Goal: Feedback & Contribution: Contribute content

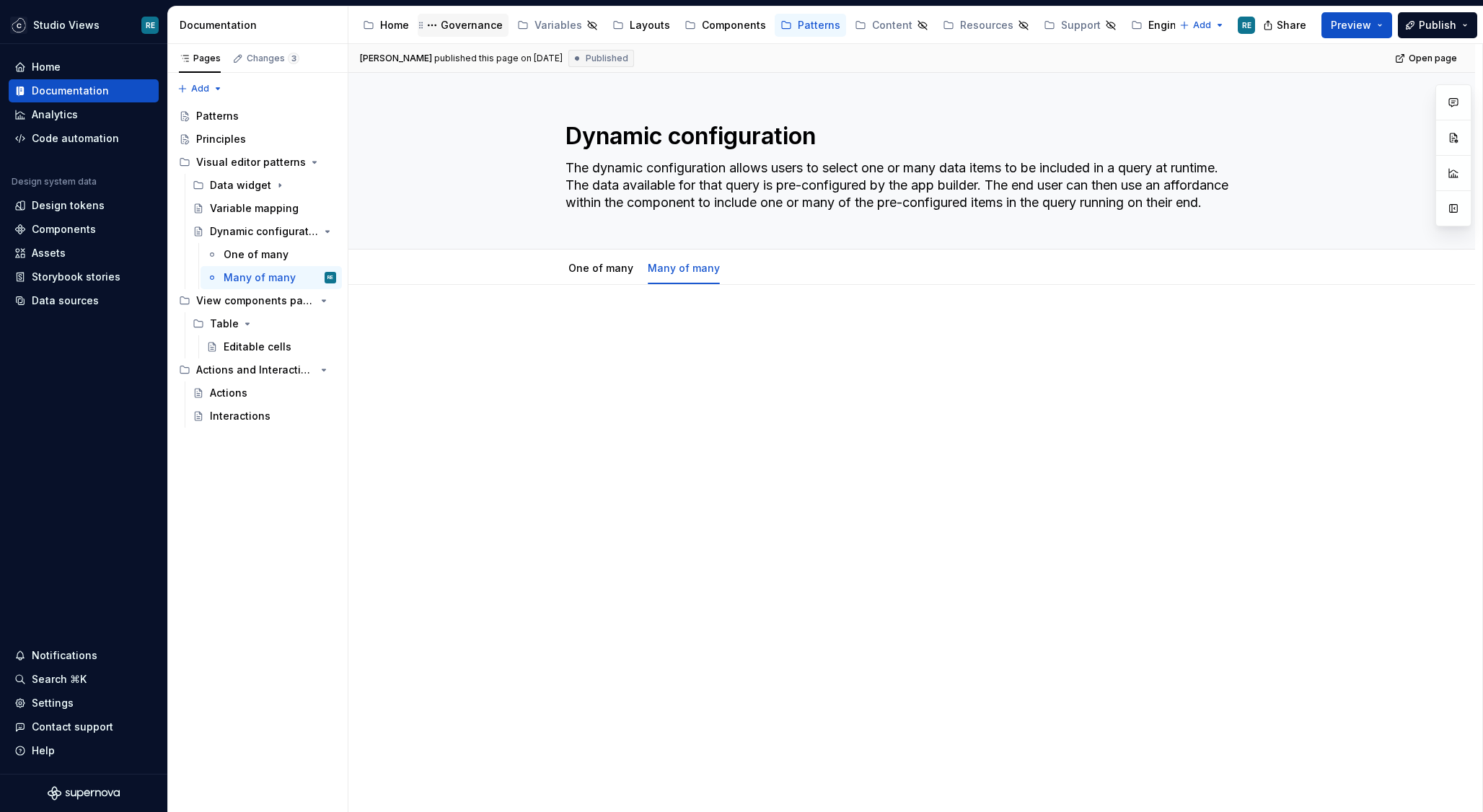
click at [468, 30] on div "Governance" at bounding box center [471, 25] width 62 height 15
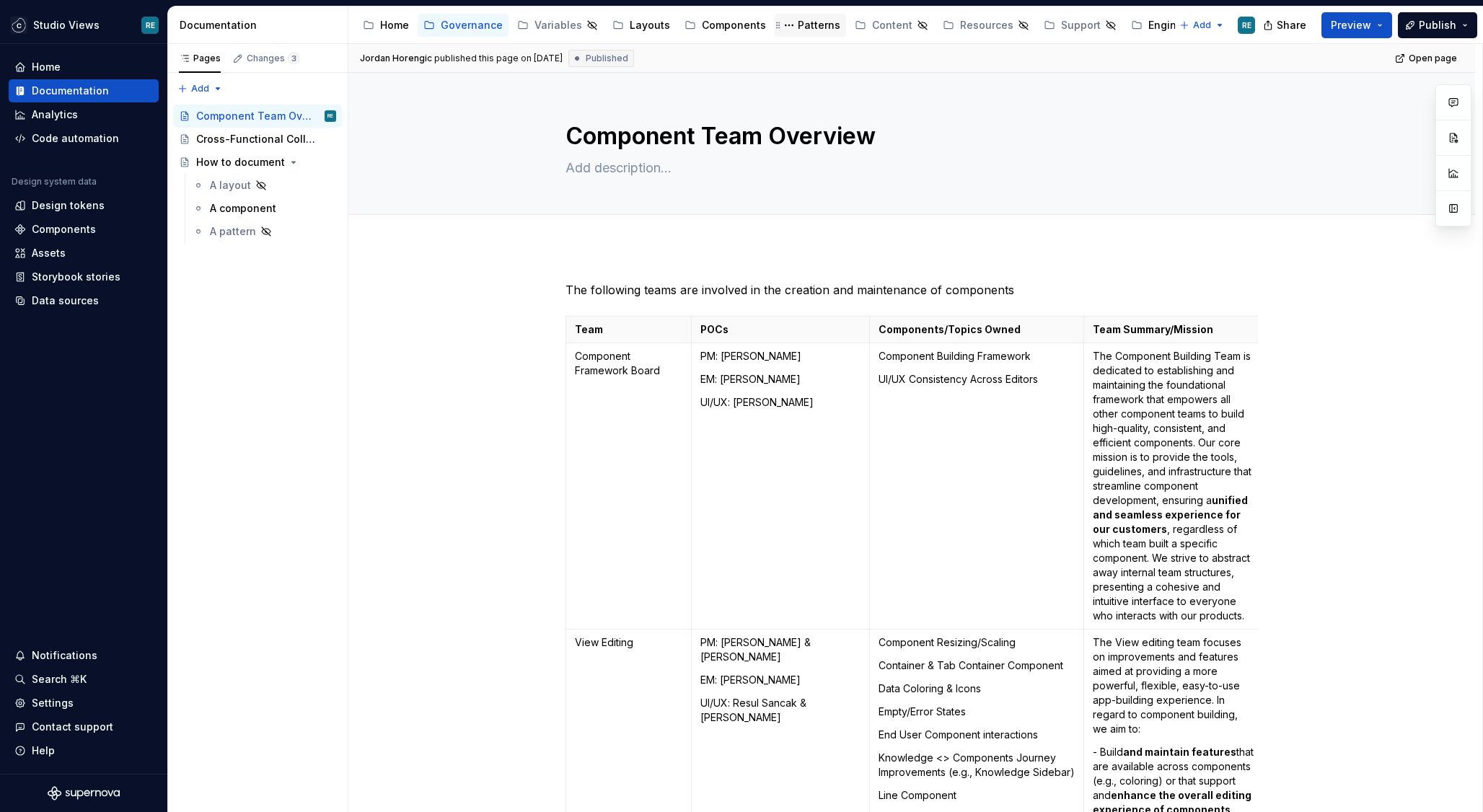
click at [798, 28] on div "Patterns" at bounding box center [819, 25] width 43 height 15
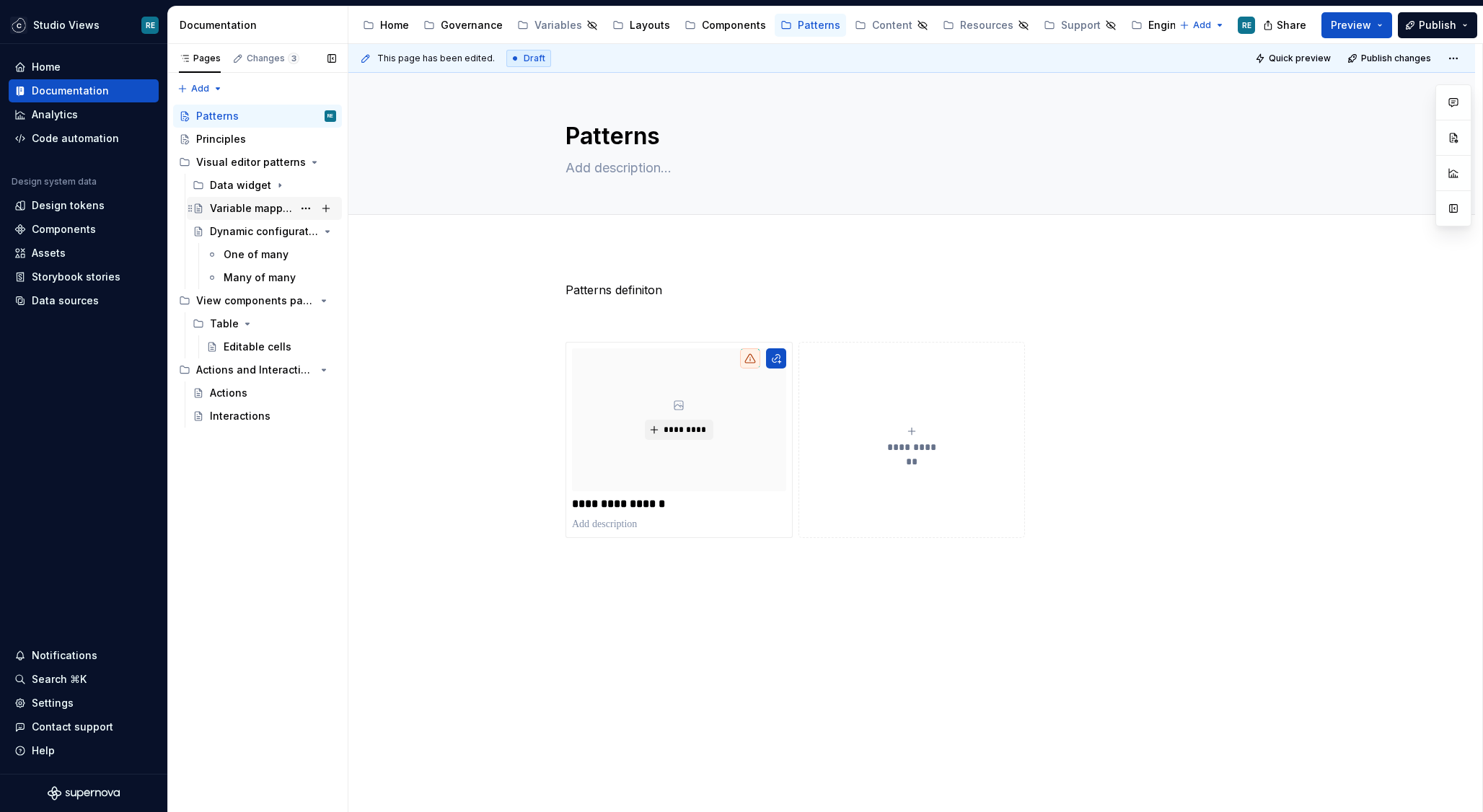
click at [249, 213] on div "Variable mapping" at bounding box center [251, 209] width 83 height 15
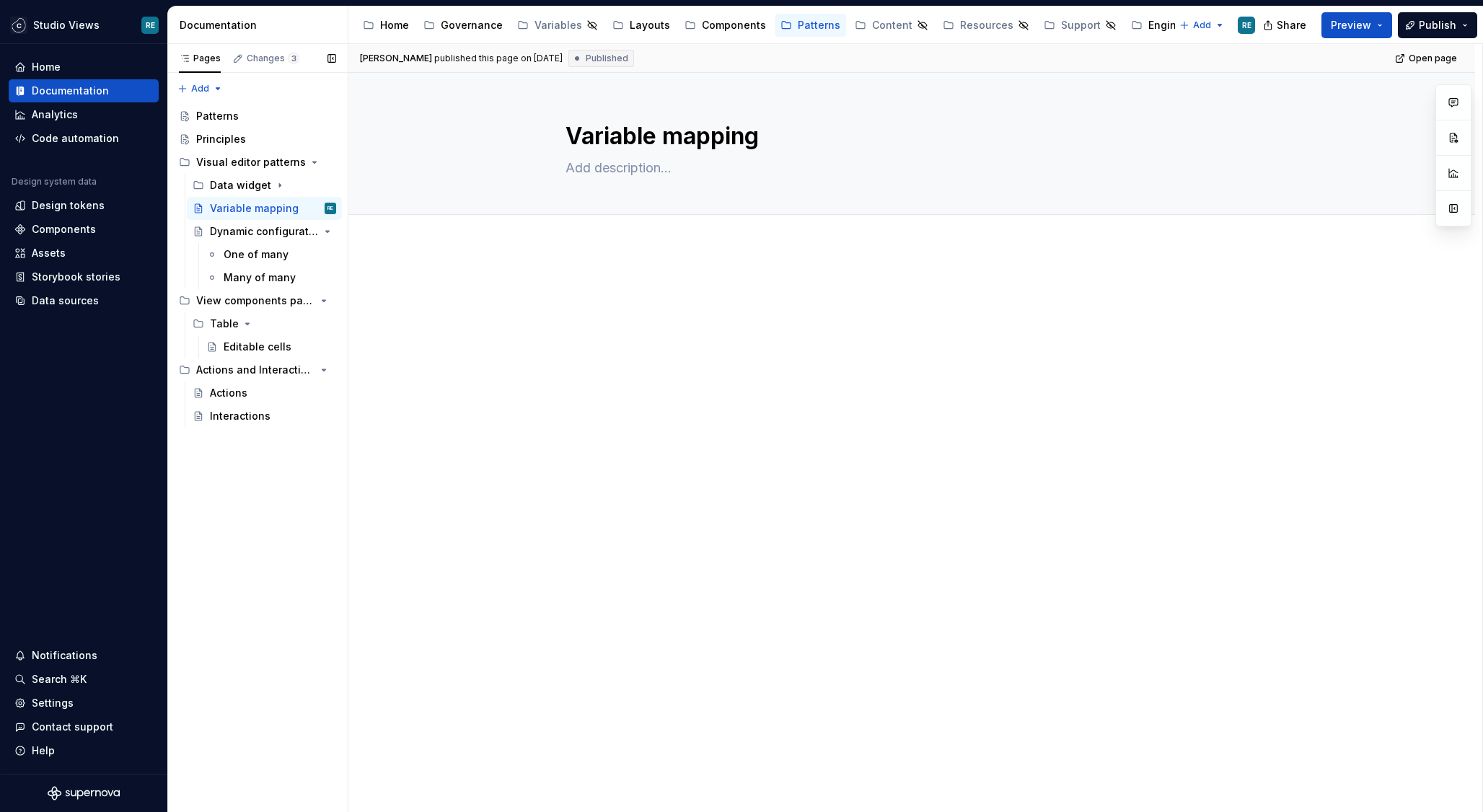
click at [273, 504] on div "Pages Changes 3 Add Accessibility guide for tree Page tree. Navigate the tree w…" at bounding box center [257, 428] width 180 height 768
click at [260, 300] on div "View components patterns" at bounding box center [237, 301] width 83 height 15
click at [245, 305] on div "View components patterns" at bounding box center [237, 301] width 83 height 15
click at [252, 500] on div "Pages Changes 3 Add Accessibility guide for tree Page tree. Navigate the tree w…" at bounding box center [257, 428] width 180 height 768
click at [637, 29] on div "Layouts" at bounding box center [650, 25] width 41 height 15
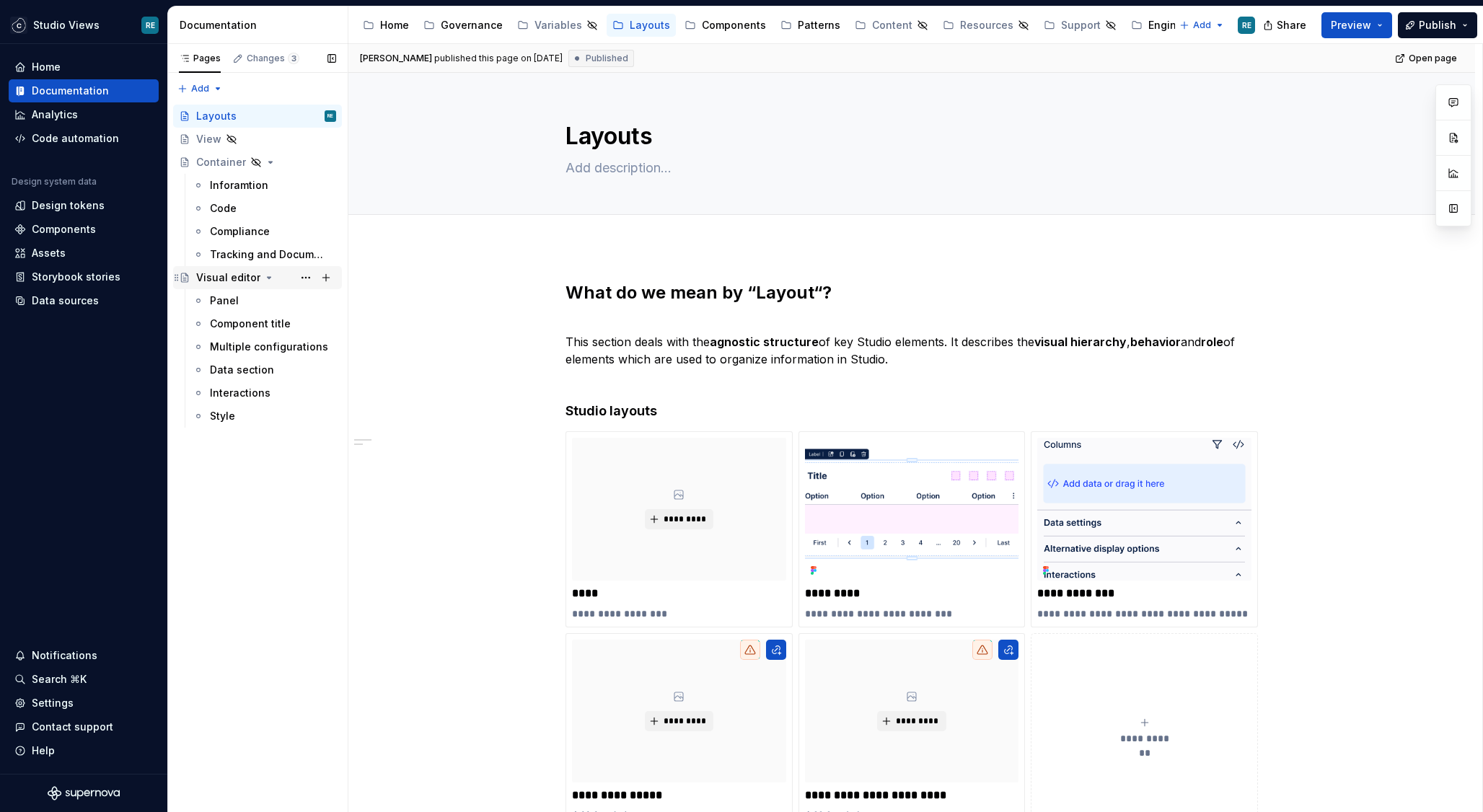
click at [221, 277] on div "Visual editor" at bounding box center [227, 277] width 64 height 15
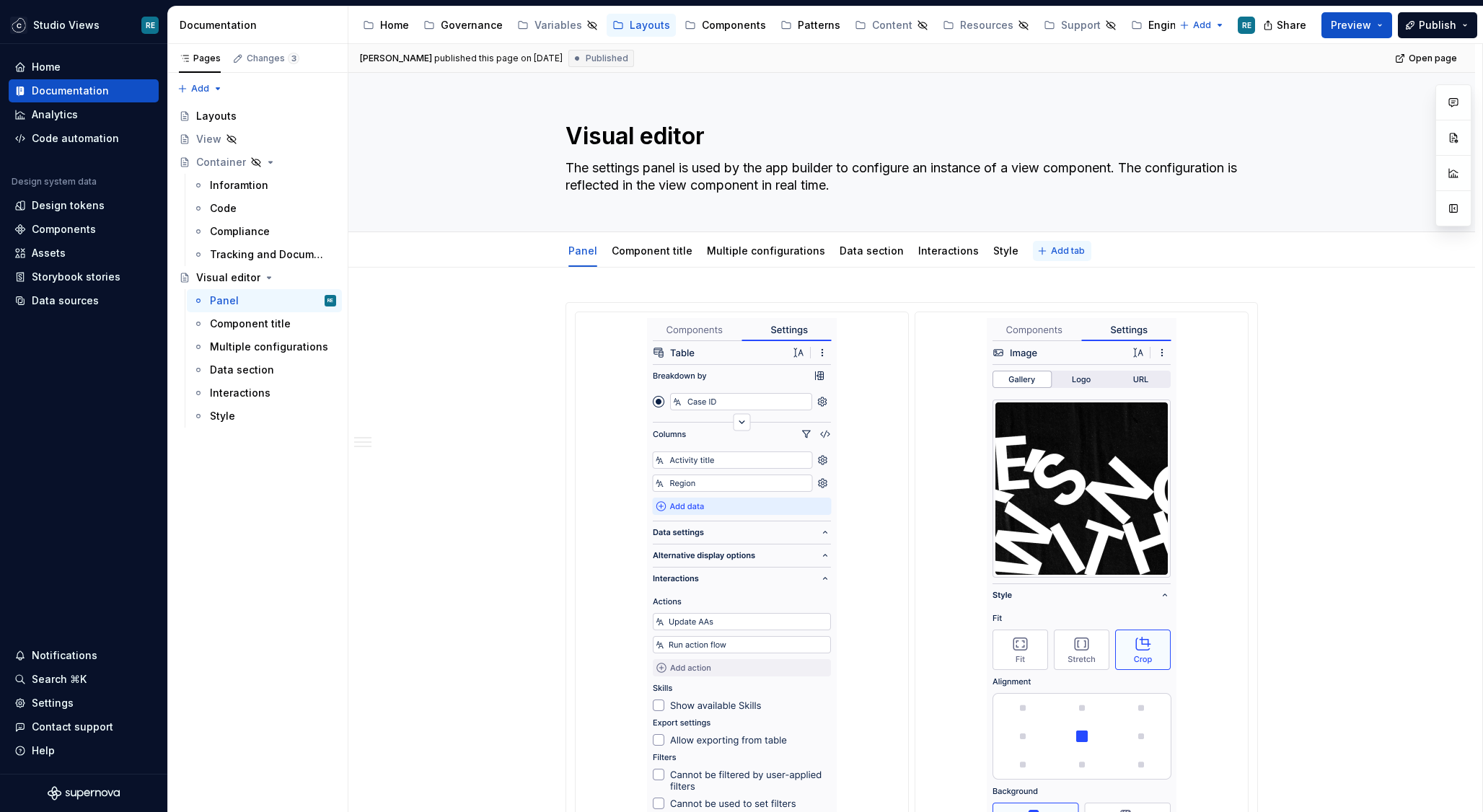
type textarea "*"
click at [1055, 252] on span "Add tab" at bounding box center [1067, 251] width 34 height 11
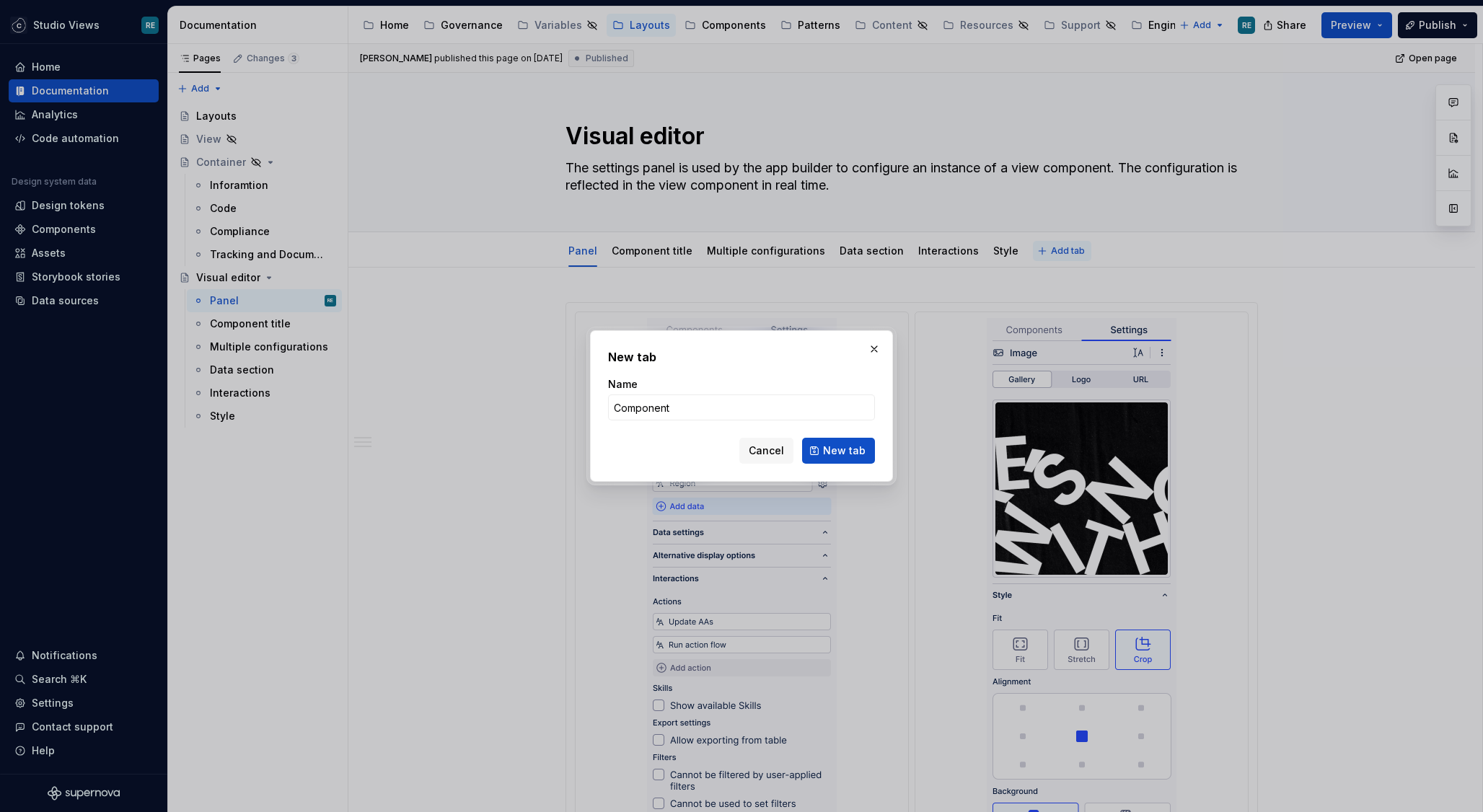
type input "Component"
type textarea "*"
type input "Component selector"
type textarea "*"
type input "Component selector"
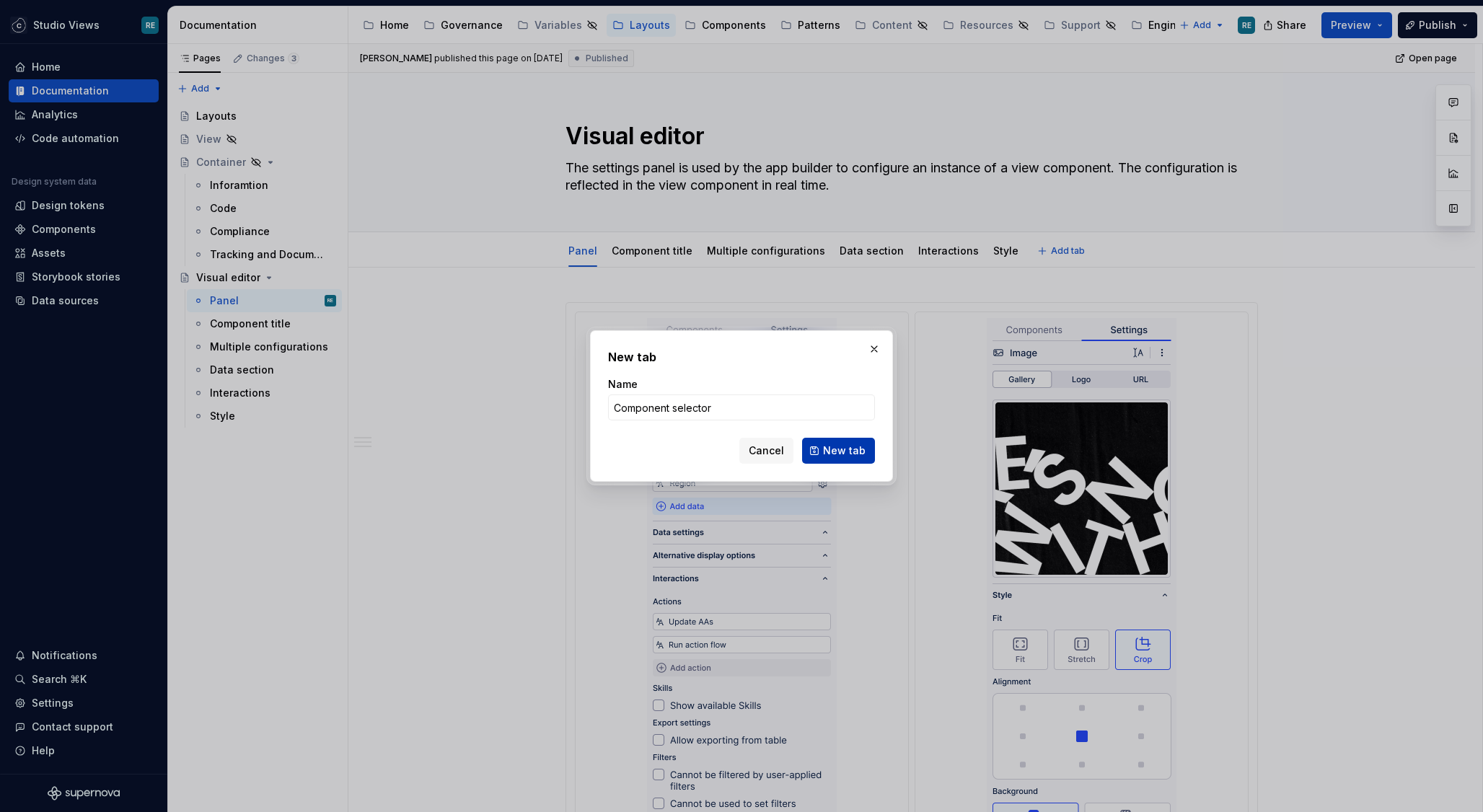
click at [852, 453] on span "New tab" at bounding box center [845, 451] width 43 height 15
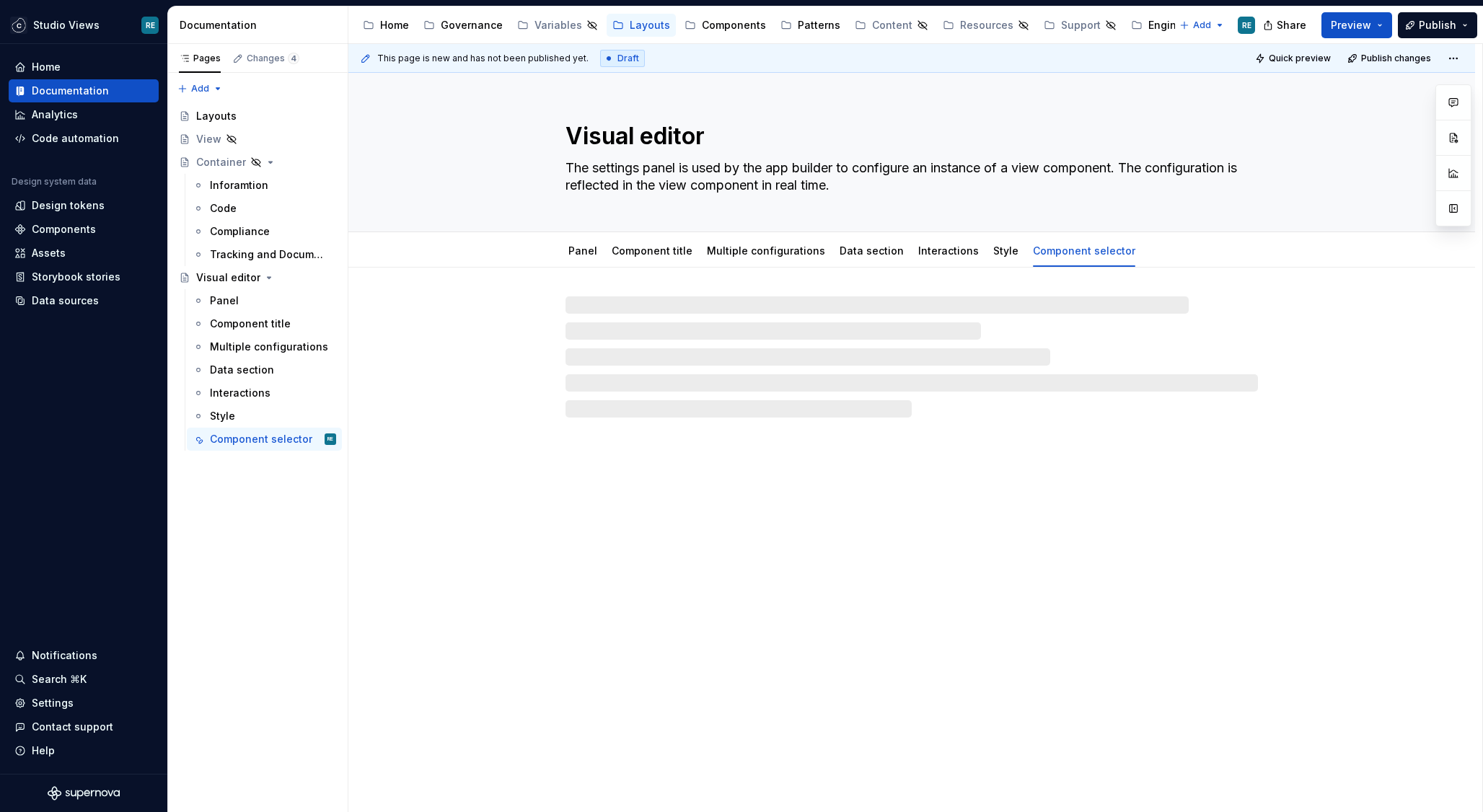
type textarea "*"
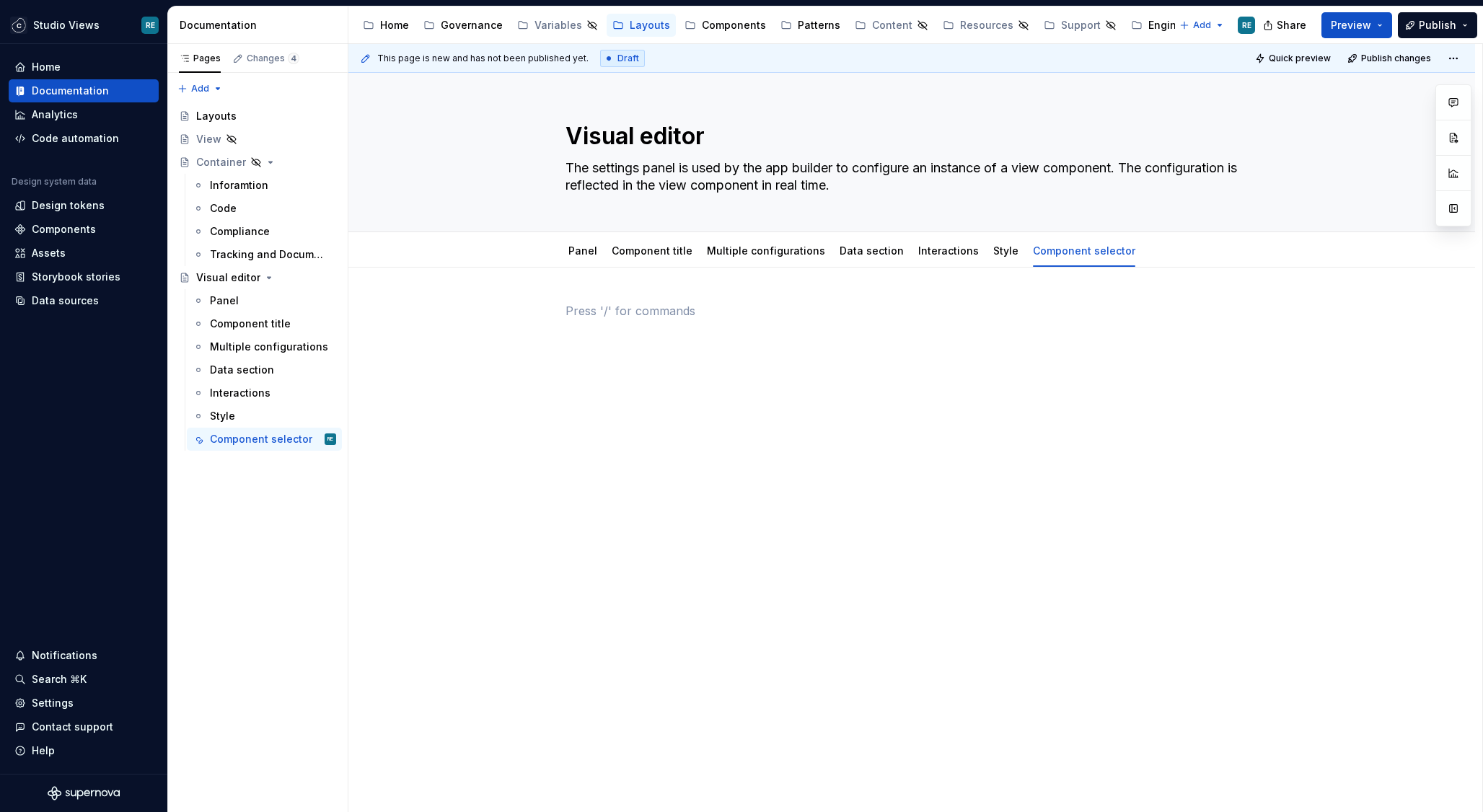
click at [653, 343] on div at bounding box center [911, 329] width 692 height 55
click at [603, 314] on p "Decision tree" at bounding box center [911, 311] width 692 height 18
click at [616, 349] on div "Decision tree" at bounding box center [911, 329] width 692 height 55
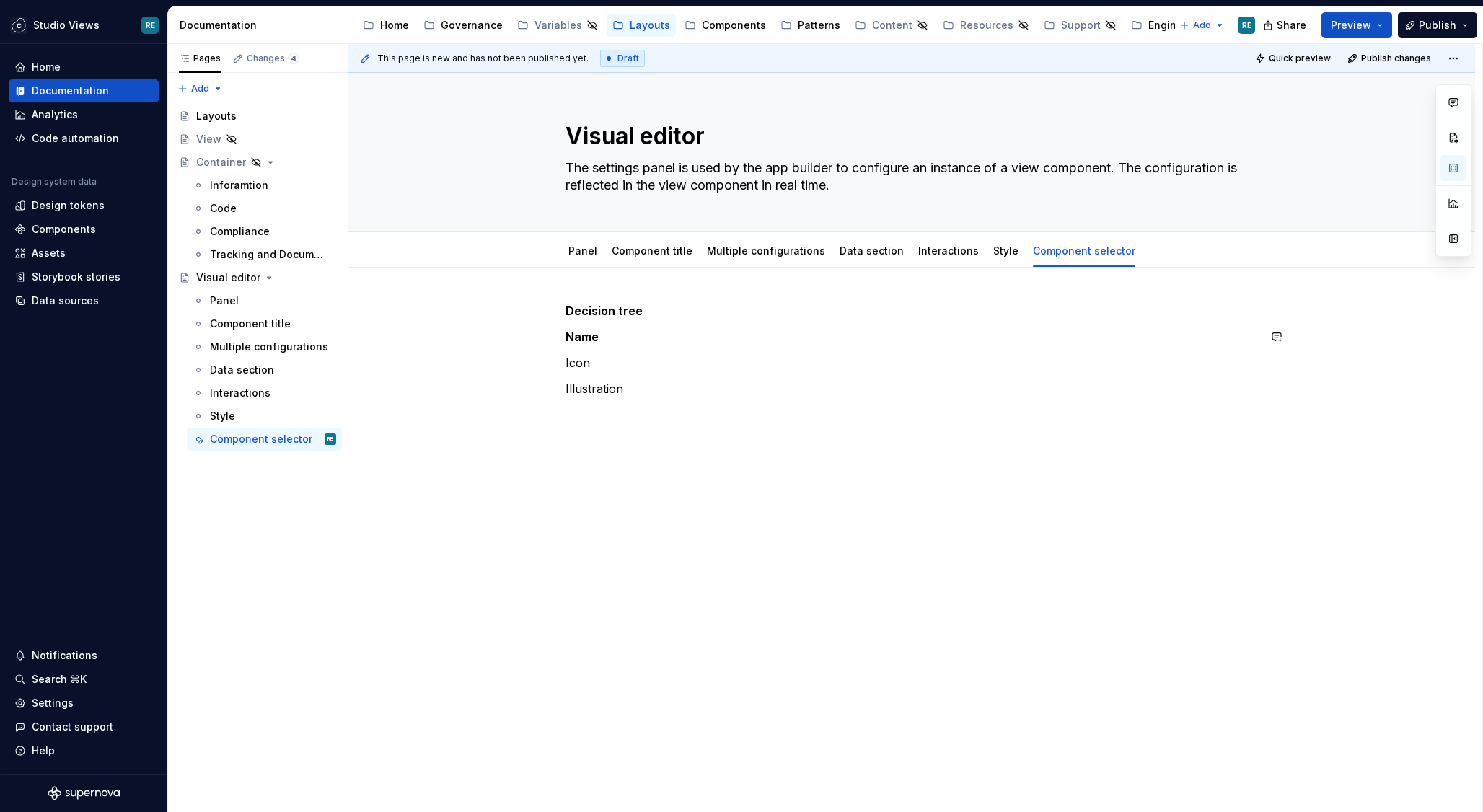
click at [572, 359] on p "Icon" at bounding box center [911, 363] width 692 height 18
drag, startPoint x: 572, startPoint y: 359, endPoint x: 664, endPoint y: 416, distance: 108.2
click at [664, 416] on div "Decision tree Name Icon Illustration" at bounding box center [911, 462] width 1127 height 391
click at [645, 385] on p "Illustration" at bounding box center [911, 389] width 692 height 18
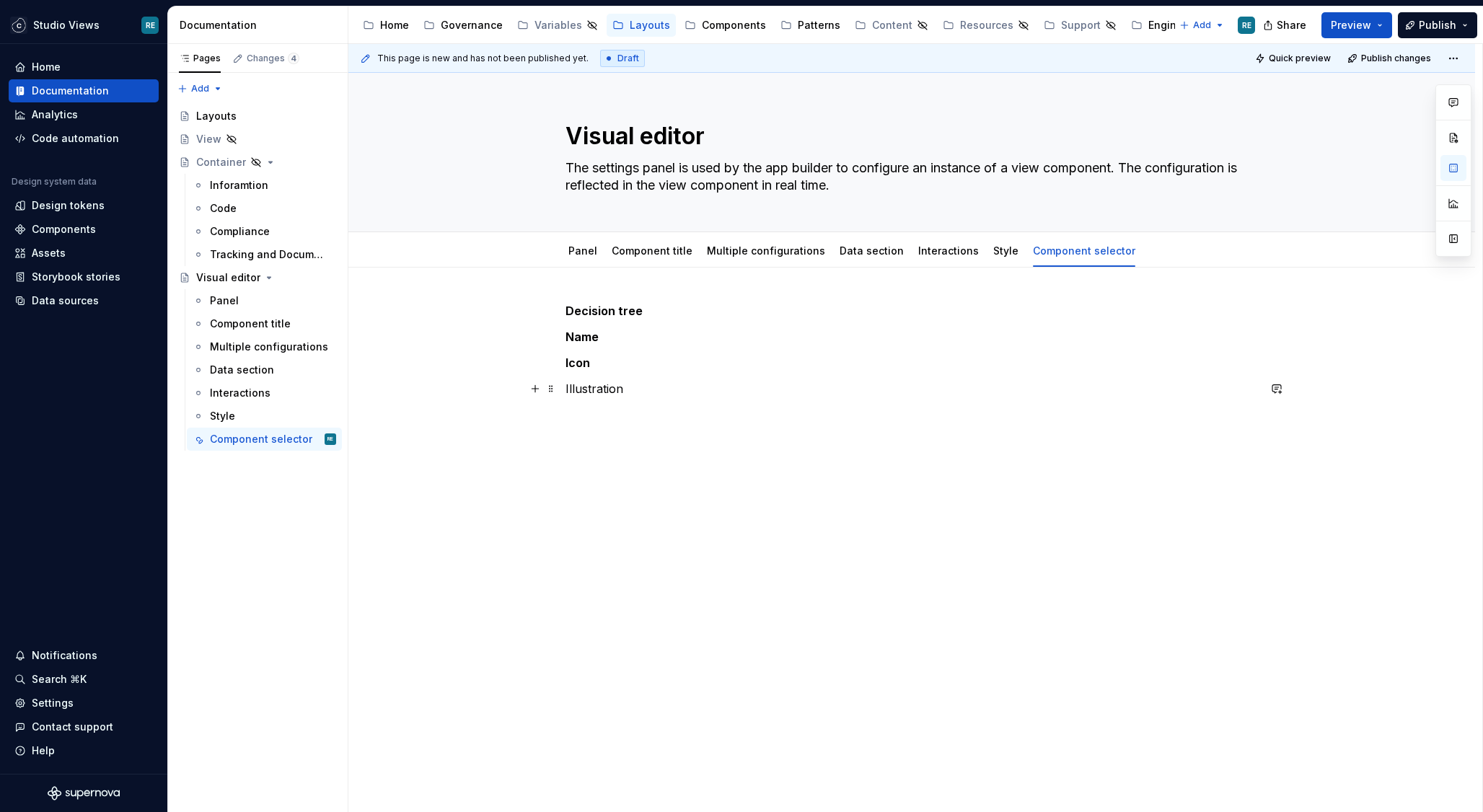
click at [645, 385] on p "Illustration" at bounding box center [911, 389] width 692 height 18
click at [700, 416] on div "Decision tree Name Icon Illustration" at bounding box center [911, 462] width 1127 height 391
click at [741, 254] on link "Multiple configurations" at bounding box center [766, 250] width 118 height 12
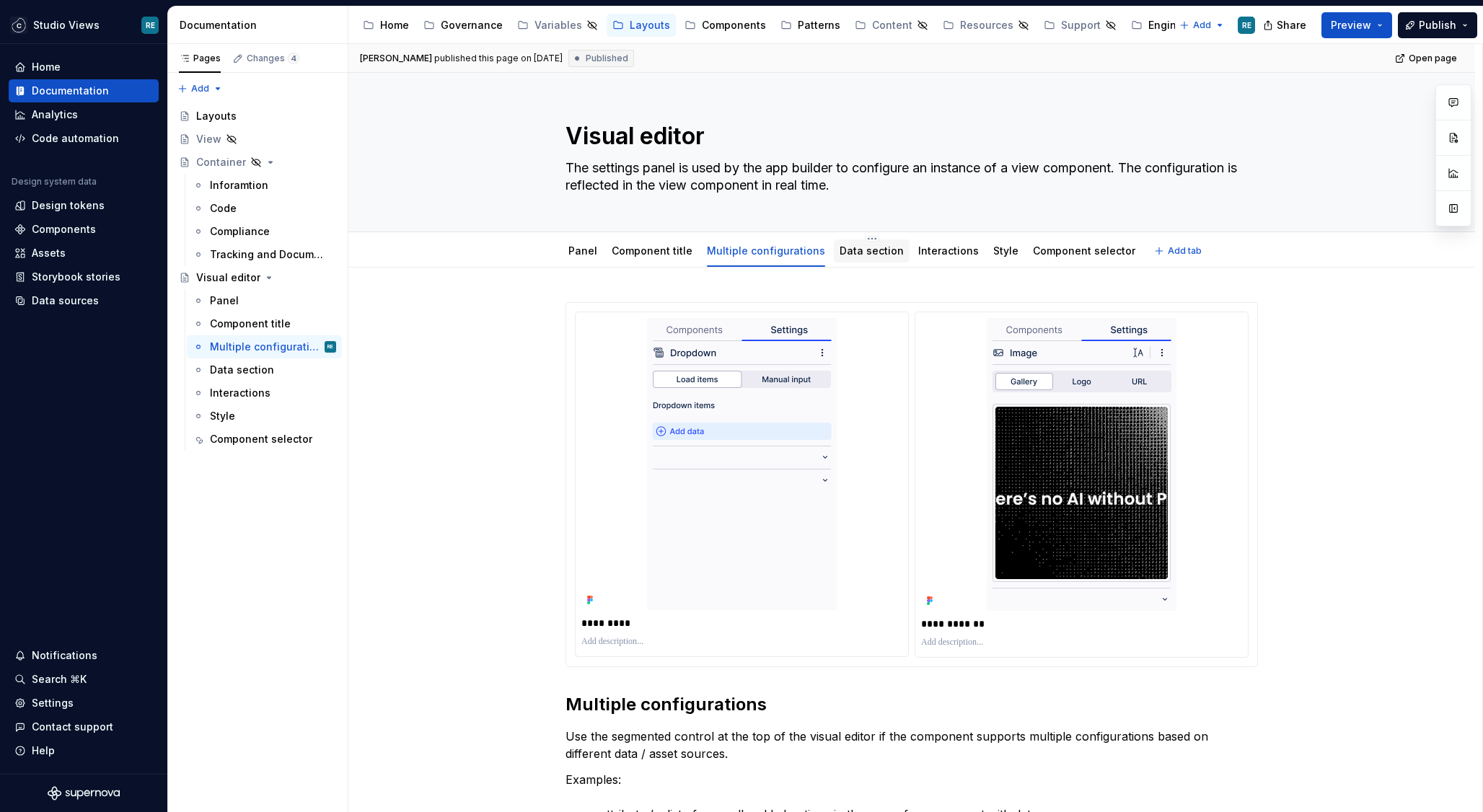
click at [837, 261] on div "Data section" at bounding box center [871, 251] width 76 height 23
click at [852, 249] on link "Data section" at bounding box center [871, 250] width 64 height 12
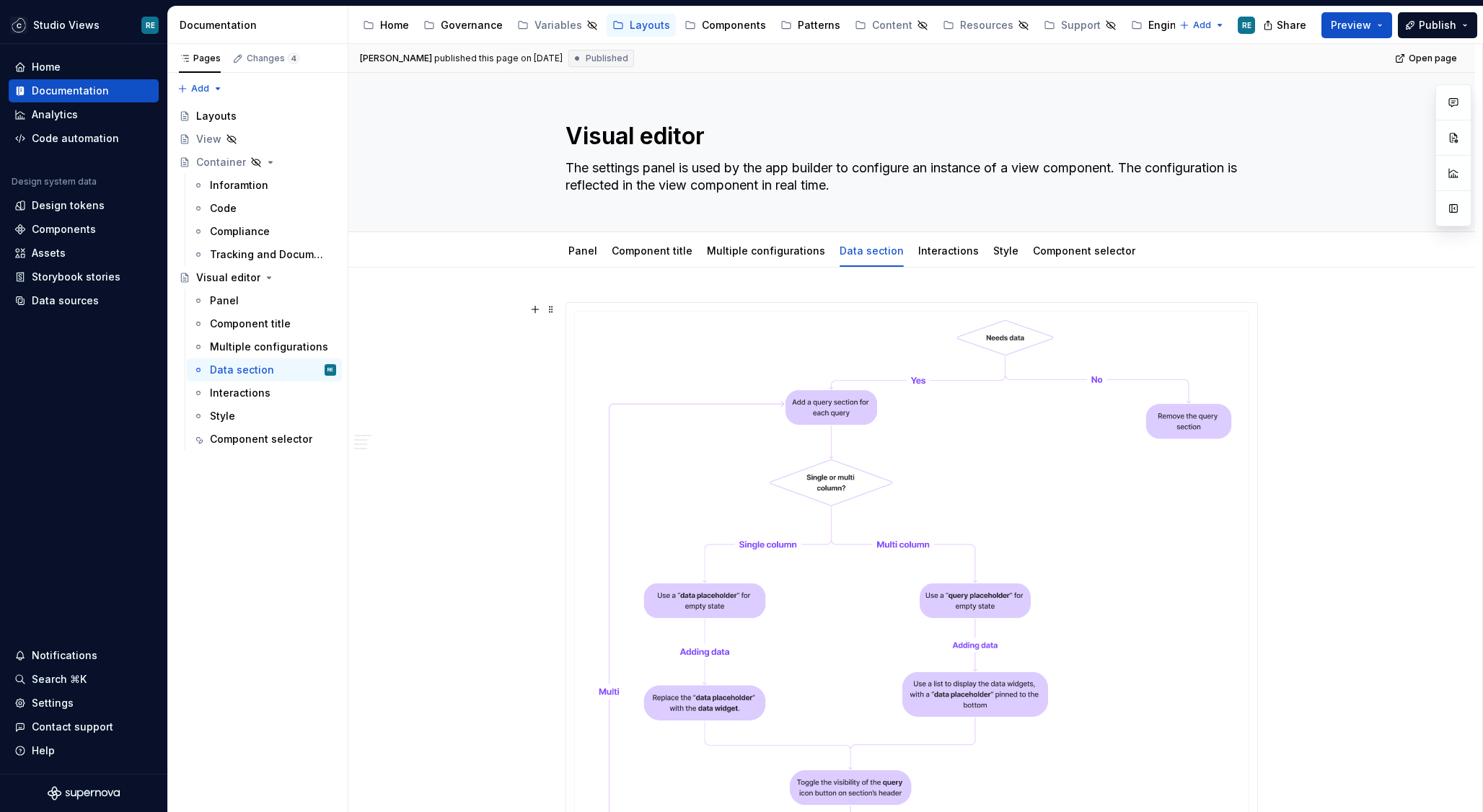
type textarea "*"
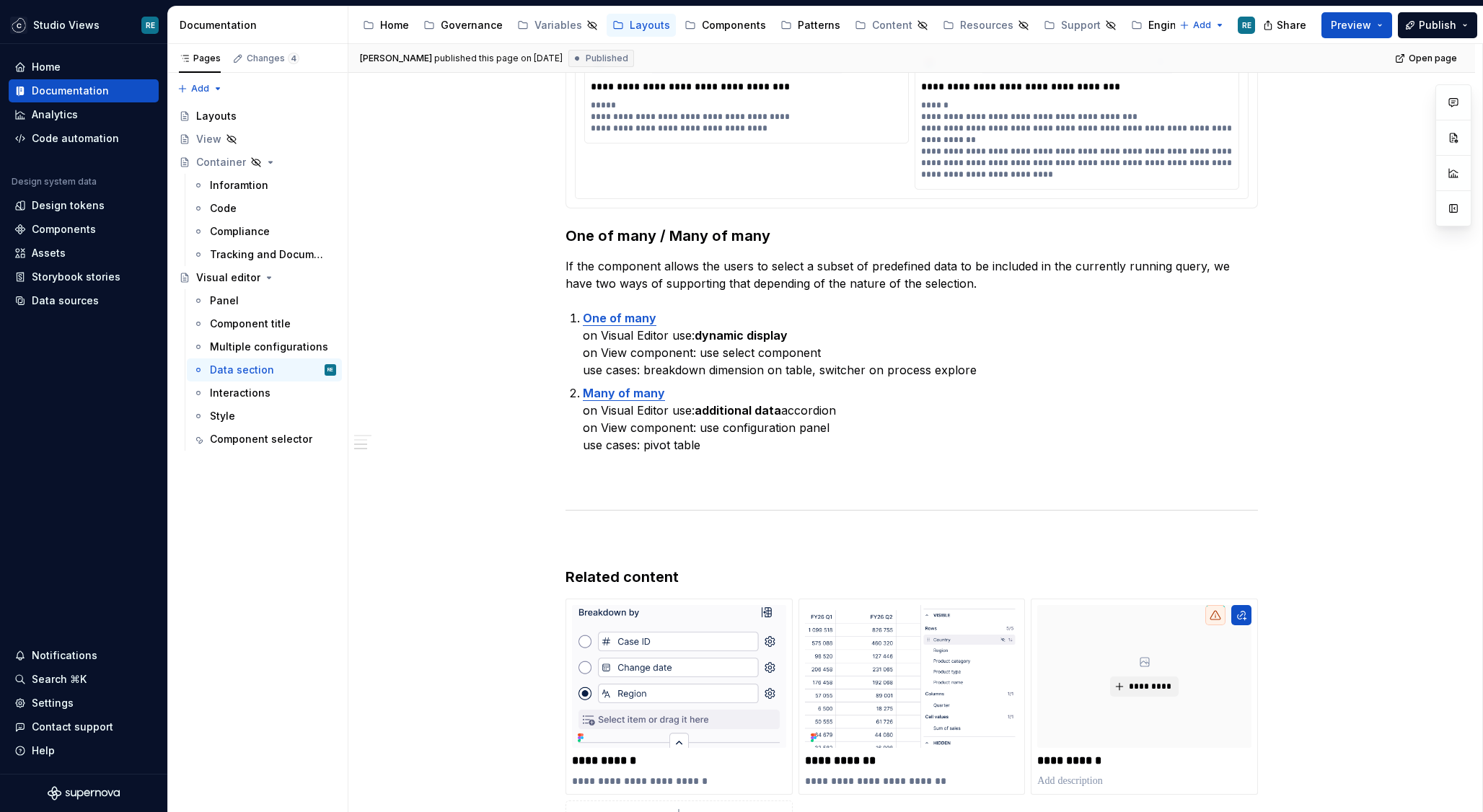
scroll to position [1801, 0]
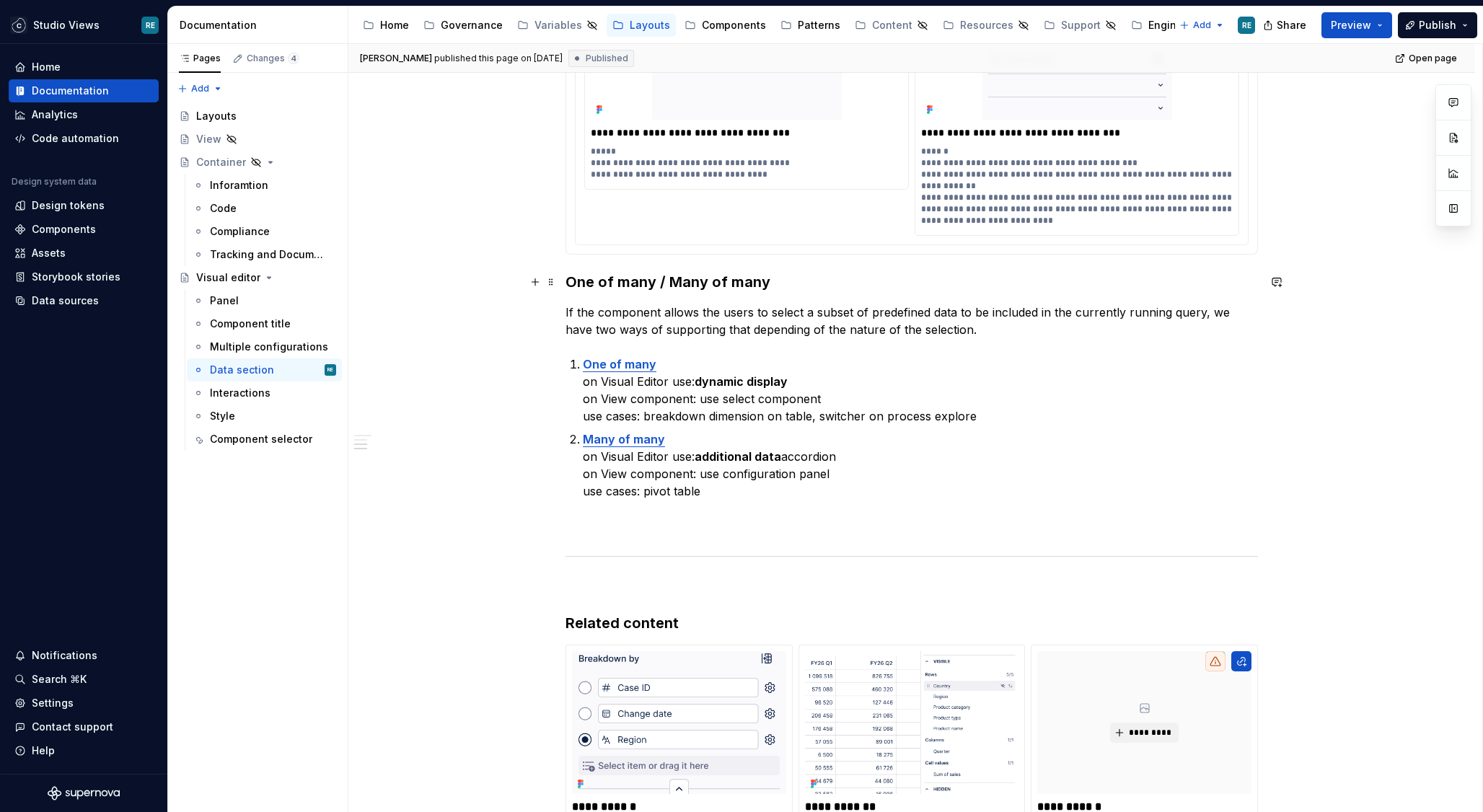
click at [625, 283] on h3 "One of many / Many of many" at bounding box center [911, 282] width 692 height 20
click at [676, 286] on h3 "One of many / Many of many" at bounding box center [911, 282] width 692 height 20
drag, startPoint x: 676, startPoint y: 286, endPoint x: 770, endPoint y: 283, distance: 94.0
click at [770, 284] on h3 "One of many / Many of many" at bounding box center [911, 282] width 692 height 20
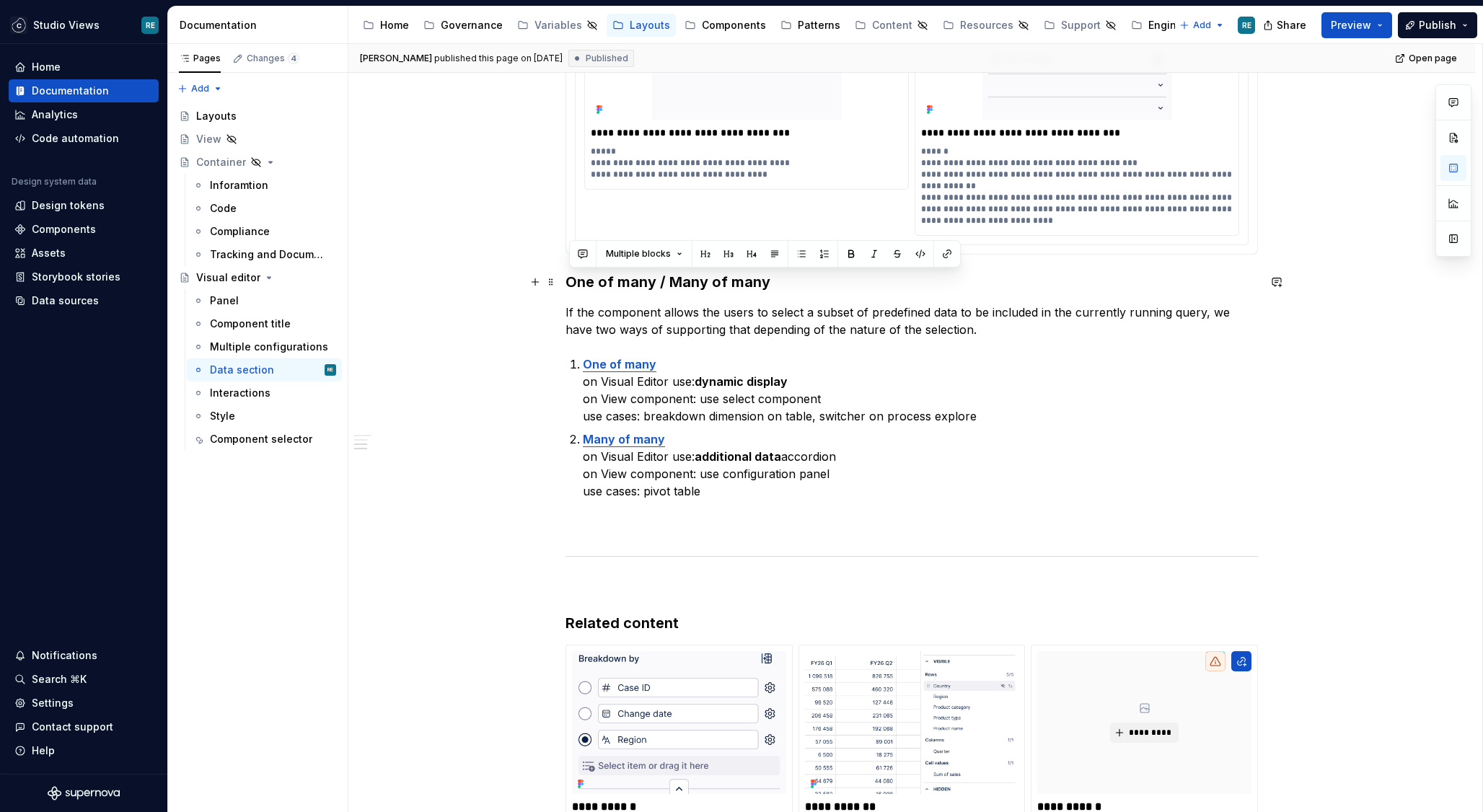
click at [628, 284] on h3 "One of many / Many of many" at bounding box center [911, 282] width 692 height 20
click at [684, 287] on h3 "One of many / Many of many" at bounding box center [911, 282] width 692 height 20
drag, startPoint x: 684, startPoint y: 287, endPoint x: 731, endPoint y: 287, distance: 47.0
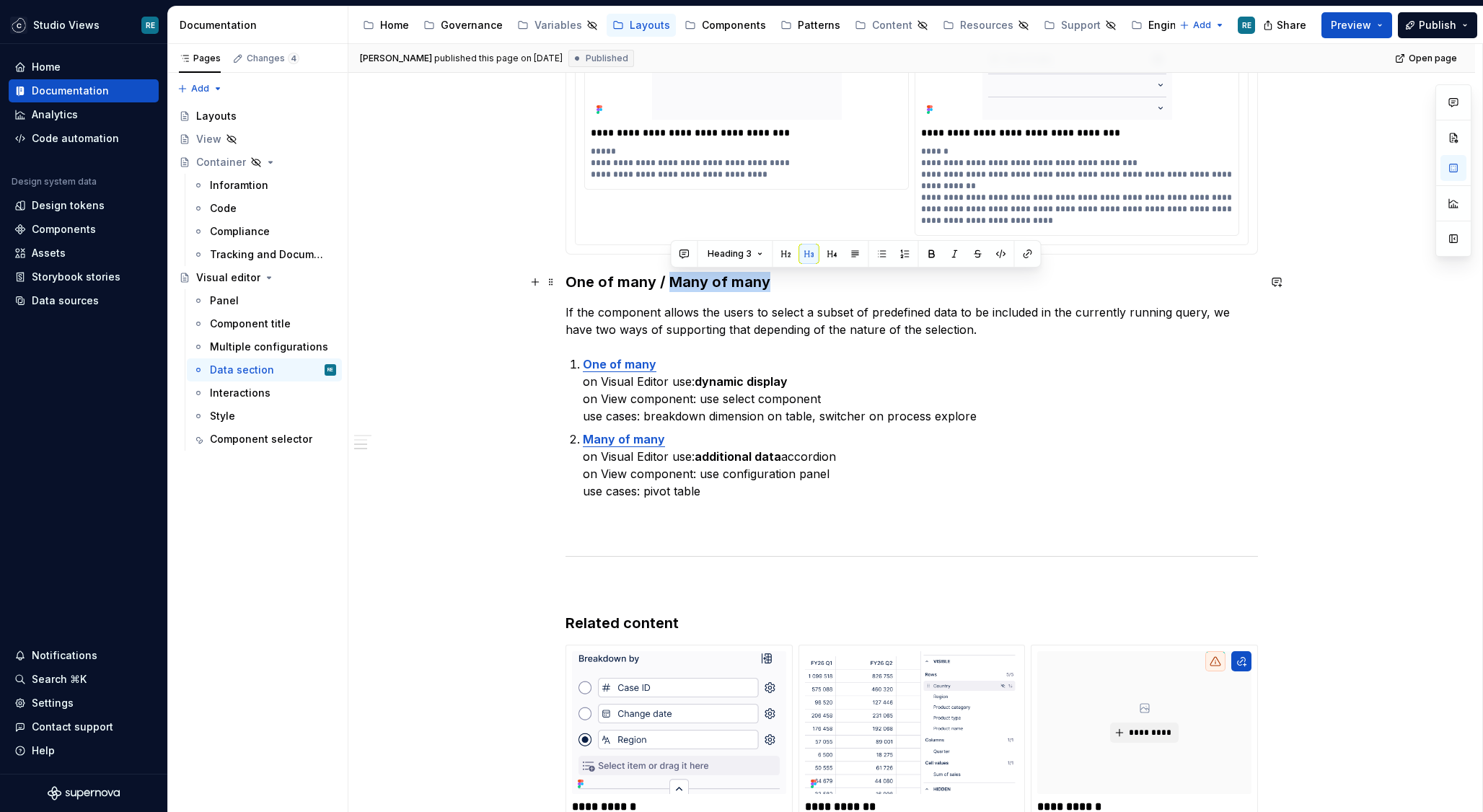
click at [731, 287] on h3 "One of many / Many of many" at bounding box center [911, 282] width 692 height 20
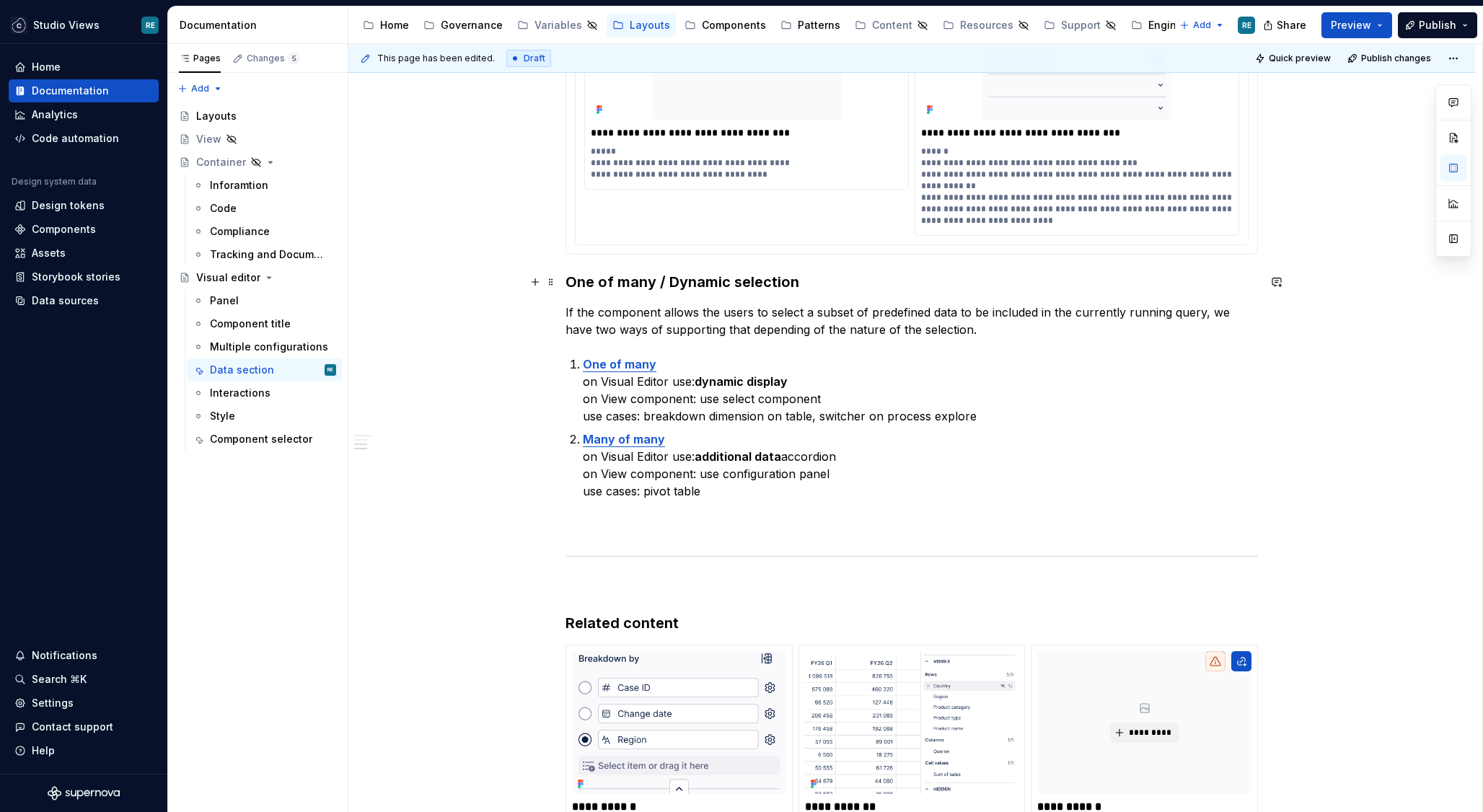
click at [584, 279] on h3 "One of many / Dynamic selection" at bounding box center [911, 282] width 692 height 20
drag, startPoint x: 584, startPoint y: 279, endPoint x: 662, endPoint y: 278, distance: 78.0
click at [662, 278] on h3 "One of many / Dynamic selection" at bounding box center [911, 282] width 692 height 20
click at [644, 278] on h3 "Dynamic selection" at bounding box center [911, 282] width 692 height 20
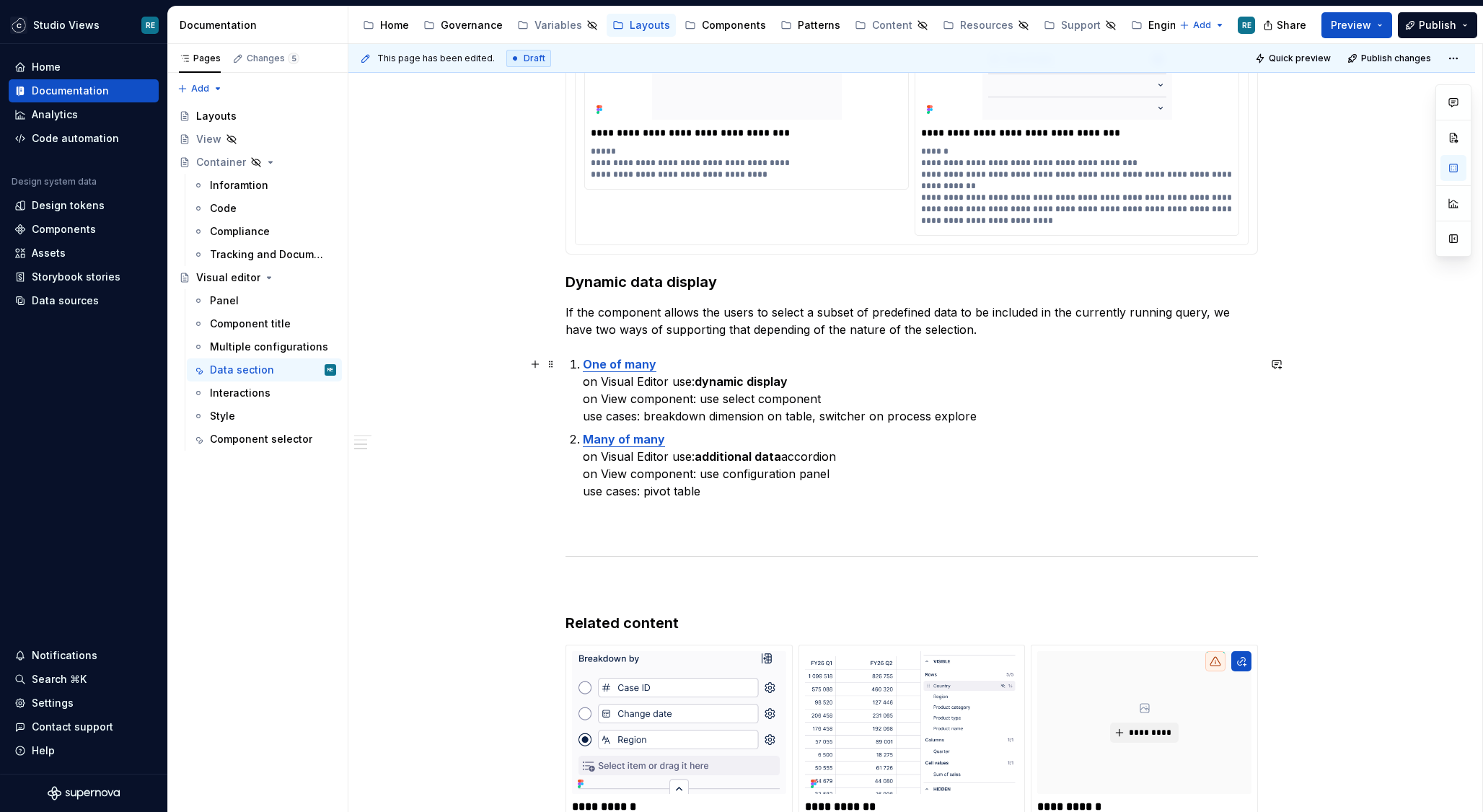
click at [603, 366] on strong "One of many" at bounding box center [619, 365] width 73 height 15
click at [604, 366] on strong "One of many" at bounding box center [619, 365] width 73 height 15
click at [636, 364] on strong "Single seect of many" at bounding box center [643, 365] width 122 height 15
click at [655, 365] on strong "Single select of many" at bounding box center [645, 365] width 124 height 15
drag, startPoint x: 655, startPoint y: 365, endPoint x: 685, endPoint y: 363, distance: 30.1
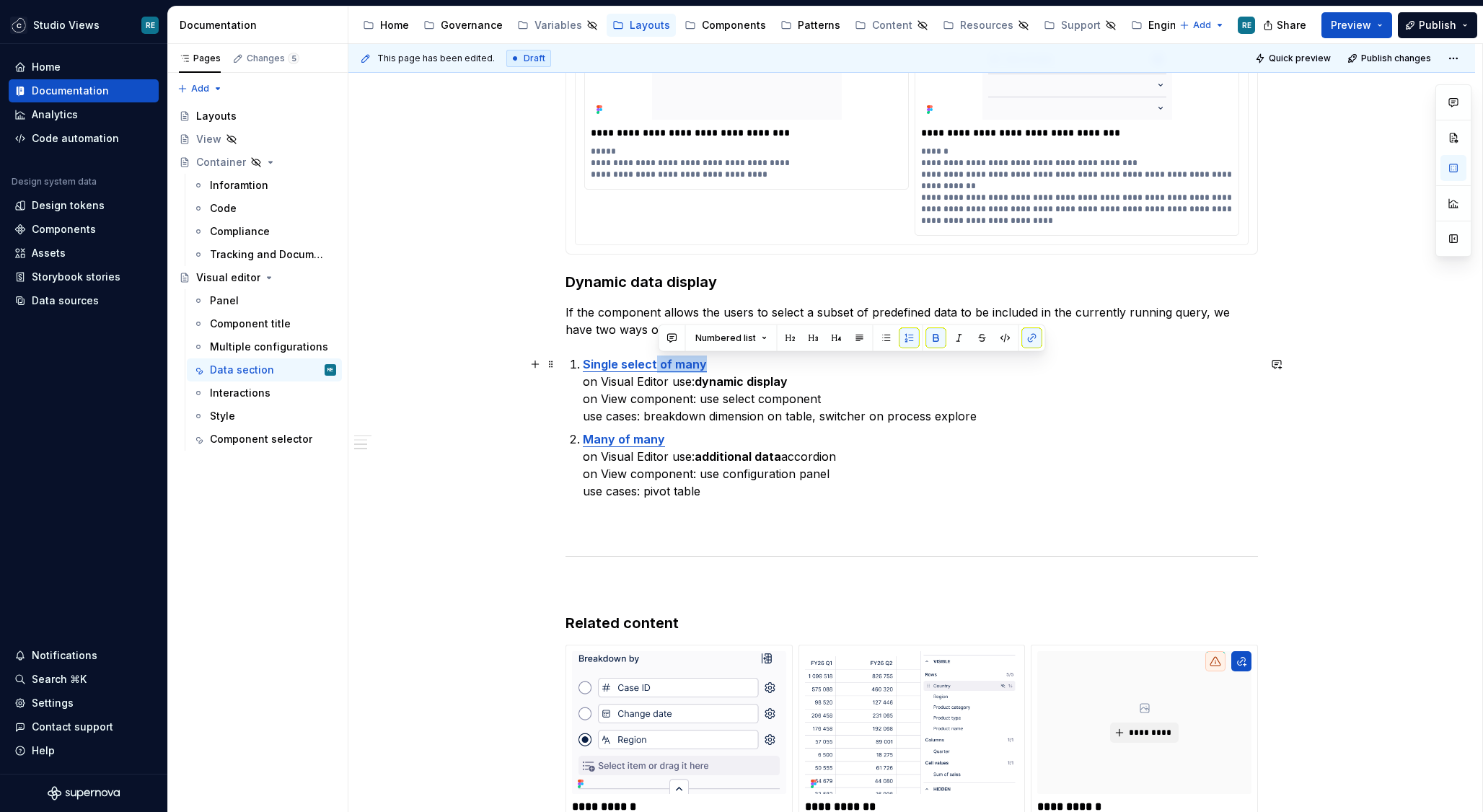
click at [685, 364] on strong "Single select of many" at bounding box center [645, 365] width 124 height 15
click at [600, 435] on strong "Many of many" at bounding box center [624, 440] width 83 height 15
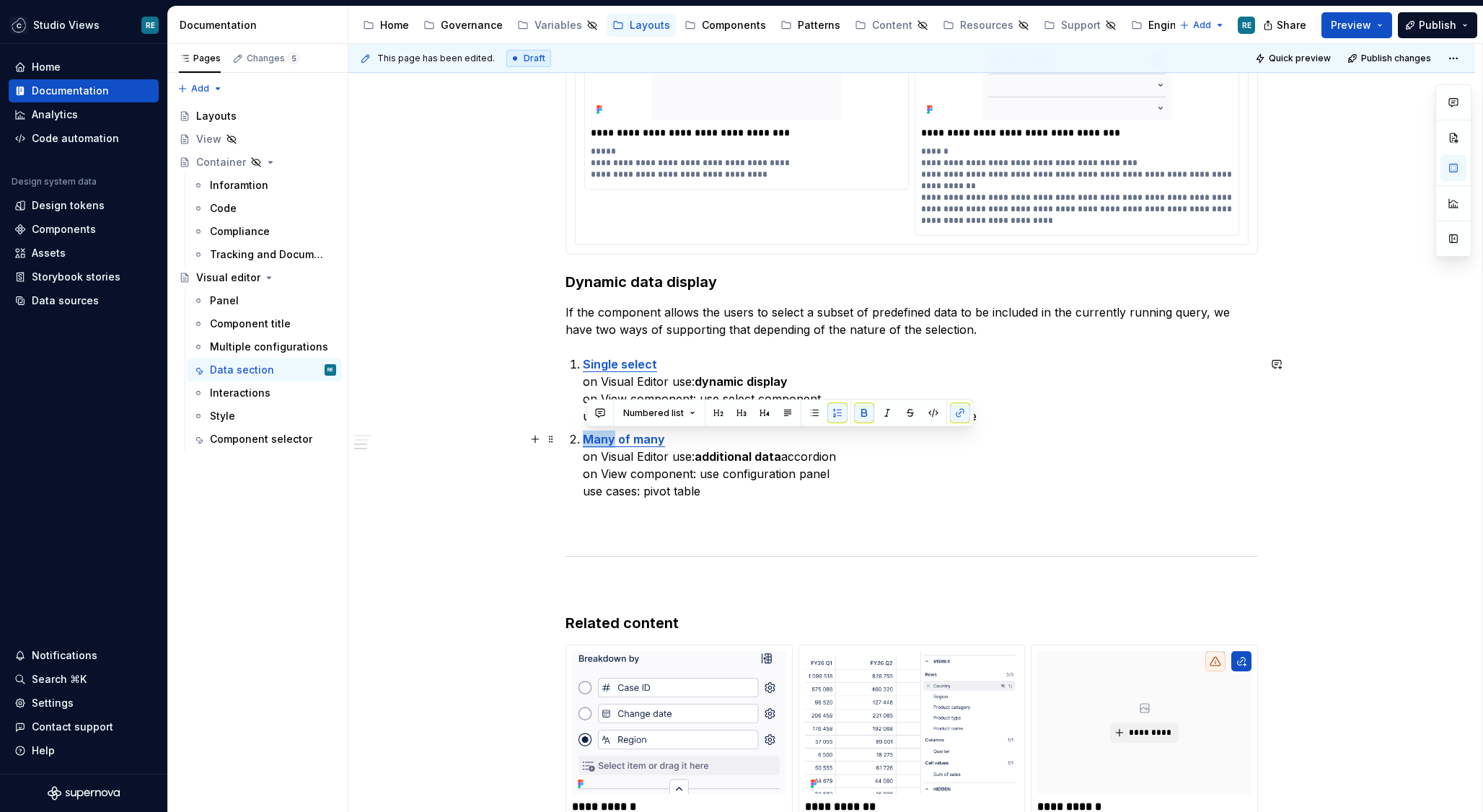
click at [600, 435] on strong "Many of many" at bounding box center [624, 440] width 83 height 15
click at [622, 441] on strong "Multi of many" at bounding box center [622, 440] width 79 height 15
drag, startPoint x: 622, startPoint y: 441, endPoint x: 642, endPoint y: 441, distance: 20.0
click at [642, 441] on strong "Multi of many" at bounding box center [622, 440] width 79 height 15
click at [612, 432] on strong "Multi" at bounding box center [597, 440] width 29 height 15
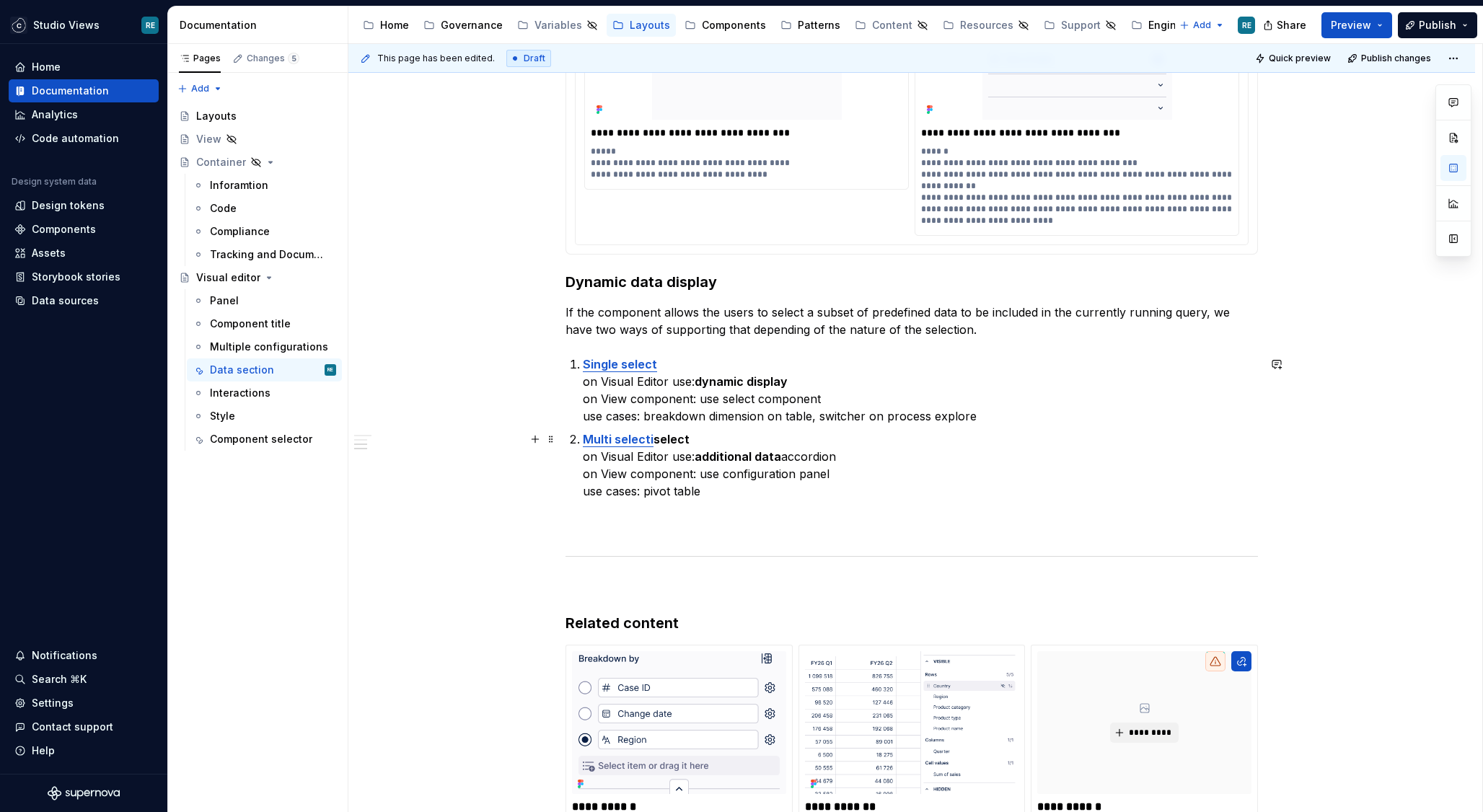
click at [668, 436] on strong "select" at bounding box center [671, 440] width 36 height 15
click at [691, 440] on p "Multi selecti select on Visual Editor use: additional data accordion on View co…" at bounding box center [920, 465] width 675 height 70
click at [1438, 24] on span "Publish" at bounding box center [1438, 25] width 37 height 15
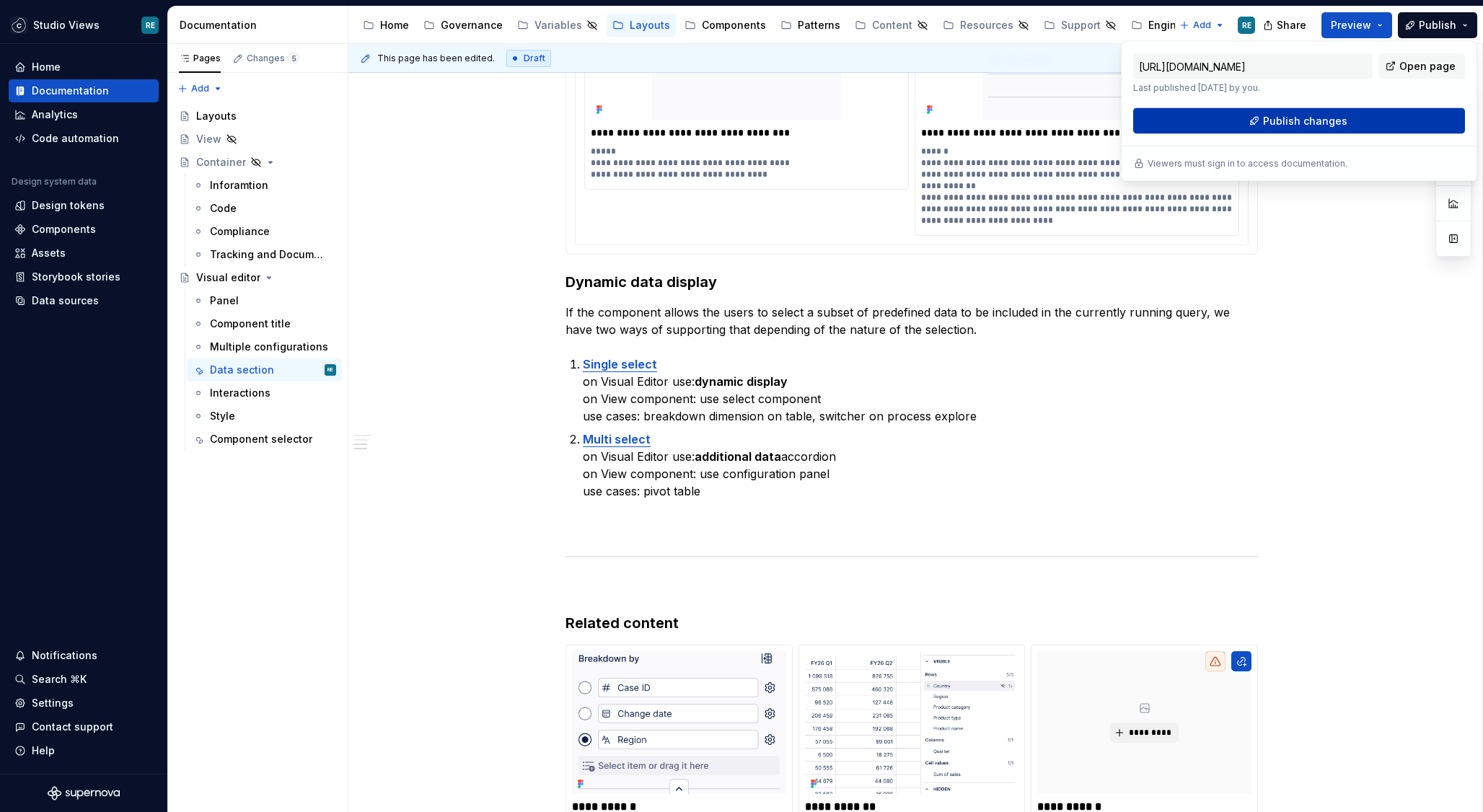
click at [1342, 120] on span "Publish changes" at bounding box center [1305, 122] width 84 height 15
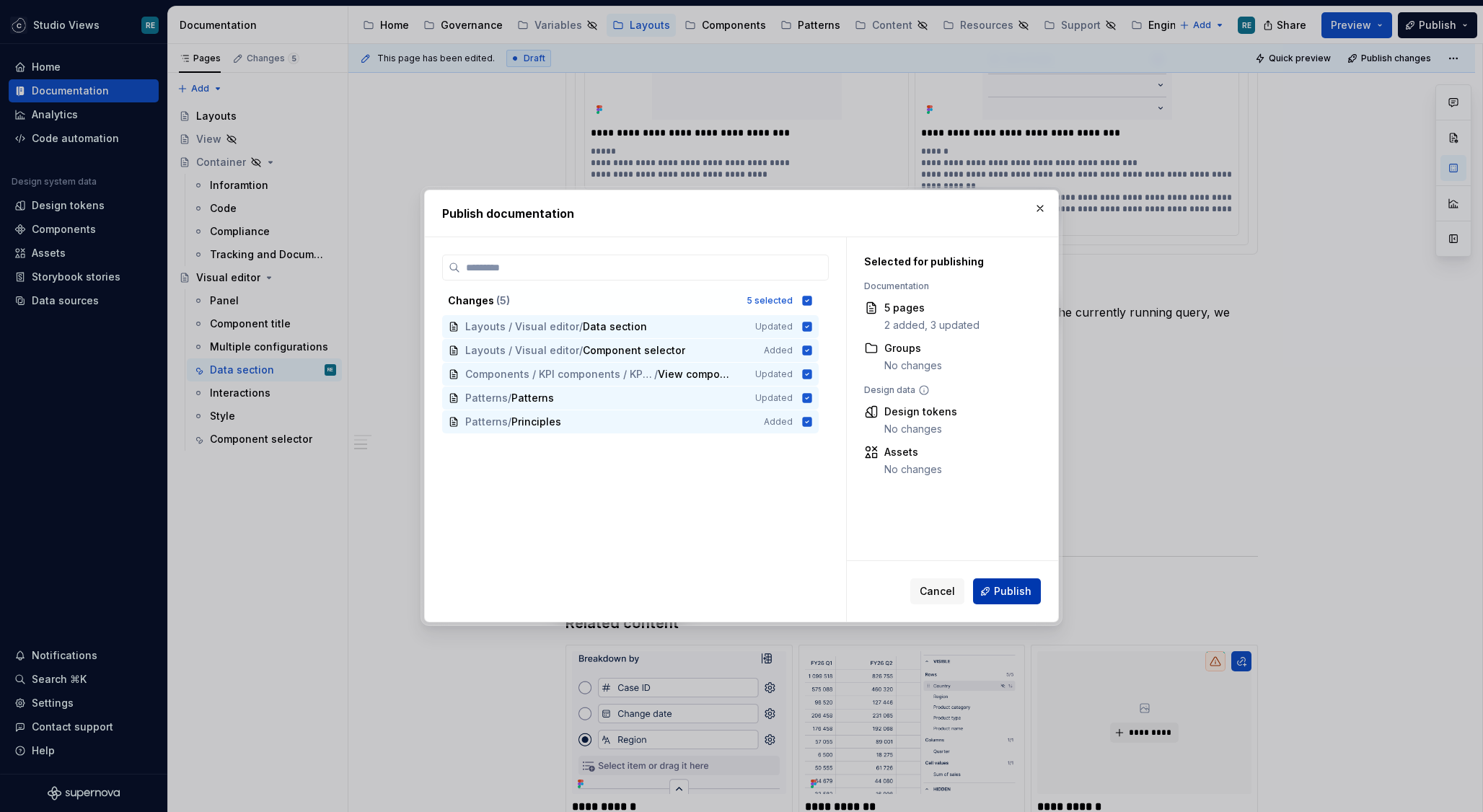
click at [1018, 591] on span "Publish" at bounding box center [1012, 591] width 37 height 15
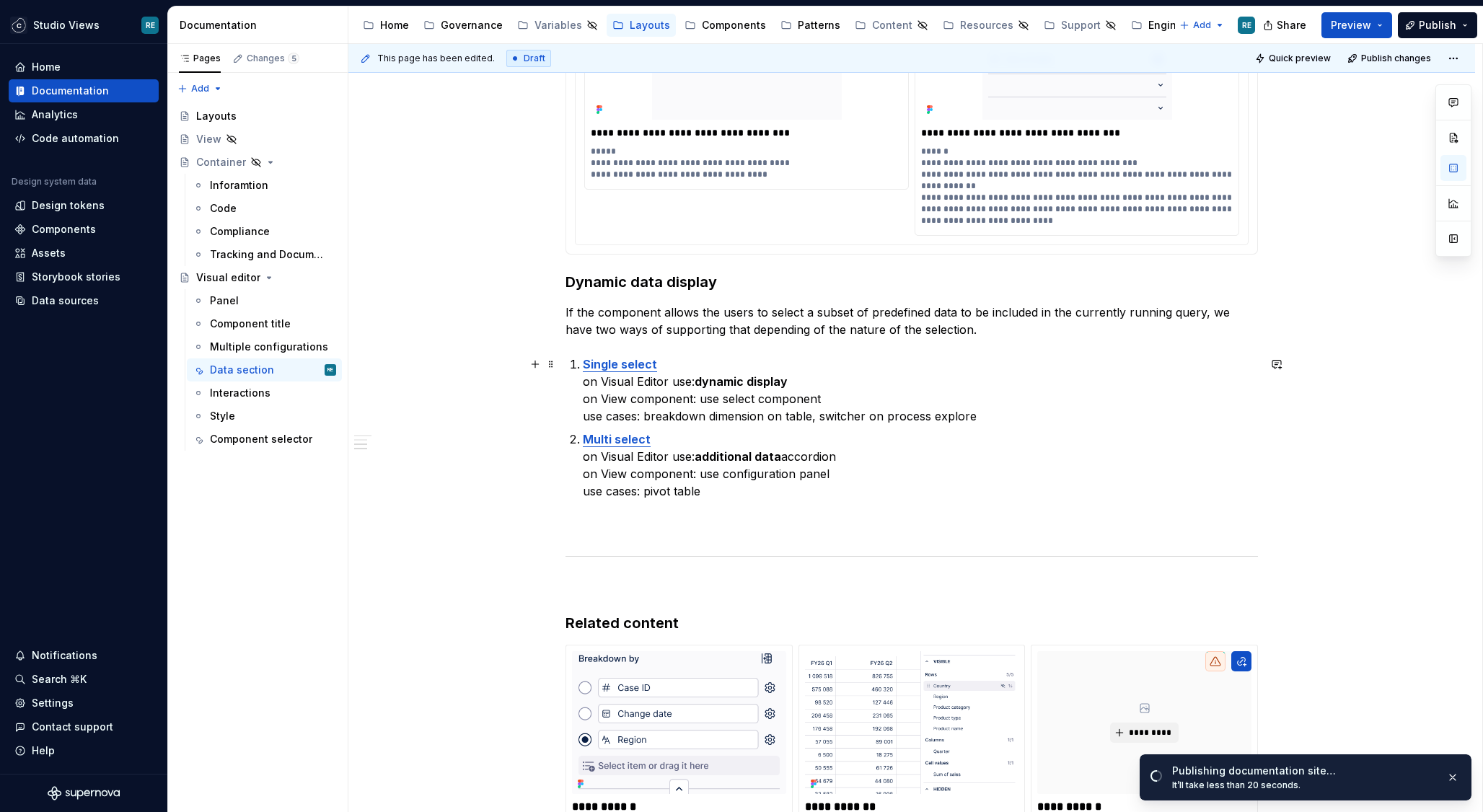
click at [637, 370] on strong "Single select" at bounding box center [620, 365] width 74 height 15
click at [639, 367] on strong "Single select" at bounding box center [620, 365] width 74 height 15
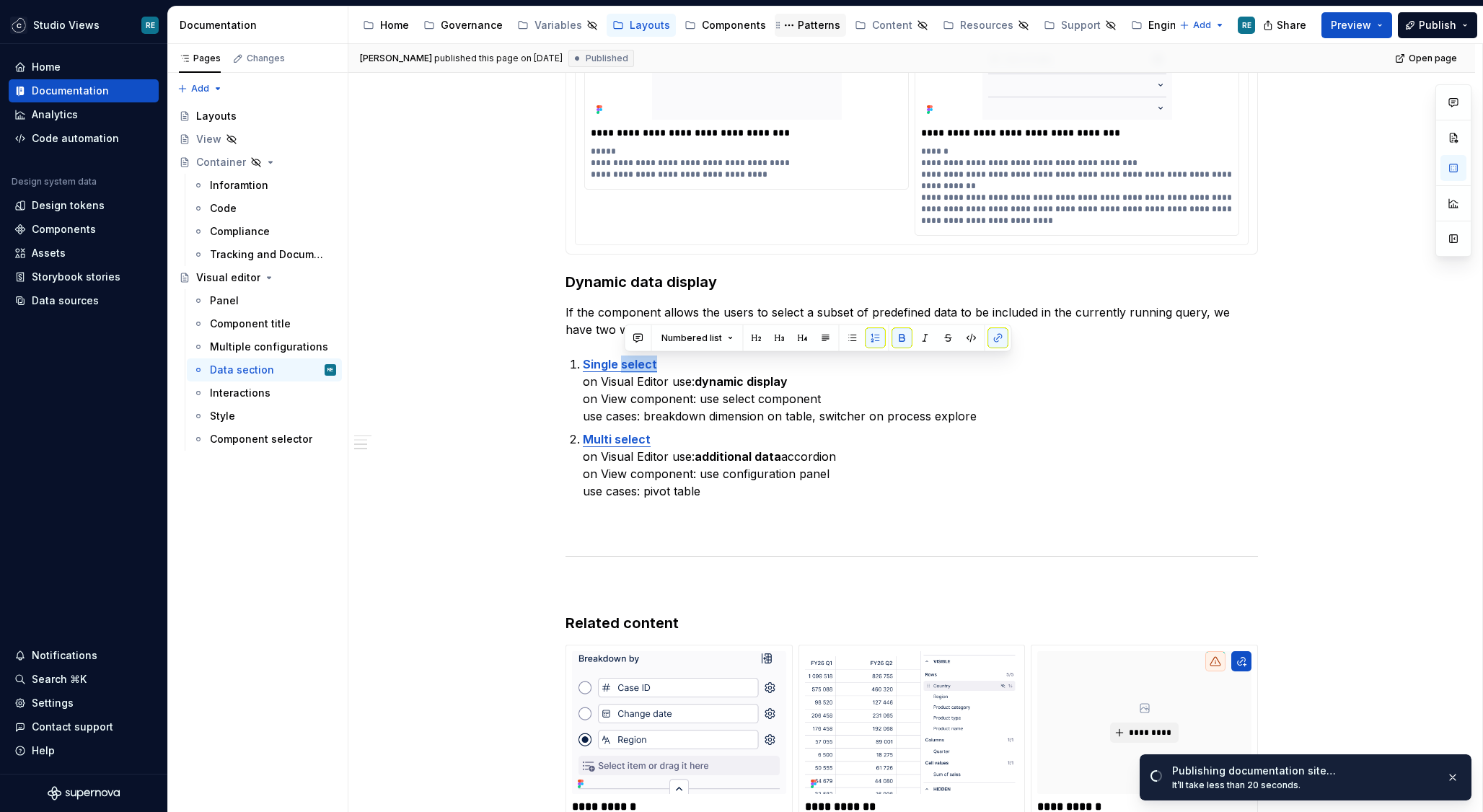
drag, startPoint x: 798, startPoint y: 28, endPoint x: 780, endPoint y: 34, distance: 19.0
click at [798, 28] on div "Patterns" at bounding box center [819, 25] width 43 height 15
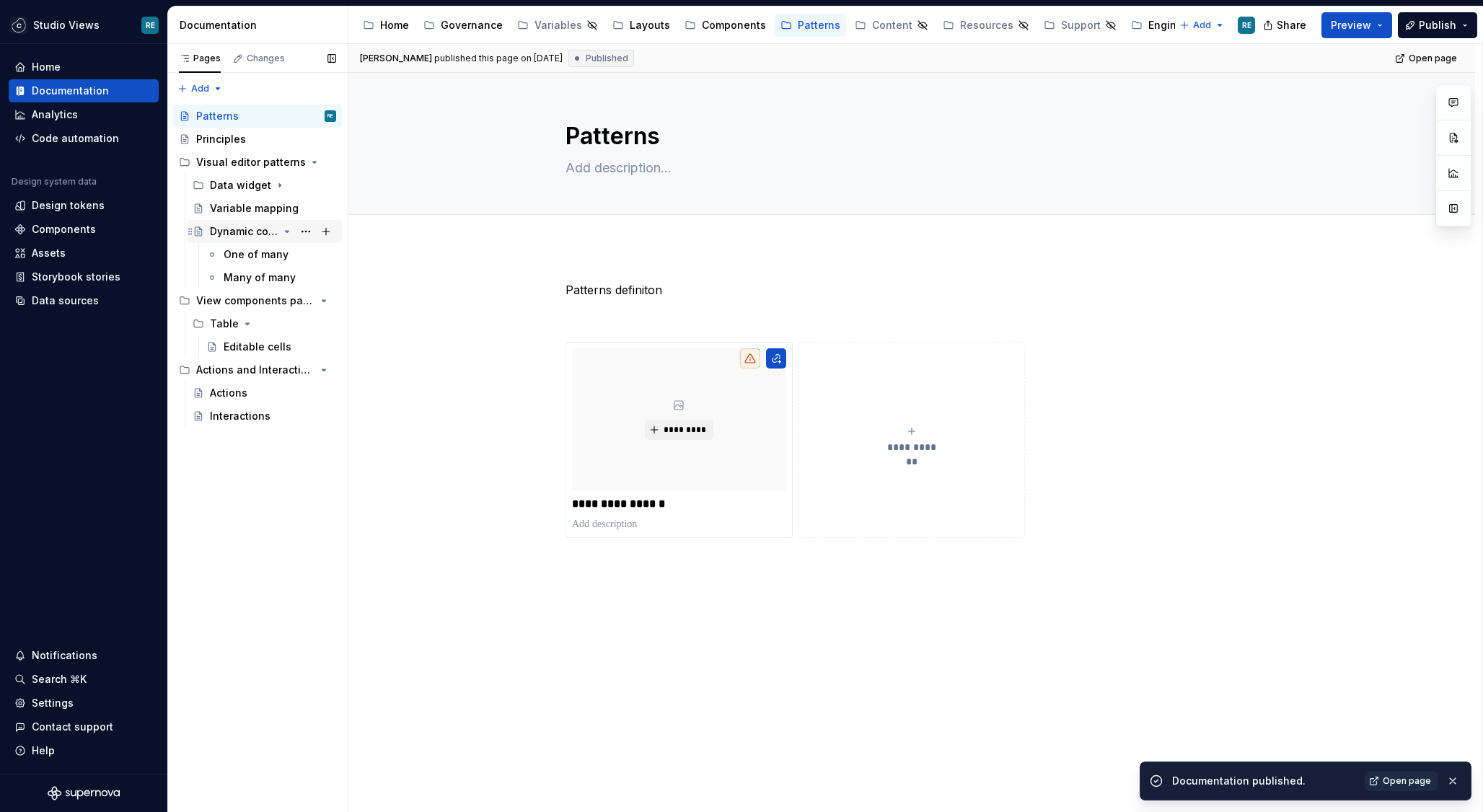
click at [248, 236] on div "Dynamic configuration" at bounding box center [244, 232] width 69 height 15
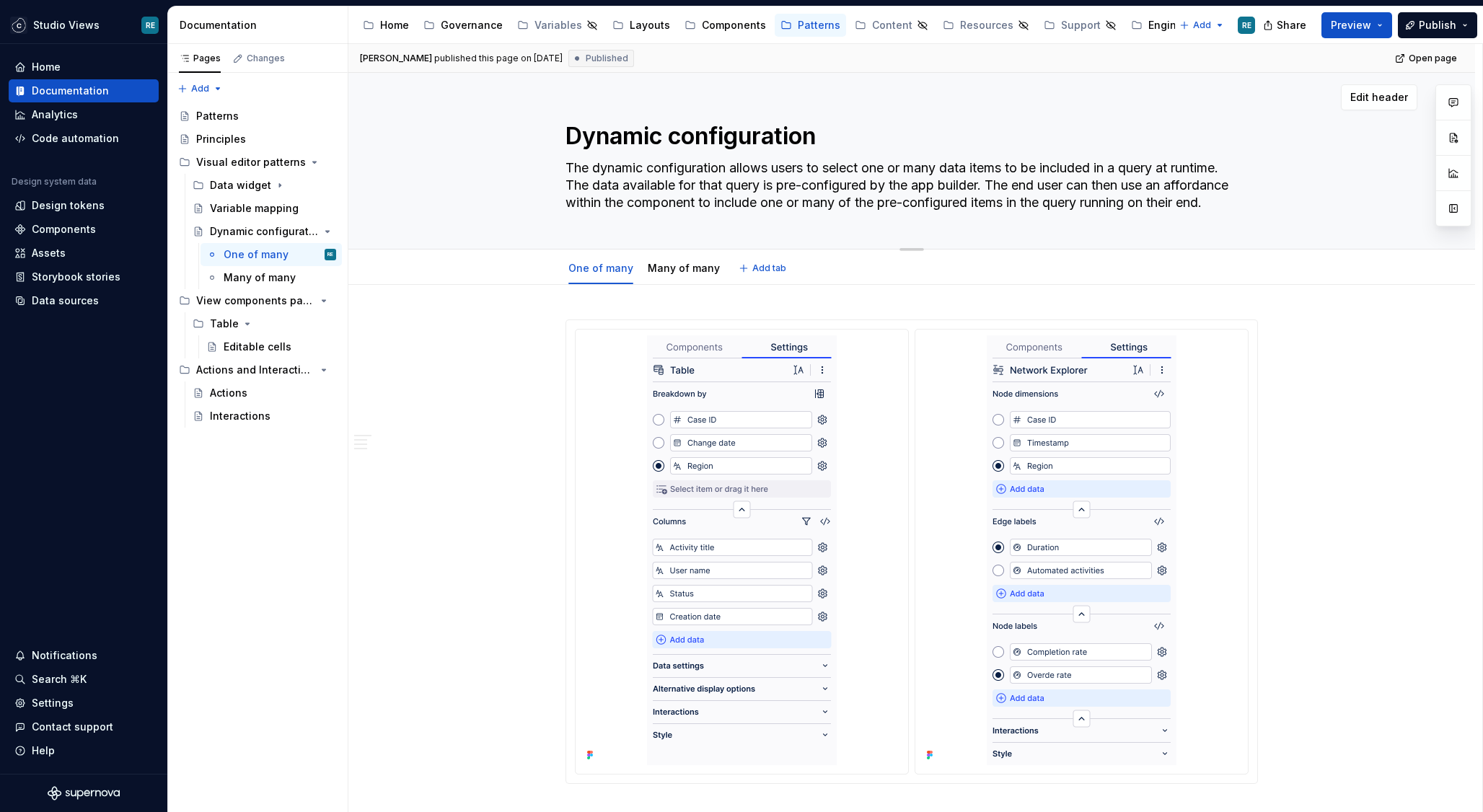
click at [763, 128] on textarea "Dynamic configuration" at bounding box center [909, 135] width 692 height 34
click at [603, 257] on html "Studio Views RE Home Documentation Analytics Code automation Design system data…" at bounding box center [742, 406] width 1483 height 812
type textarea "*"
click at [626, 280] on div "Rename tab" at bounding box center [669, 277] width 94 height 15
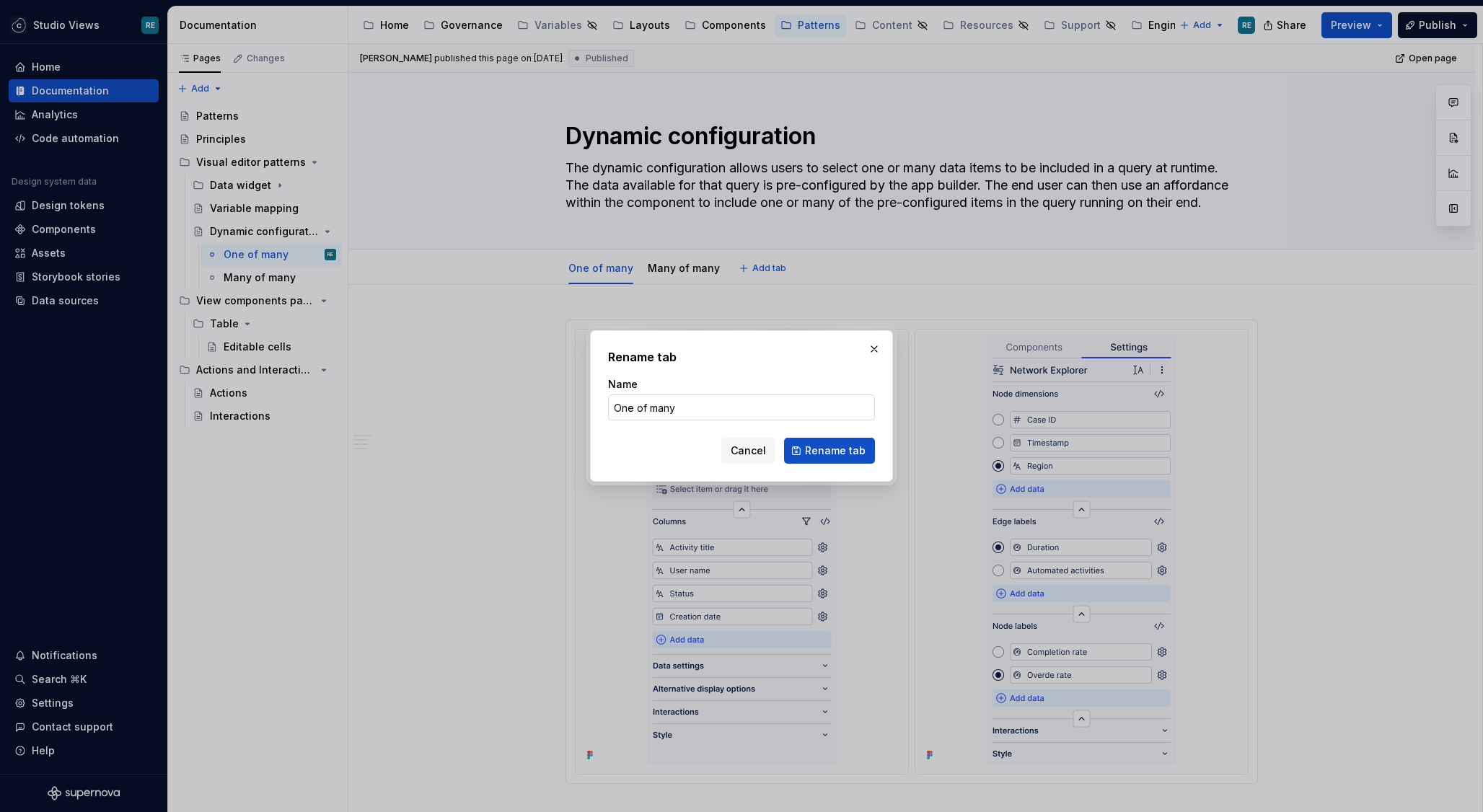
click at [662, 412] on input "One of many" at bounding box center [742, 407] width 267 height 26
type input "Single select"
click button "Rename tab" at bounding box center [830, 451] width 91 height 26
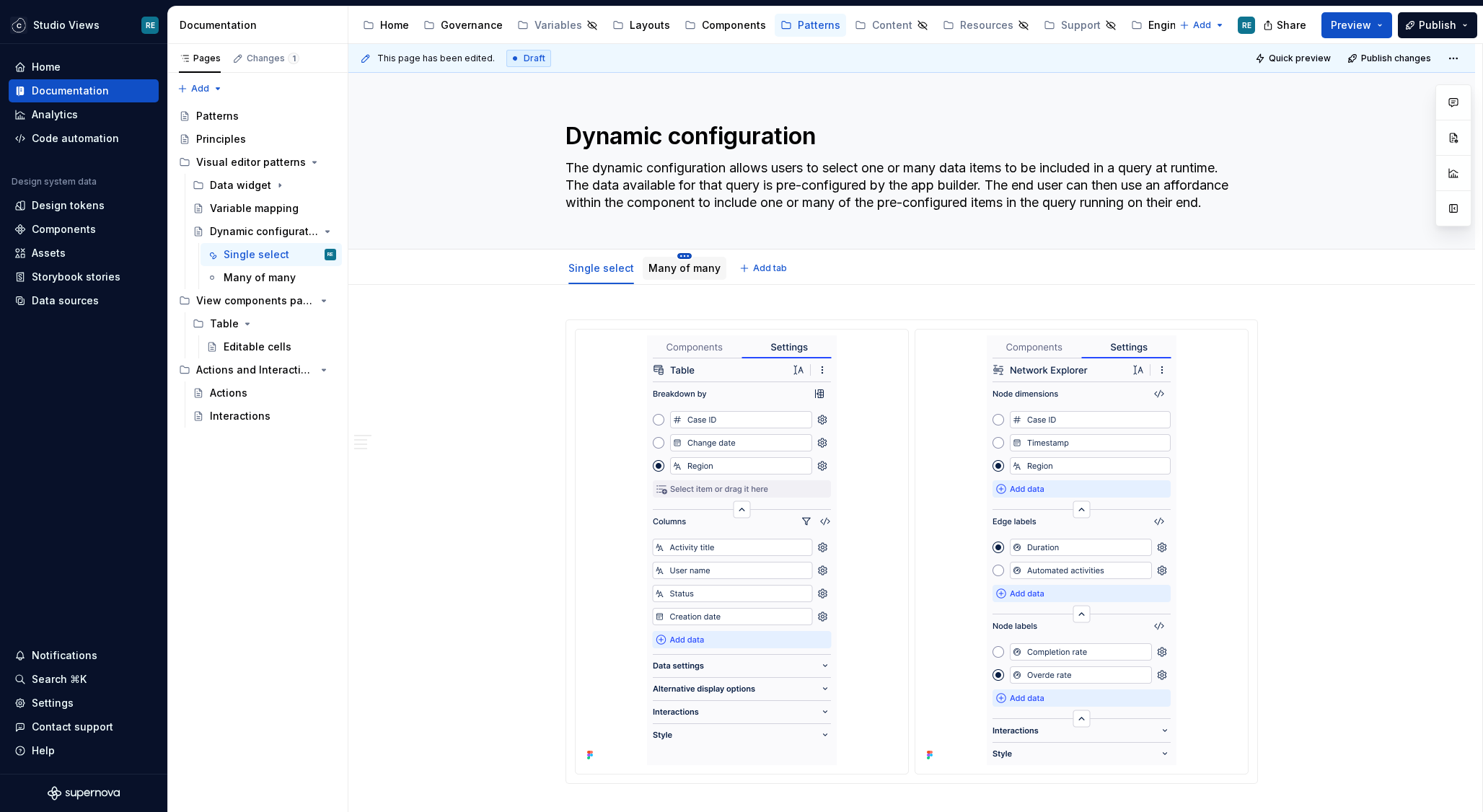
click at [677, 255] on html "Studio Views RE Home Documentation Analytics Code automation Design system data…" at bounding box center [742, 406] width 1483 height 812
type textarea "*"
click at [707, 282] on div "Rename tab" at bounding box center [748, 277] width 94 height 15
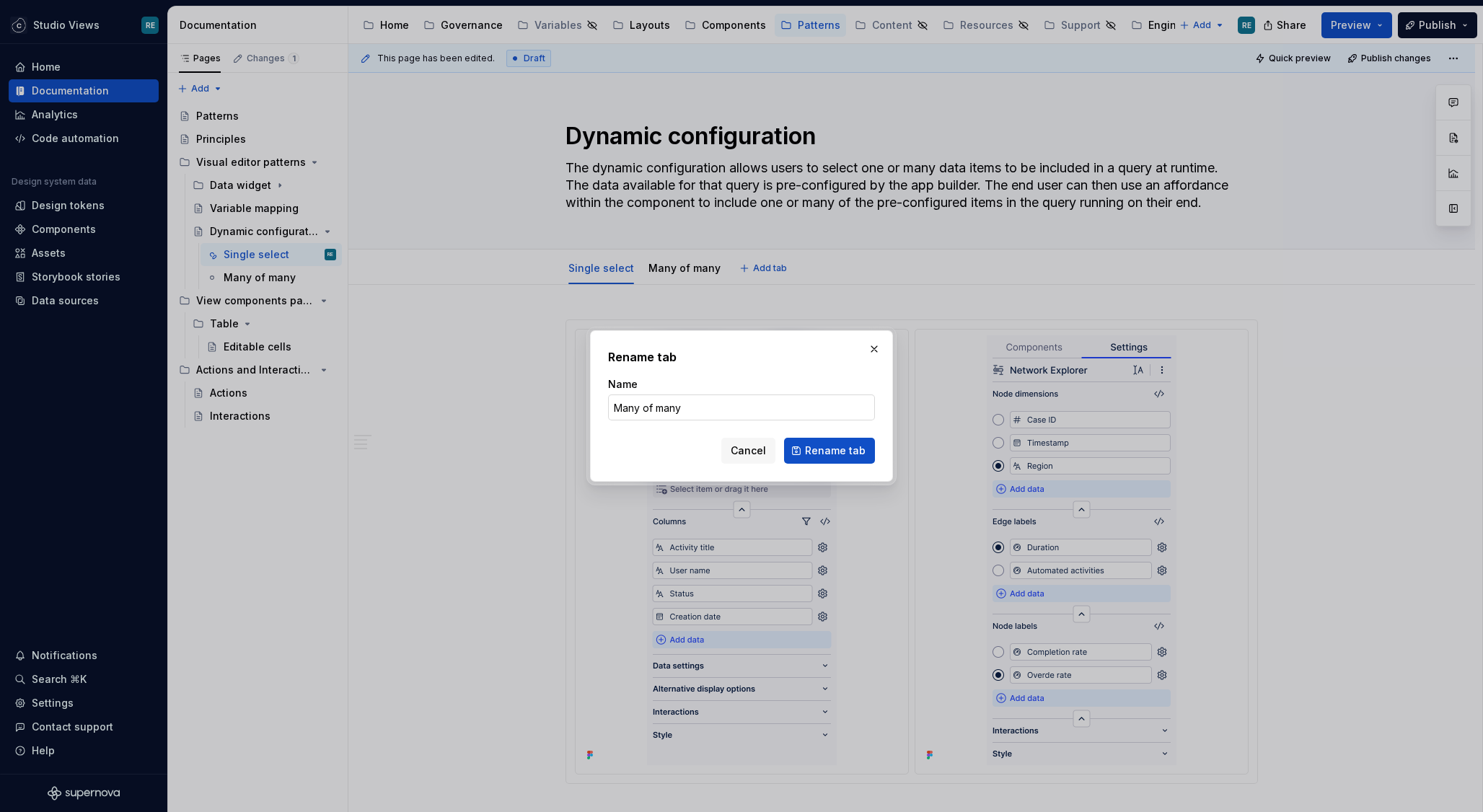
click at [655, 409] on input "Many of many" at bounding box center [742, 407] width 267 height 26
type input "Multi select"
click button "Rename tab" at bounding box center [830, 451] width 91 height 26
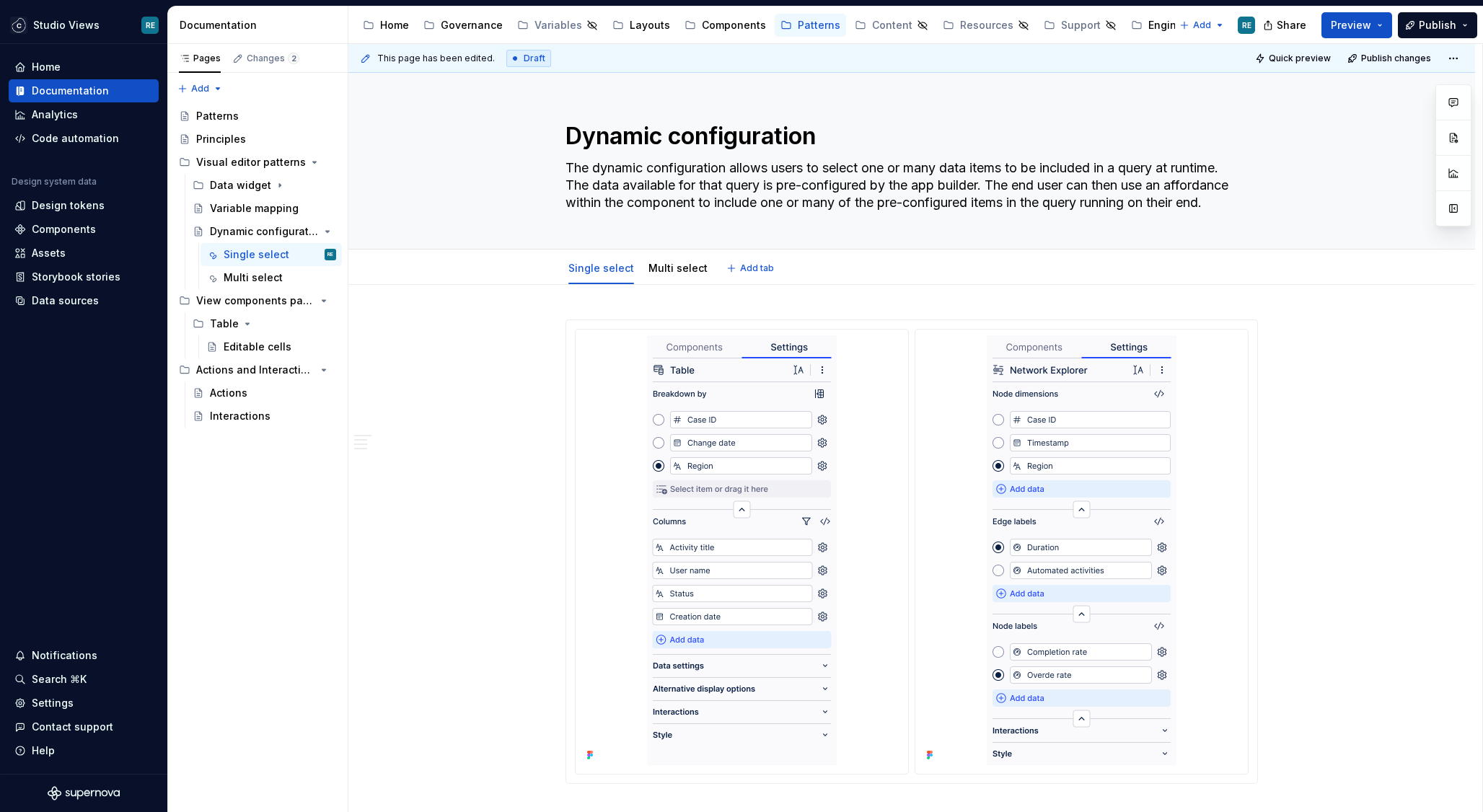
scroll to position [393, 0]
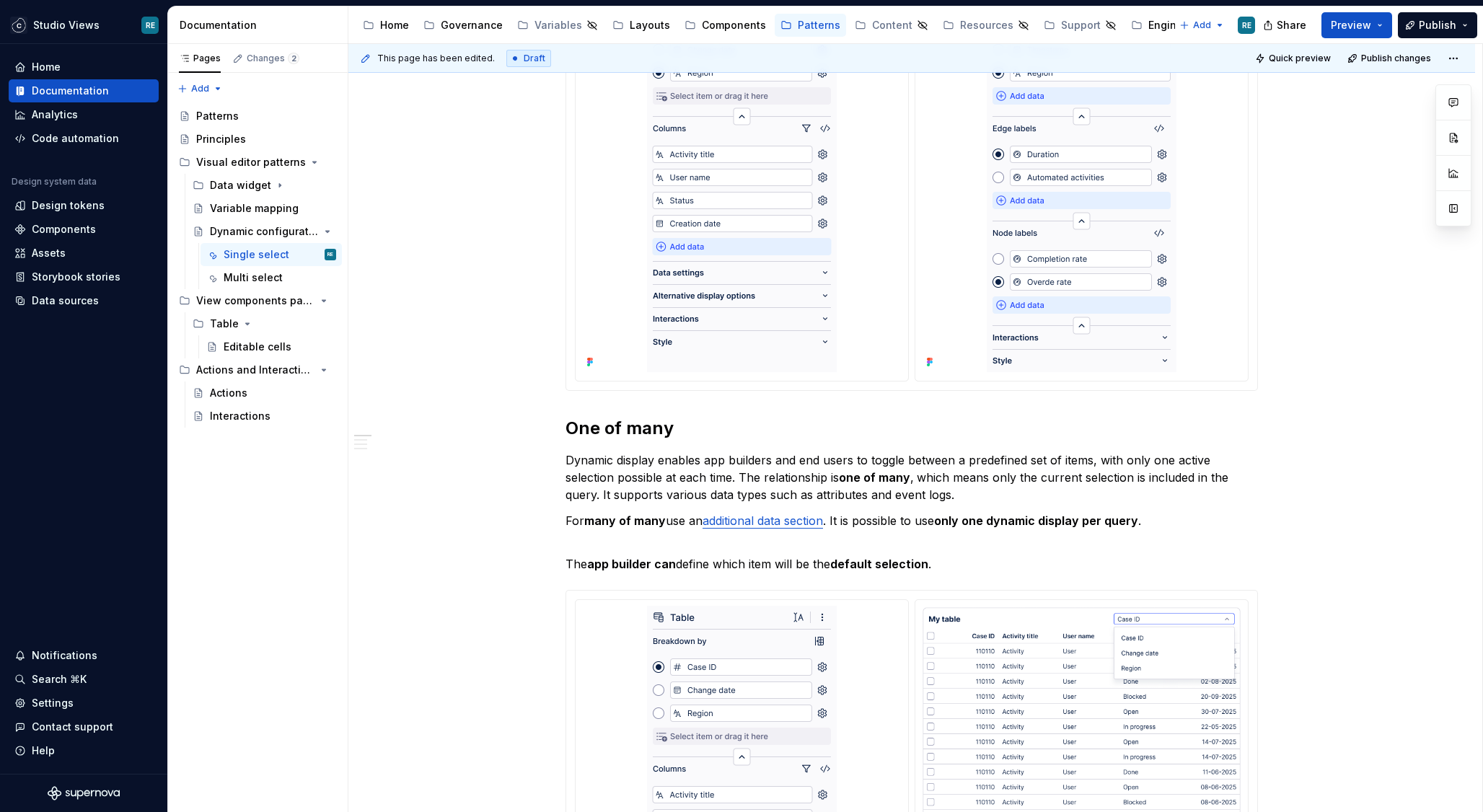
type textarea "*"
click at [646, 426] on h2 "One of many" at bounding box center [911, 428] width 692 height 23
drag, startPoint x: 646, startPoint y: 426, endPoint x: 616, endPoint y: 426, distance: 30.0
click at [616, 426] on h2 "One of many" at bounding box center [911, 428] width 692 height 23
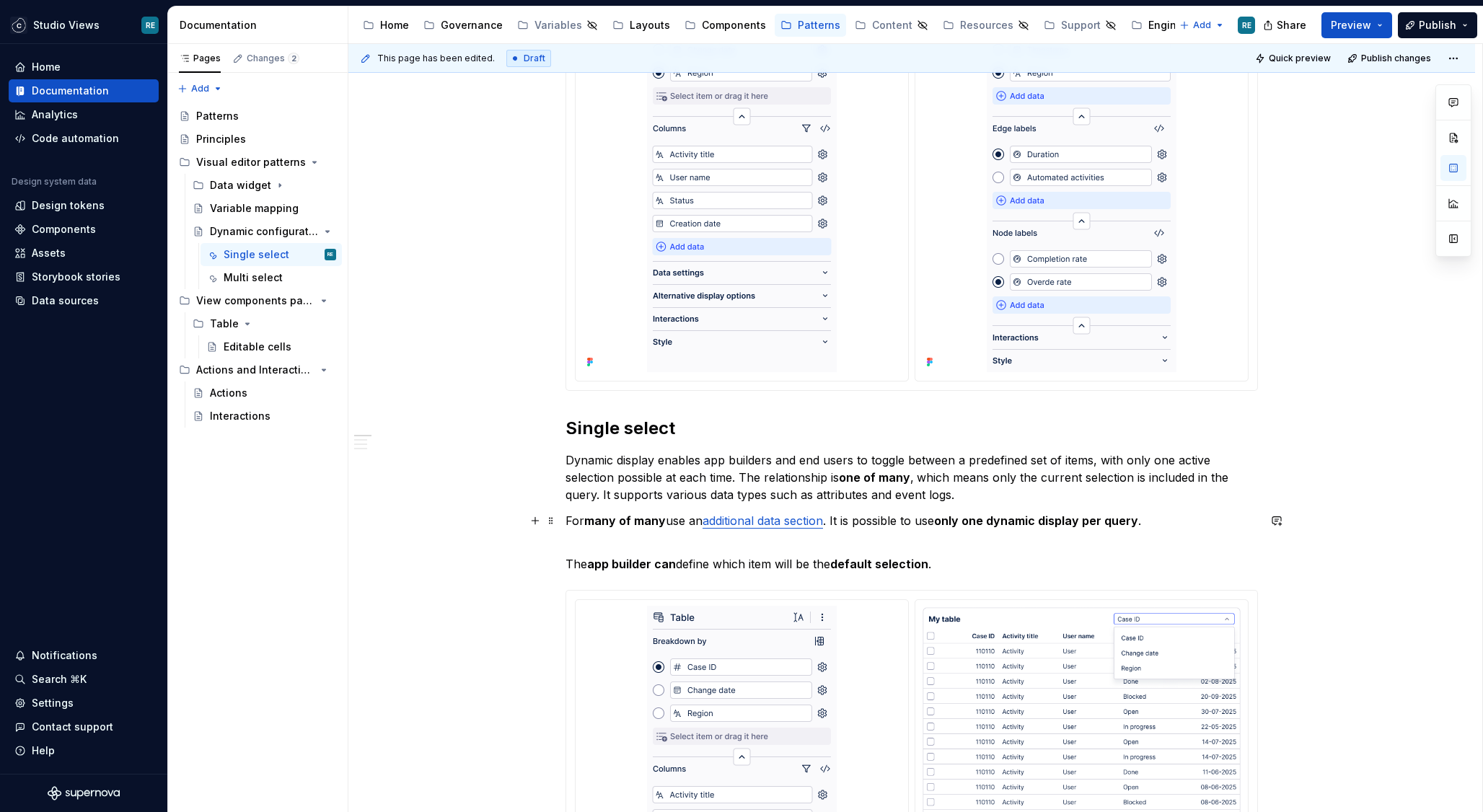
click at [596, 523] on strong "many of many" at bounding box center [625, 521] width 82 height 15
drag, startPoint x: 596, startPoint y: 523, endPoint x: 652, endPoint y: 522, distance: 56.0
click at [651, 523] on strong "many of many" at bounding box center [625, 521] width 82 height 15
click at [793, 516] on link "additional data section" at bounding box center [748, 521] width 121 height 15
click at [987, 521] on strong "only one dynamic display per query" at bounding box center [1022, 521] width 204 height 15
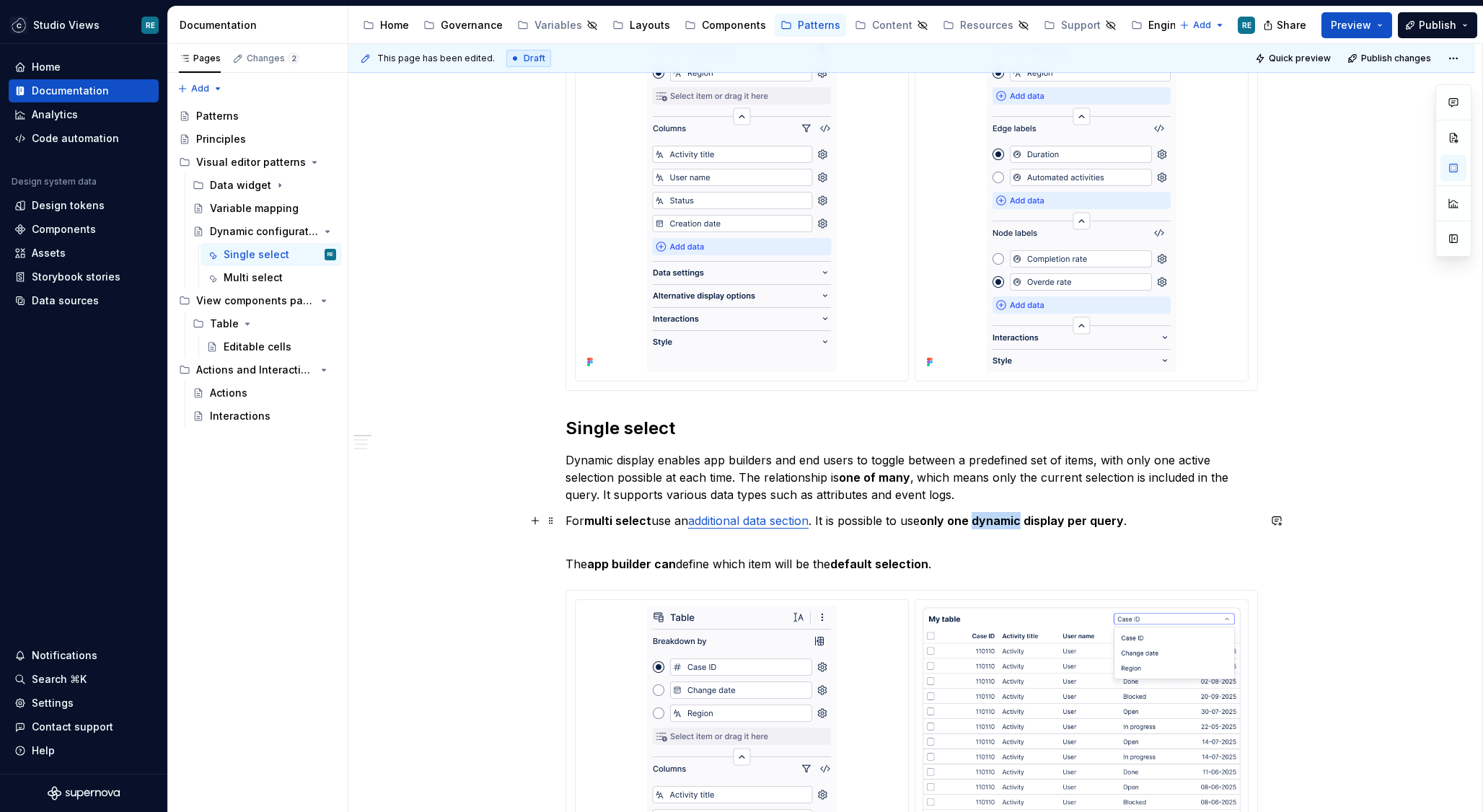
click at [987, 521] on strong "only one dynamic display per query" at bounding box center [1022, 521] width 204 height 15
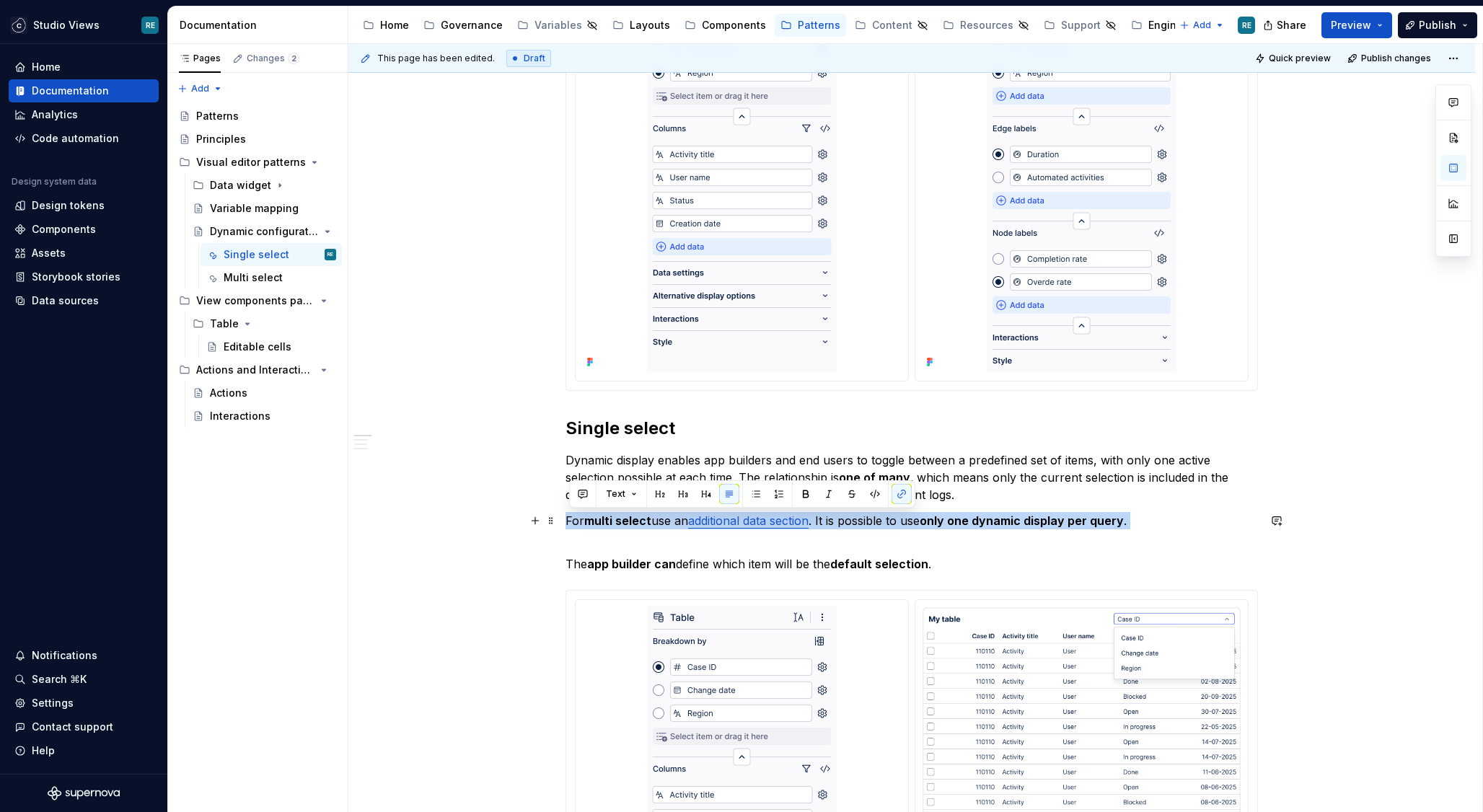
click at [987, 521] on strong "only one dynamic display per query" at bounding box center [1022, 521] width 204 height 15
click at [949, 522] on strong "only one dynamic display per query" at bounding box center [1022, 521] width 204 height 15
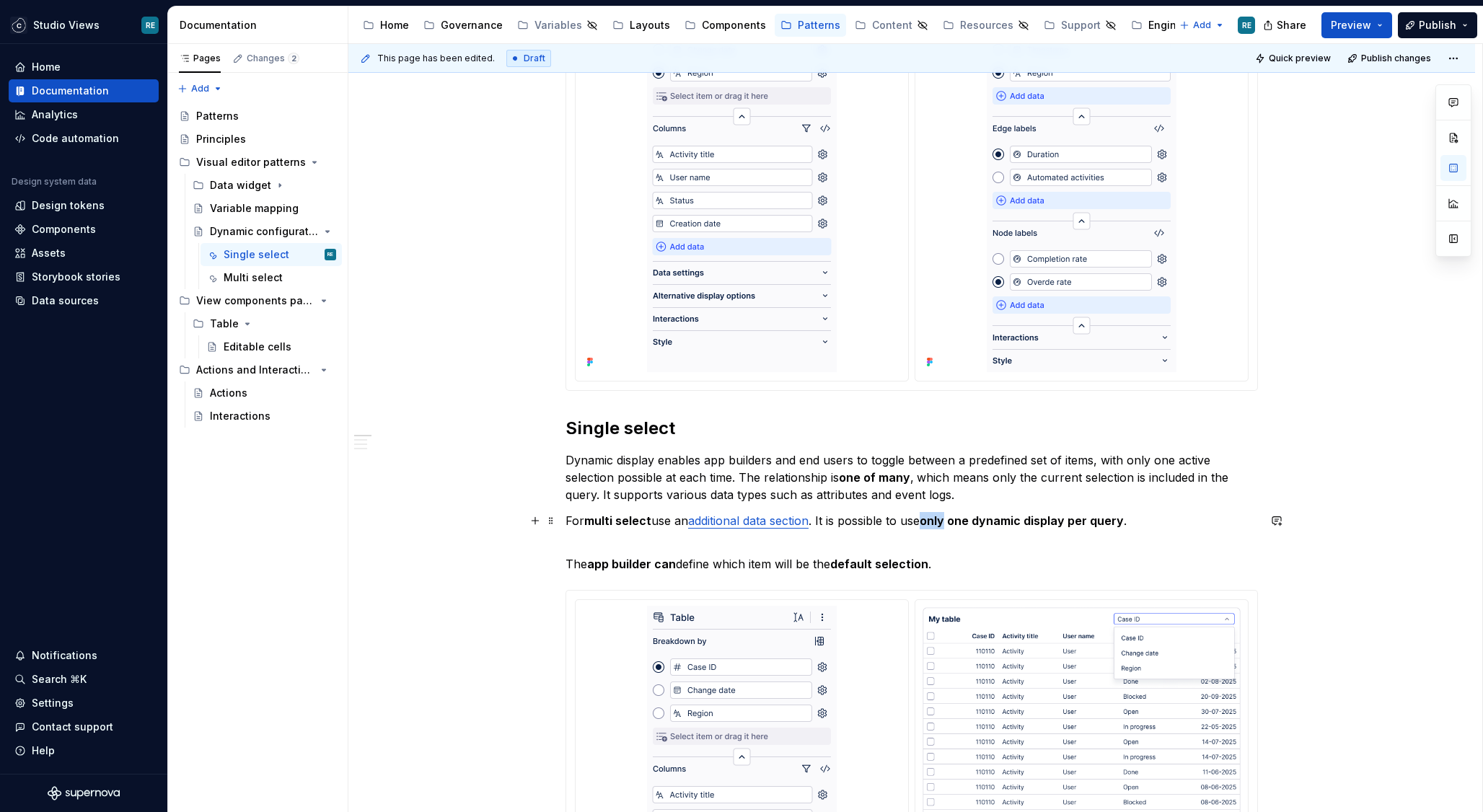
click at [949, 522] on strong "only one dynamic display per query" at bounding box center [1022, 521] width 204 height 15
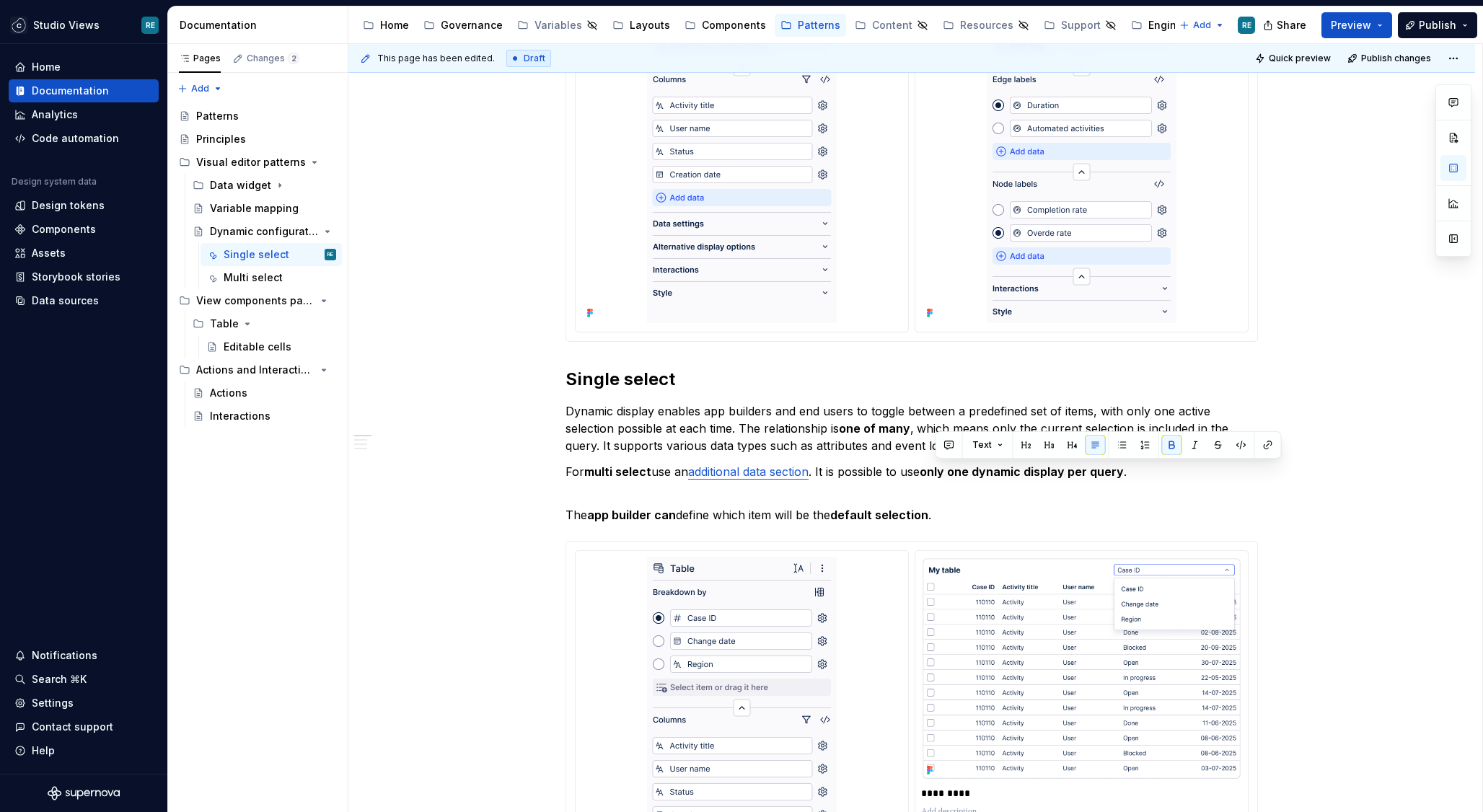
scroll to position [0, 0]
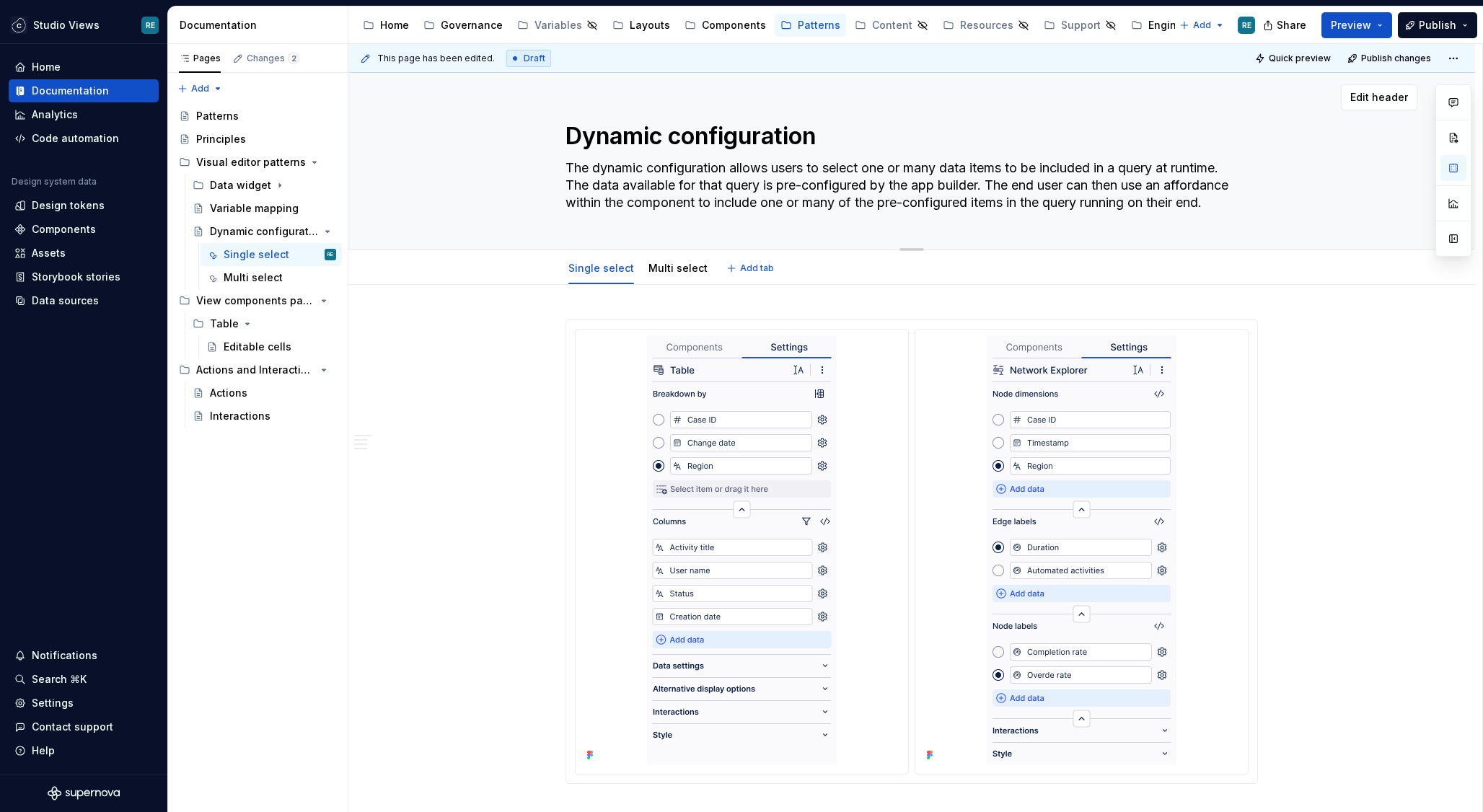
click at [768, 141] on textarea "Dynamic configuration" at bounding box center [909, 135] width 692 height 34
click at [750, 130] on textarea "Dynamic configuration" at bounding box center [909, 135] width 692 height 34
click at [797, 137] on textarea "Dynamic configuration" at bounding box center [909, 135] width 692 height 34
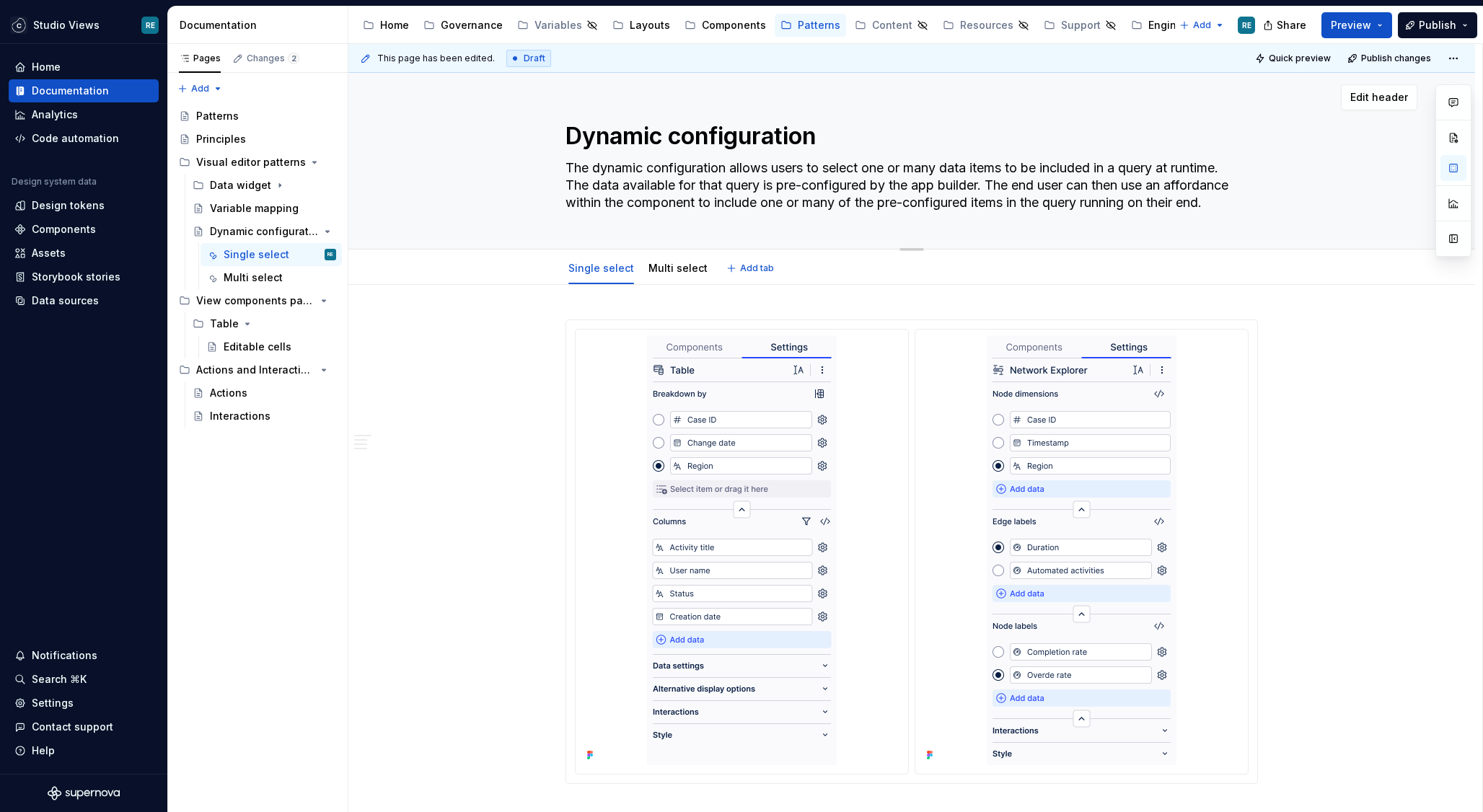
click at [797, 137] on textarea "Dynamic configuration" at bounding box center [909, 135] width 692 height 34
type textarea "*"
type textarea "Dynamic s"
type textarea "*"
type textarea "Dynamic se"
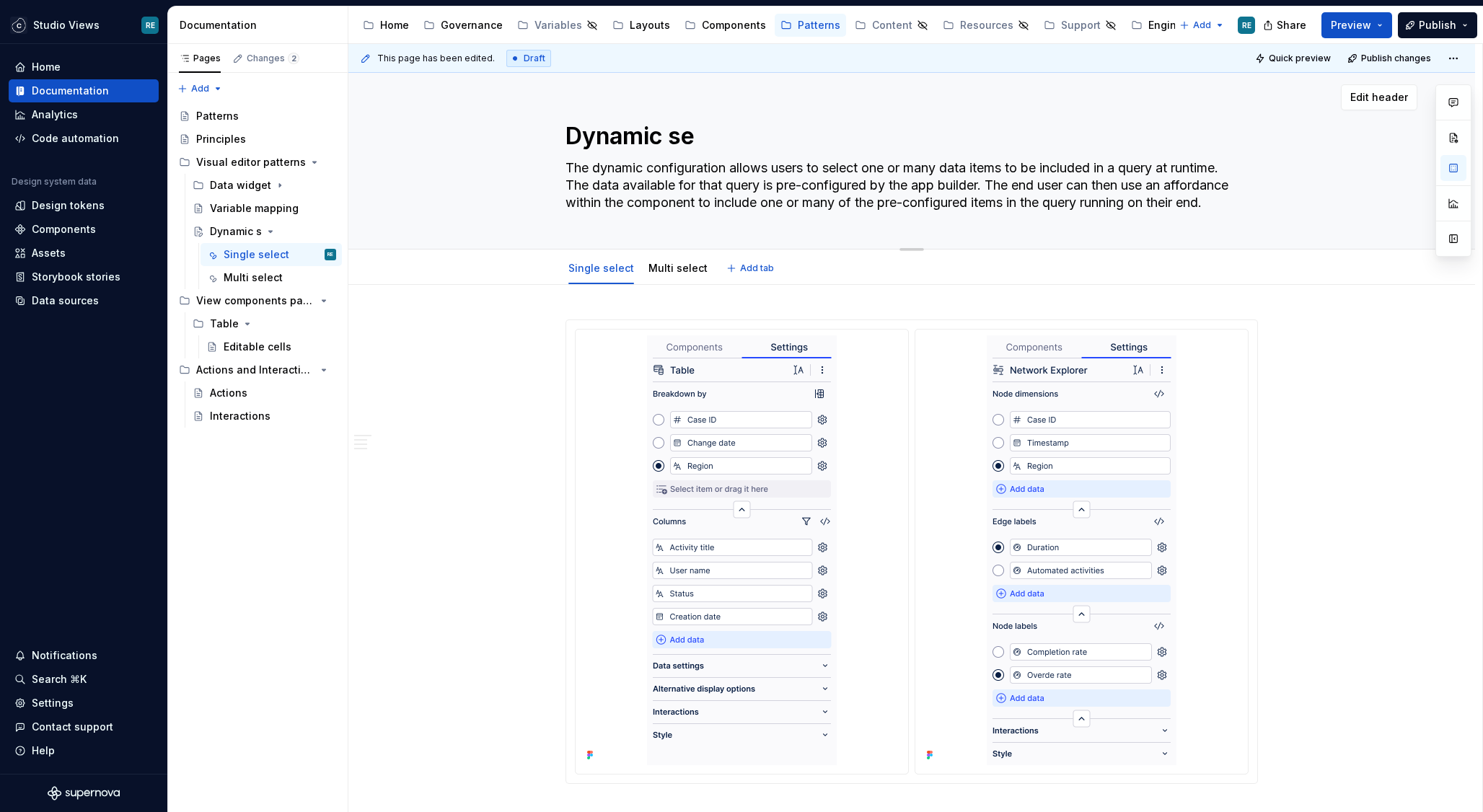
type textarea "*"
type textarea "Dynamic sel"
type textarea "*"
type textarea "Dynamic sele"
type textarea "*"
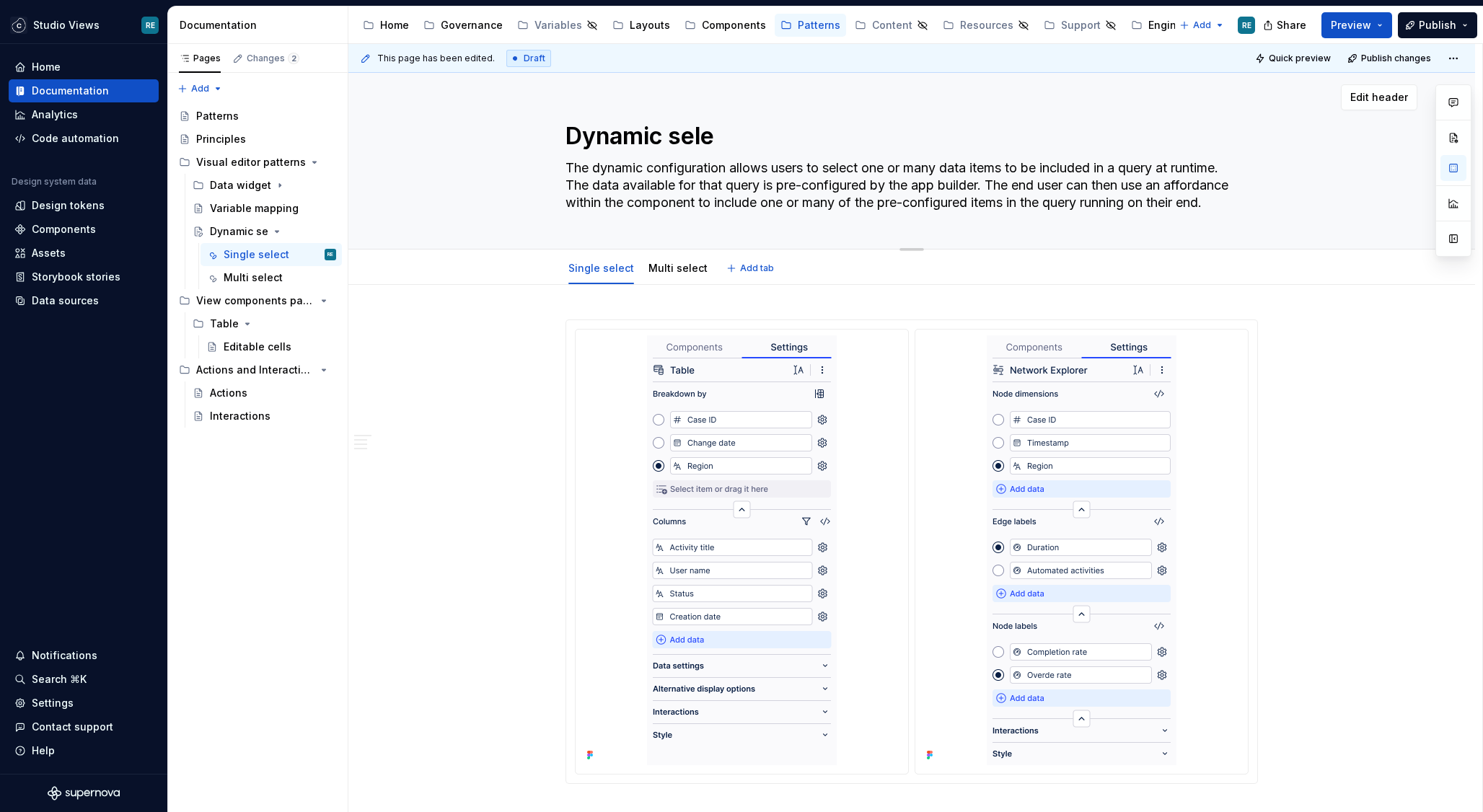
type textarea "Dynamic selec"
type textarea "*"
type textarea "Dynamic select"
type textarea "*"
type textarea "Dynamic selecti"
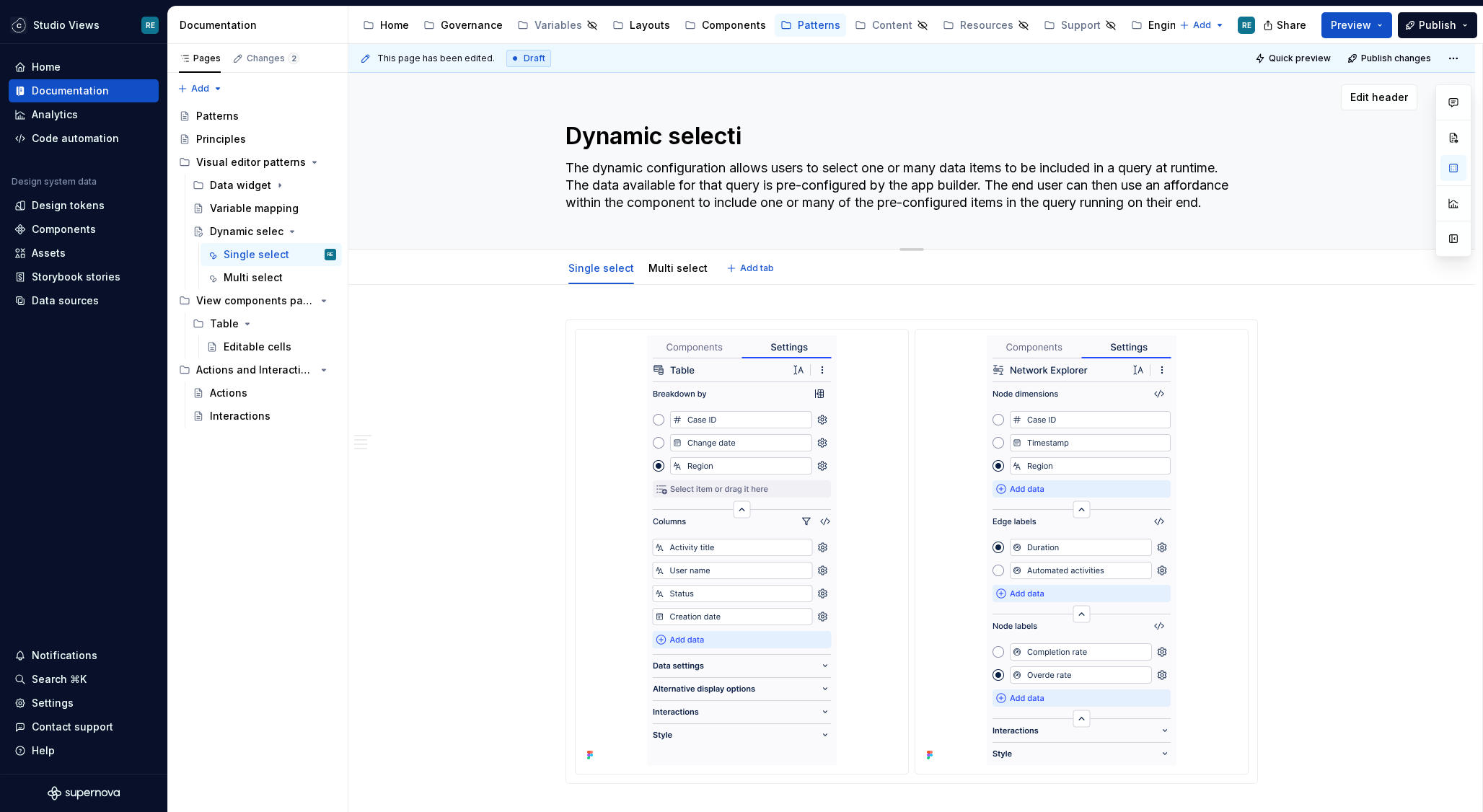
type textarea "*"
type textarea "Dynamic selectio"
type textarea "*"
type textarea "Dynamic selection"
type textarea "*"
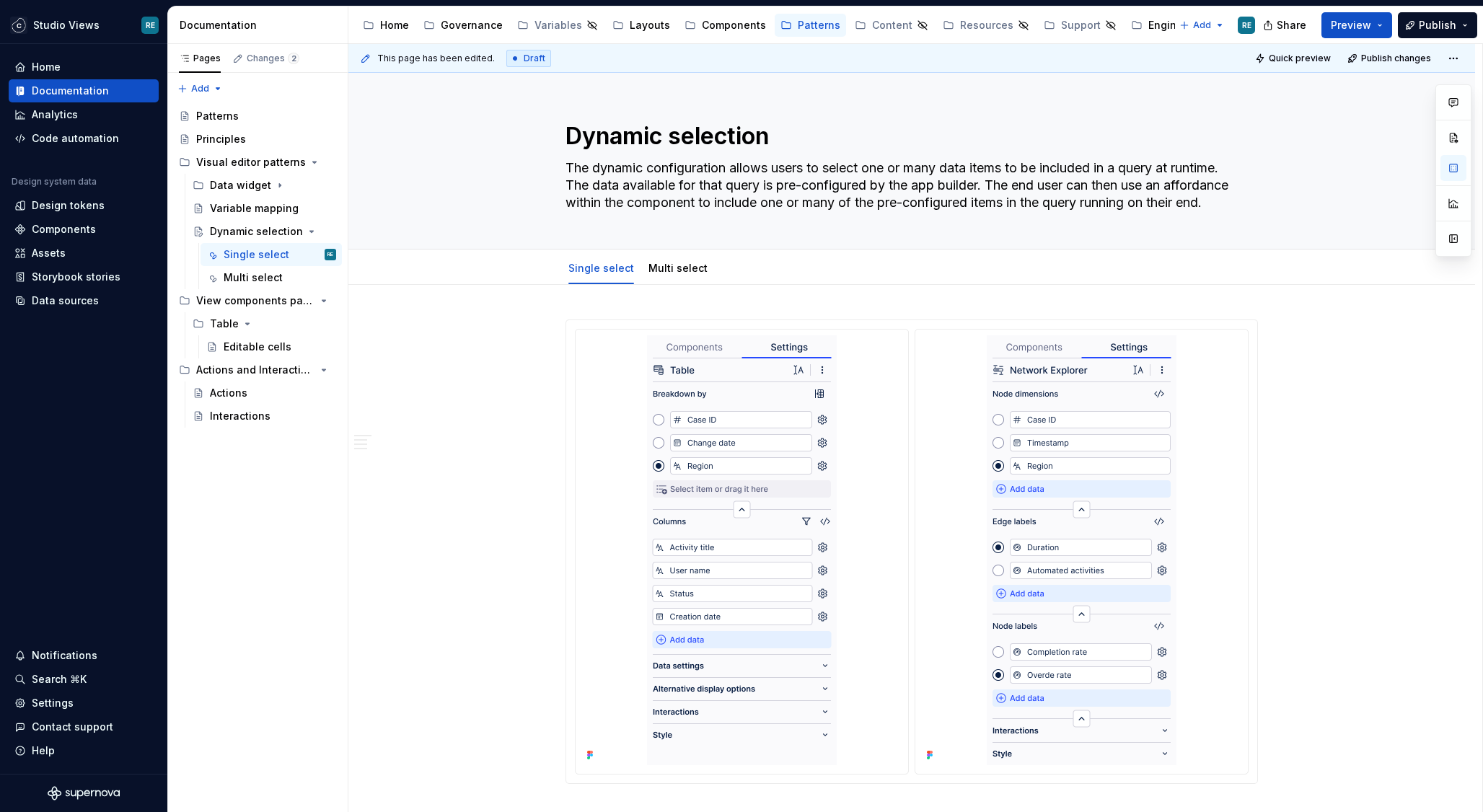
type textarea "Dynamic selection"
click at [692, 140] on textarea "Dynamic selection" at bounding box center [909, 135] width 692 height 34
paste textarea "data display"
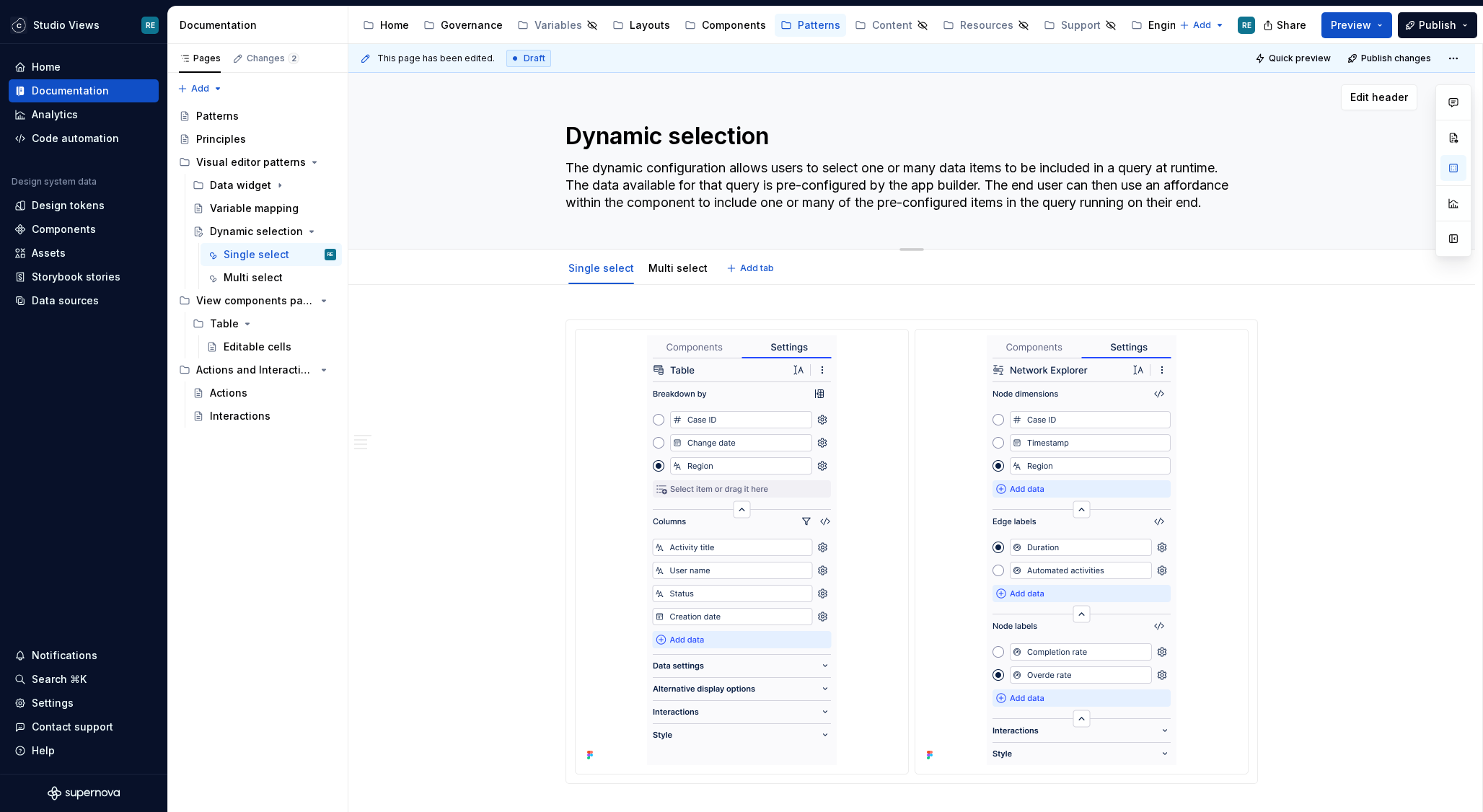
type textarea "*"
type textarea "Dynamic data display"
type textarea "*"
type textarea "Dynamic data display"
click at [243, 281] on div "Multi select" at bounding box center [253, 277] width 59 height 15
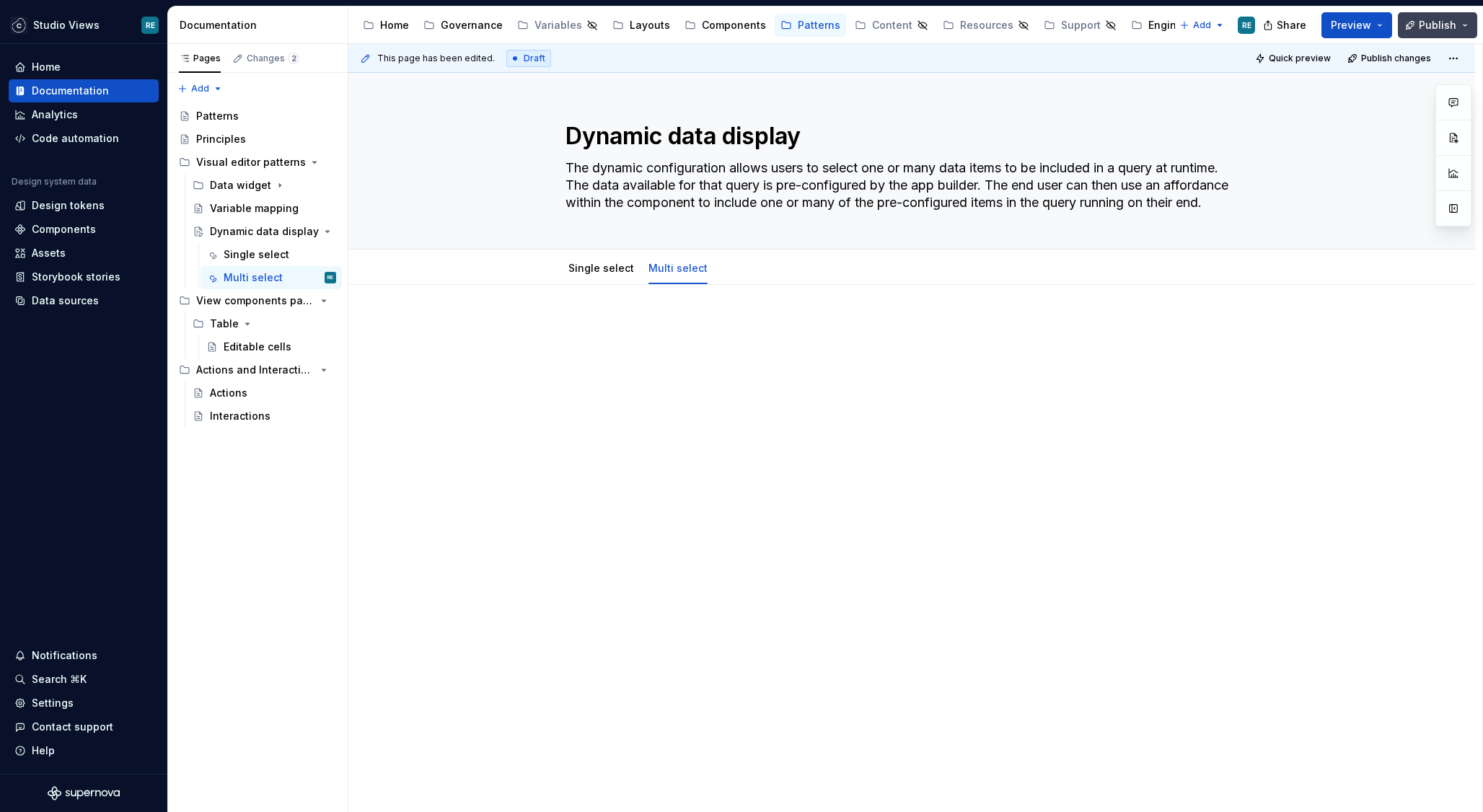
drag, startPoint x: 1441, startPoint y: 21, endPoint x: 1429, endPoint y: 33, distance: 17.0
click at [1441, 21] on span "Publish" at bounding box center [1438, 25] width 37 height 15
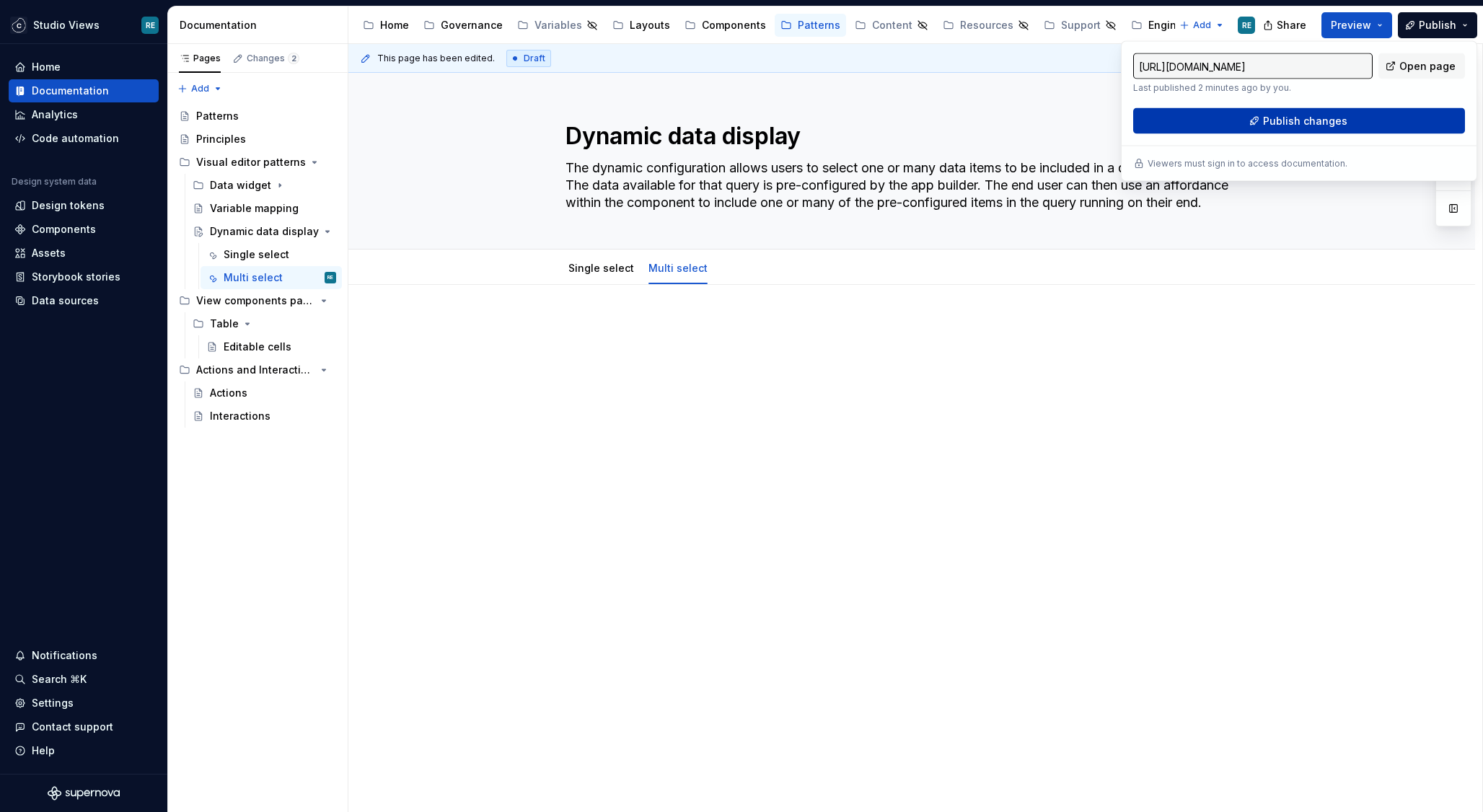
click at [1277, 122] on span "Publish changes" at bounding box center [1305, 122] width 84 height 15
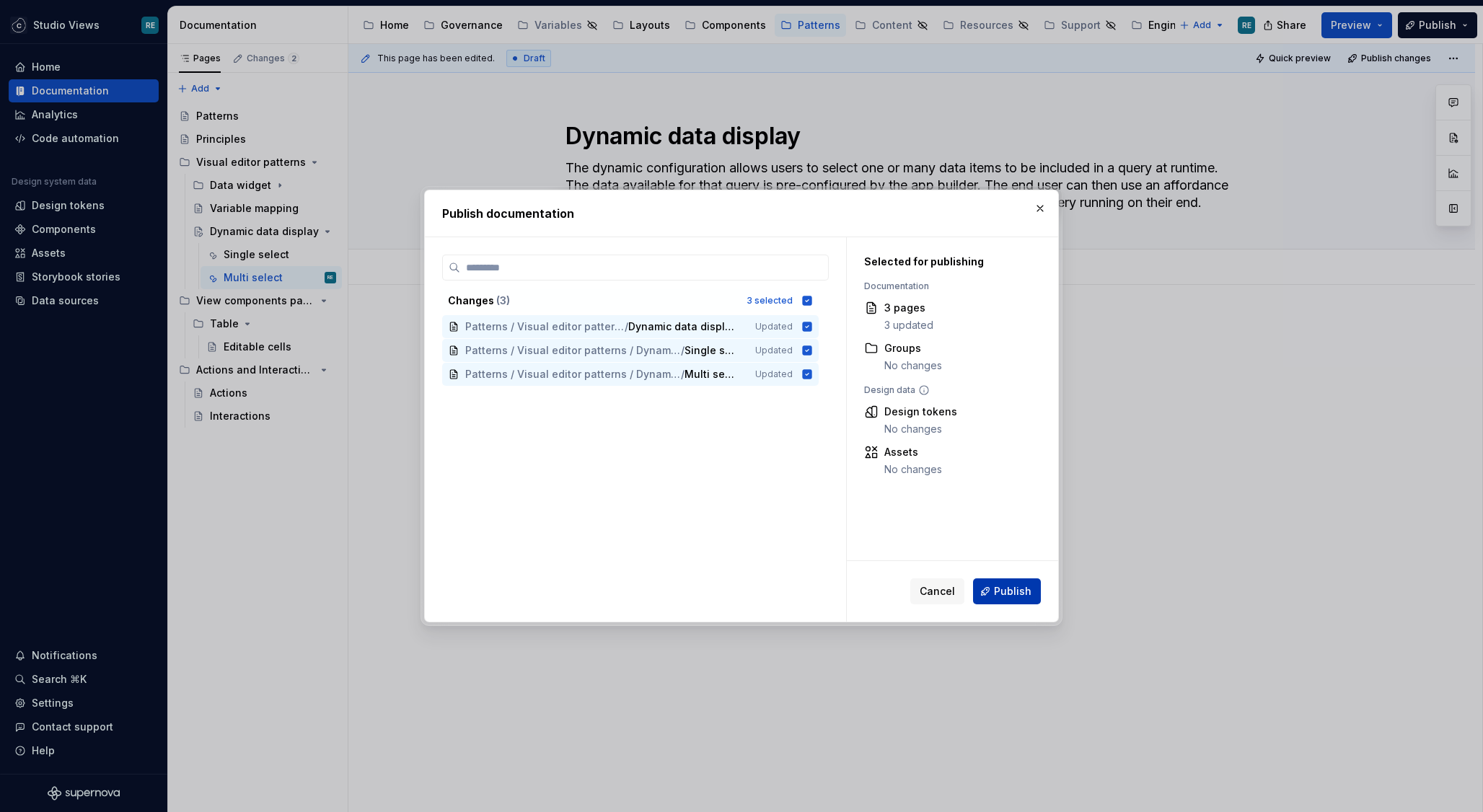
click at [1005, 592] on span "Publish" at bounding box center [1012, 591] width 37 height 15
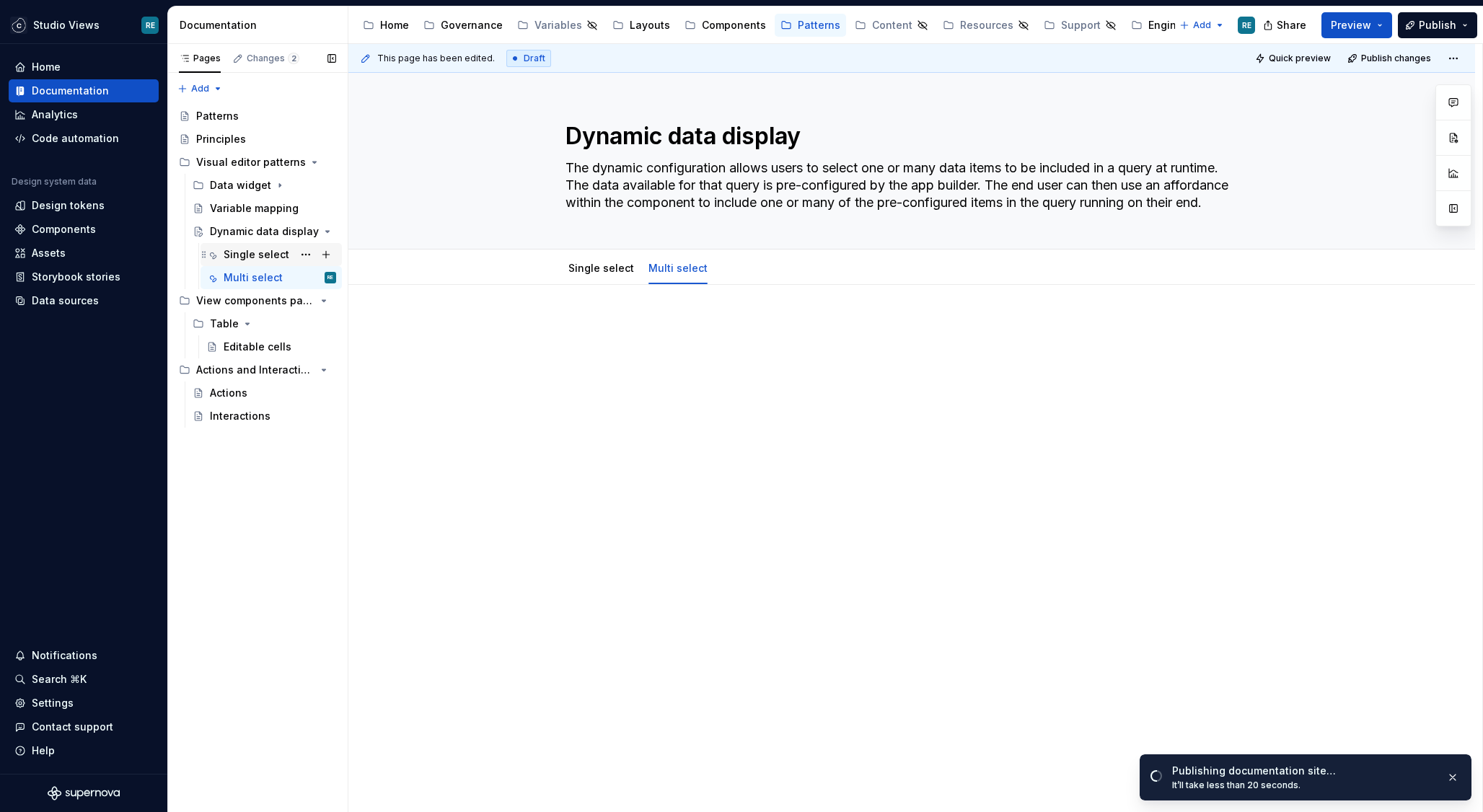
click at [232, 258] on div "Single select" at bounding box center [256, 255] width 66 height 15
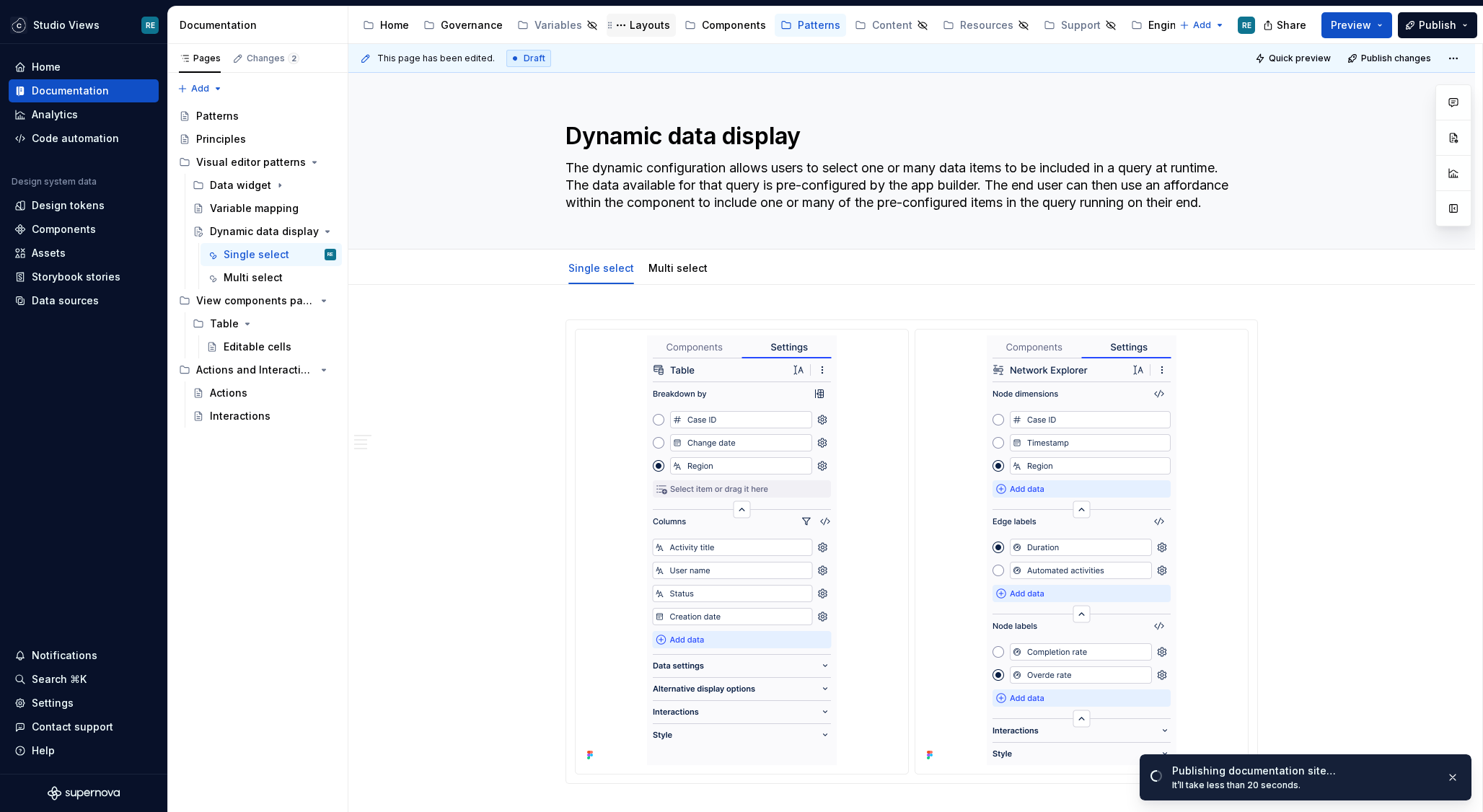
click at [651, 31] on div "Layouts" at bounding box center [650, 25] width 41 height 15
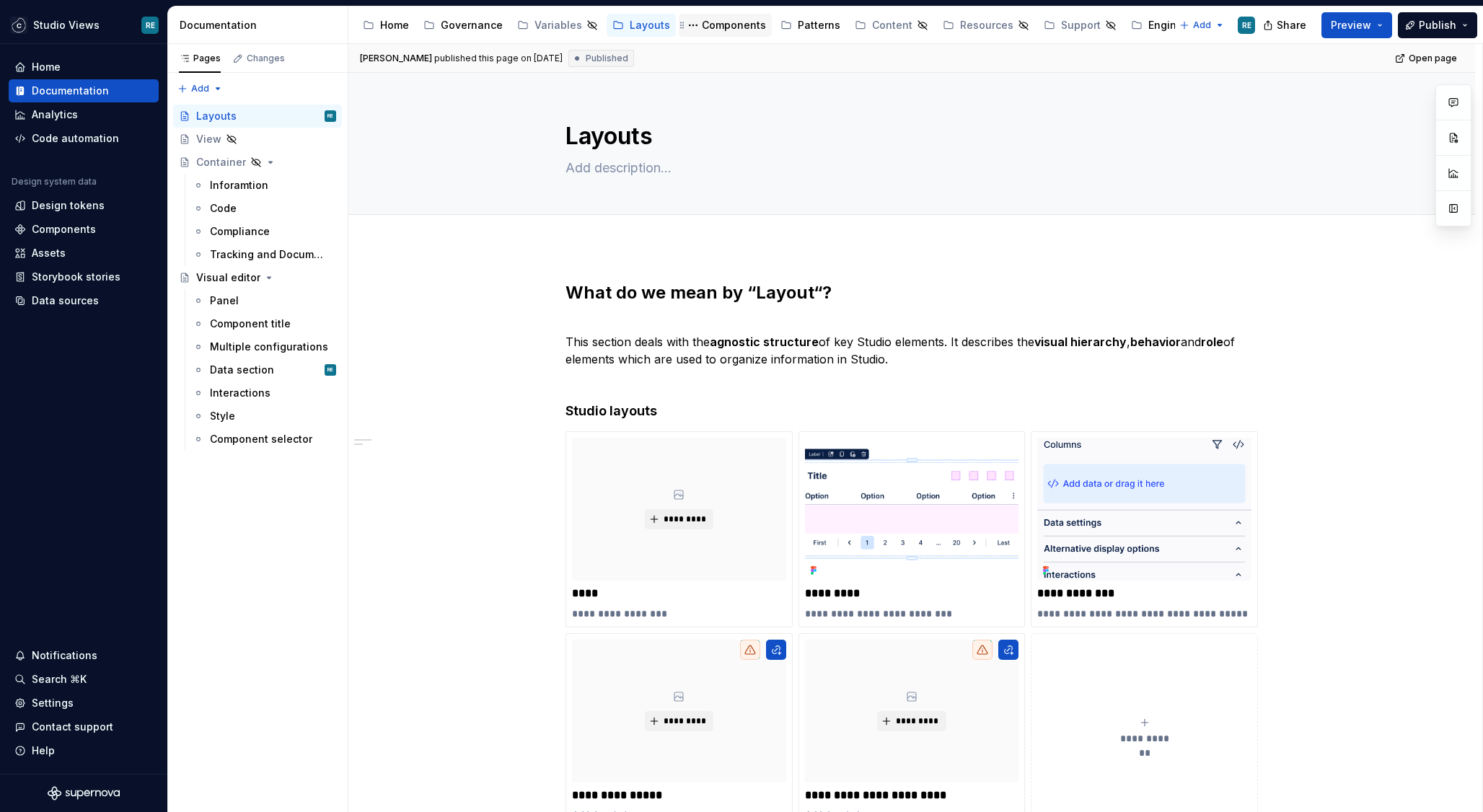
click at [706, 32] on div "Components" at bounding box center [726, 25] width 82 height 18
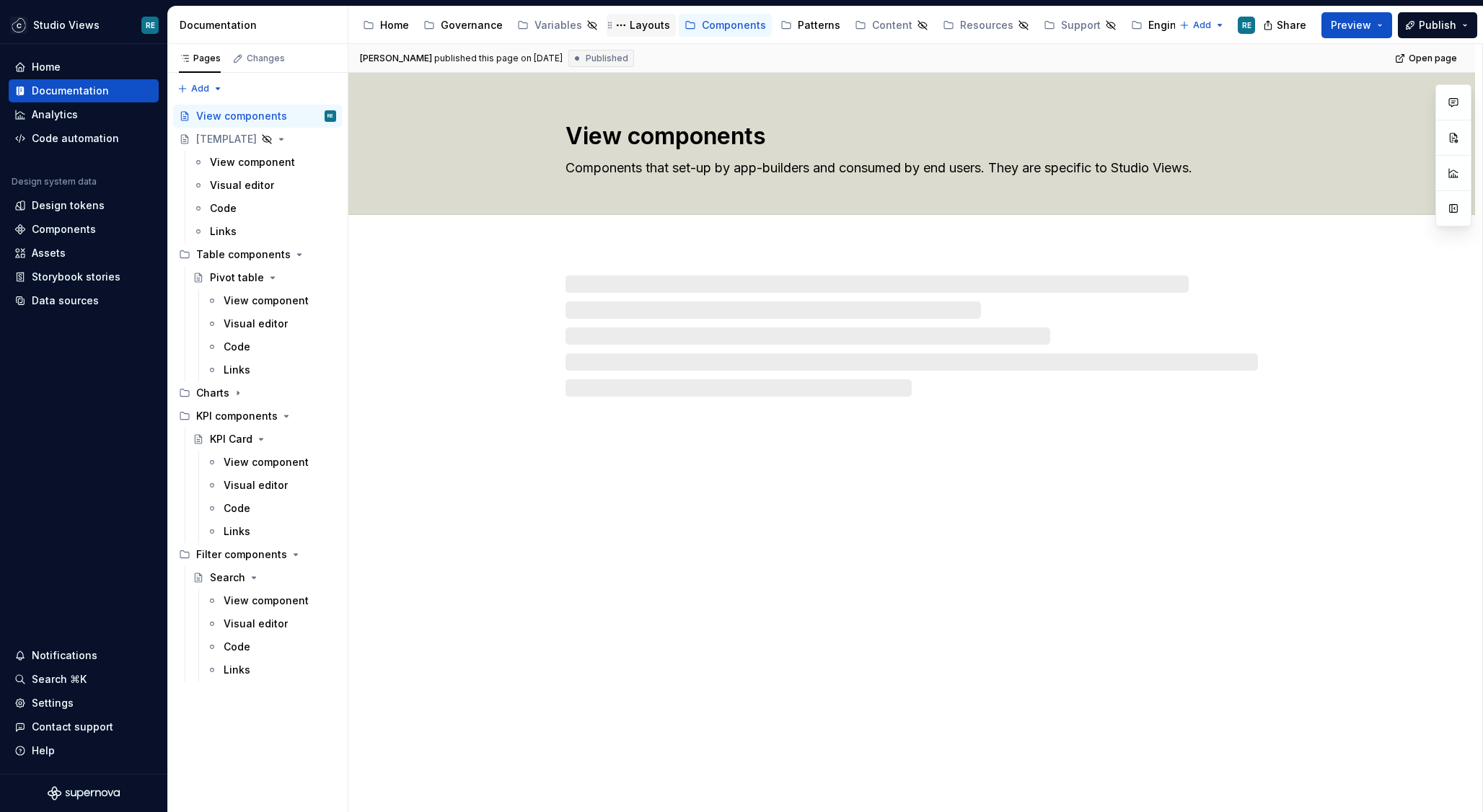
click at [642, 31] on div "Layouts" at bounding box center [650, 25] width 41 height 15
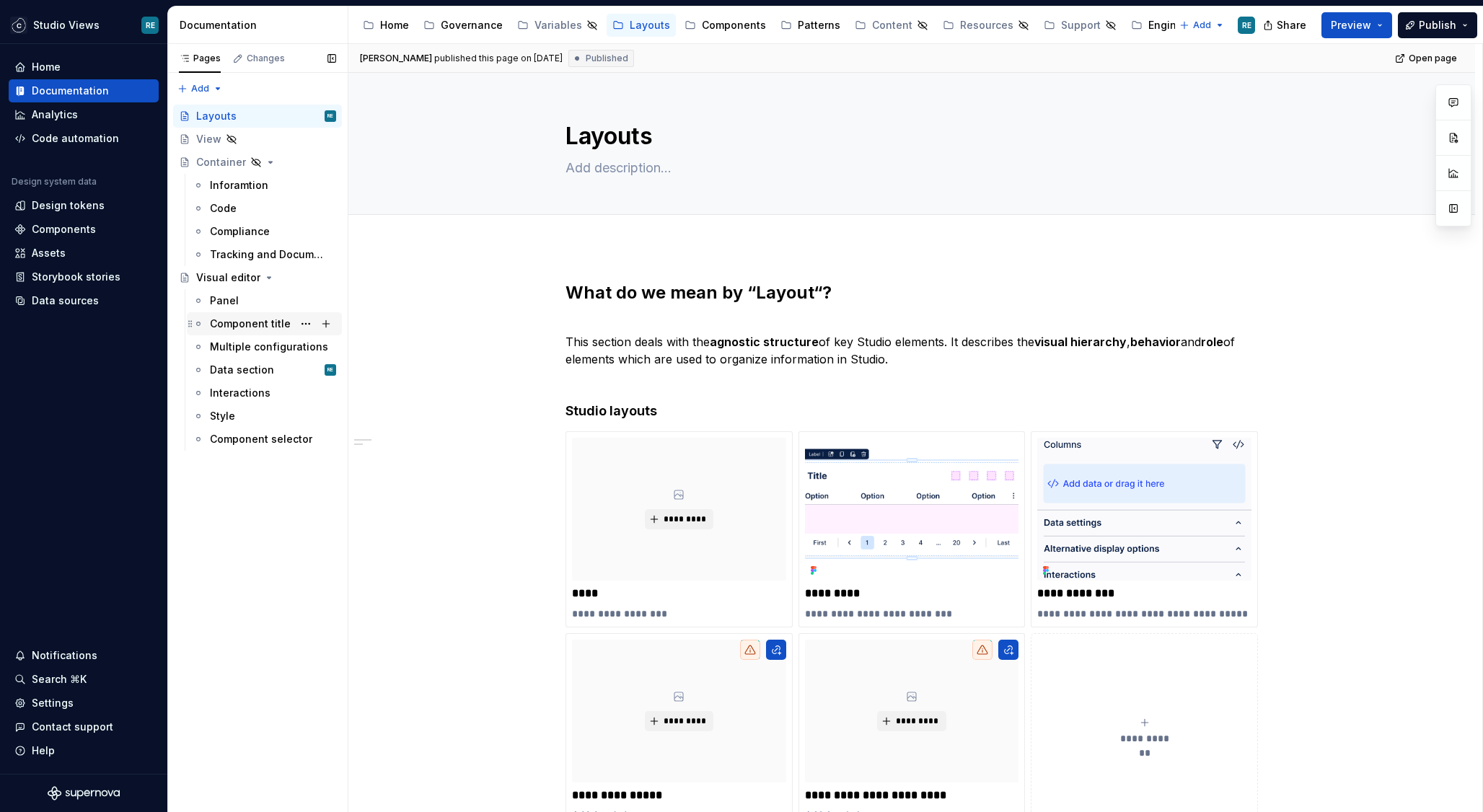
click at [260, 328] on div "Component title" at bounding box center [250, 324] width 81 height 15
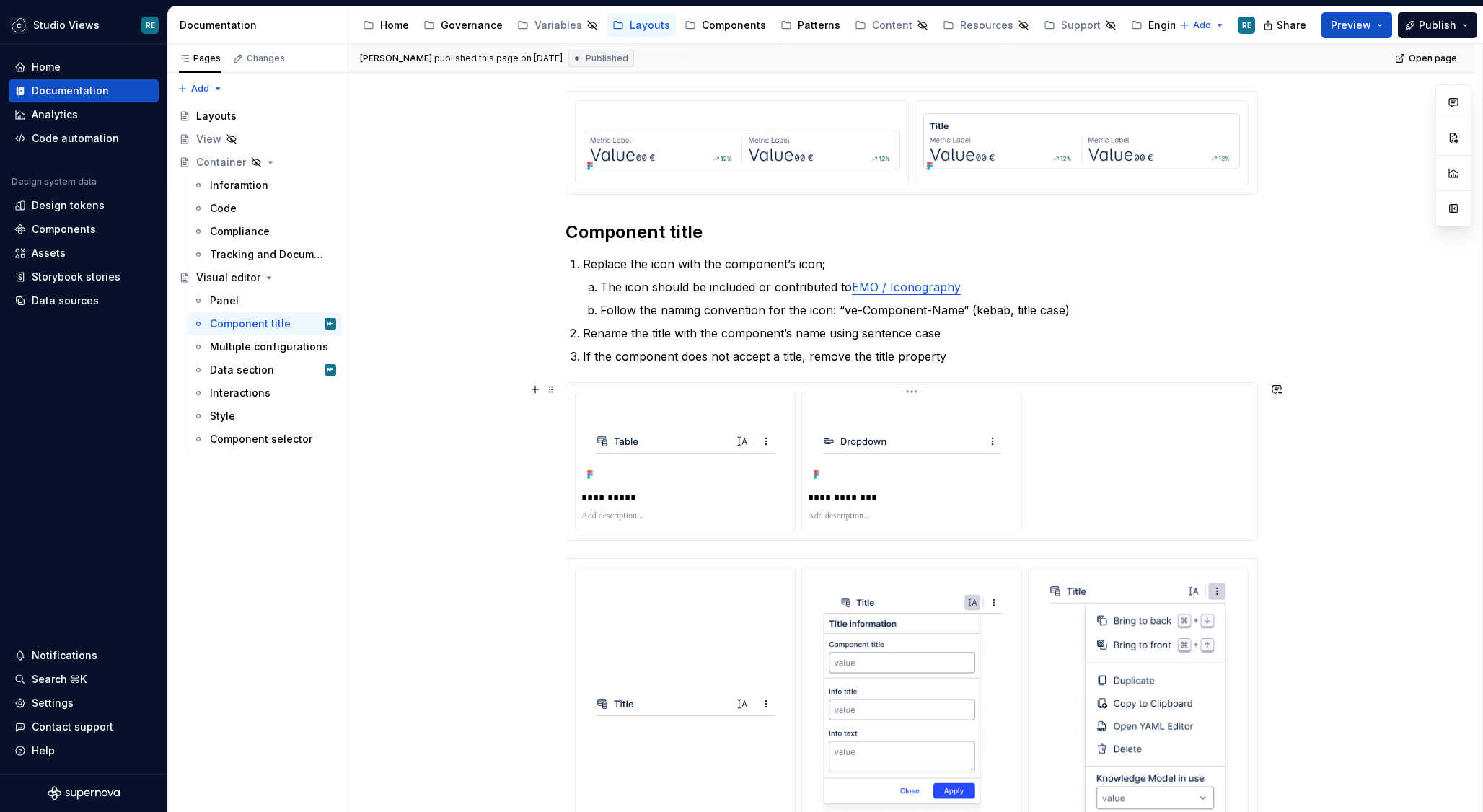
scroll to position [209, 0]
click at [999, 352] on p "If the component does not accept a title, remove the title property" at bounding box center [920, 359] width 675 height 18
click at [972, 331] on p "Rename the title with the component’s name using sentence case" at bounding box center [920, 336] width 675 height 18
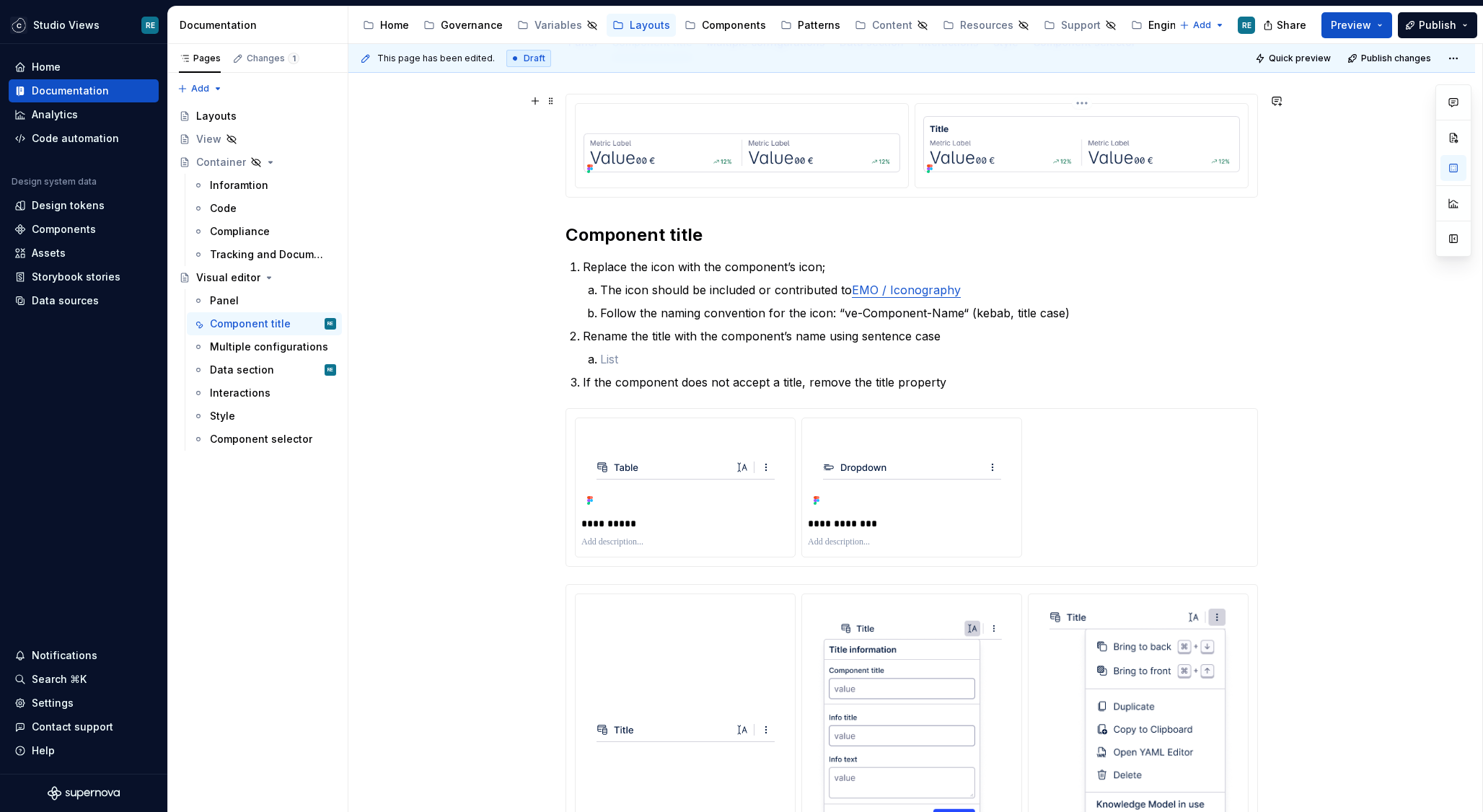
type textarea "*"
click at [600, 360] on li at bounding box center [929, 359] width 658 height 18
click at [1282, 263] on button "button" at bounding box center [1277, 267] width 20 height 20
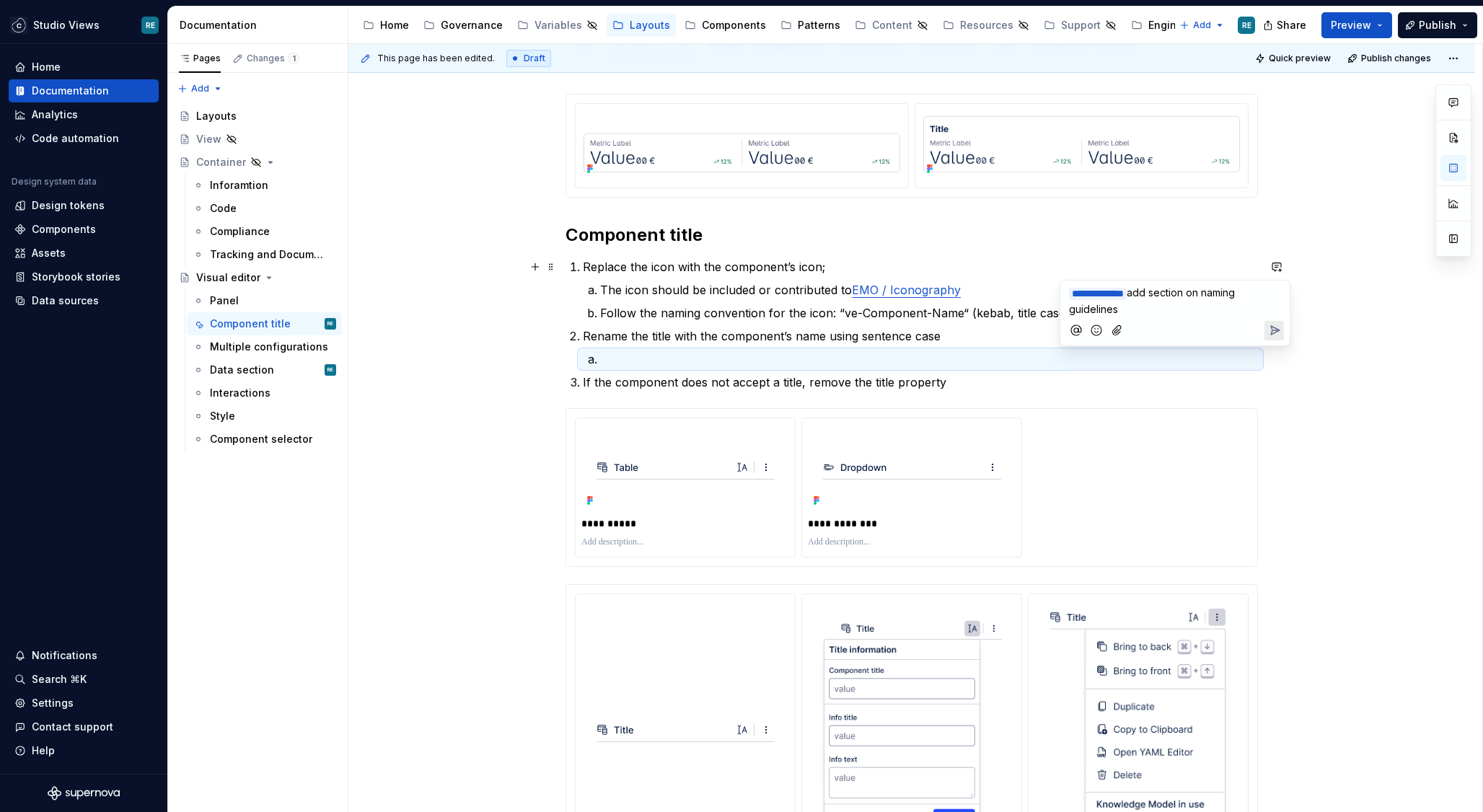
click at [1270, 327] on icon "Send" at bounding box center [1274, 329] width 8 height 8
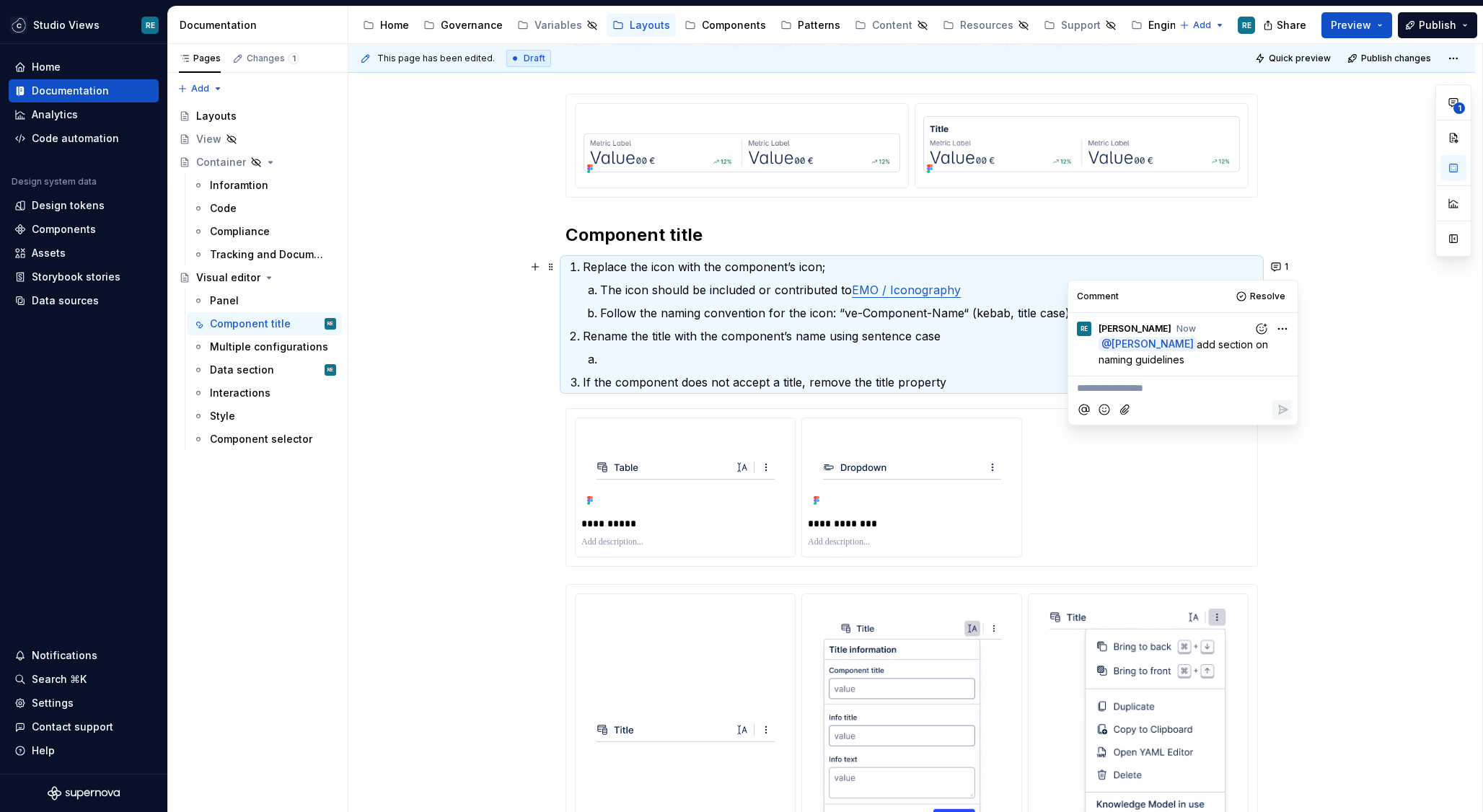
click at [1067, 369] on div "**********" at bounding box center [1182, 353] width 231 height 146
click at [1019, 381] on p "If the component does not accept a title, remove the title property" at bounding box center [920, 382] width 675 height 18
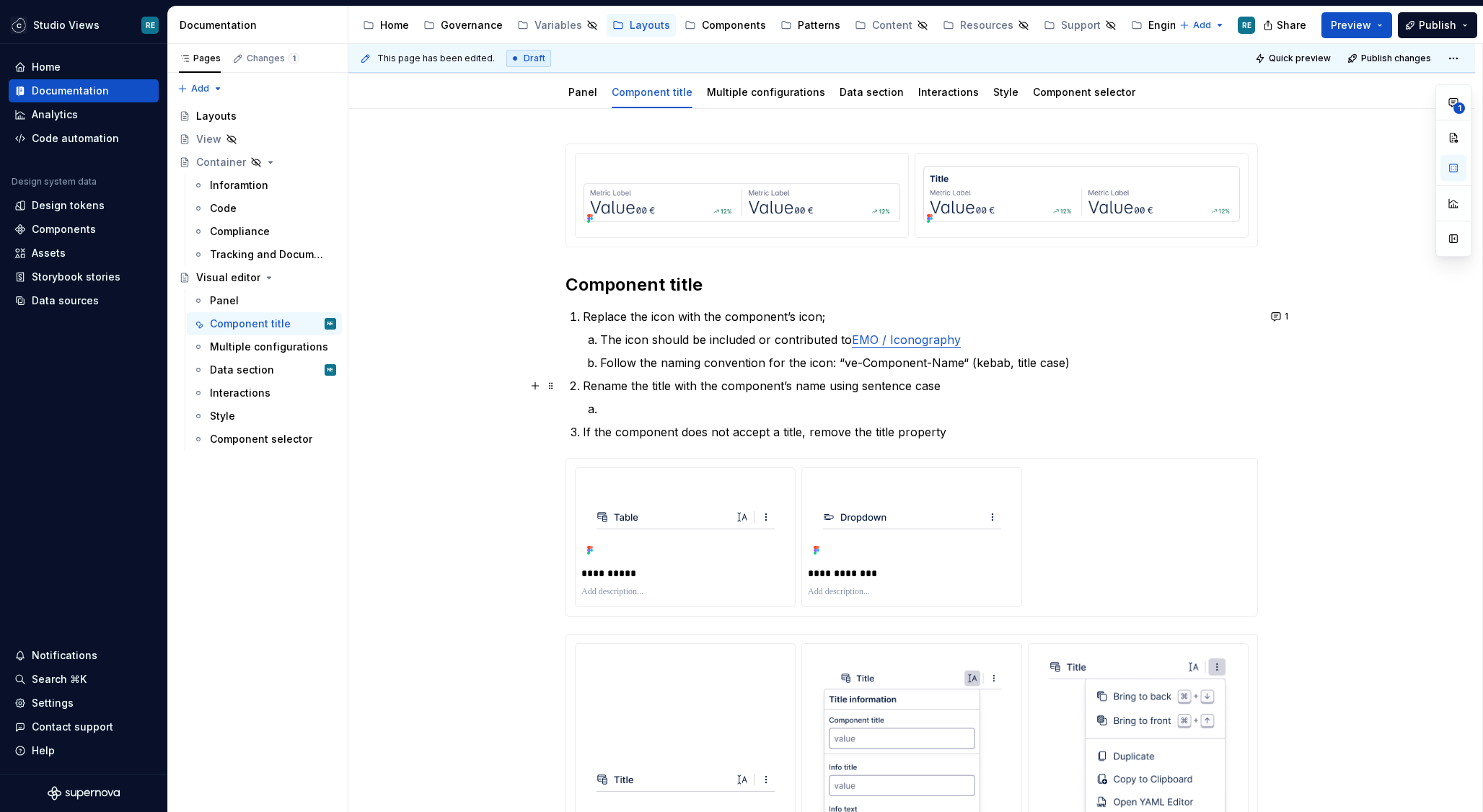
scroll to position [167, 0]
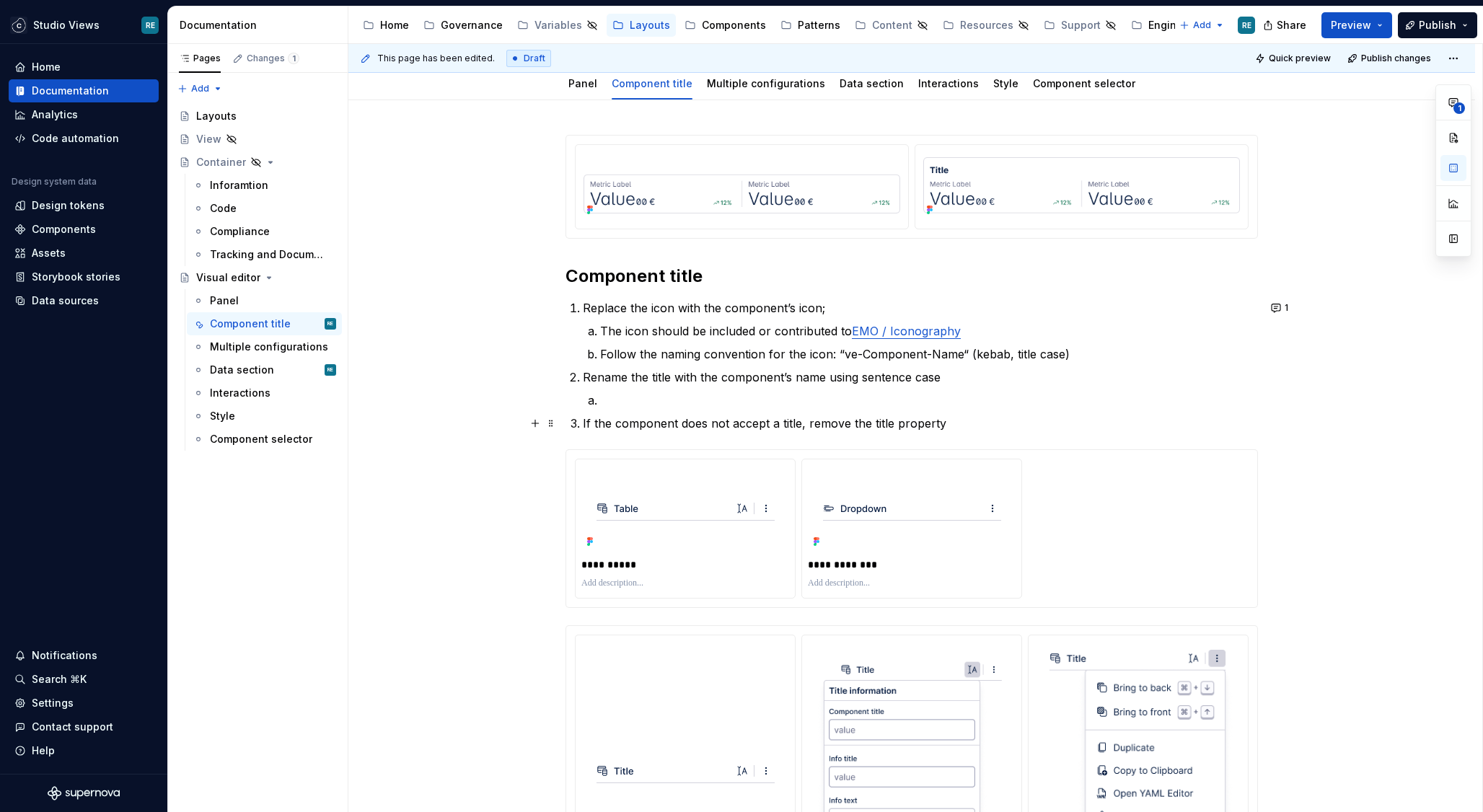
click at [966, 413] on ol "Replace the icon with the component’s icon; The icon should be included or cont…" at bounding box center [920, 366] width 675 height 133
click at [950, 422] on p "If the component does not accept a title, remove the title property" at bounding box center [920, 423] width 675 height 18
click at [834, 326] on p "The icon should be included or contributed to EMO / Iconography" at bounding box center [929, 330] width 658 height 18
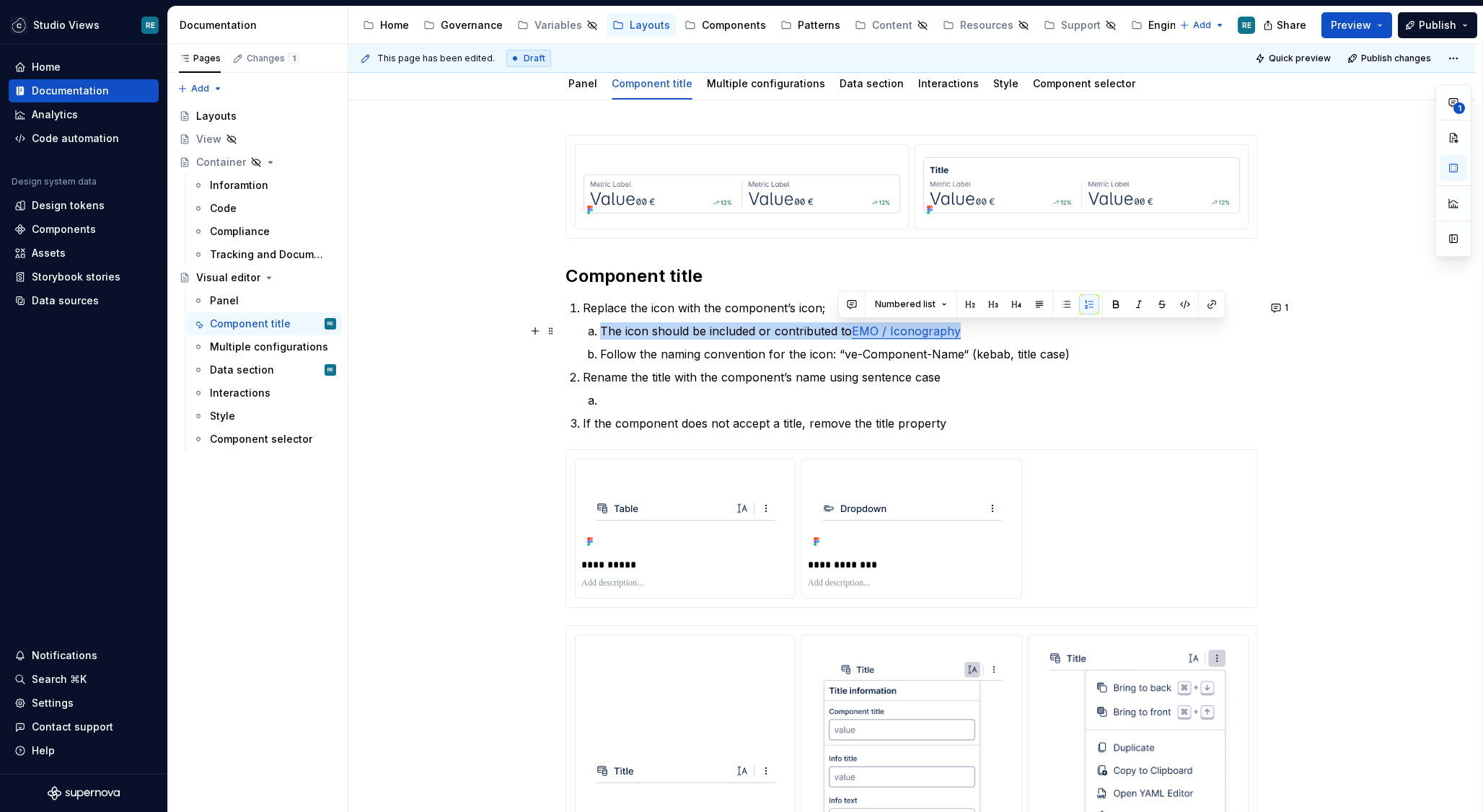
click at [834, 326] on p "The icon should be included or contributed to EMO / Iconography" at bounding box center [929, 330] width 658 height 18
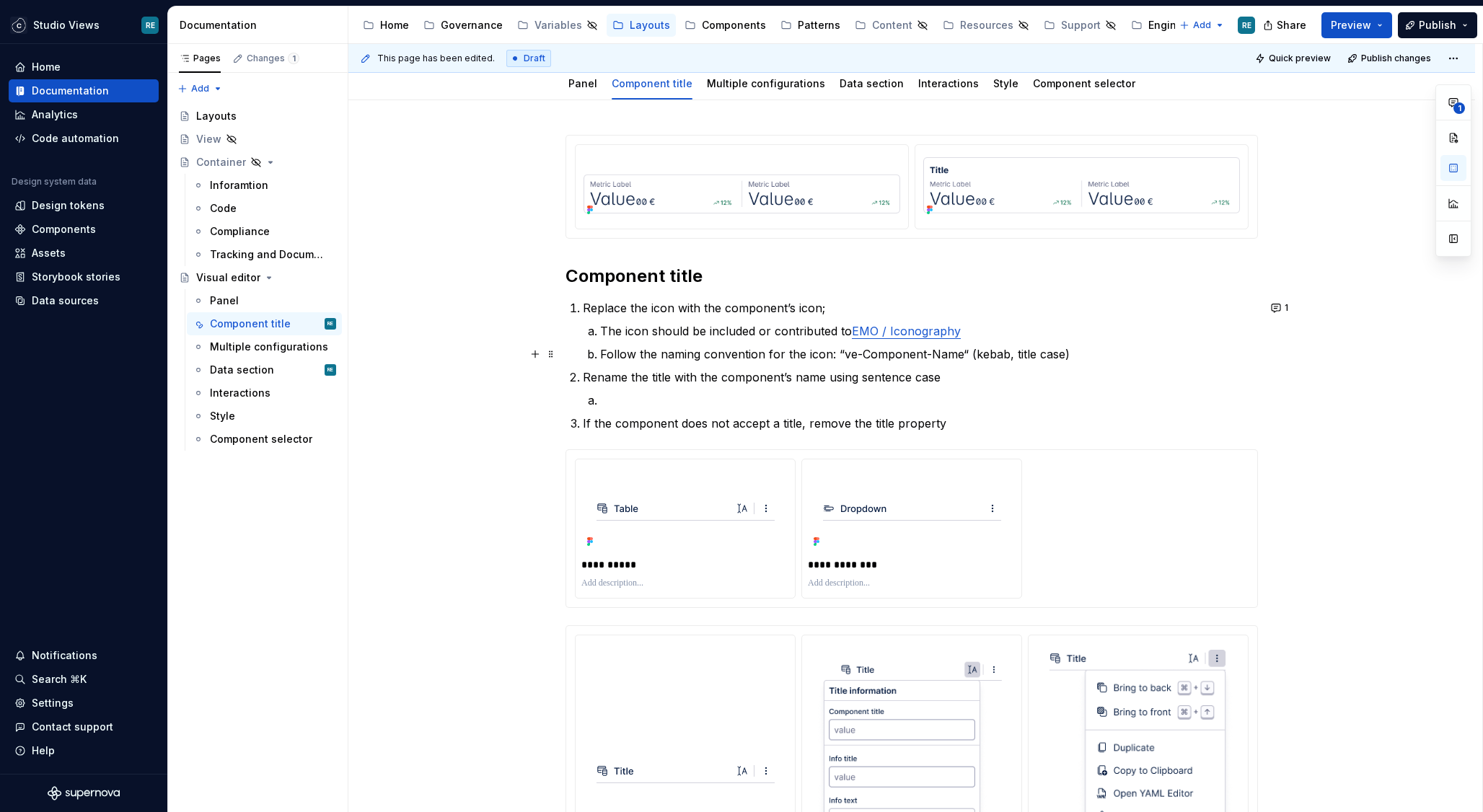
click at [929, 351] on p "Follow the naming convention for the icon: “ve-Component-Name“ (kebab, title ca…" at bounding box center [929, 354] width 658 height 18
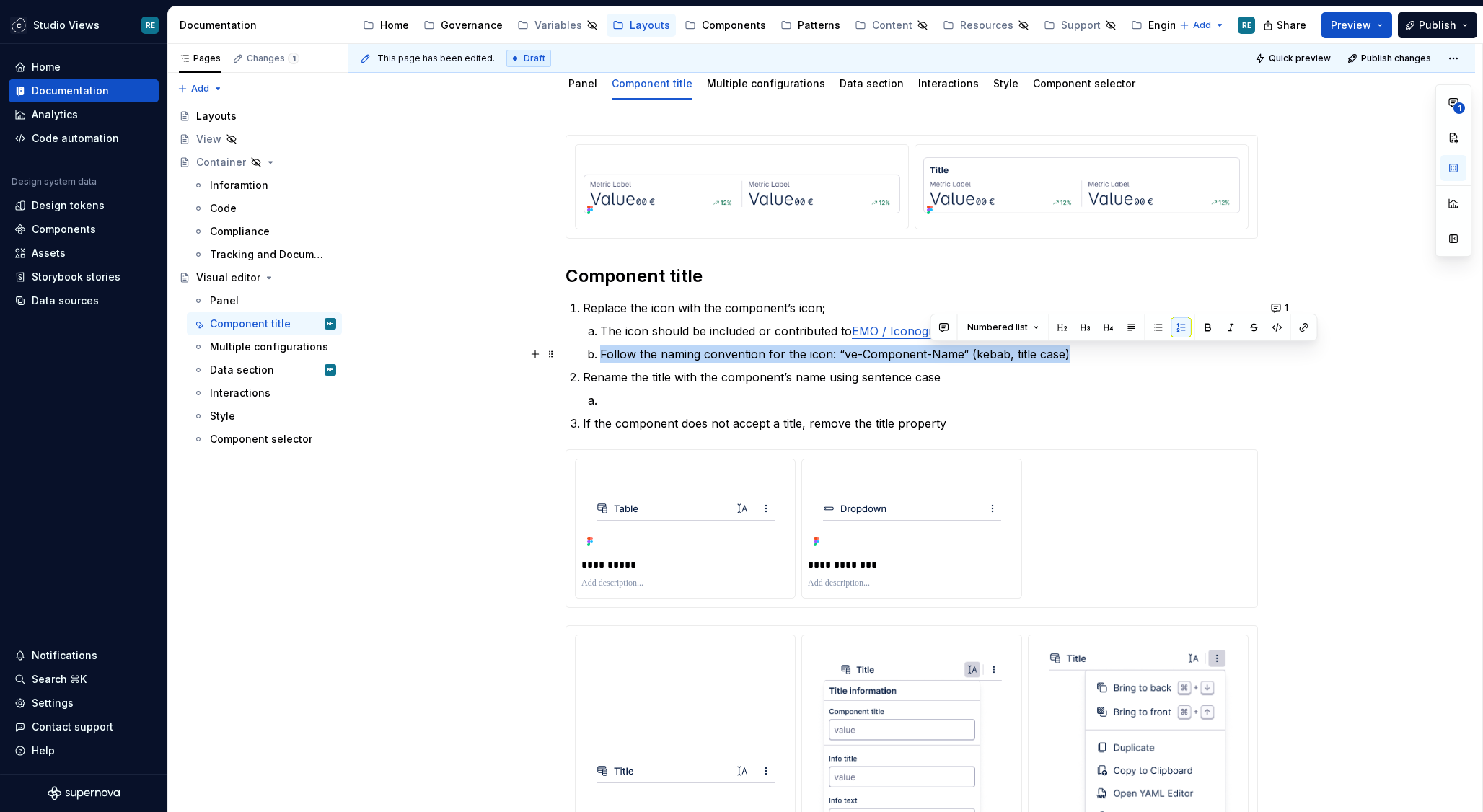
click at [929, 351] on p "Follow the naming convention for the icon: “ve-Component-Name“ (kebab, title ca…" at bounding box center [929, 354] width 658 height 18
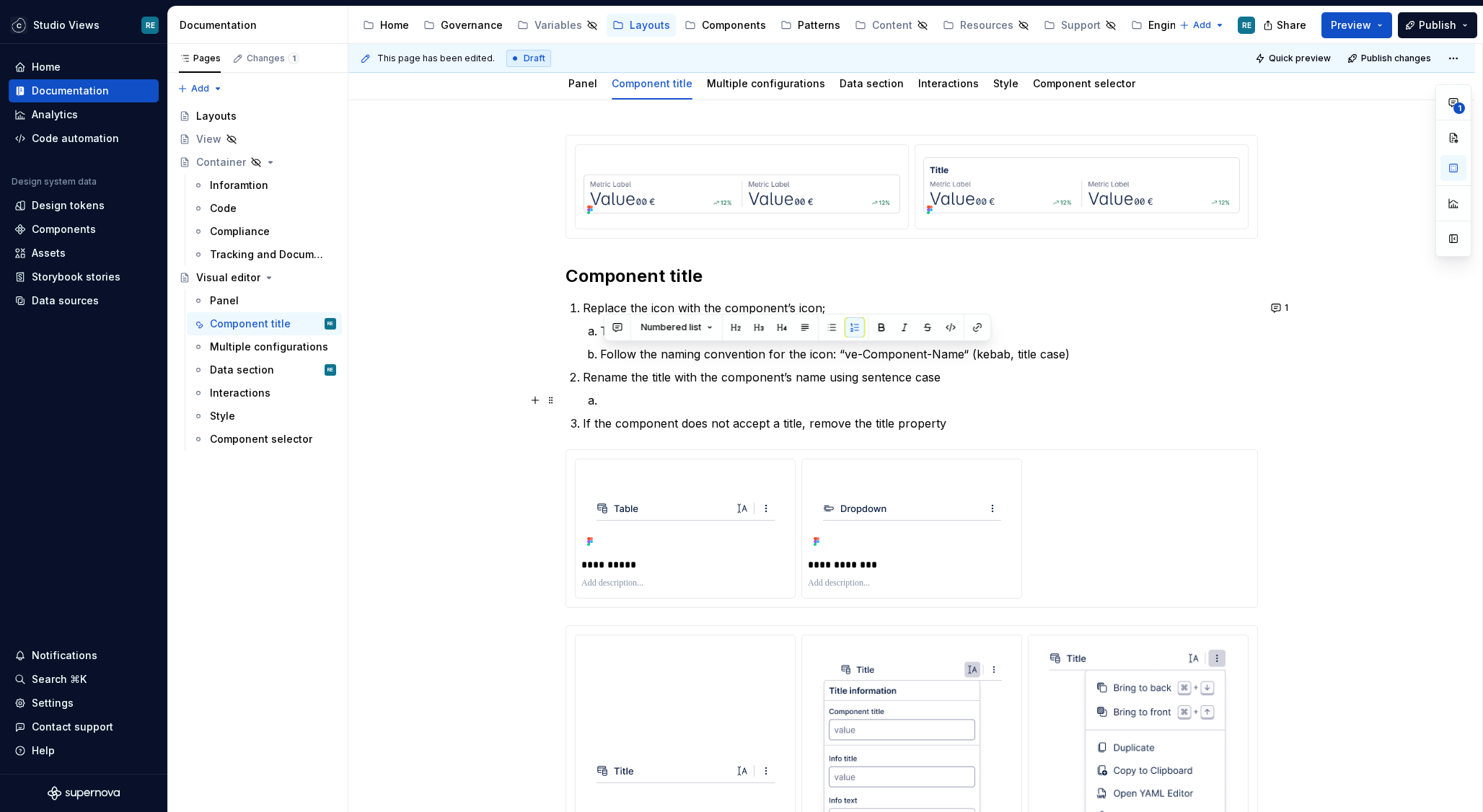
click at [837, 409] on ol "Replace the icon with the component’s icon; The icon should be included or cont…" at bounding box center [920, 366] width 675 height 133
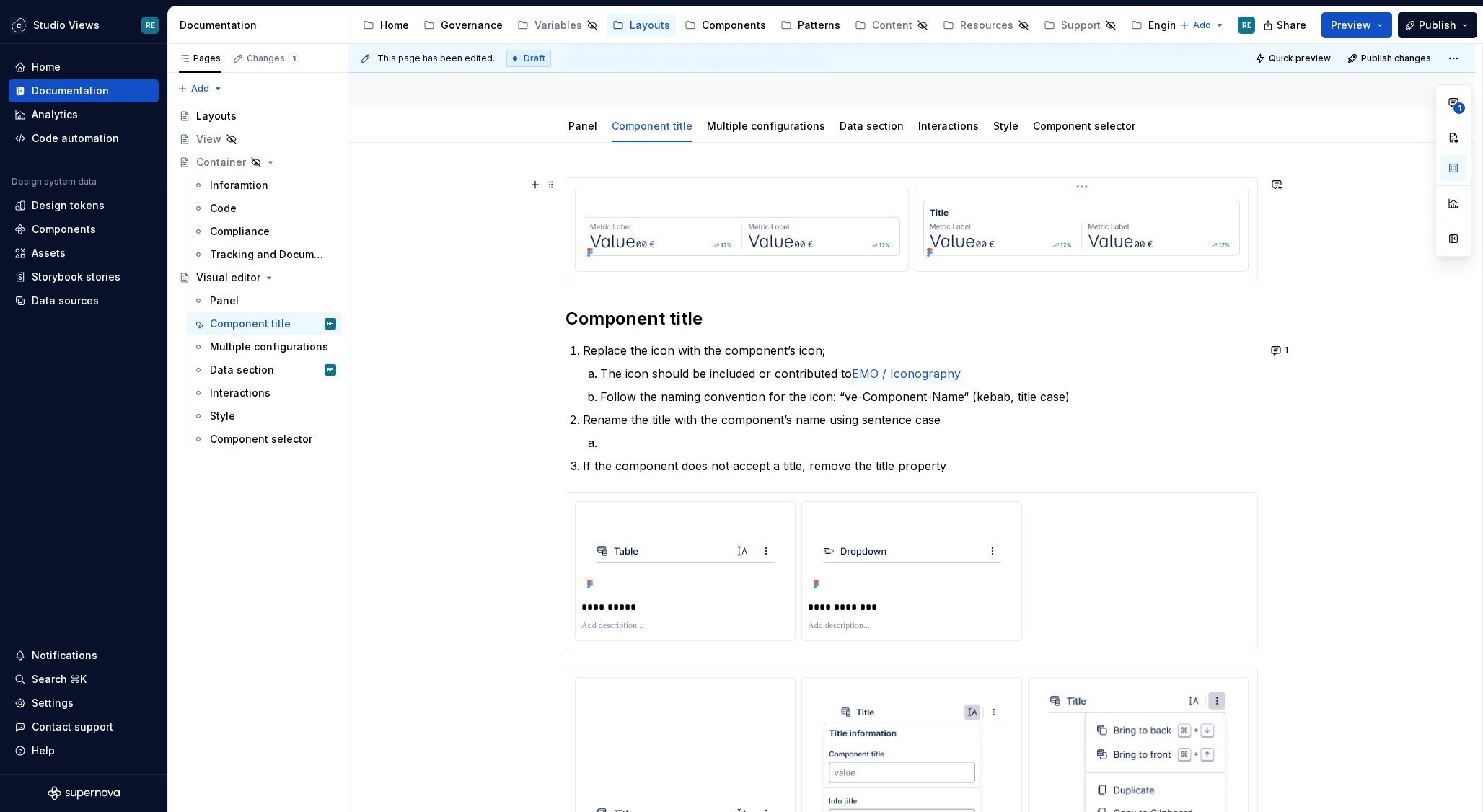
scroll to position [47, 0]
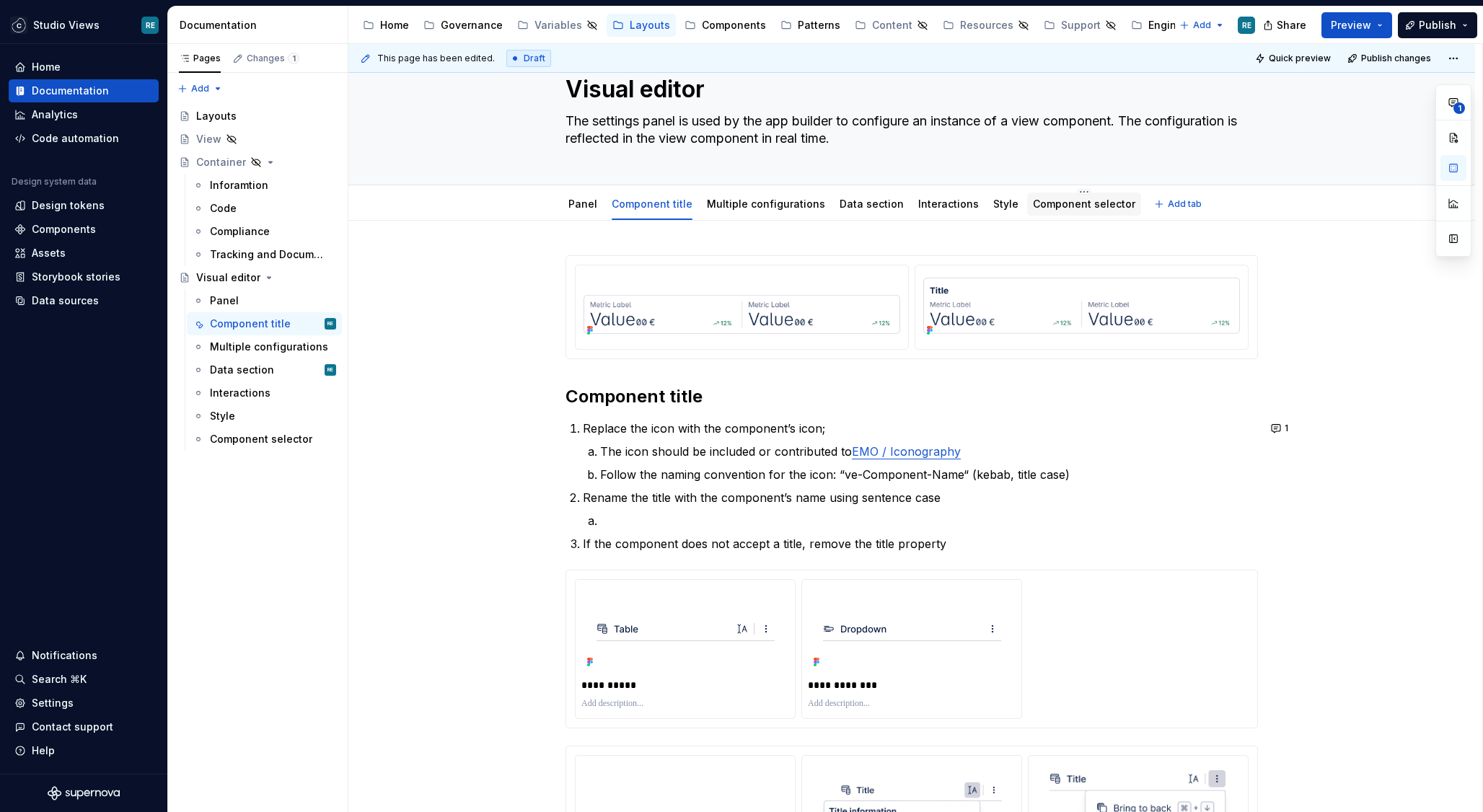
click at [1044, 212] on div "Component selector" at bounding box center [1084, 204] width 102 height 18
click at [1049, 199] on link "Component selector" at bounding box center [1084, 203] width 102 height 12
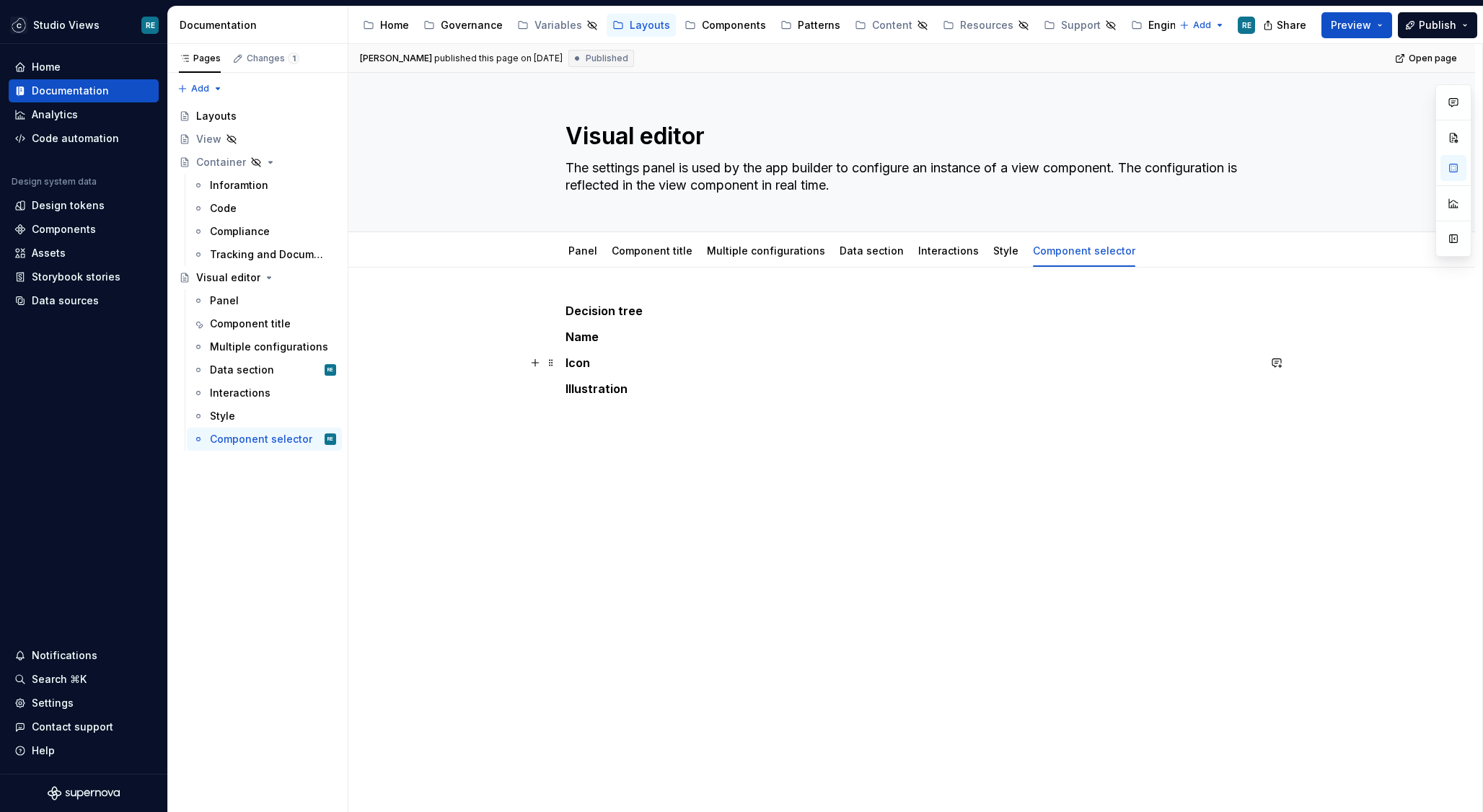
click at [729, 368] on p "Icon" at bounding box center [911, 363] width 692 height 18
click at [723, 318] on p "Decision tree" at bounding box center [911, 311] width 692 height 18
click at [704, 408] on p at bounding box center [911, 415] width 692 height 18
click at [700, 373] on div "Decision tree Name Icon Illustration" at bounding box center [911, 363] width 692 height 122
click at [624, 370] on p "Icon" at bounding box center [911, 363] width 692 height 18
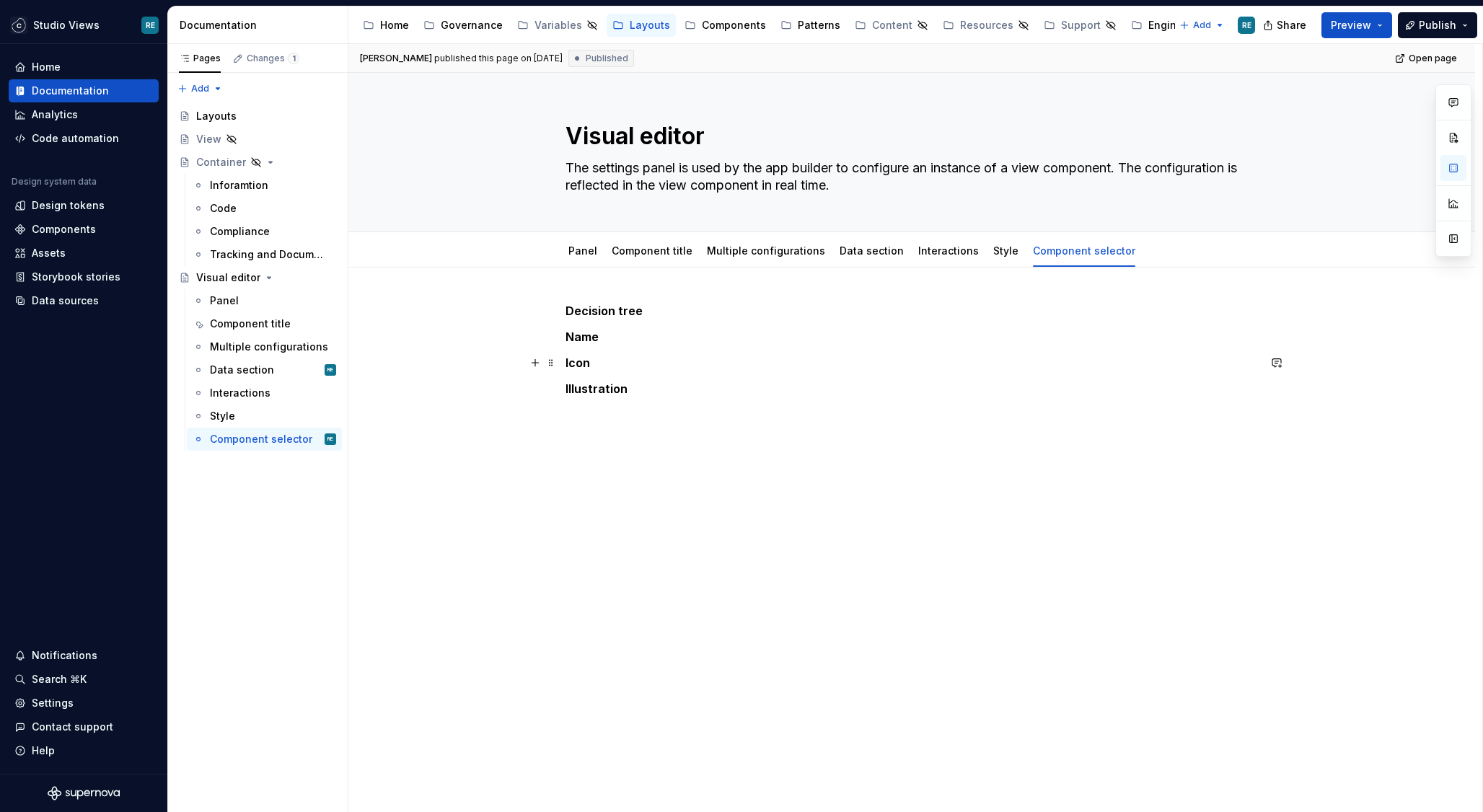
click at [624, 370] on p "Icon" at bounding box center [911, 363] width 692 height 18
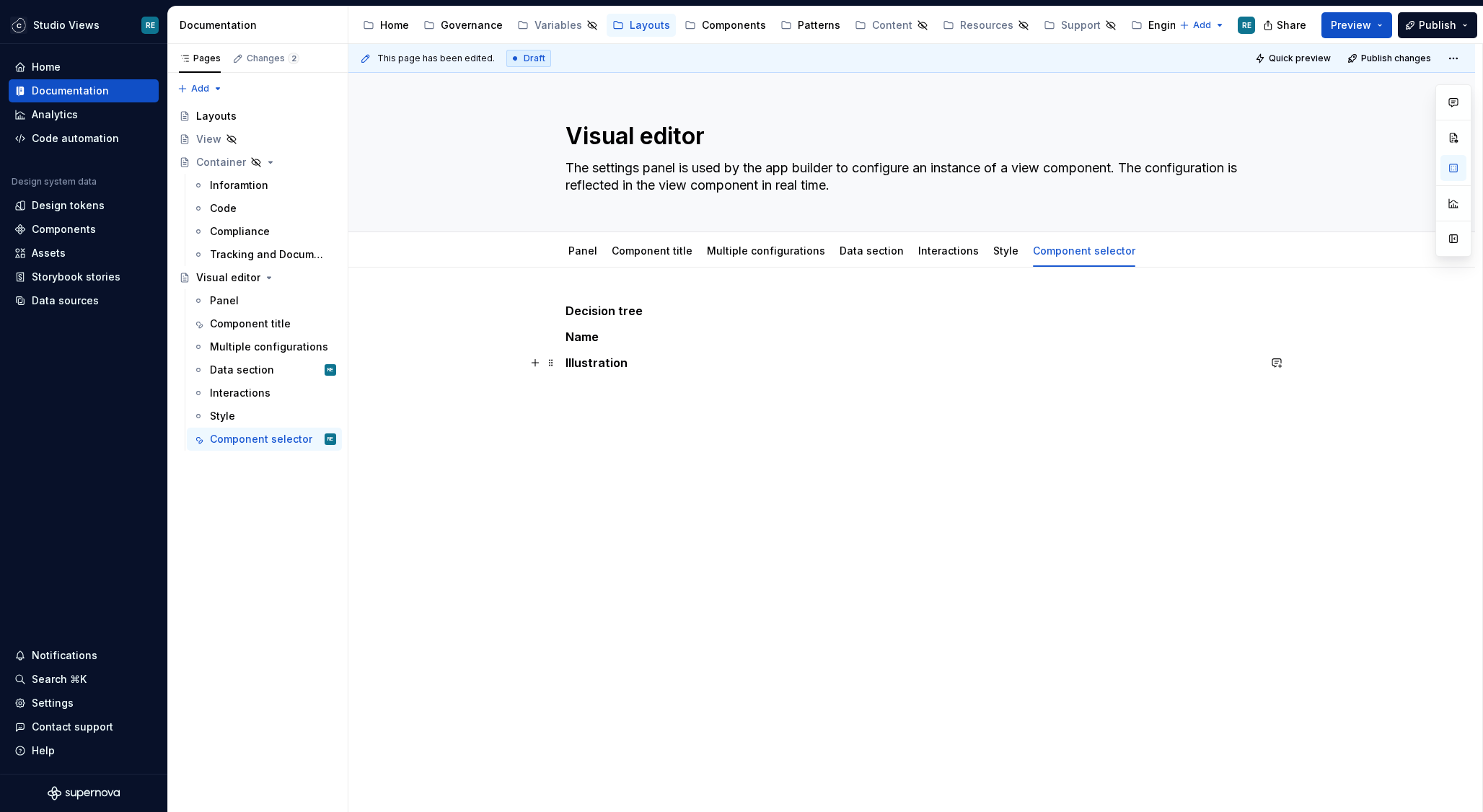
click at [643, 362] on p "Illustration" at bounding box center [911, 363] width 692 height 18
click at [593, 336] on strong "Name" at bounding box center [582, 337] width 33 height 15
click at [613, 336] on p "Name" at bounding box center [911, 337] width 692 height 18
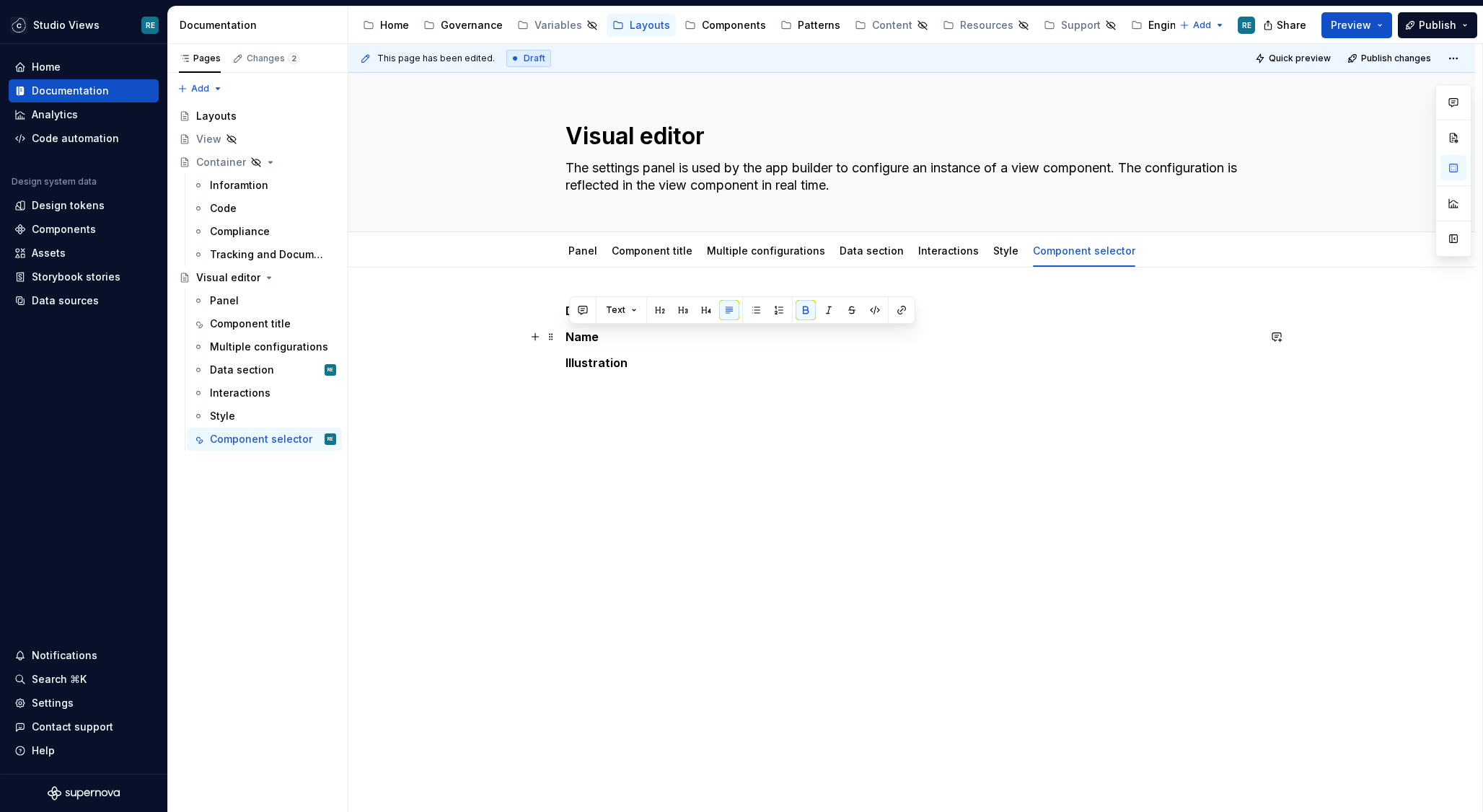
click at [613, 336] on p "Name" at bounding box center [911, 337] width 692 height 18
click at [626, 329] on strong "Illustration" at bounding box center [596, 337] width 62 height 15
click at [601, 332] on strong "Illustration" at bounding box center [596, 337] width 62 height 15
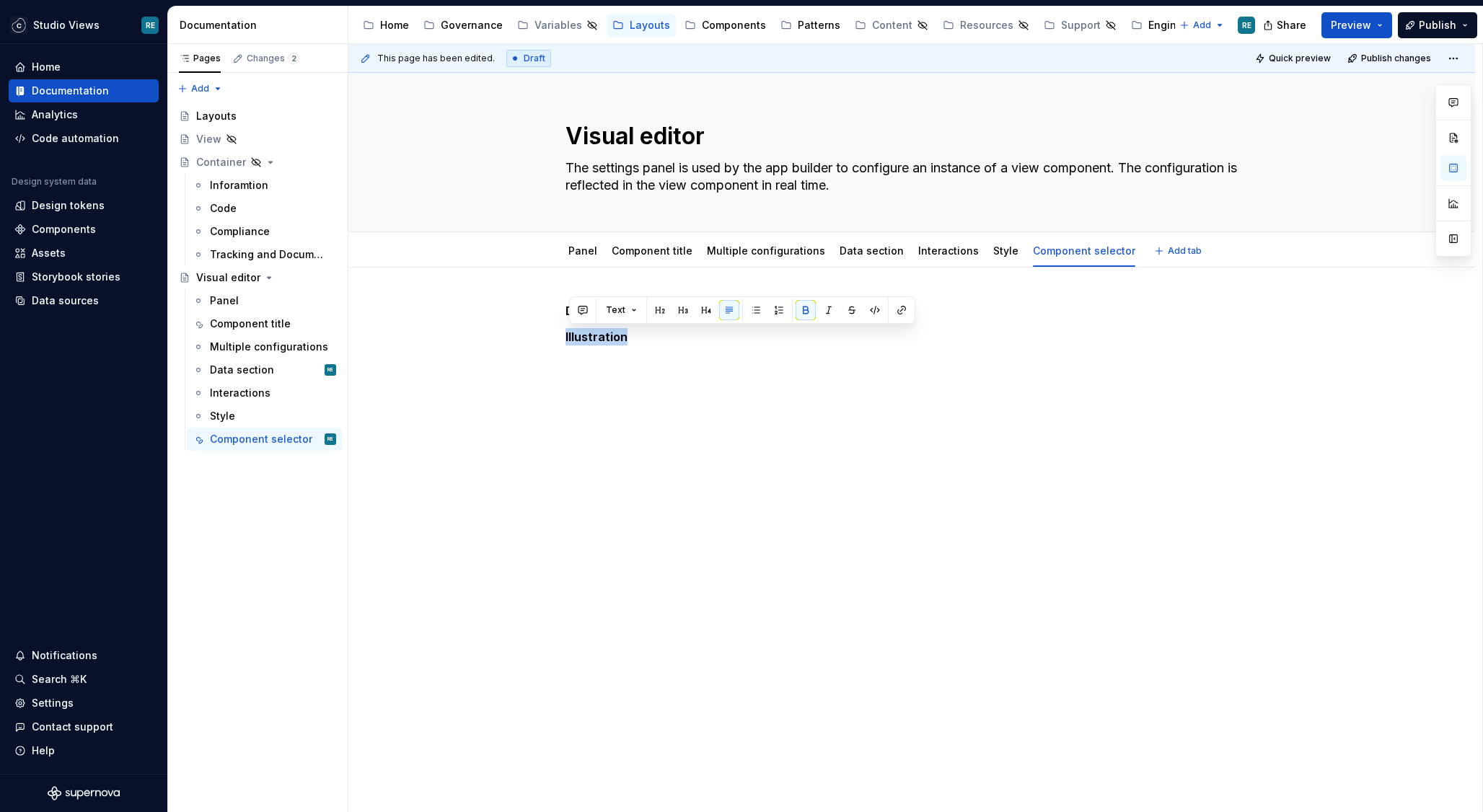
type textarea "*"
click at [579, 308] on button "button" at bounding box center [583, 310] width 20 height 20
click at [601, 335] on p "**********" at bounding box center [688, 336] width 212 height 15
click at [782, 362] on icon "Send" at bounding box center [788, 358] width 15 height 15
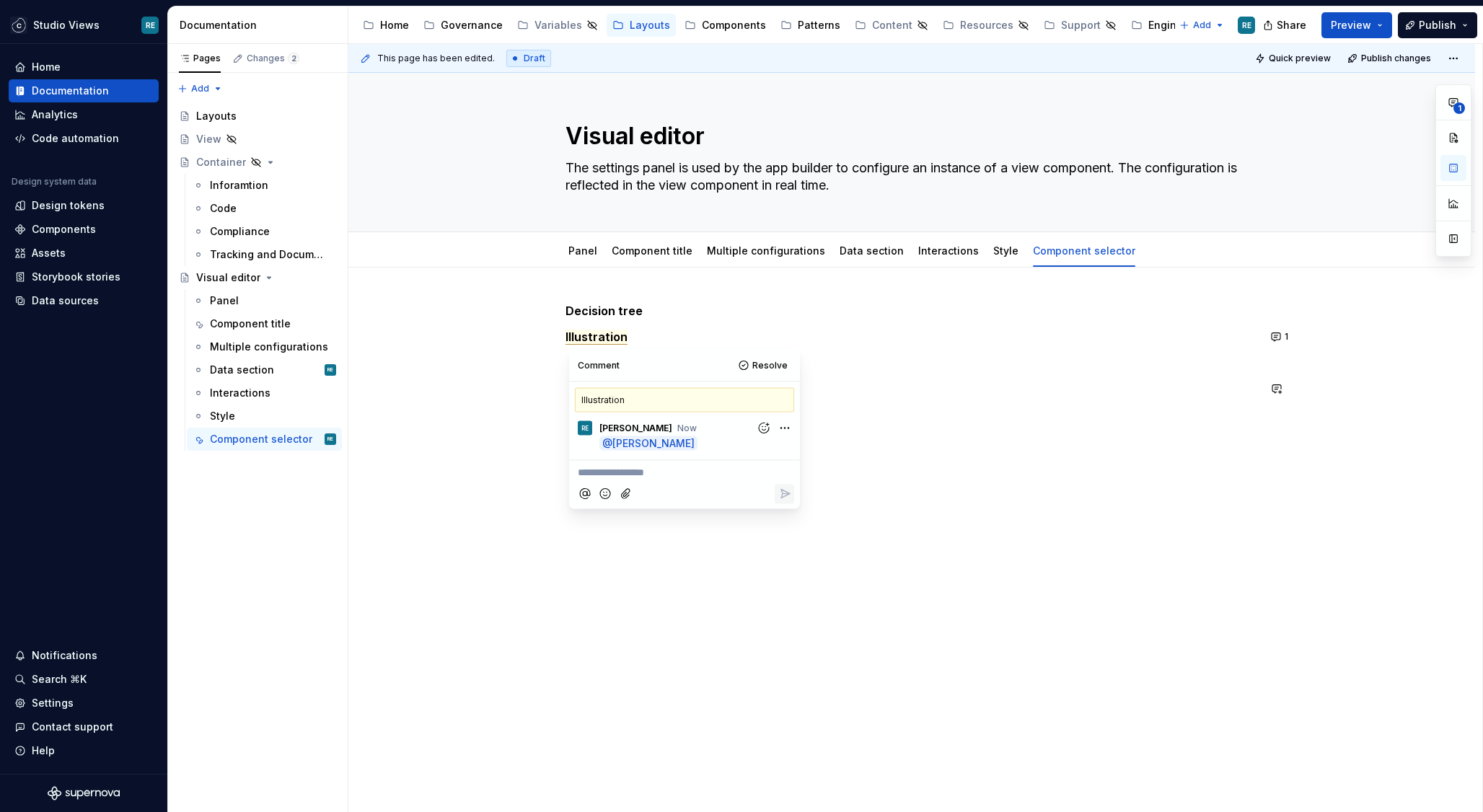
click at [907, 463] on div "Decision tree Illustration 1" at bounding box center [911, 462] width 1127 height 391
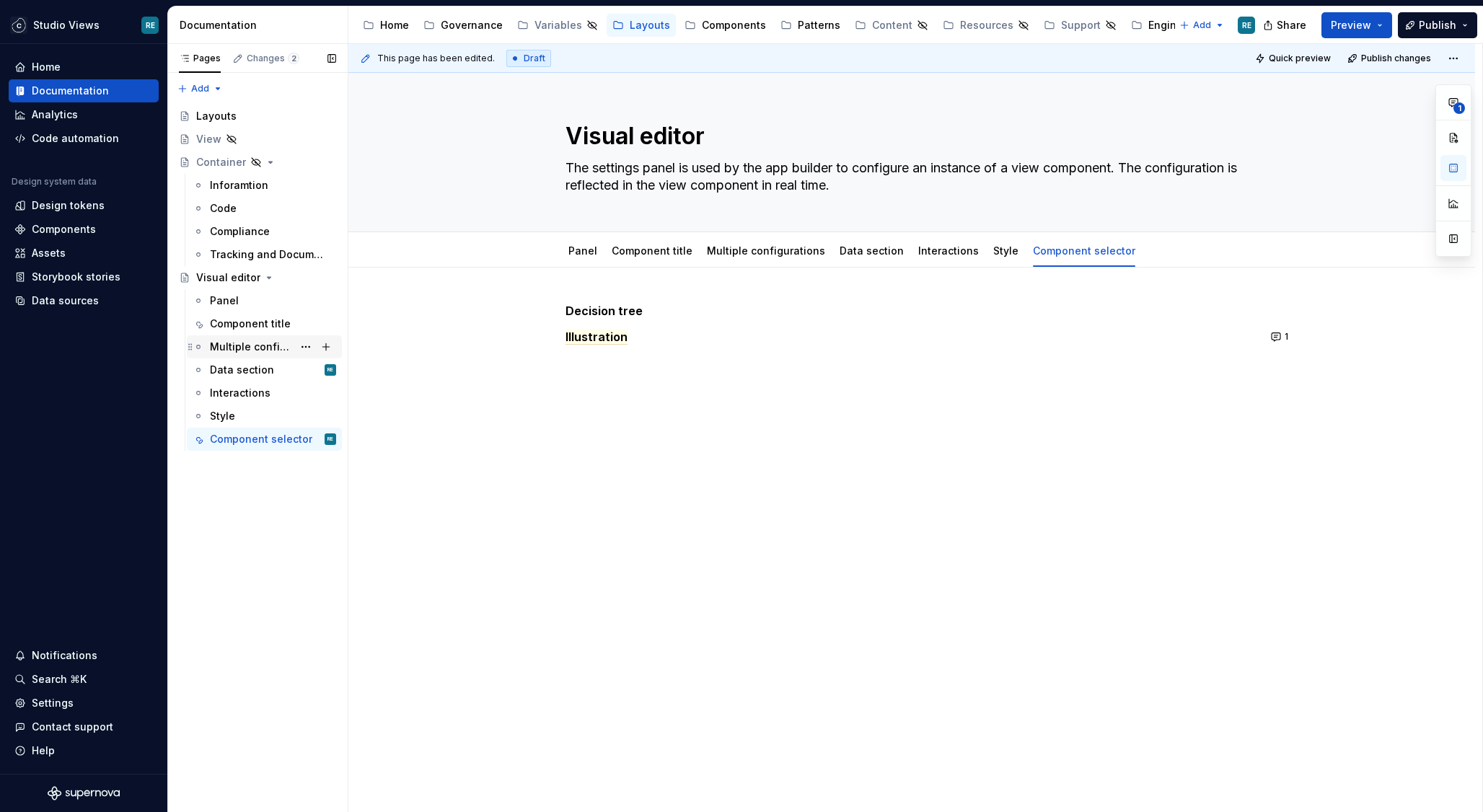
click at [250, 347] on div "Multiple configurations" at bounding box center [251, 347] width 83 height 15
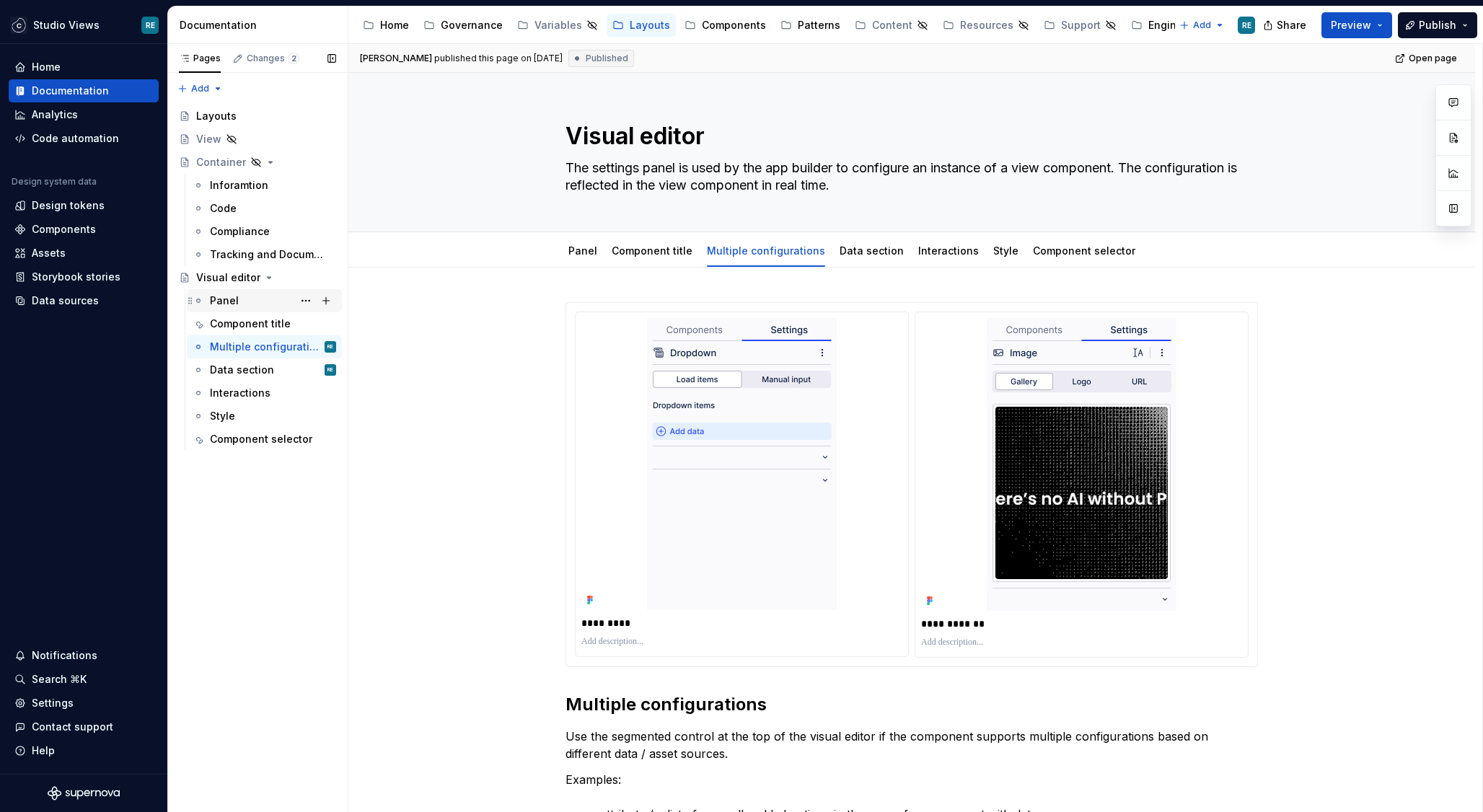
click at [243, 300] on div "Panel" at bounding box center [273, 301] width 126 height 20
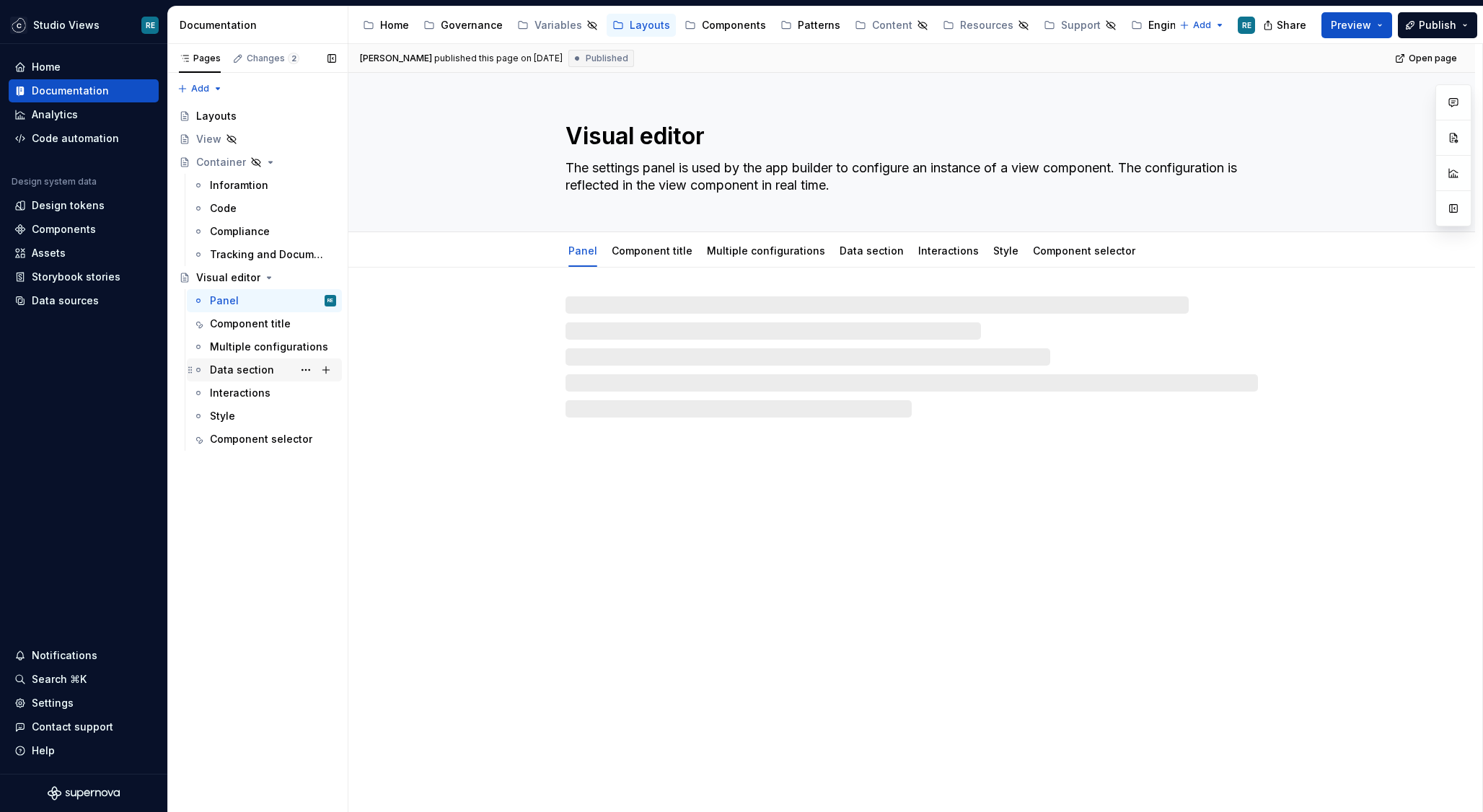
click at [254, 362] on div "Data section RE" at bounding box center [273, 370] width 126 height 20
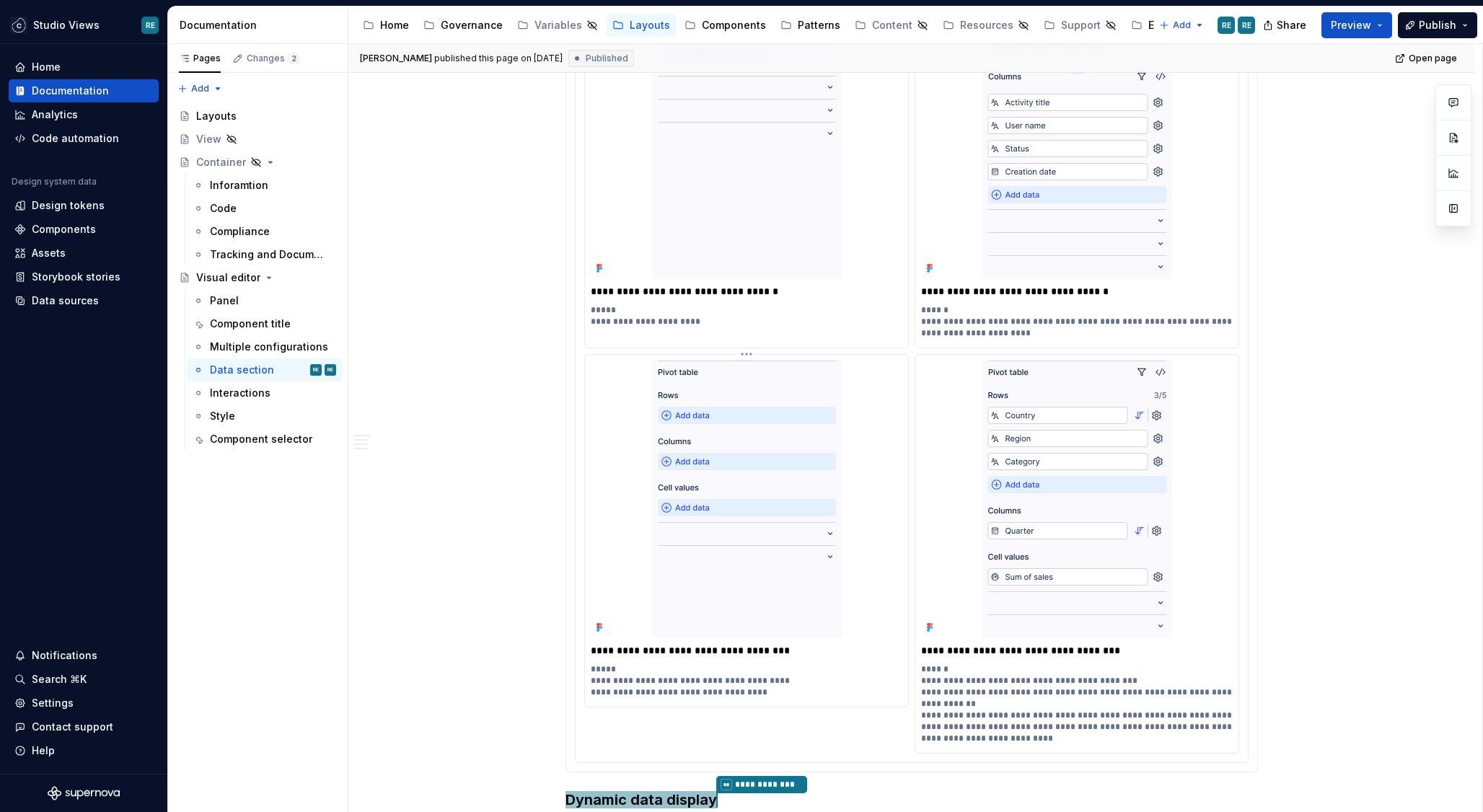
scroll to position [1049, 0]
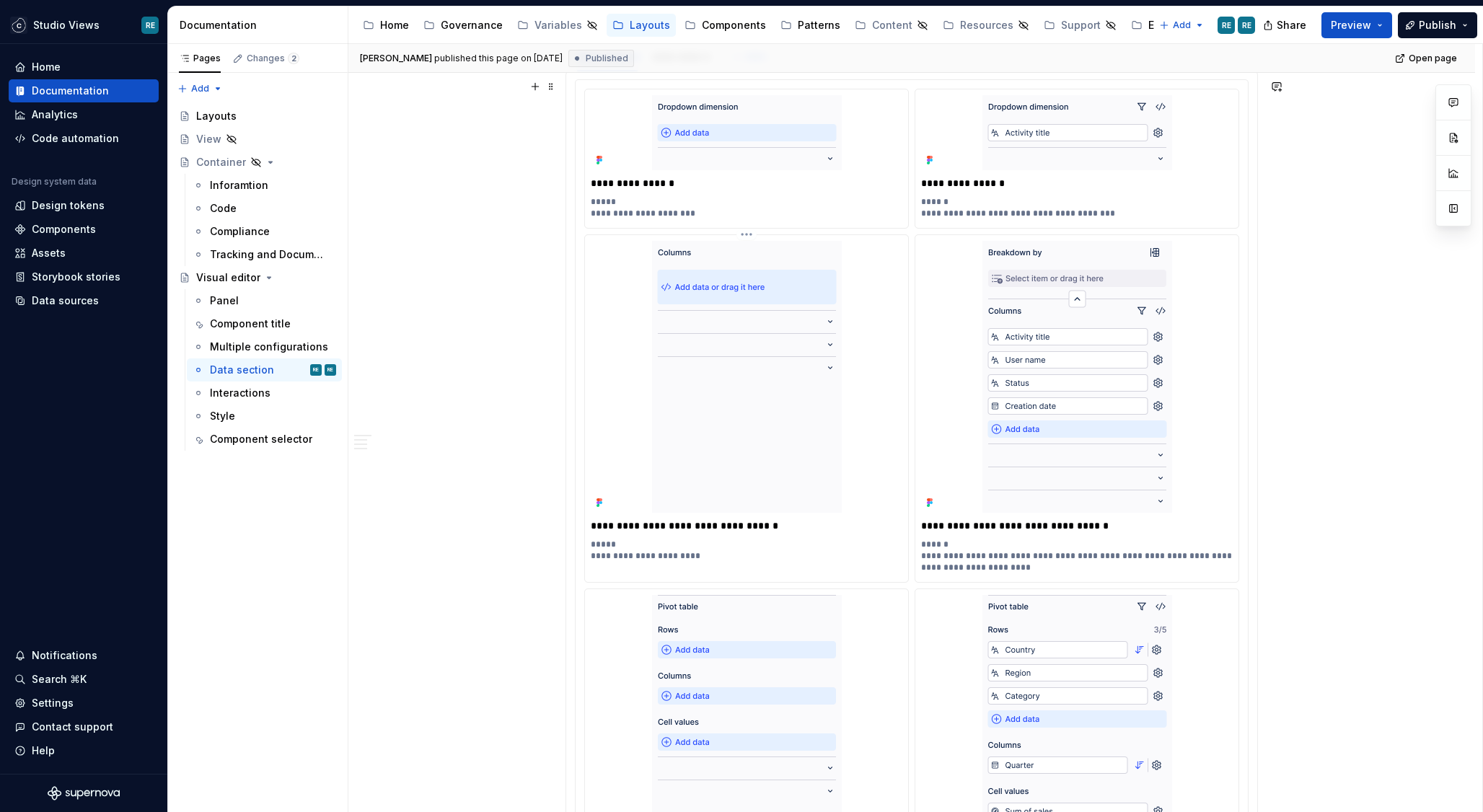
click at [726, 520] on p "**********" at bounding box center [746, 526] width 312 height 15
click at [1351, 663] on div "**********" at bounding box center [911, 561] width 1127 height 2684
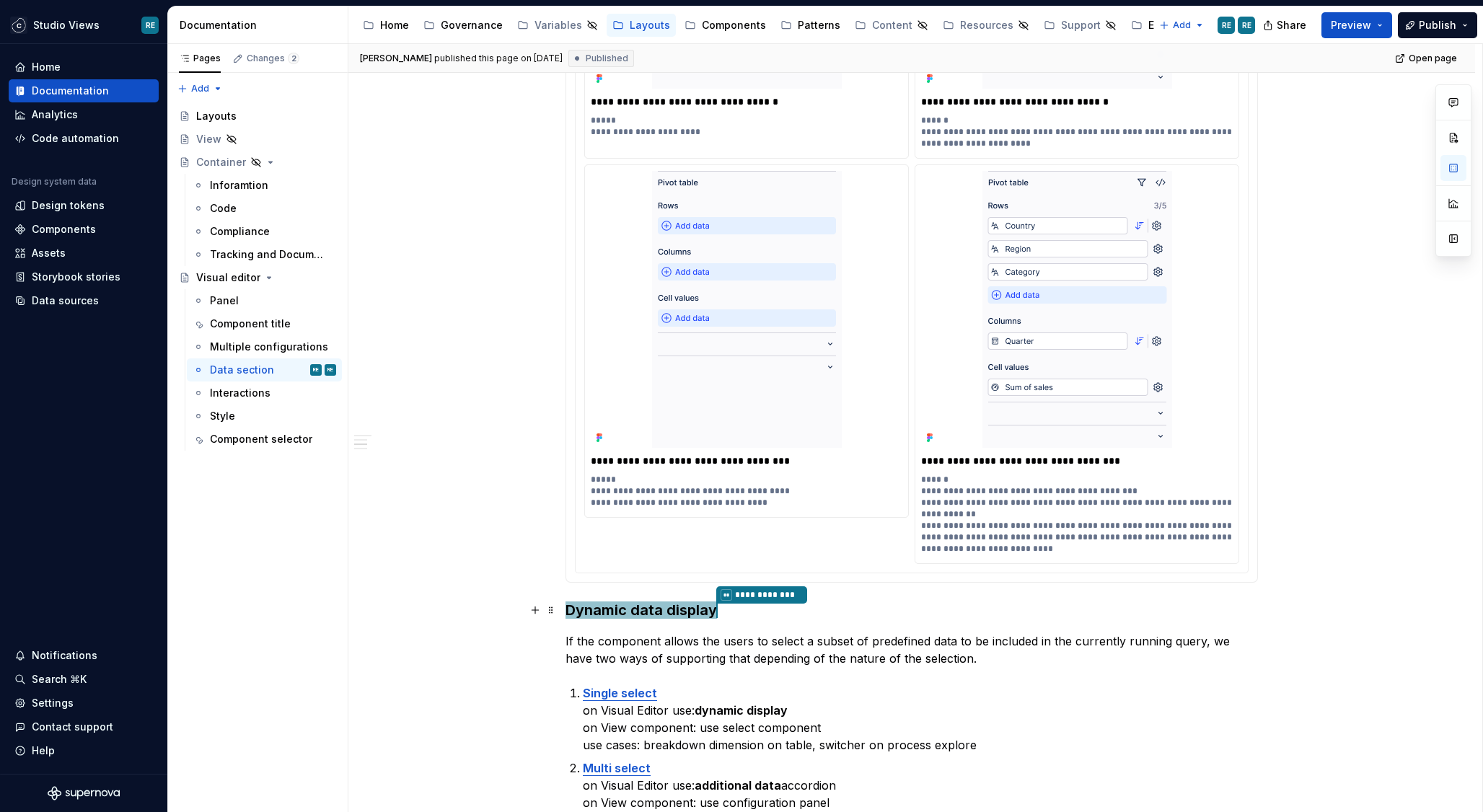
scroll to position [1709, 0]
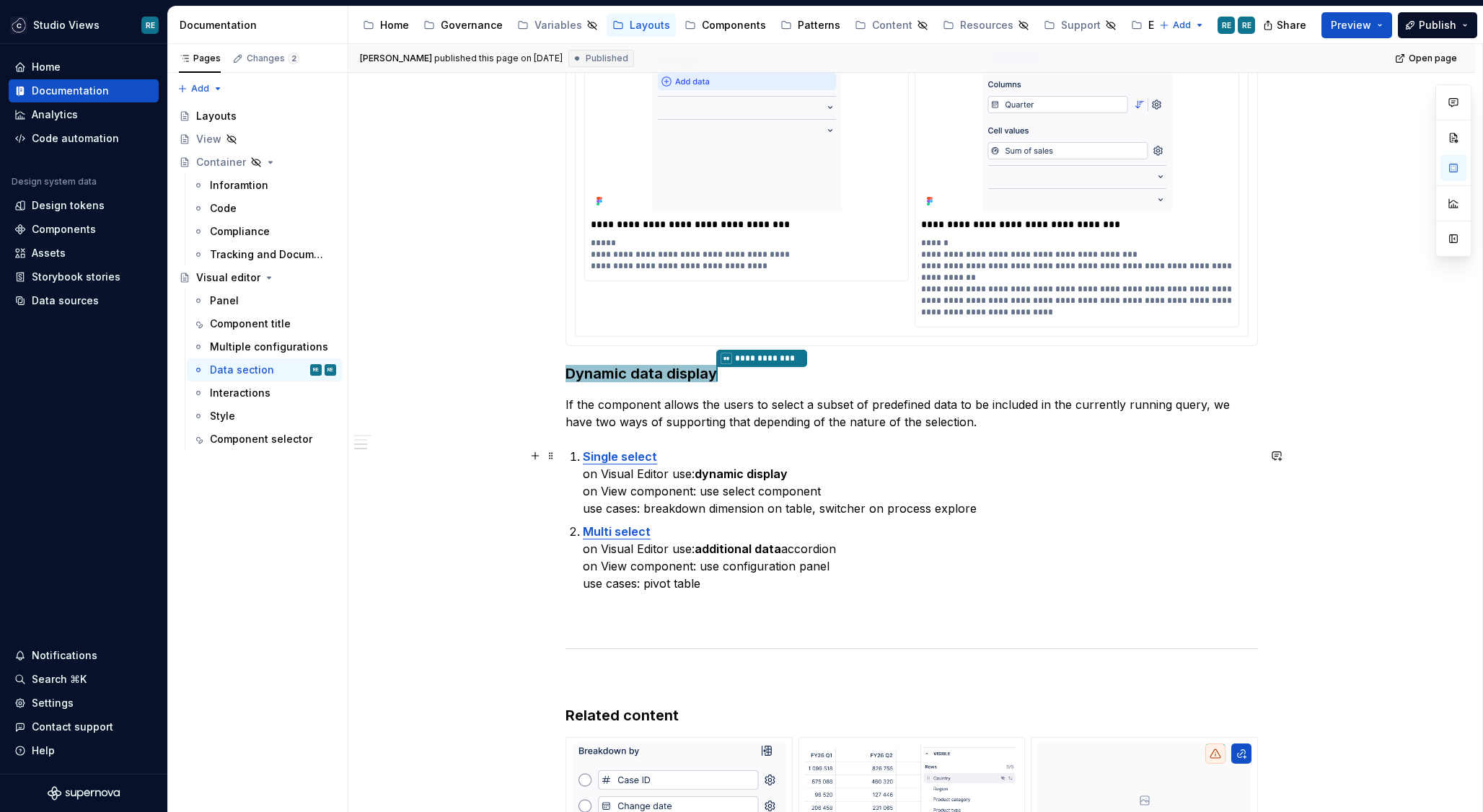
click at [1128, 477] on p "Single select on Visual Editor use: dynamic display on View component: use sele…" at bounding box center [920, 483] width 675 height 70
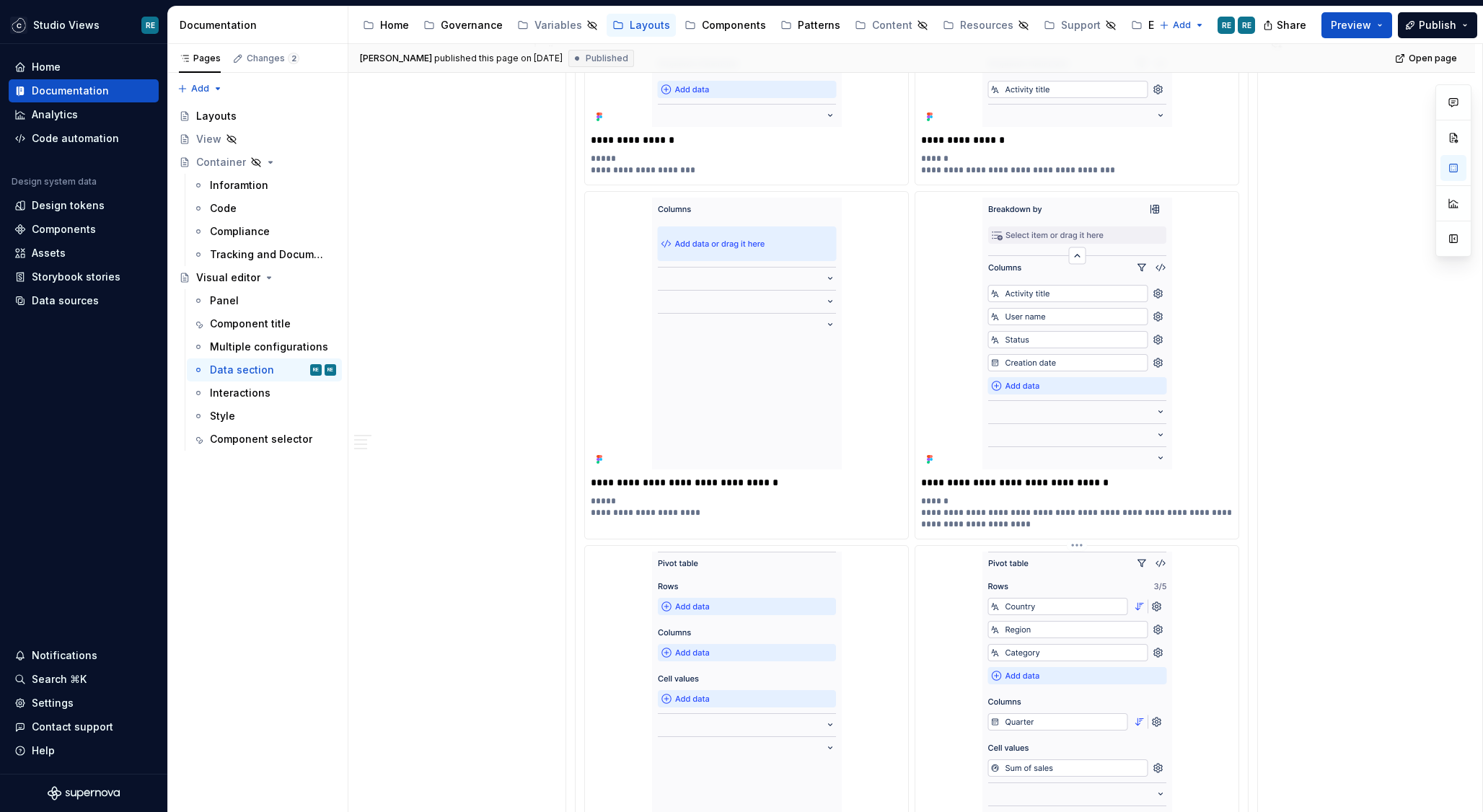
scroll to position [1049, 0]
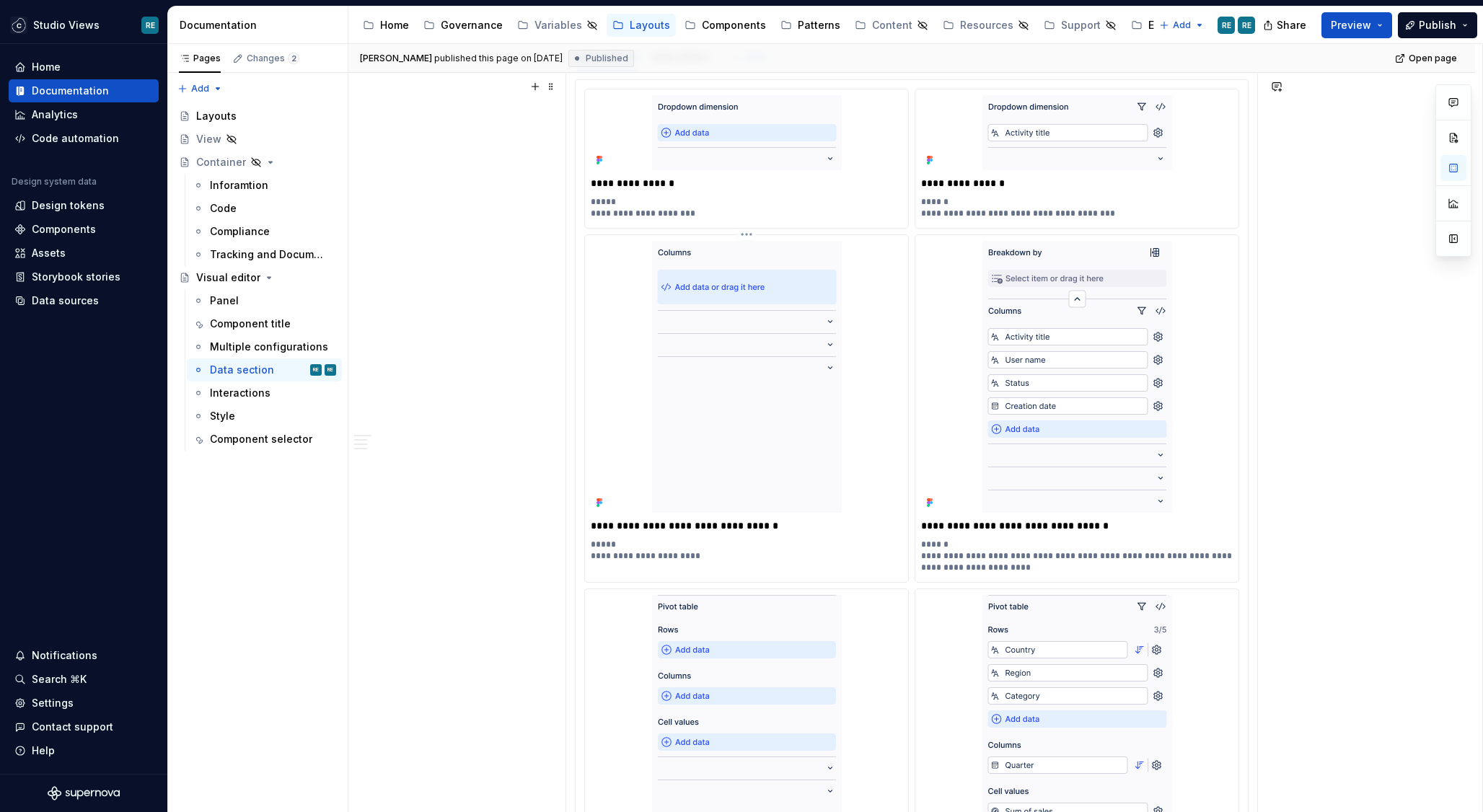
click at [751, 526] on p "**********" at bounding box center [746, 526] width 312 height 15
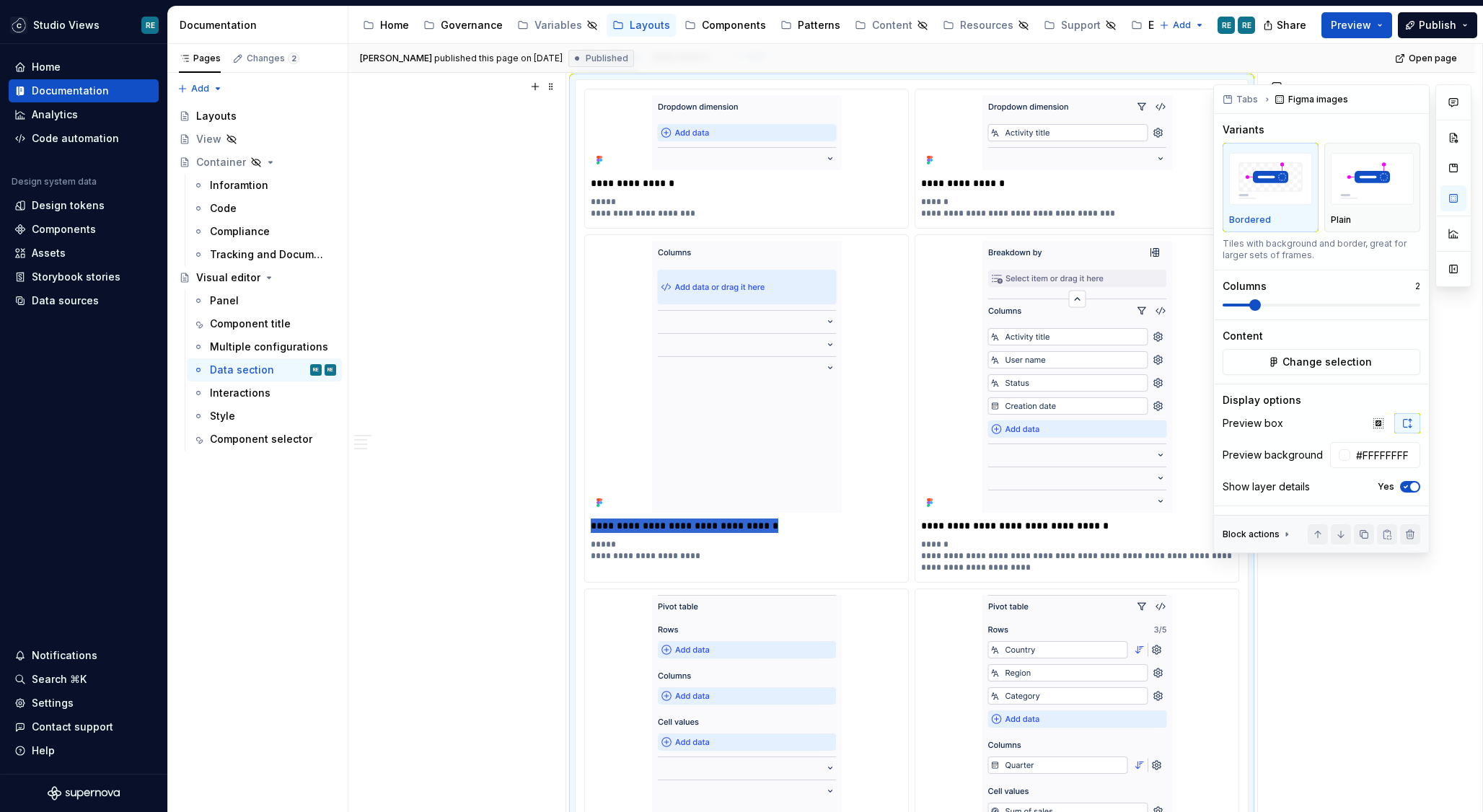
type textarea "*"
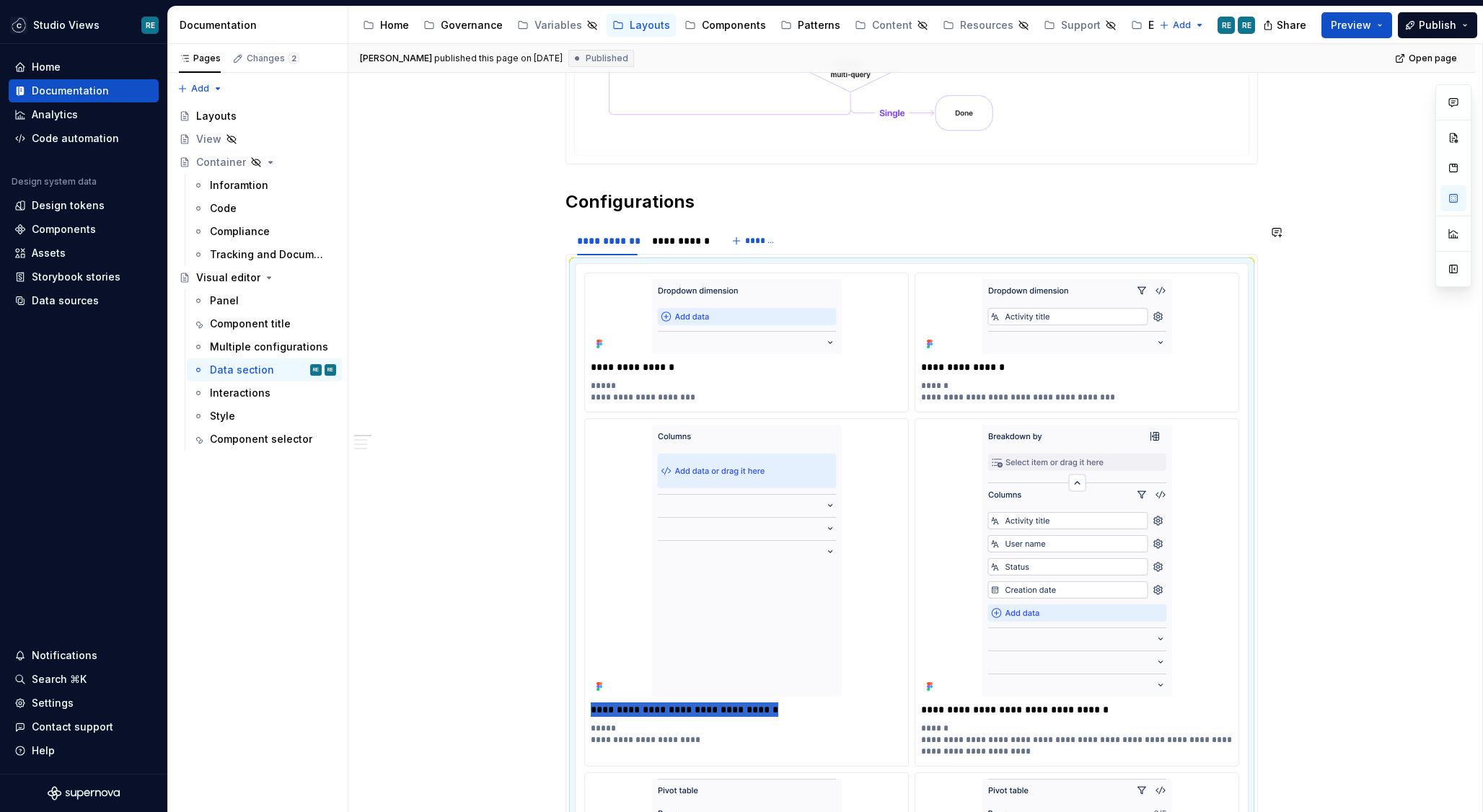
scroll to position [731, 0]
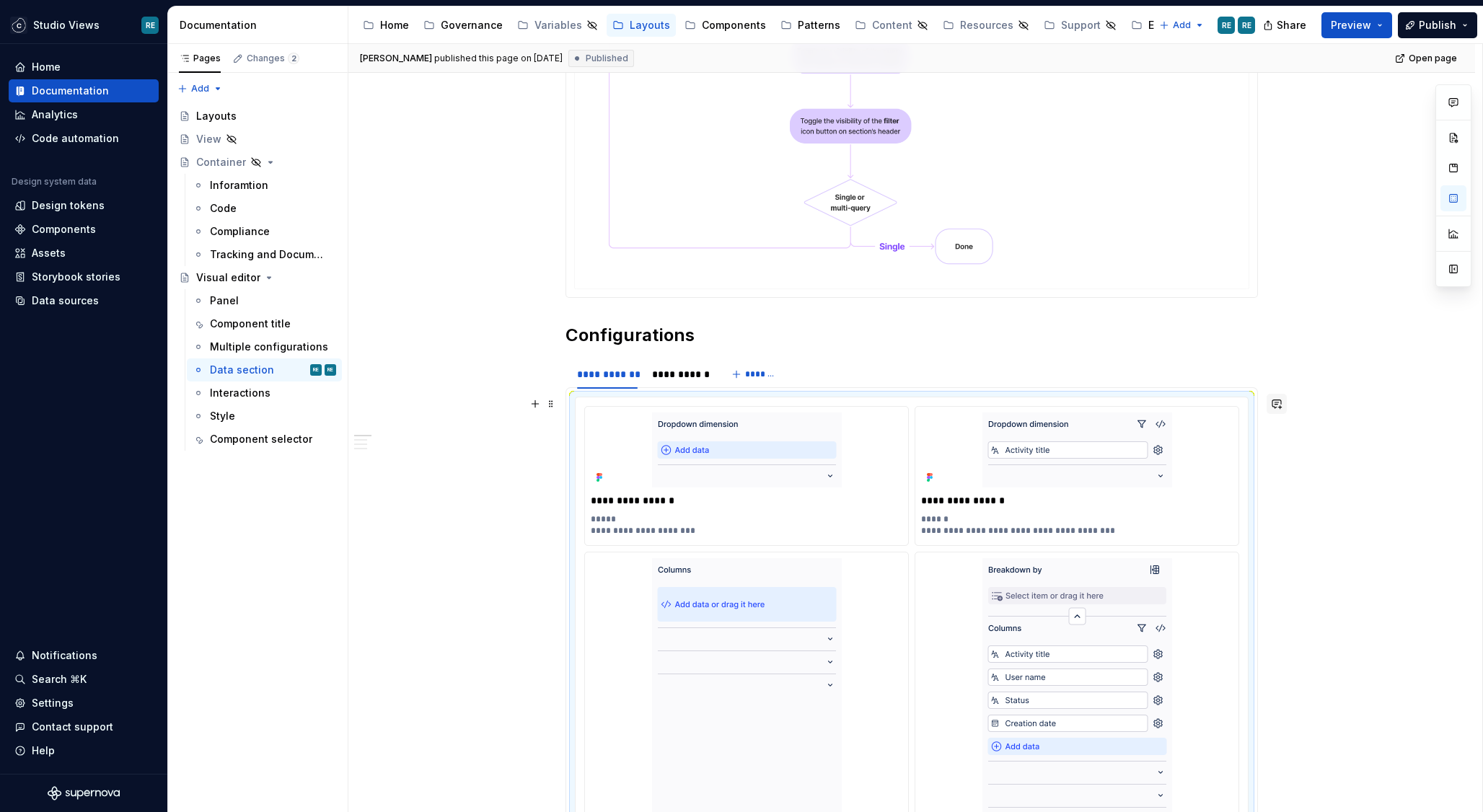
click at [1278, 408] on button "button" at bounding box center [1277, 404] width 20 height 20
click at [1216, 431] on p "**********" at bounding box center [1175, 430] width 212 height 15
click at [1273, 472] on icon "Send" at bounding box center [1274, 469] width 15 height 15
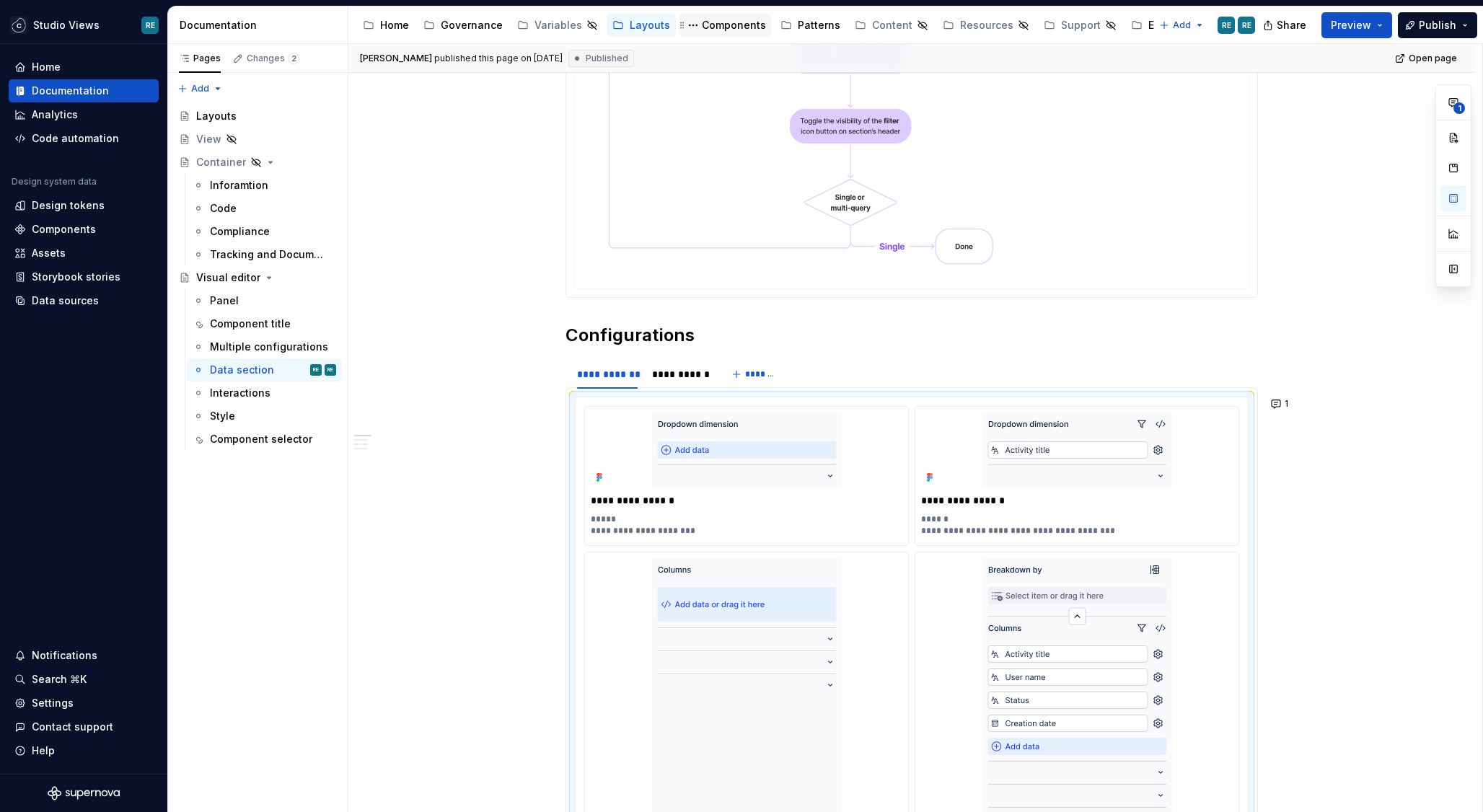
click at [741, 23] on div "Components" at bounding box center [733, 25] width 64 height 15
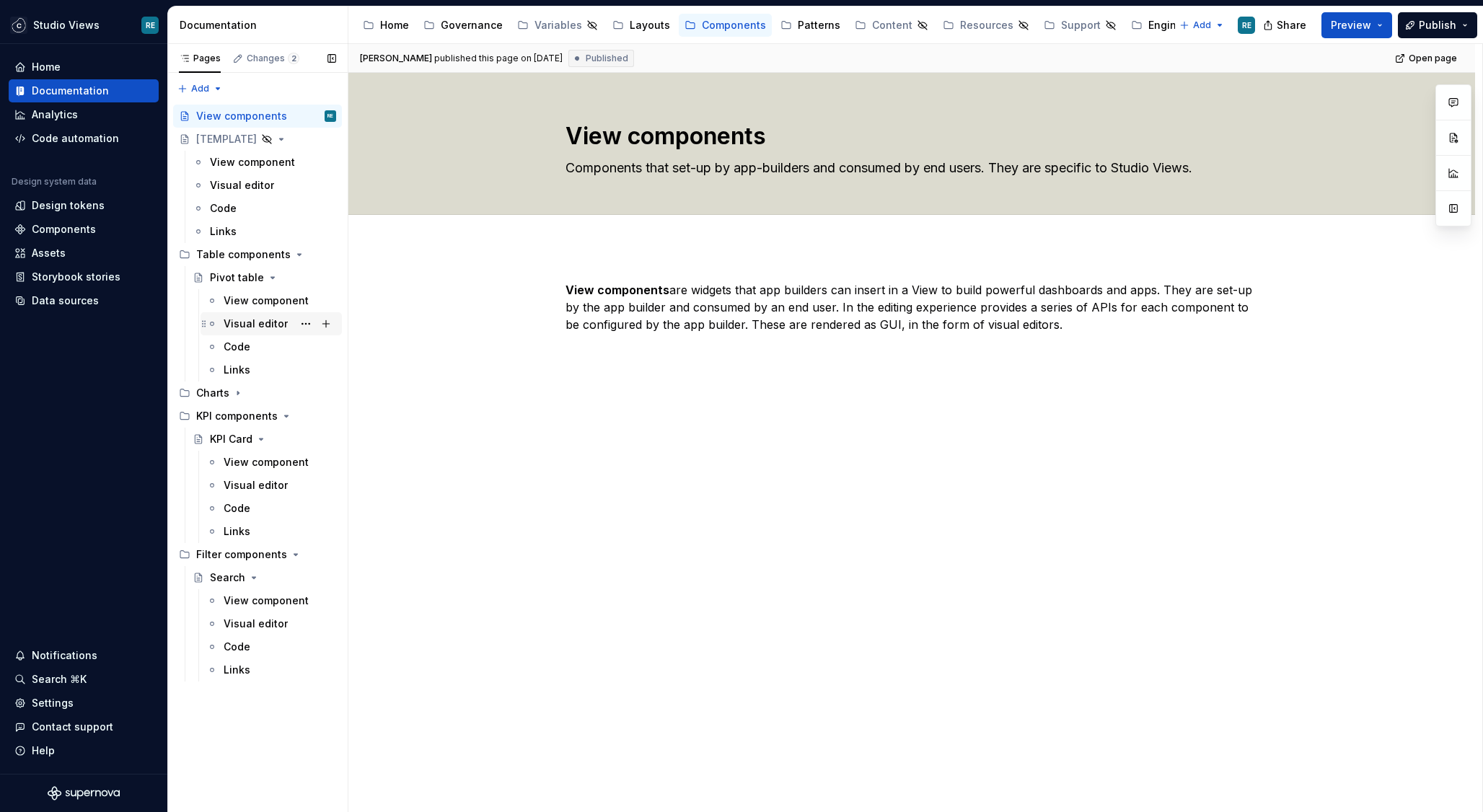
click at [253, 322] on div "Visual editor" at bounding box center [255, 324] width 64 height 15
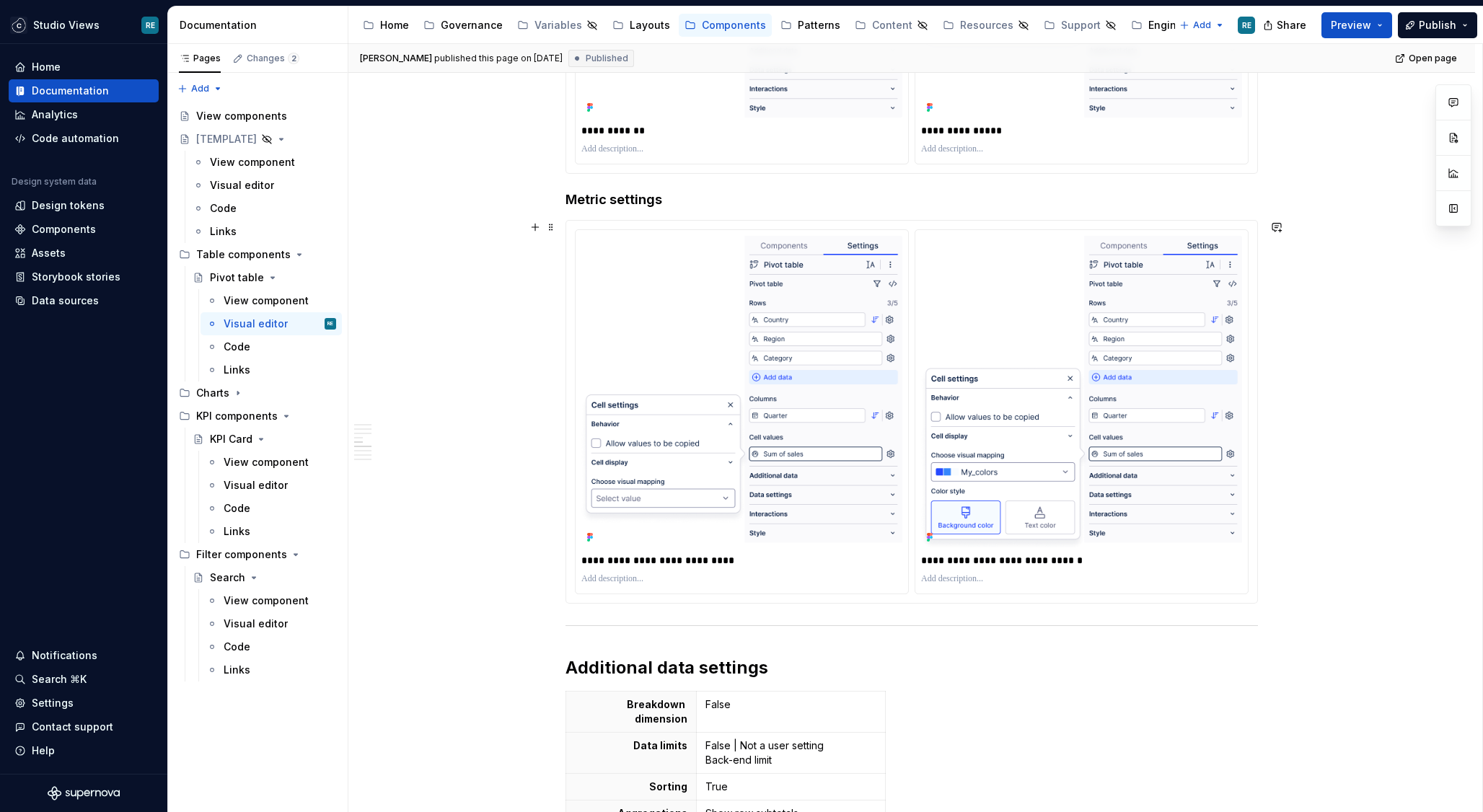
scroll to position [2233, 0]
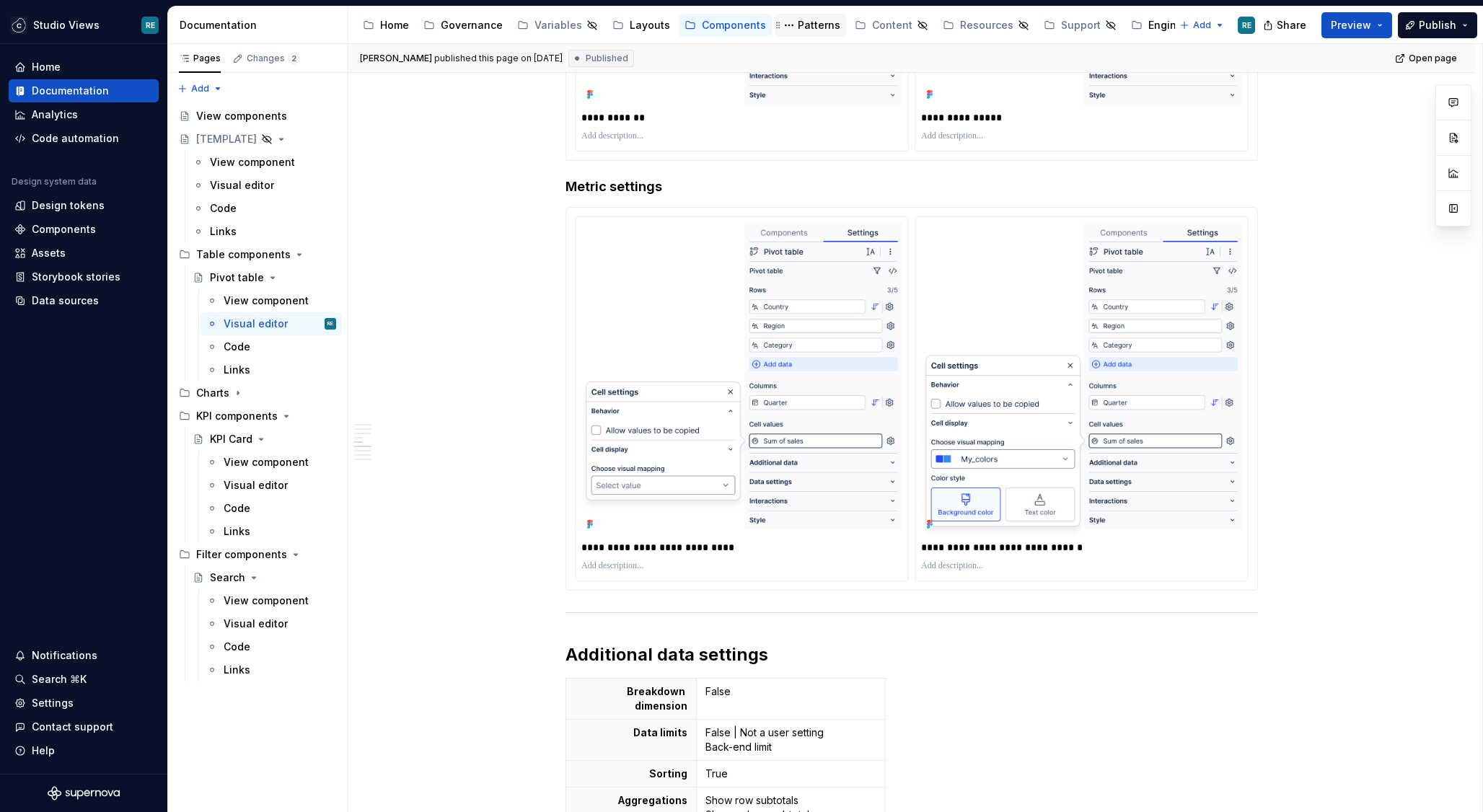
click at [807, 19] on div "Patterns" at bounding box center [819, 25] width 43 height 15
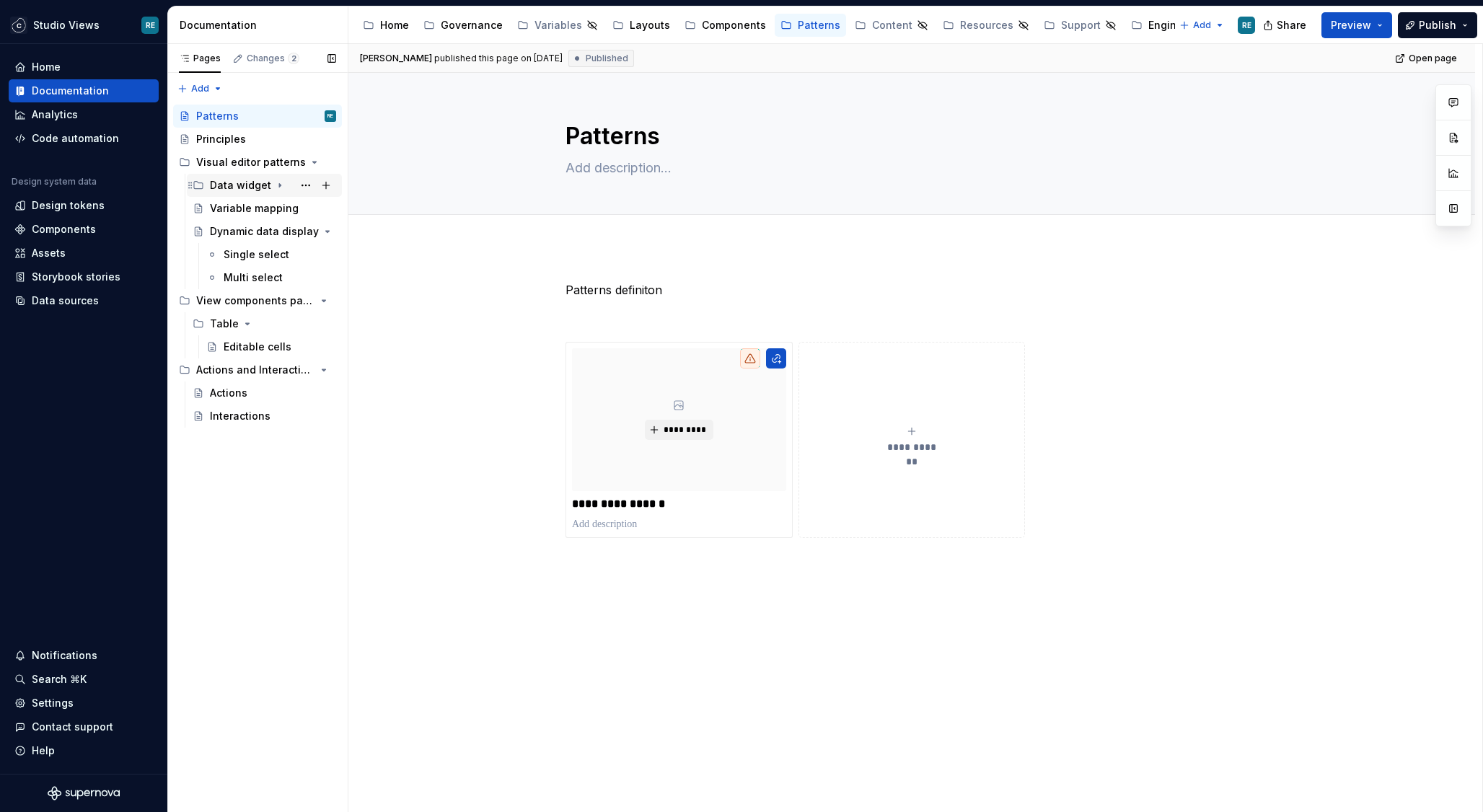
click at [237, 184] on div "Data widget" at bounding box center [240, 186] width 61 height 15
click at [236, 193] on div "Data widget" at bounding box center [273, 186] width 126 height 20
click at [228, 187] on div "Data widget" at bounding box center [240, 186] width 61 height 15
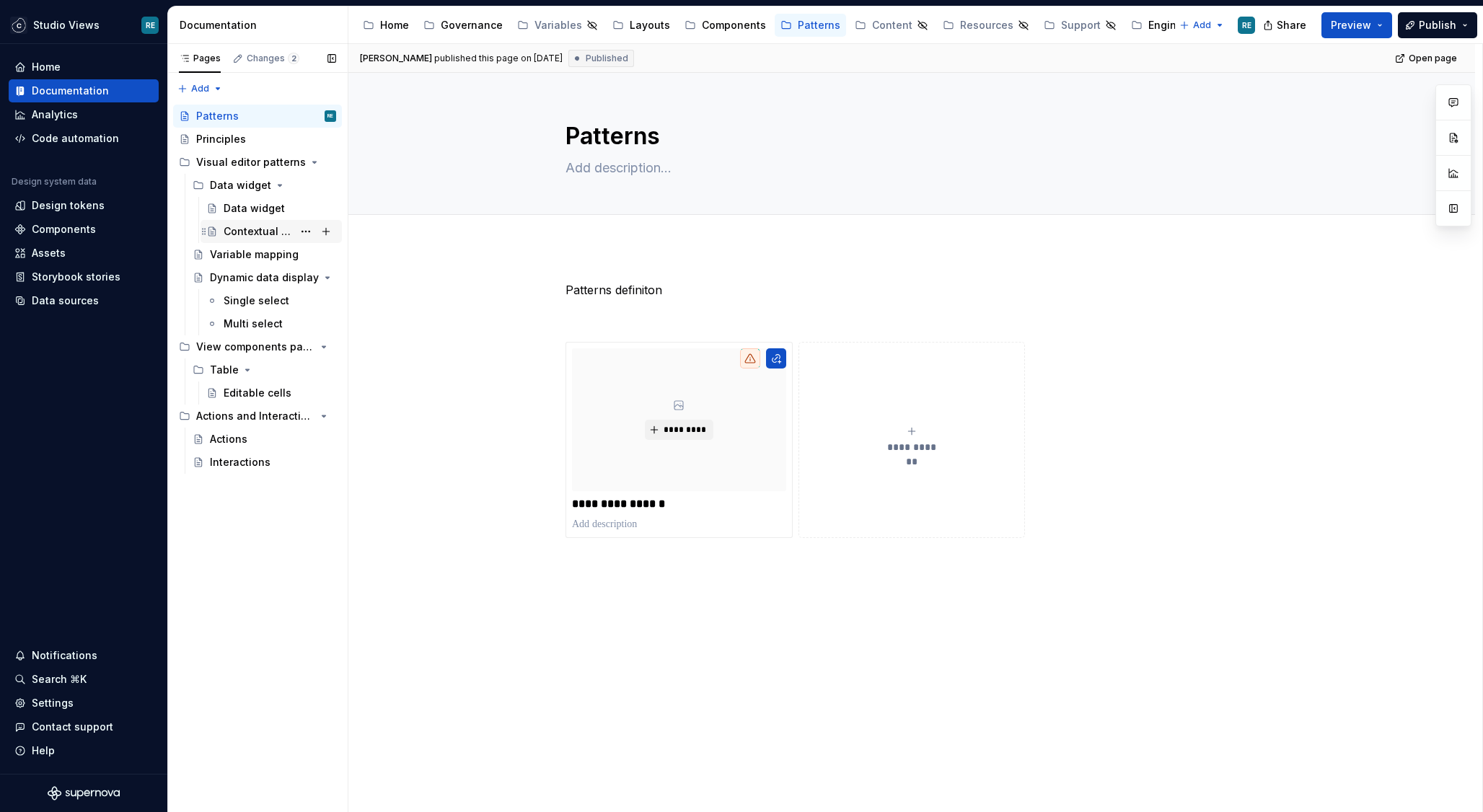
click at [256, 226] on div "Contextual settings" at bounding box center [258, 232] width 70 height 15
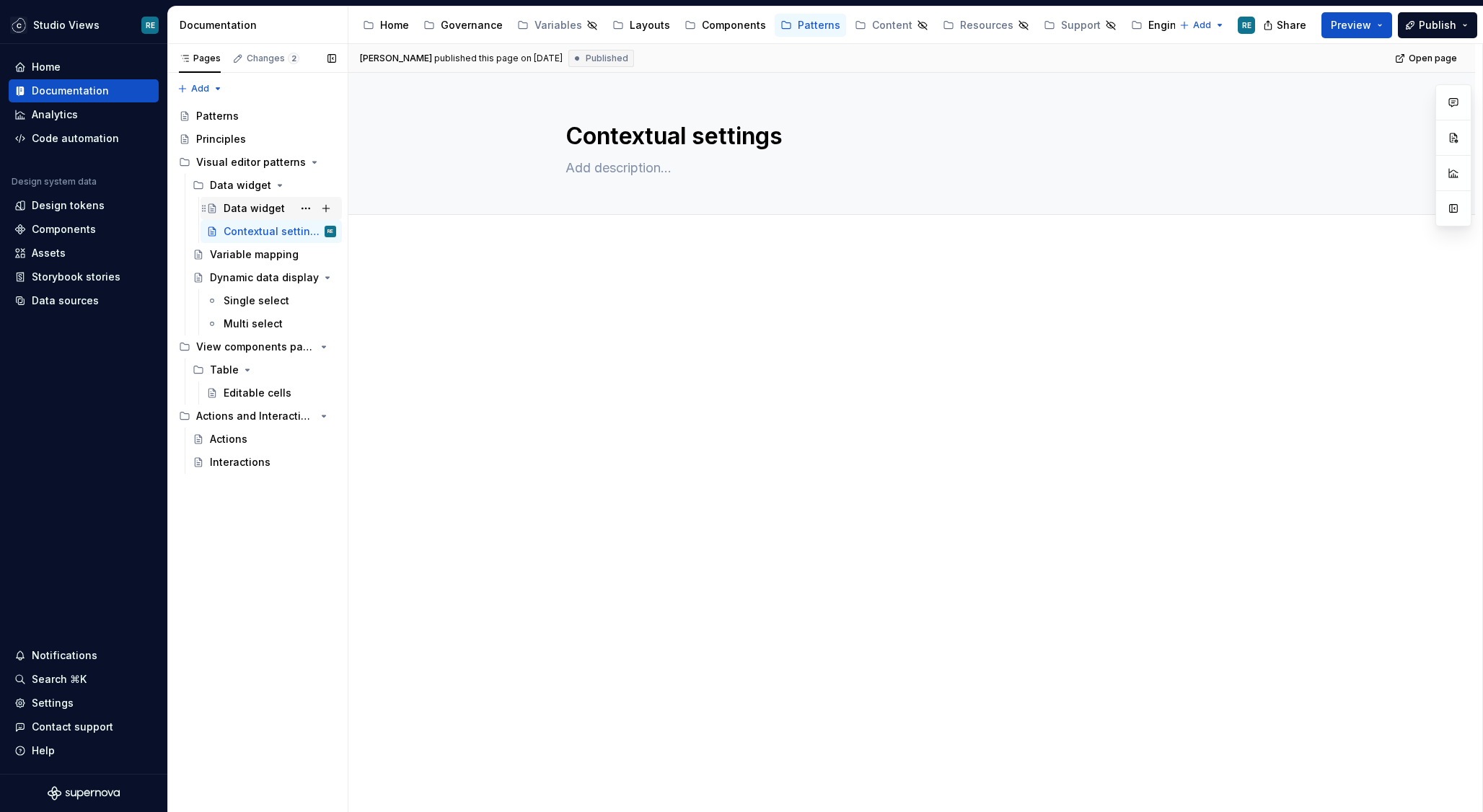
click at [254, 208] on div "Data widget" at bounding box center [254, 209] width 61 height 15
click at [798, 24] on div "Patterns" at bounding box center [819, 25] width 43 height 15
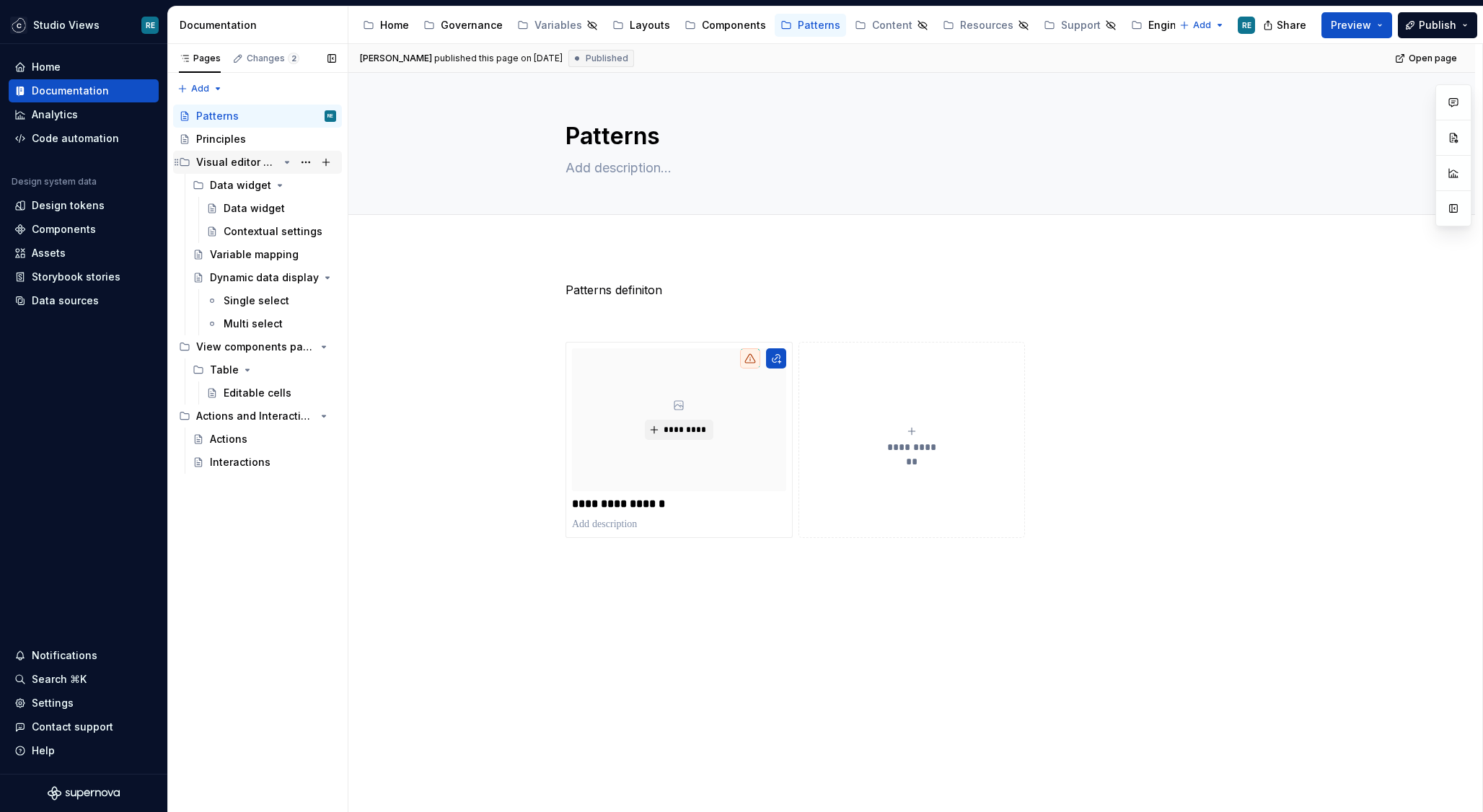
click at [226, 168] on div "Visual editor patterns" at bounding box center [237, 162] width 83 height 15
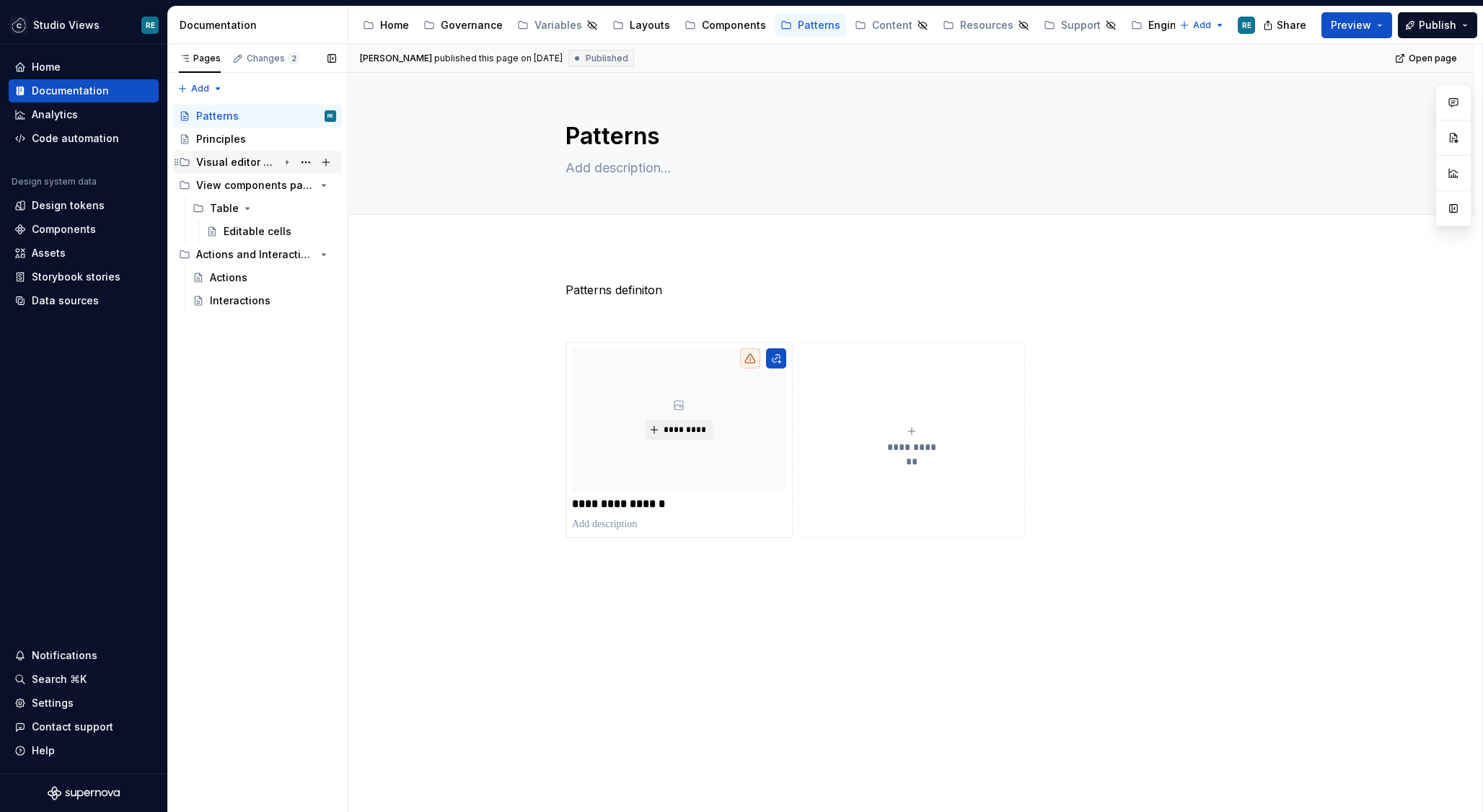
click at [225, 168] on div "Visual editor patterns" at bounding box center [237, 162] width 83 height 15
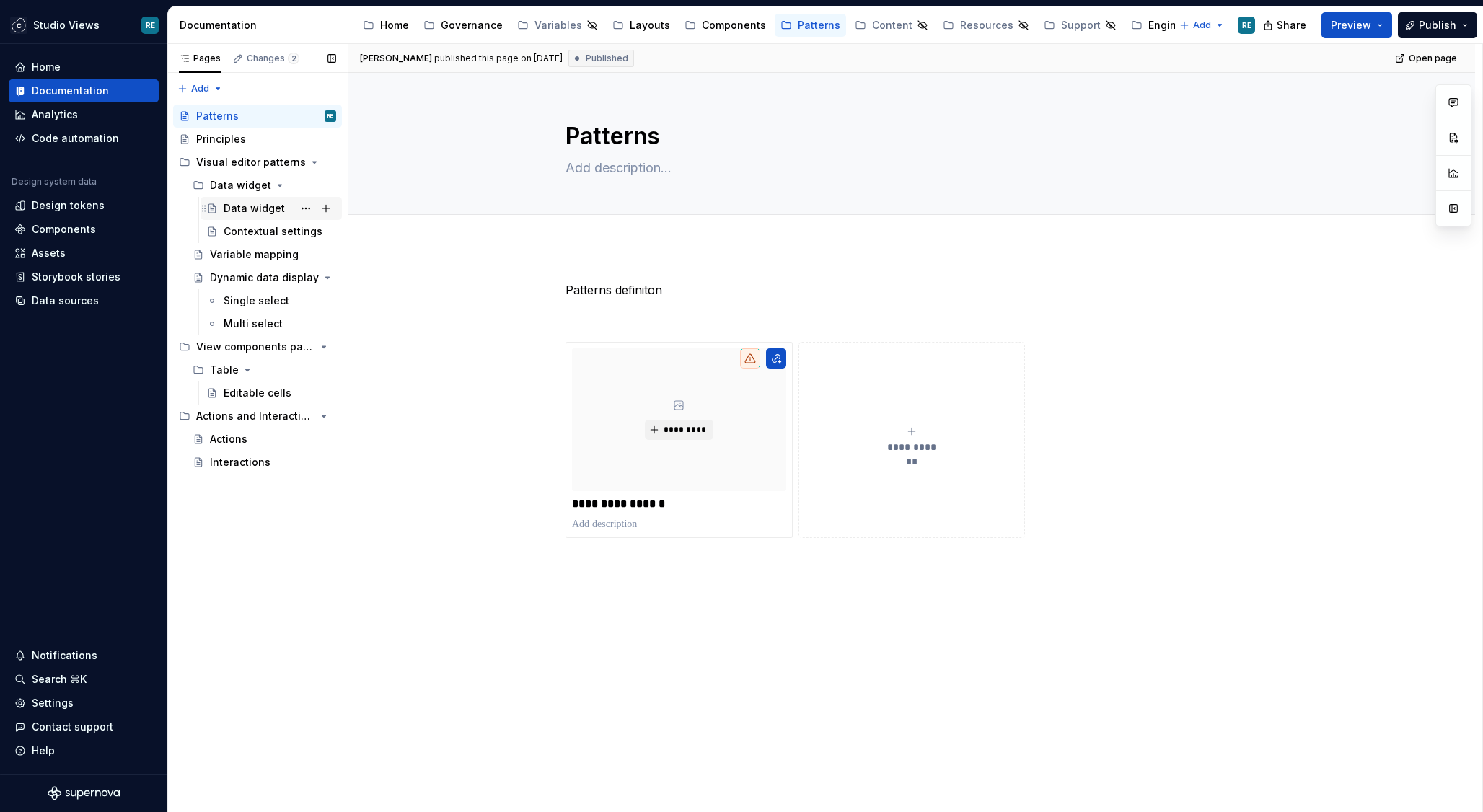
click at [247, 206] on div "Data widget" at bounding box center [254, 209] width 61 height 15
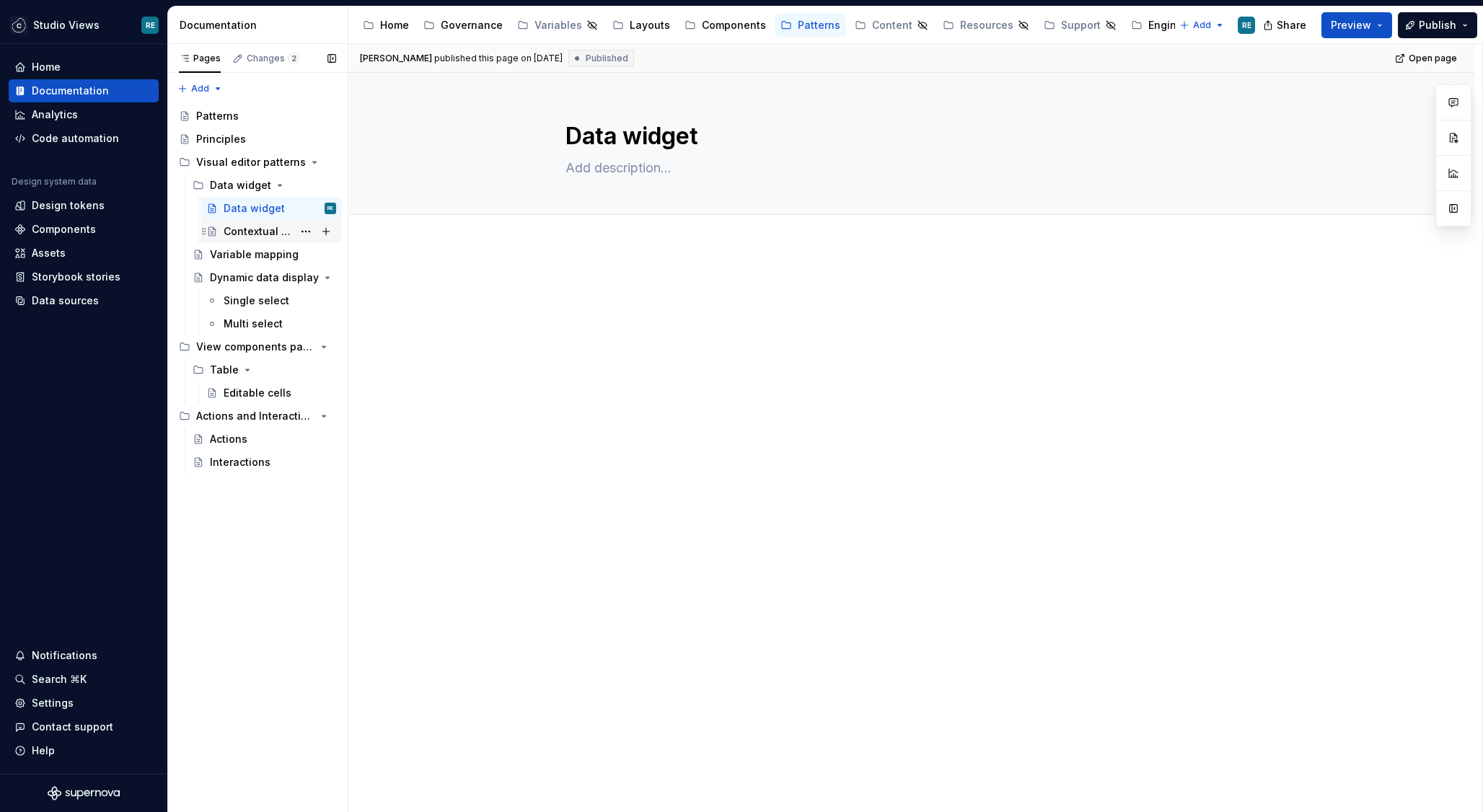
click at [277, 226] on div "Contextual settings" at bounding box center [258, 232] width 70 height 15
click at [259, 257] on div "Variable mapping" at bounding box center [251, 255] width 83 height 15
click at [235, 279] on div "Dynamic data display" at bounding box center [244, 277] width 69 height 15
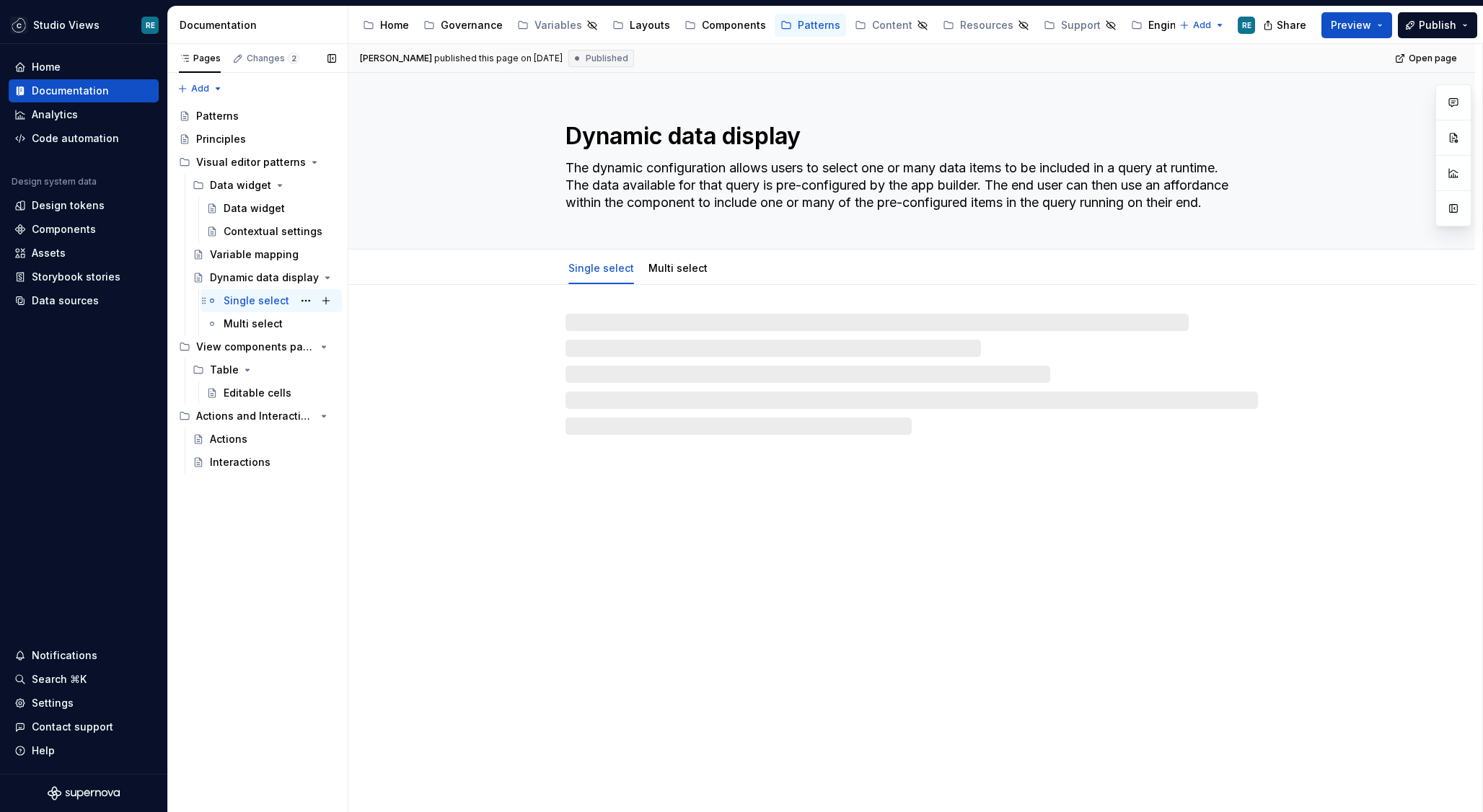
click at [254, 303] on div "Single select" at bounding box center [256, 301] width 66 height 15
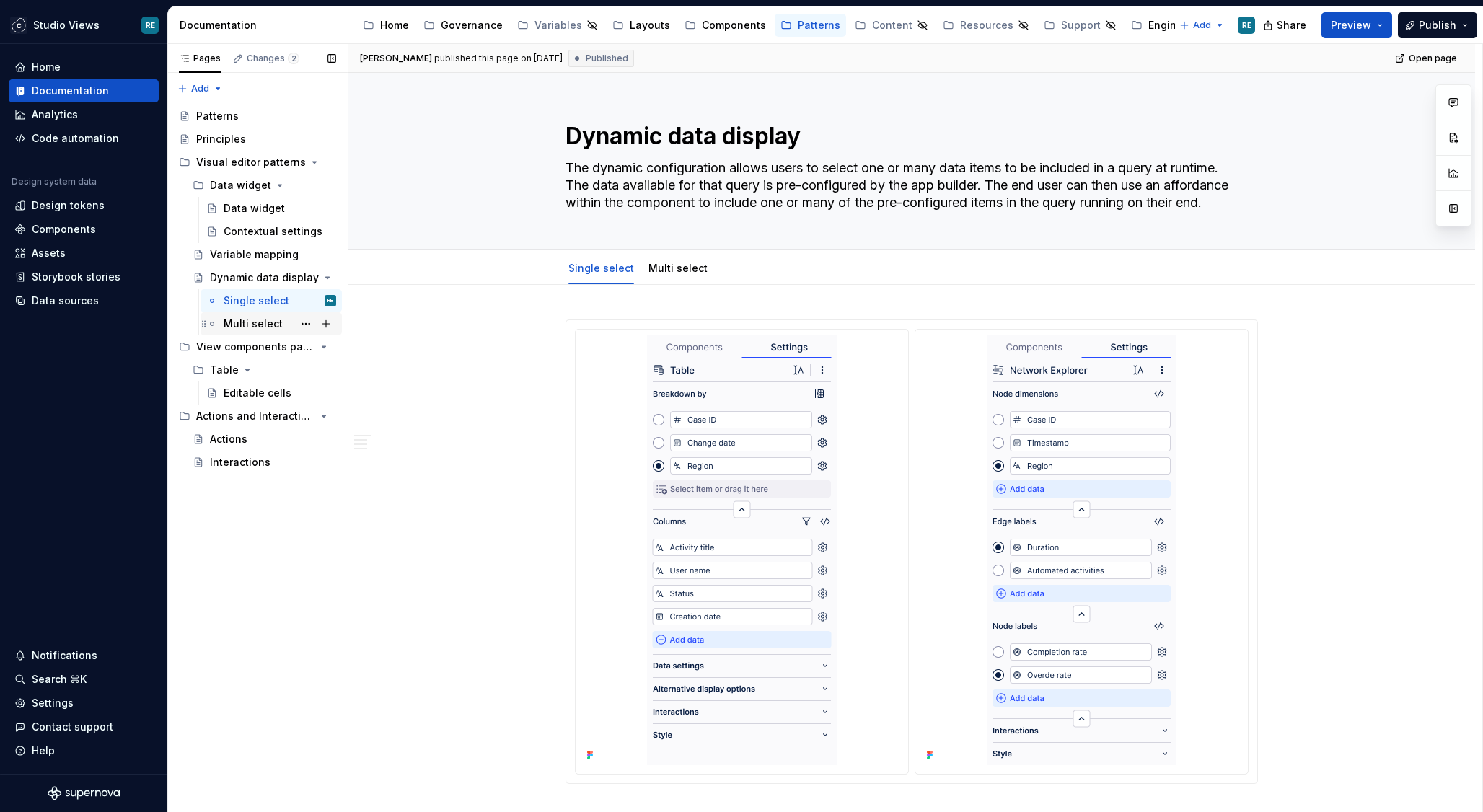
click at [254, 319] on div "Multi select" at bounding box center [253, 324] width 59 height 15
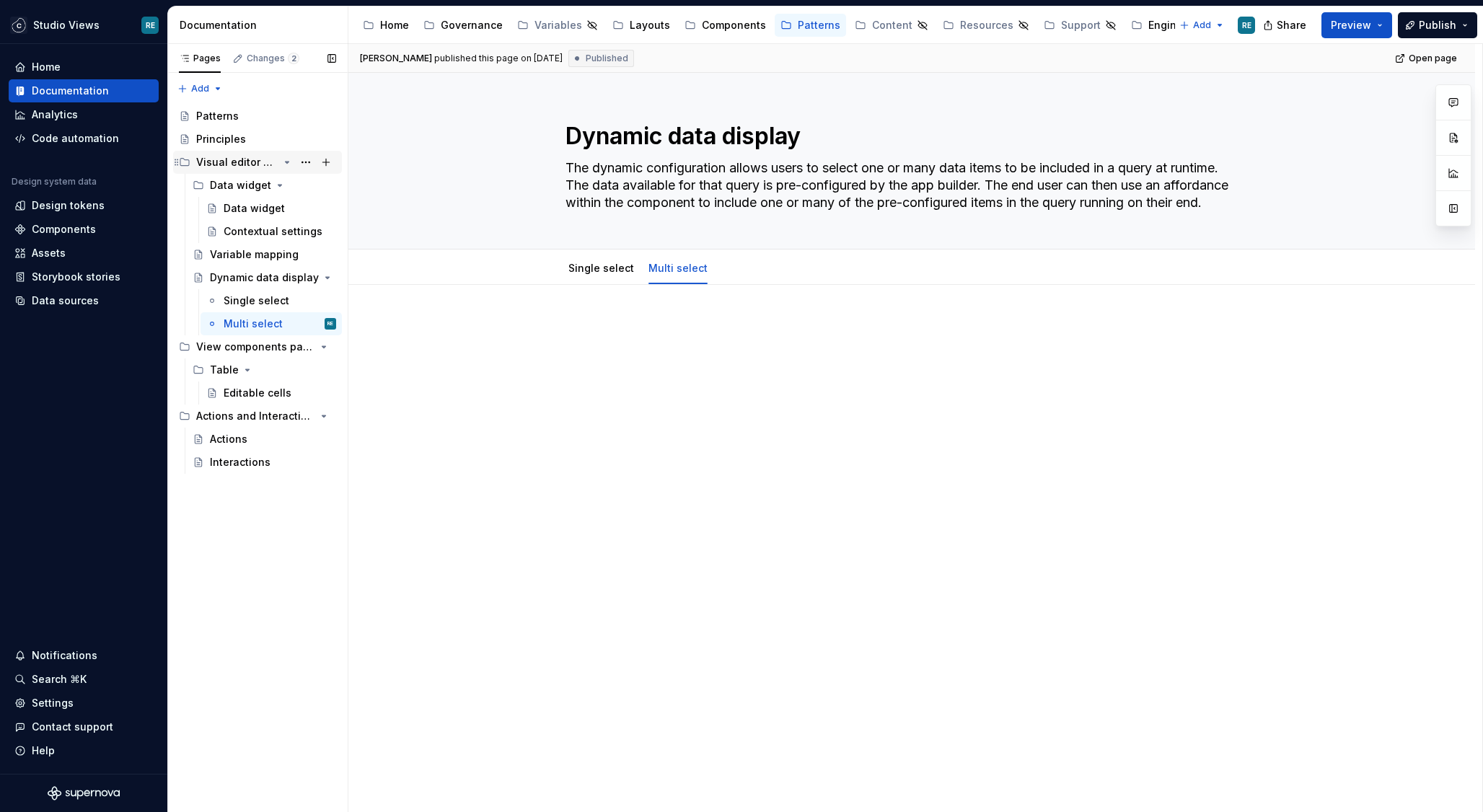
click at [176, 163] on icon "Page tree" at bounding box center [176, 162] width 11 height 11
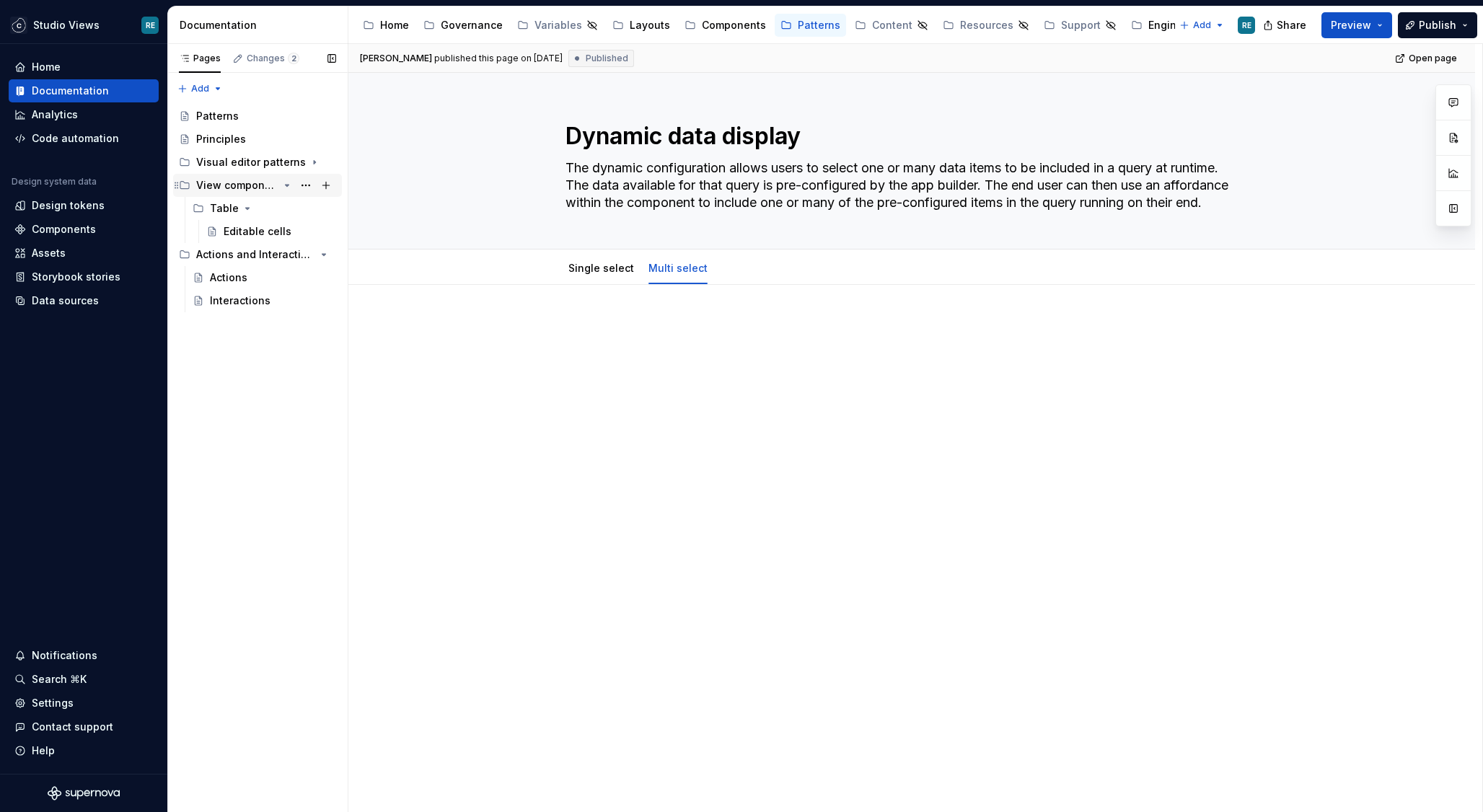
click at [197, 187] on div "View components patterns" at bounding box center [237, 186] width 83 height 15
click at [231, 209] on div "Actions and Interactions" at bounding box center [237, 209] width 83 height 15
click at [1181, 428] on div at bounding box center [911, 460] width 1127 height 351
click at [237, 167] on div "Visual editor patterns" at bounding box center [237, 162] width 83 height 15
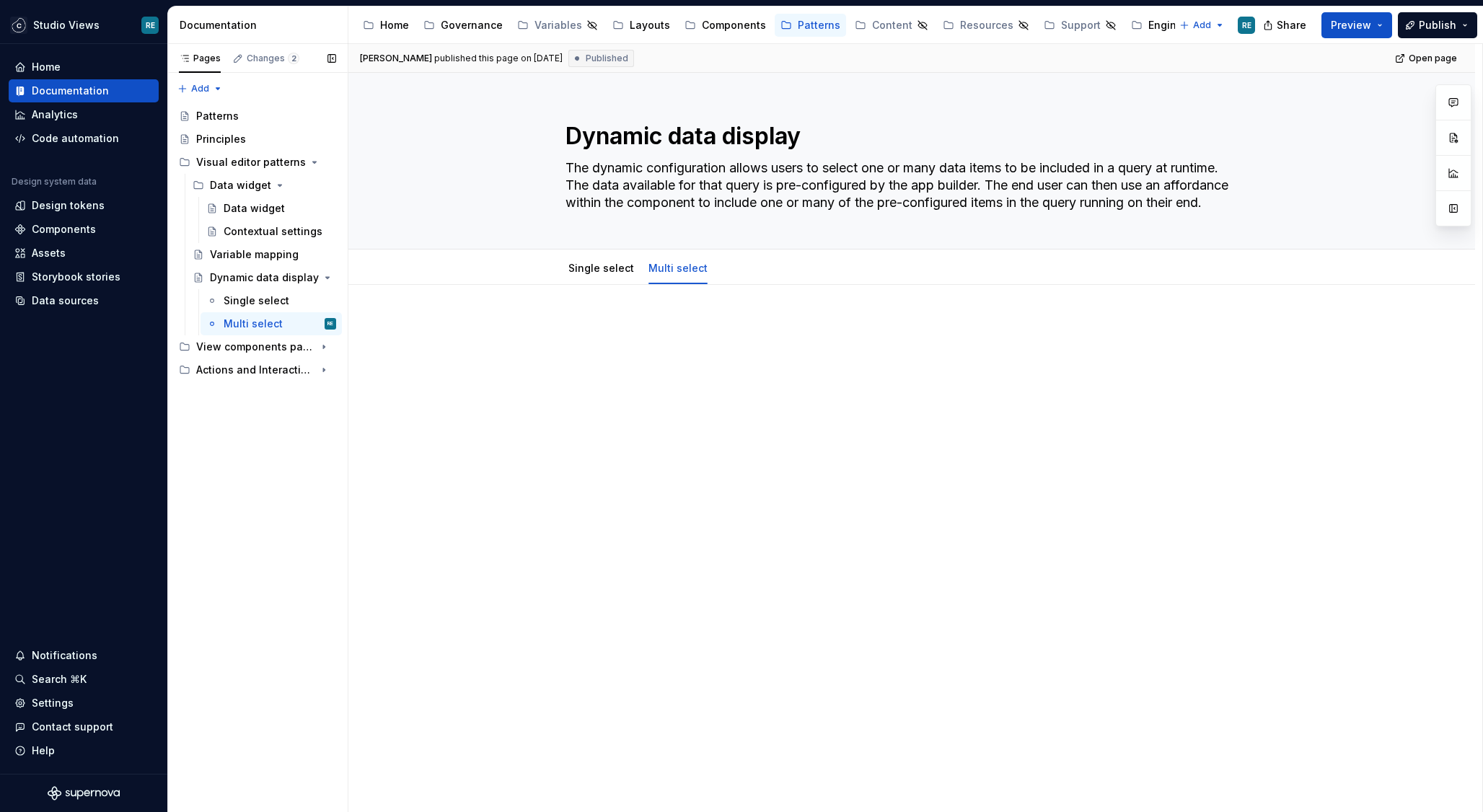
click at [0, 0] on button "Page tree" at bounding box center [0, 0] width 0 height 0
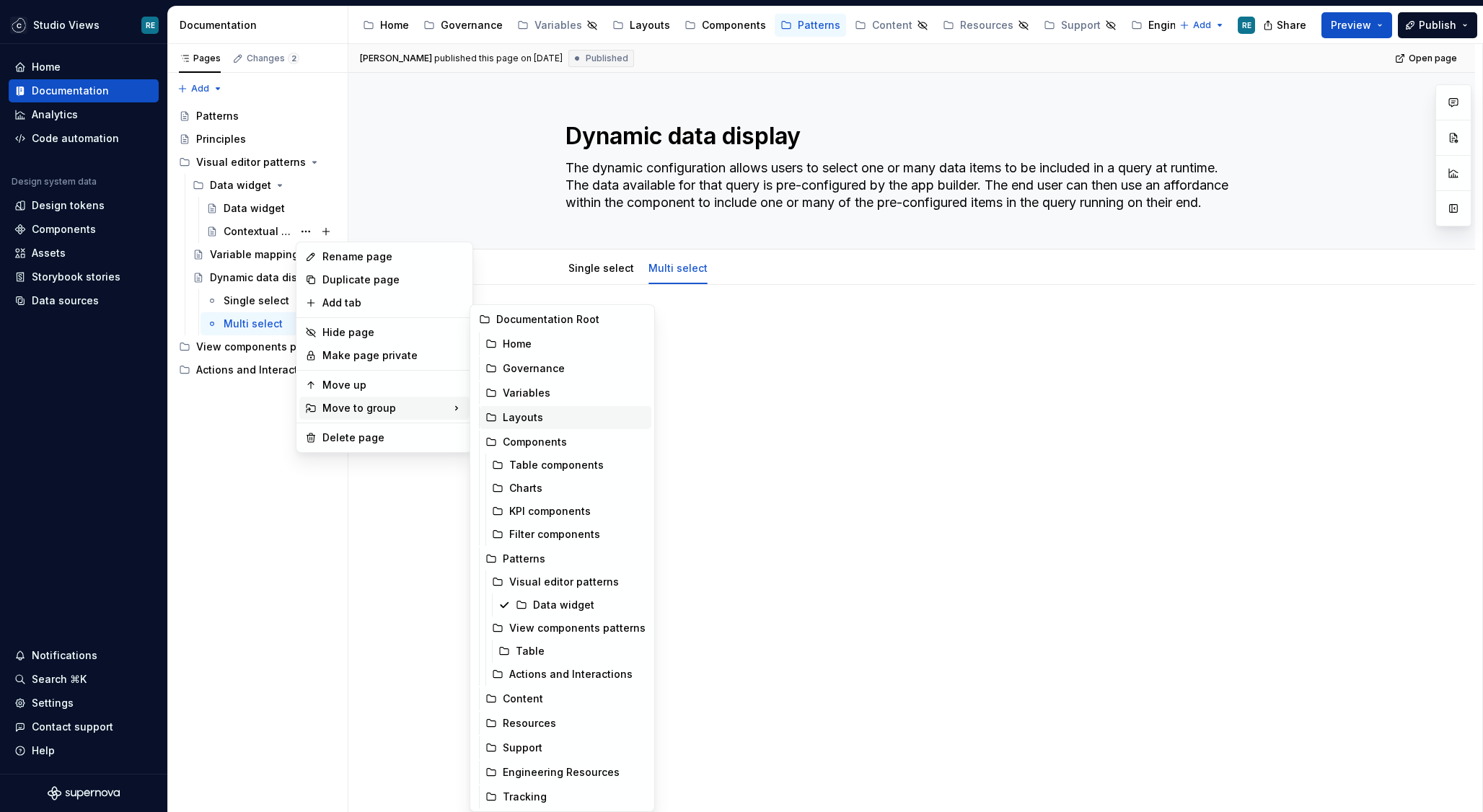
click at [587, 412] on div "Layouts" at bounding box center [574, 418] width 143 height 15
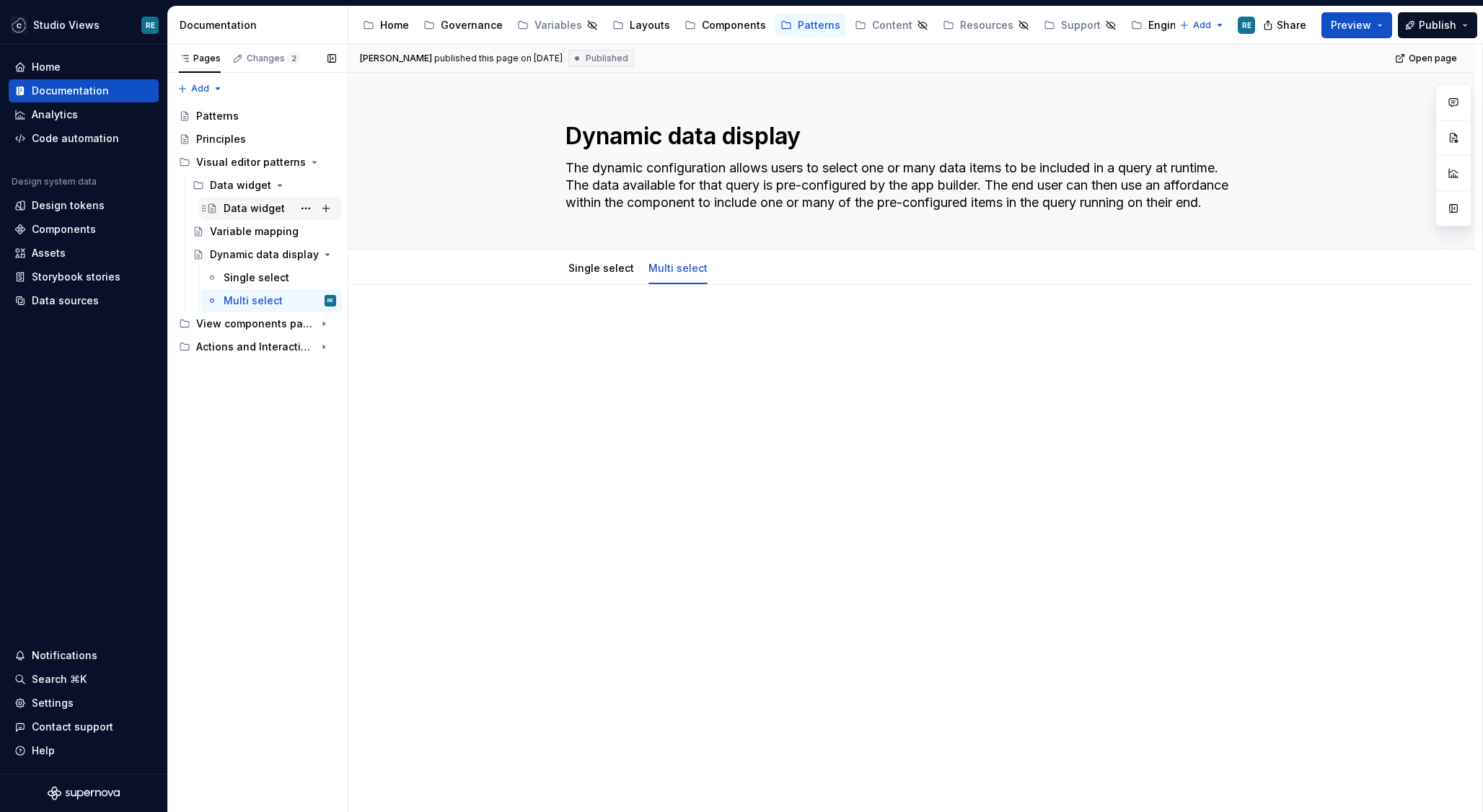
click at [241, 209] on div "Data widget" at bounding box center [254, 209] width 61 height 15
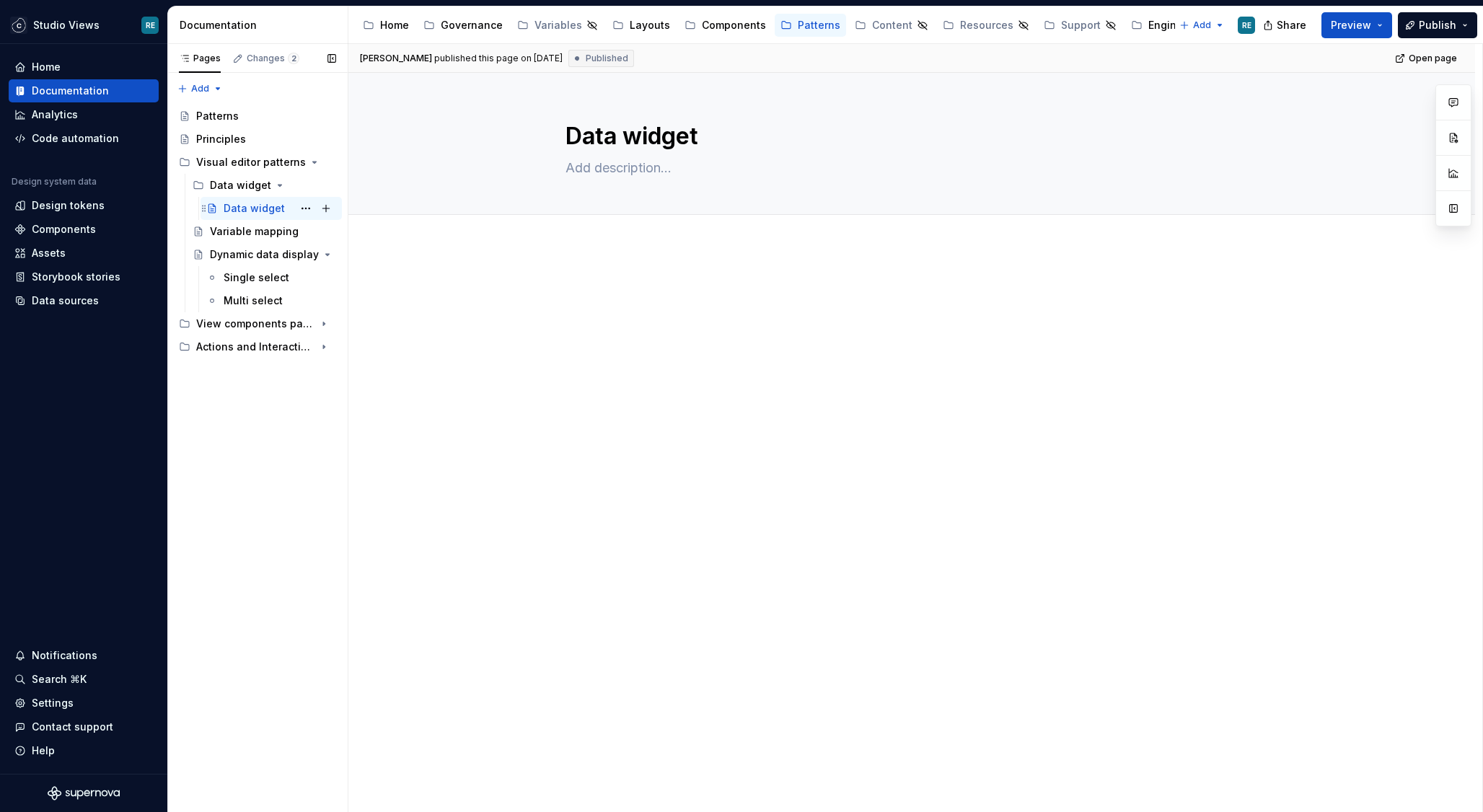
click at [268, 210] on div "Data widget" at bounding box center [254, 209] width 61 height 15
click at [598, 148] on textarea "Data widget" at bounding box center [909, 135] width 692 height 34
type textarea "*"
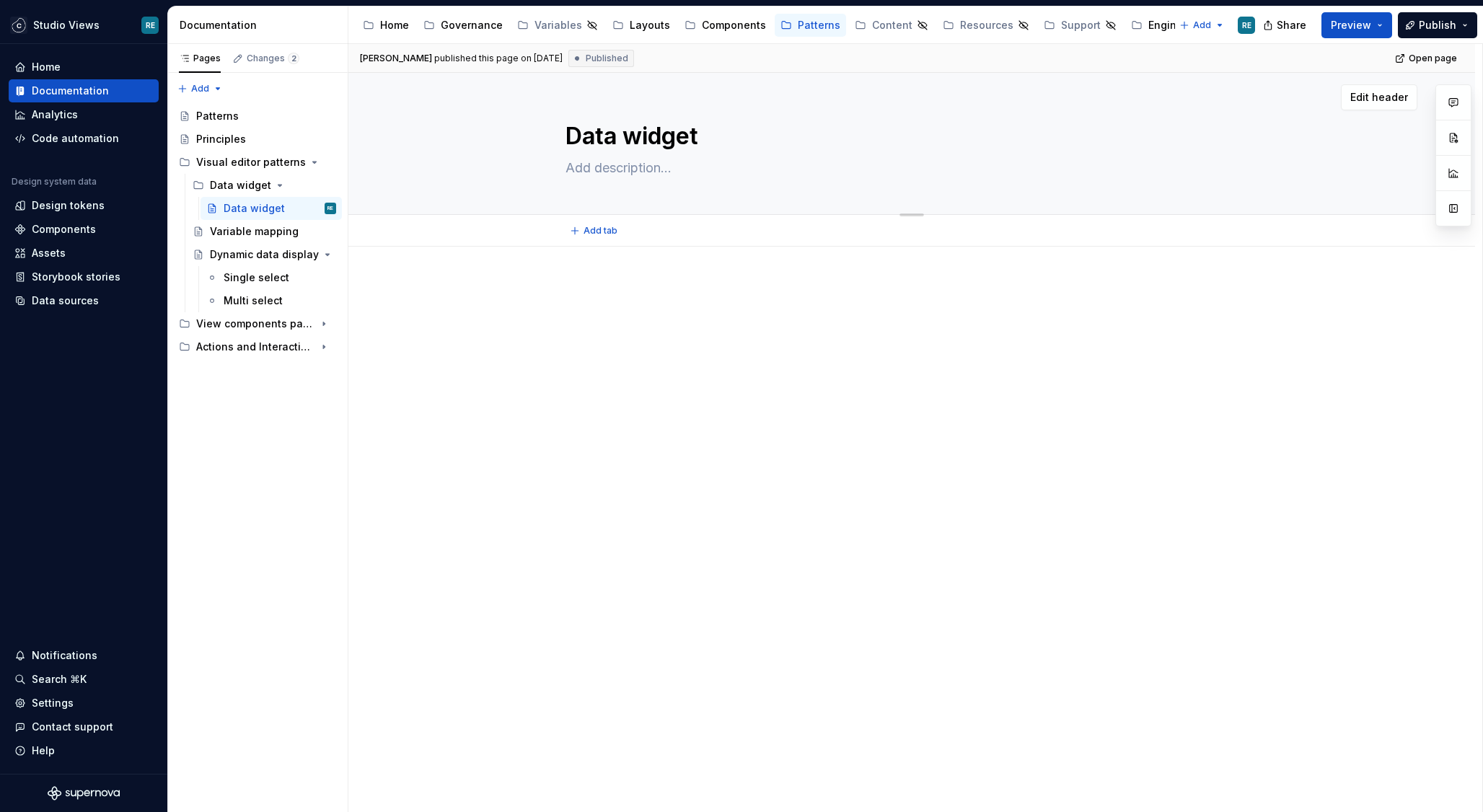
type textarea "X"
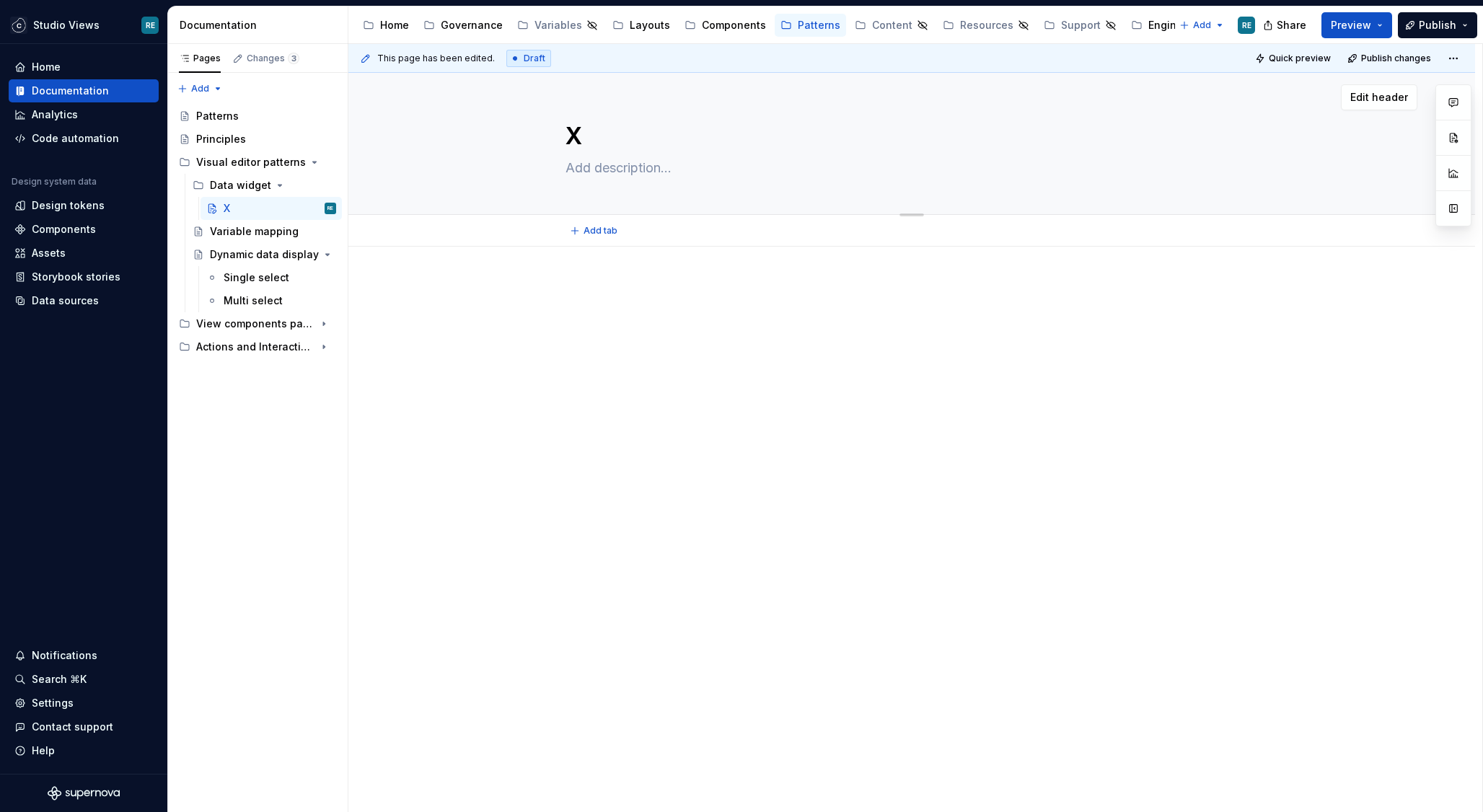
type textarea "*"
type textarea "Untitled page"
type textarea "*"
type textarea "Untitled page"
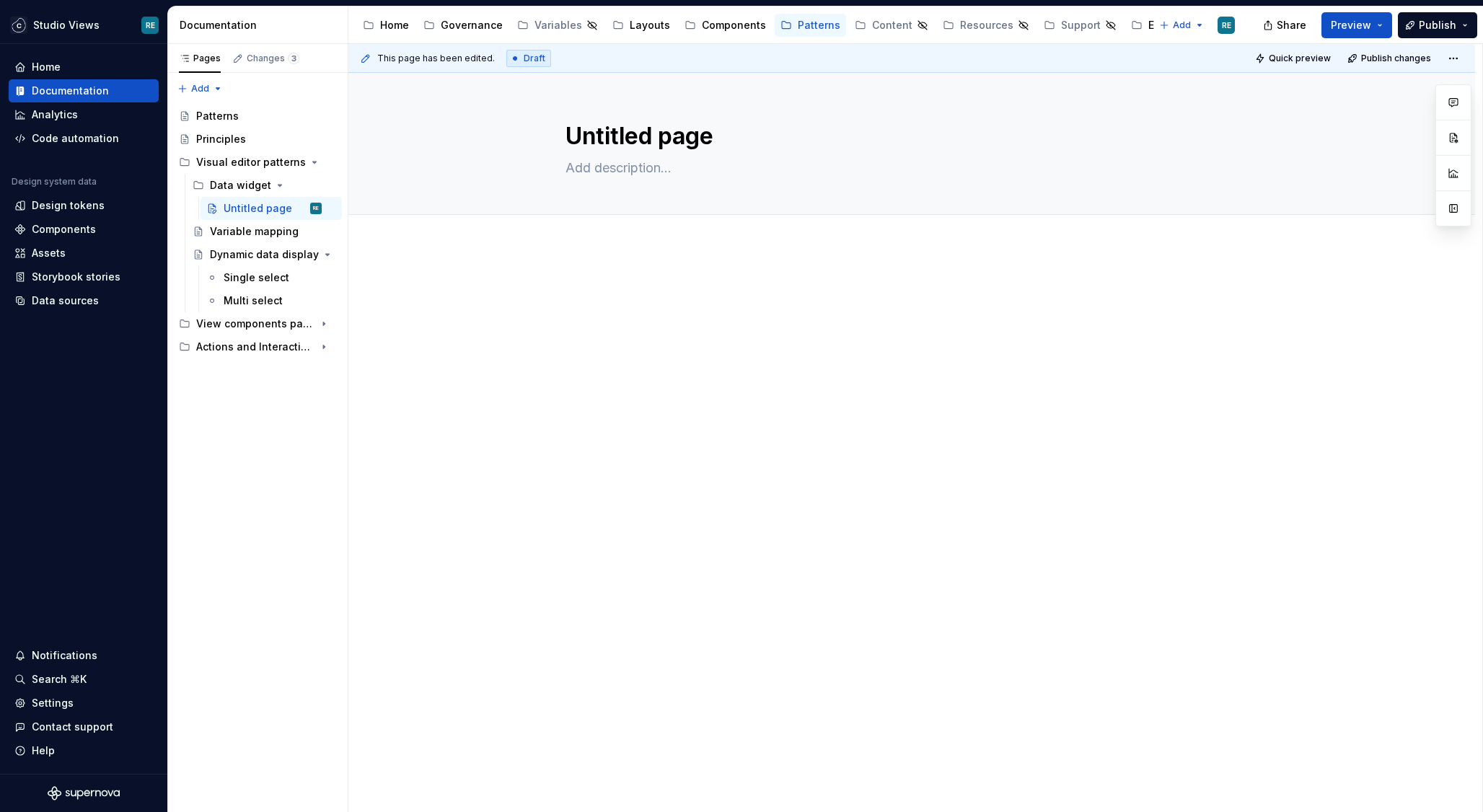
type textarea "*"
type textarea "D"
type textarea "*"
type textarea "Da"
type textarea "*"
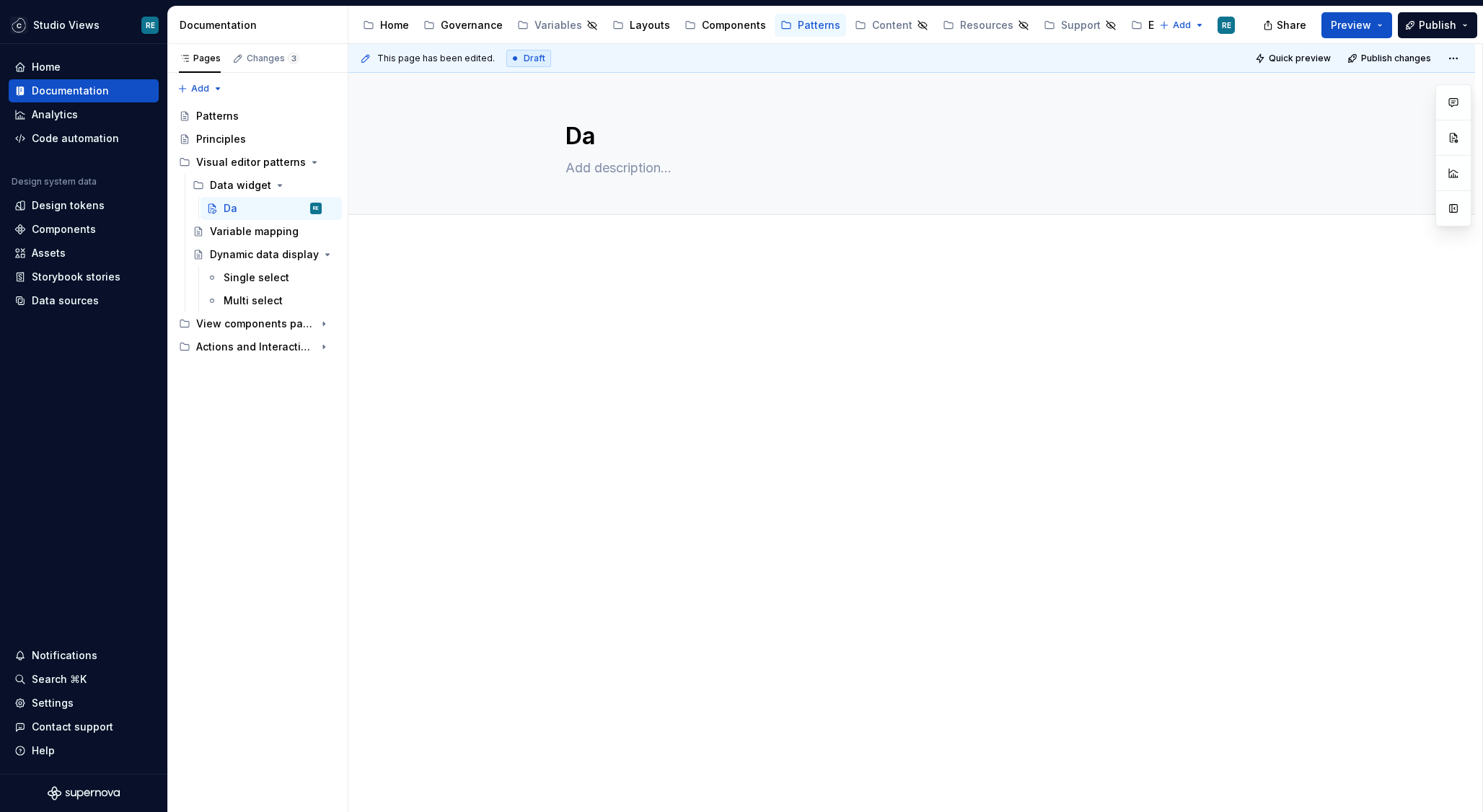
type textarea "Dat"
type textarea "*"
type textarea "Data"
click at [592, 135] on textarea "Dat" at bounding box center [909, 135] width 692 height 34
click at [592, 135] on textarea "Data" at bounding box center [909, 135] width 692 height 34
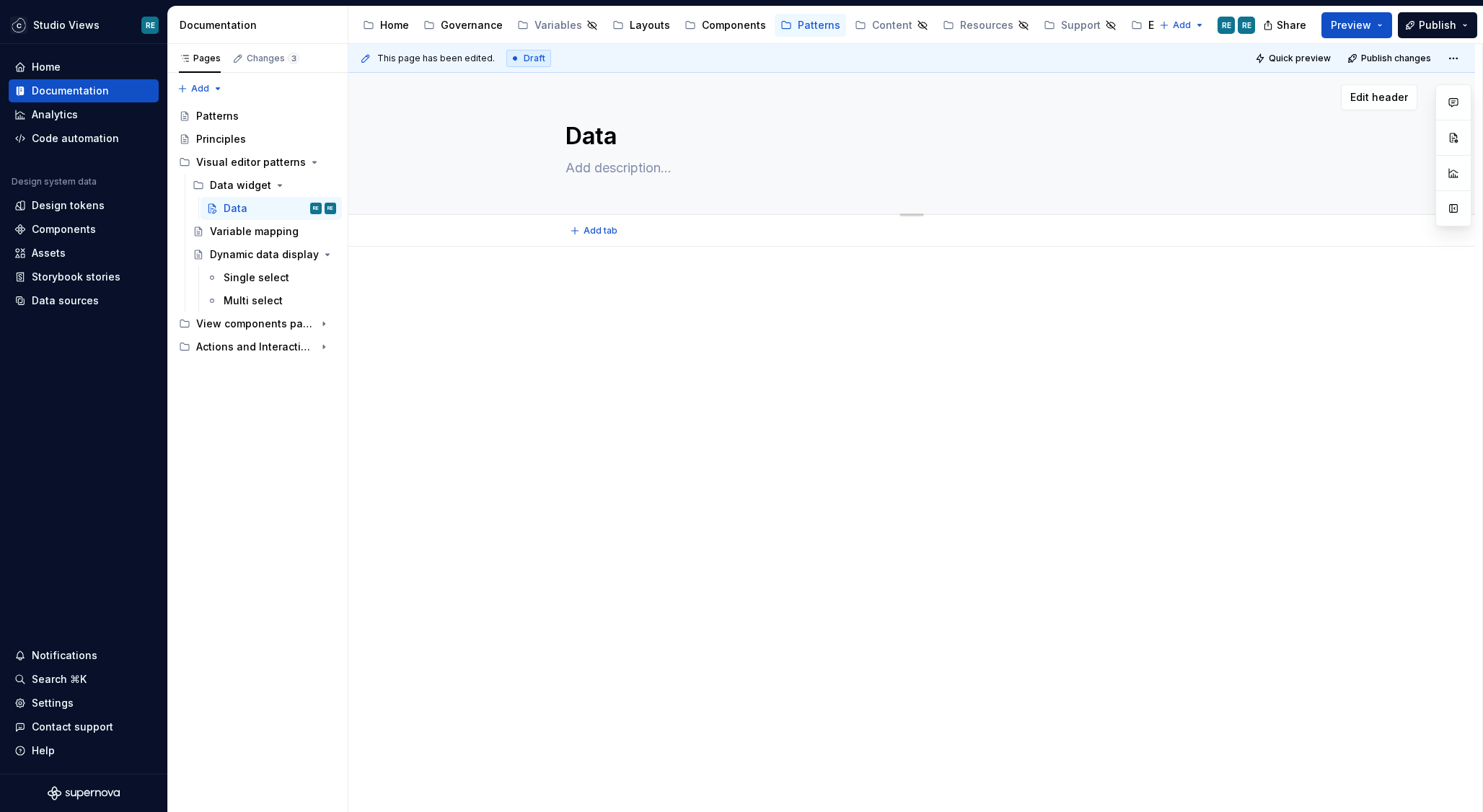
type textarea "*"
type textarea "Data"
type textarea "*"
type textarea "C"
type textarea "*"
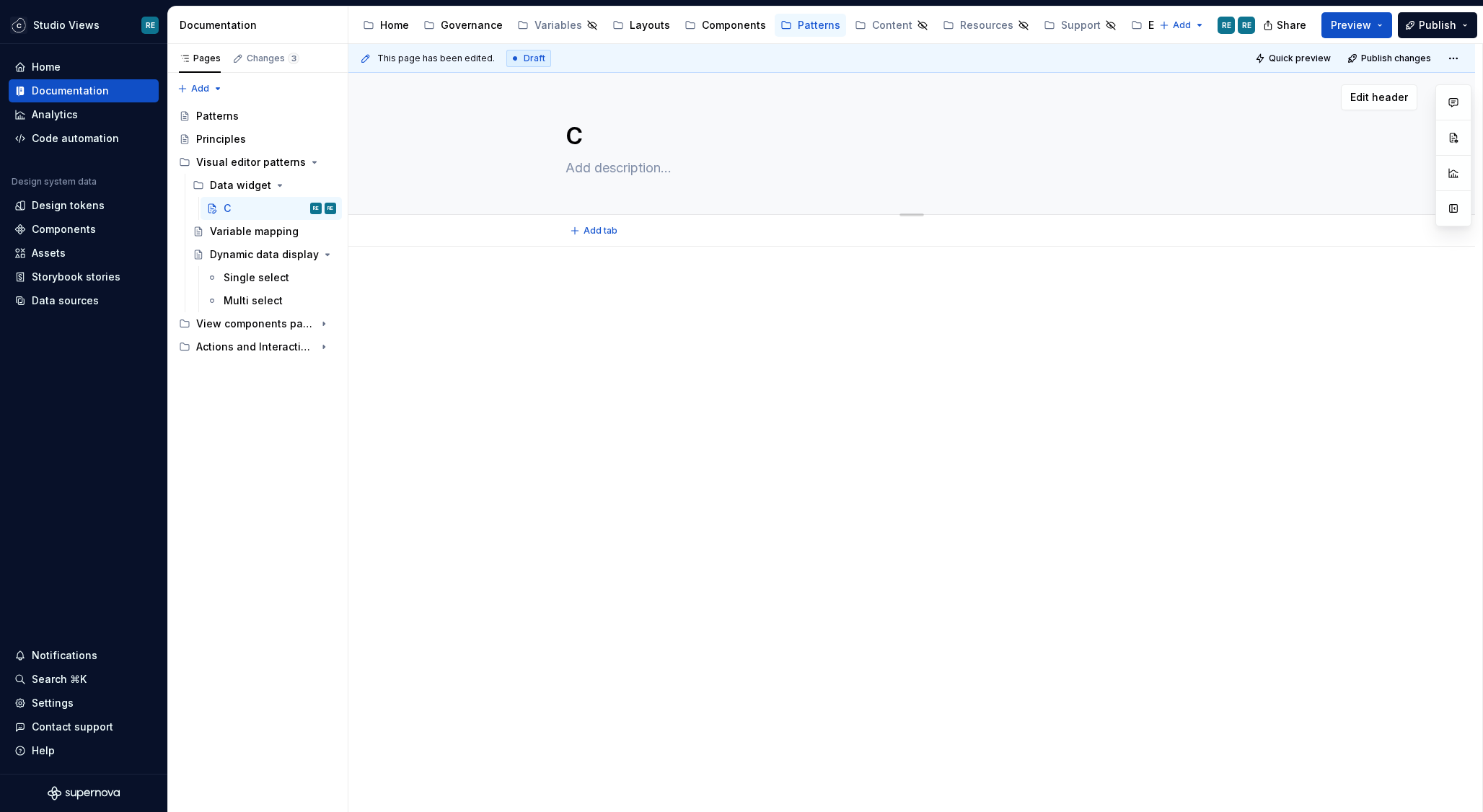
type textarea "Co"
type textarea "*"
type textarea "Con"
type textarea "*"
type textarea "Cont"
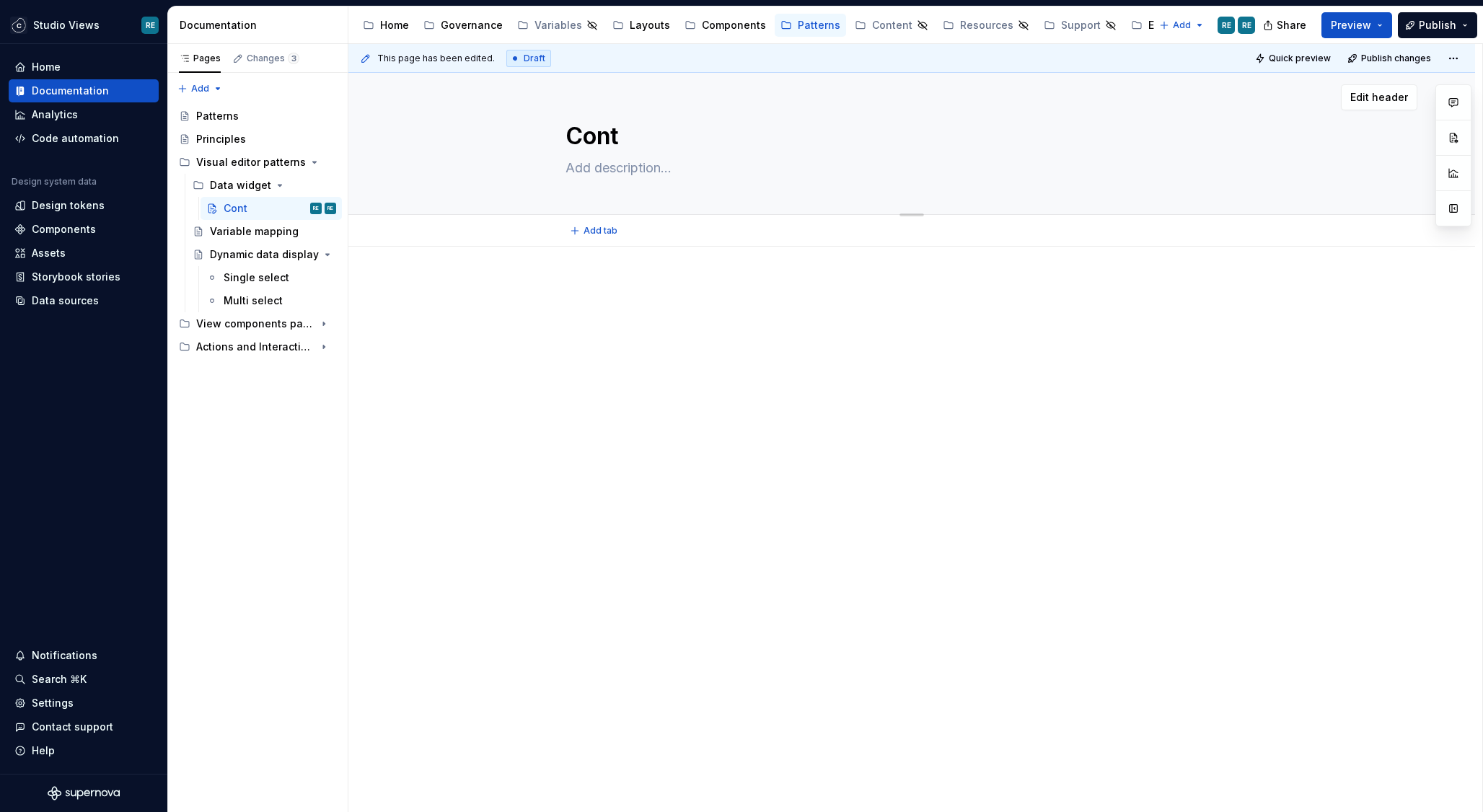
type textarea "*"
type textarea "[PERSON_NAME]"
type textarea "*"
type textarea "Contex"
type textarea "*"
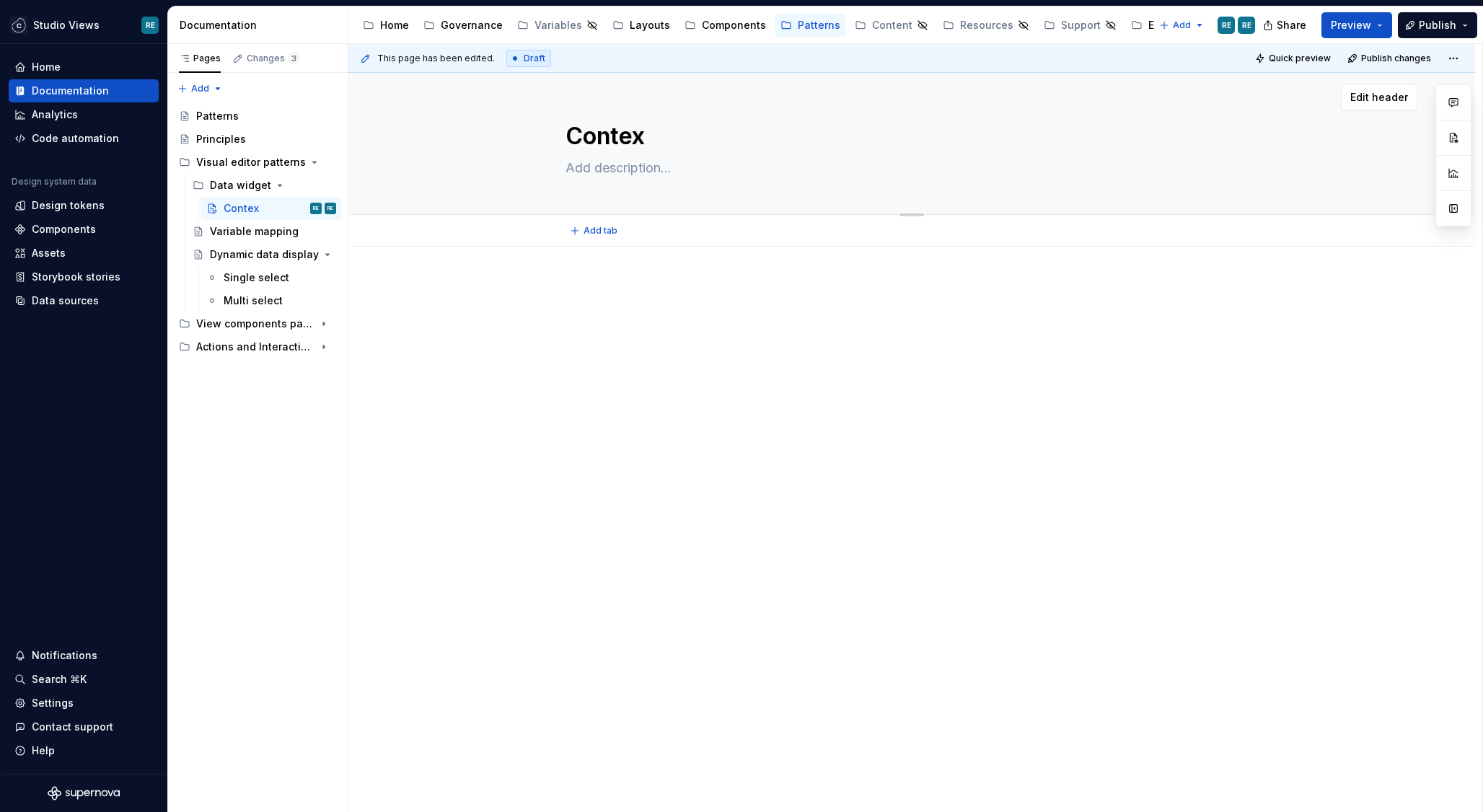
type textarea "Context"
type textarea "*"
type textarea "Contextu"
type textarea "*"
type textarea "Contextua"
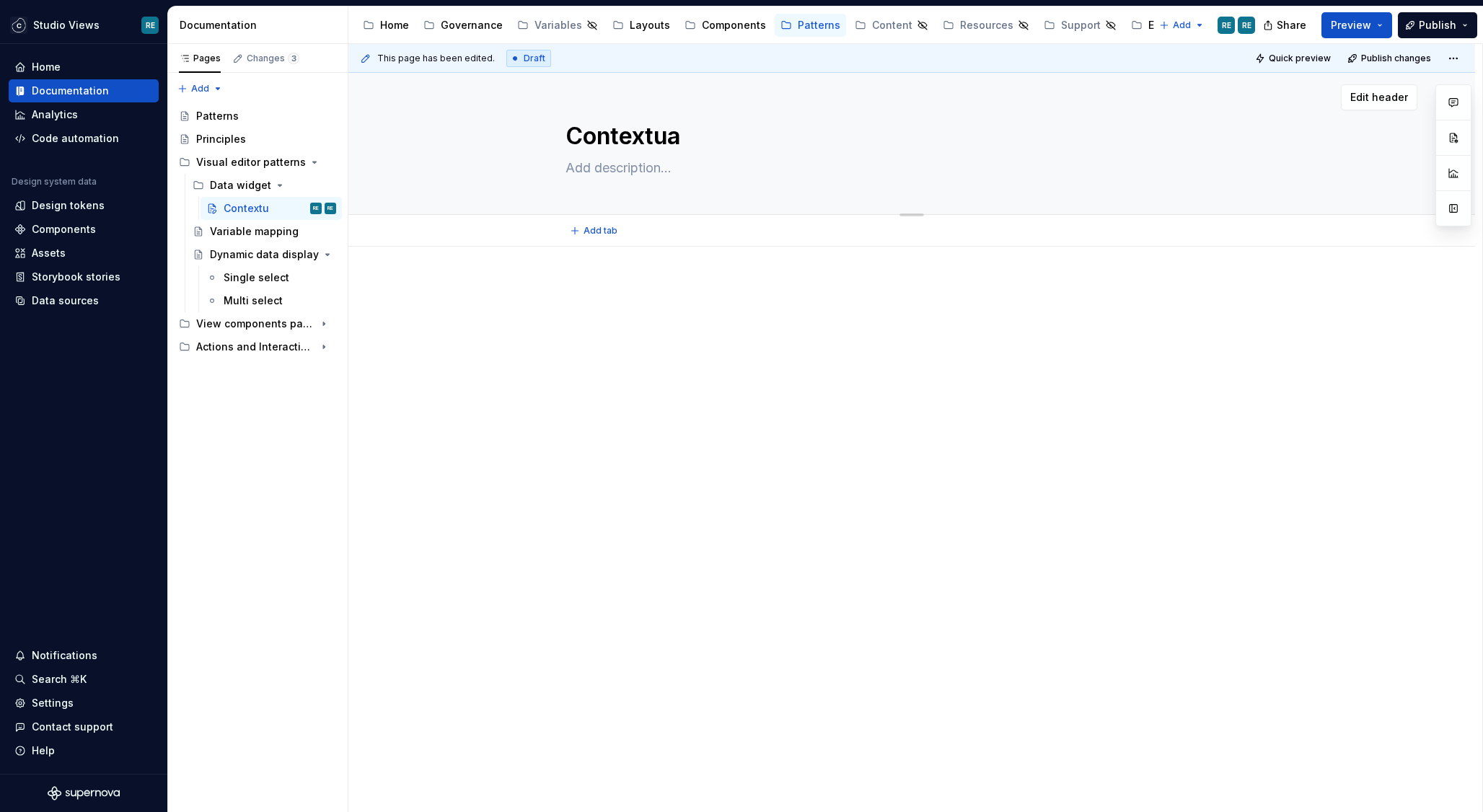
type textarea "*"
type textarea "Contextual"
type textarea "*"
type textarea "Contextual"
type textarea "*"
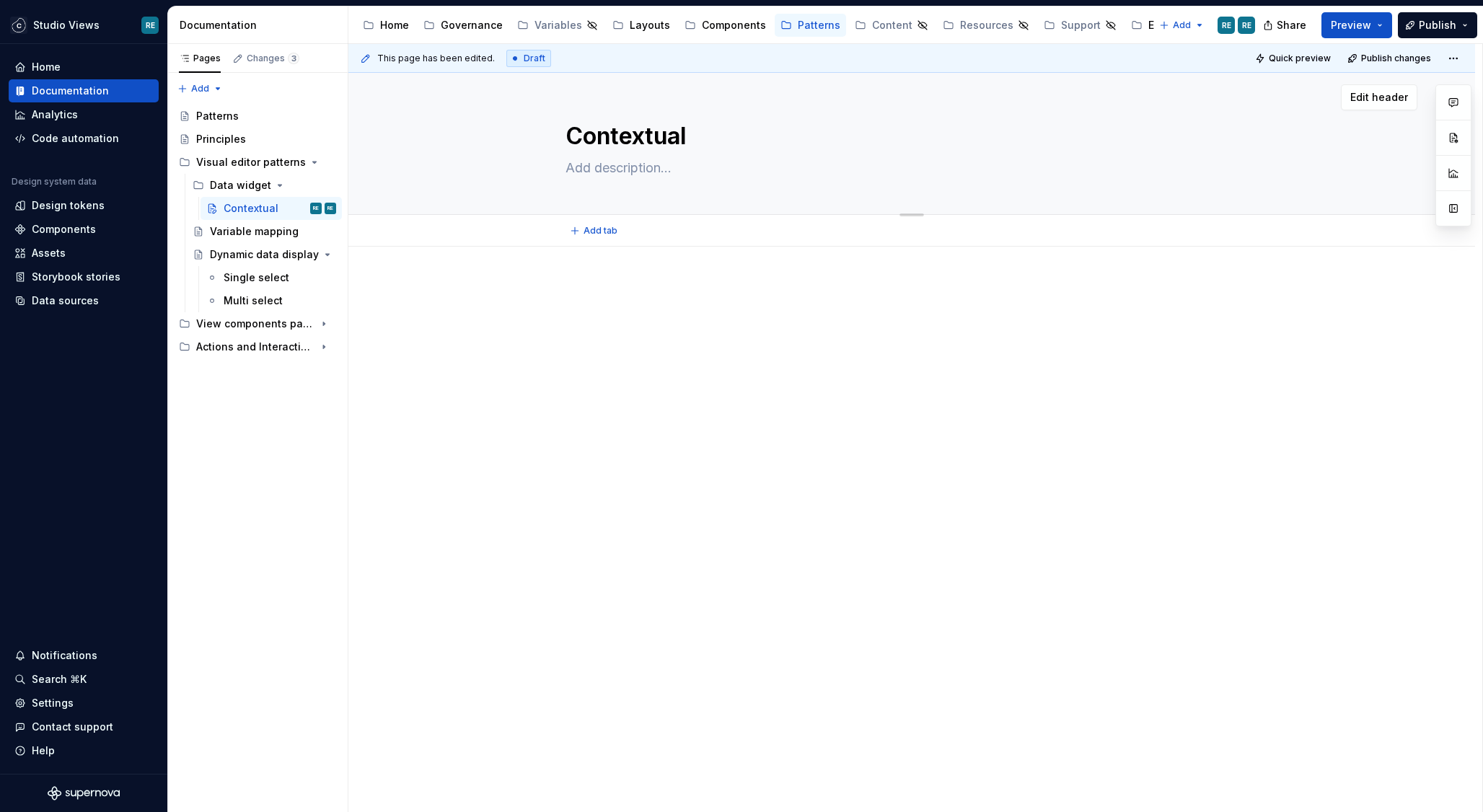
type textarea "Contextual s"
type textarea "*"
type textarea "Contextual se"
type textarea "*"
type textarea "Contextual set"
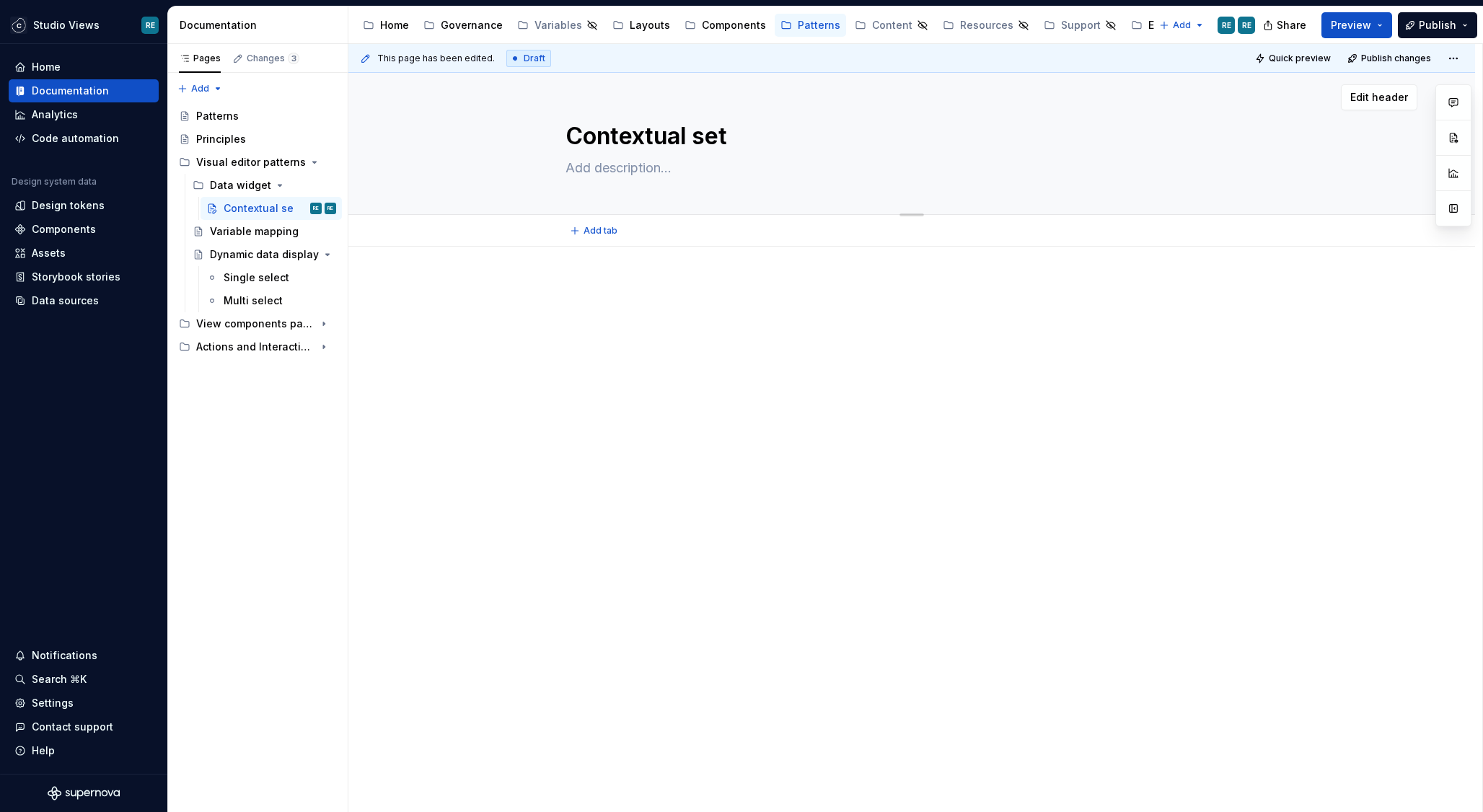
type textarea "*"
type textarea "Contextual sett"
type textarea "*"
type textarea "Contextual setti"
type textarea "*"
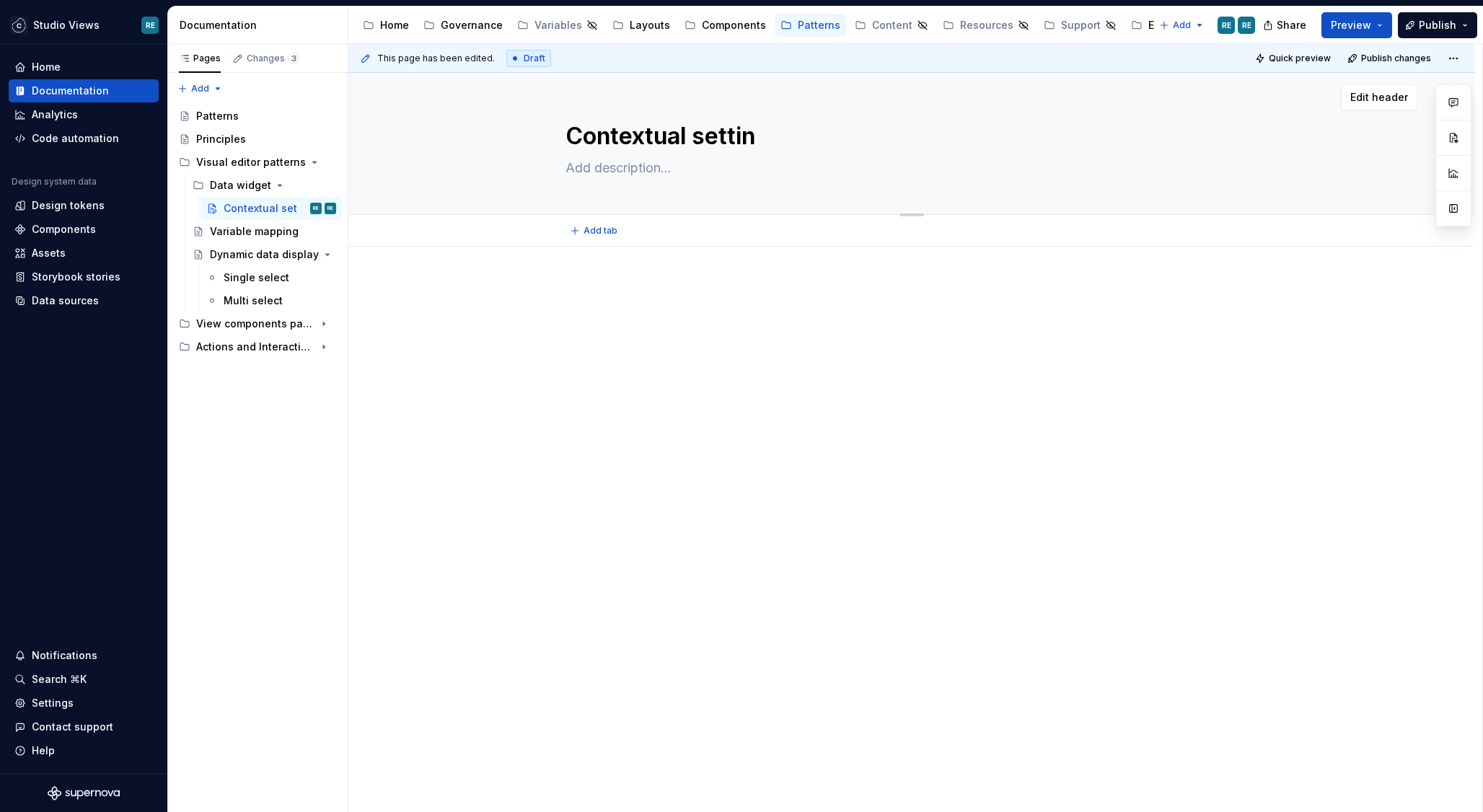
type textarea "Contextual setting"
type textarea "*"
type textarea "Contextual settings"
type textarea "*"
type textarea "Contextual settings"
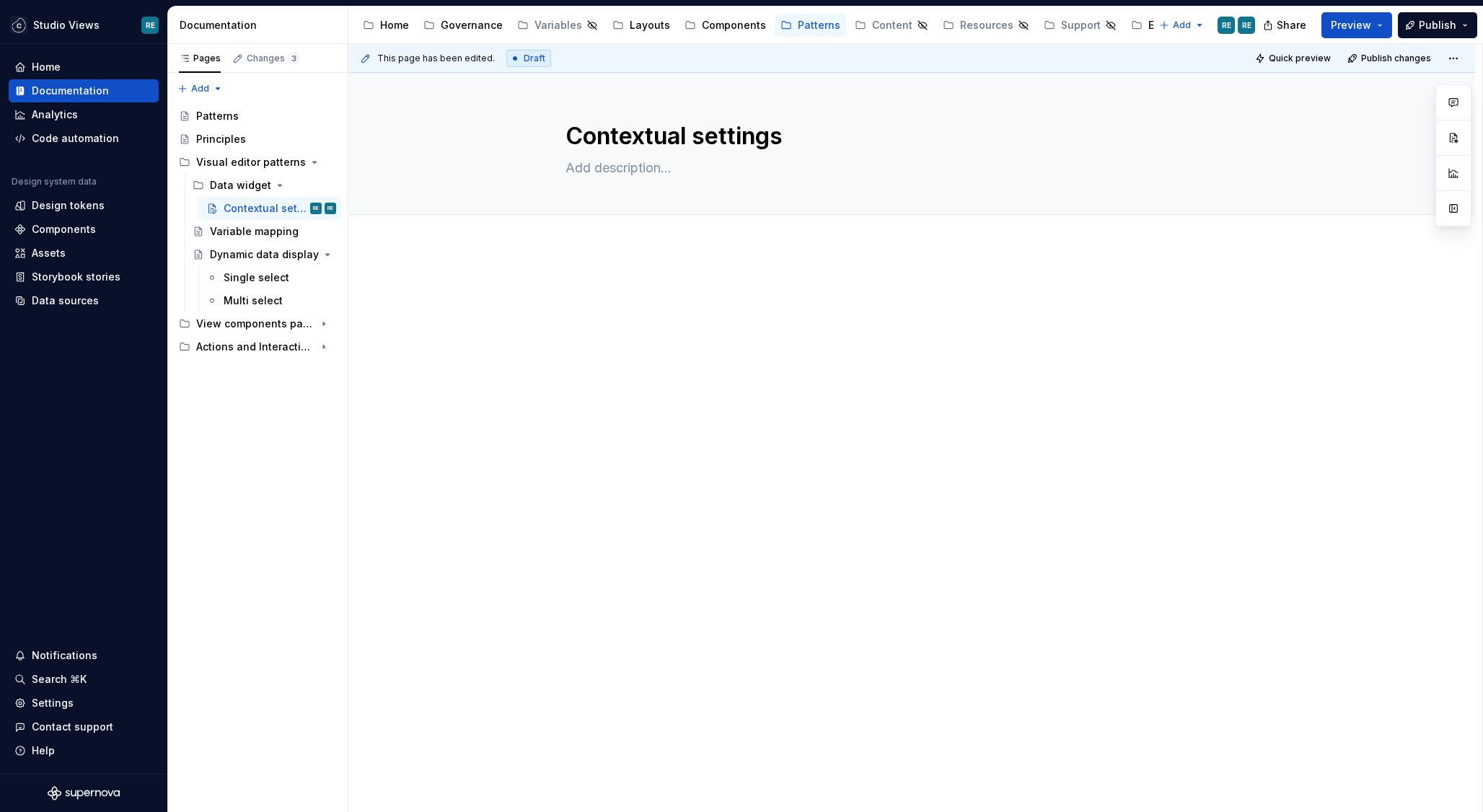
click at [545, 379] on div "This page has been edited. Draft Quick preview Publish changes Contextual setti…" at bounding box center [915, 428] width 1134 height 768
click at [592, 330] on div at bounding box center [911, 308] width 692 height 55
click at [235, 205] on div "Data widget" at bounding box center [240, 209] width 61 height 15
click at [302, 207] on button "Page tree" at bounding box center [306, 209] width 20 height 20
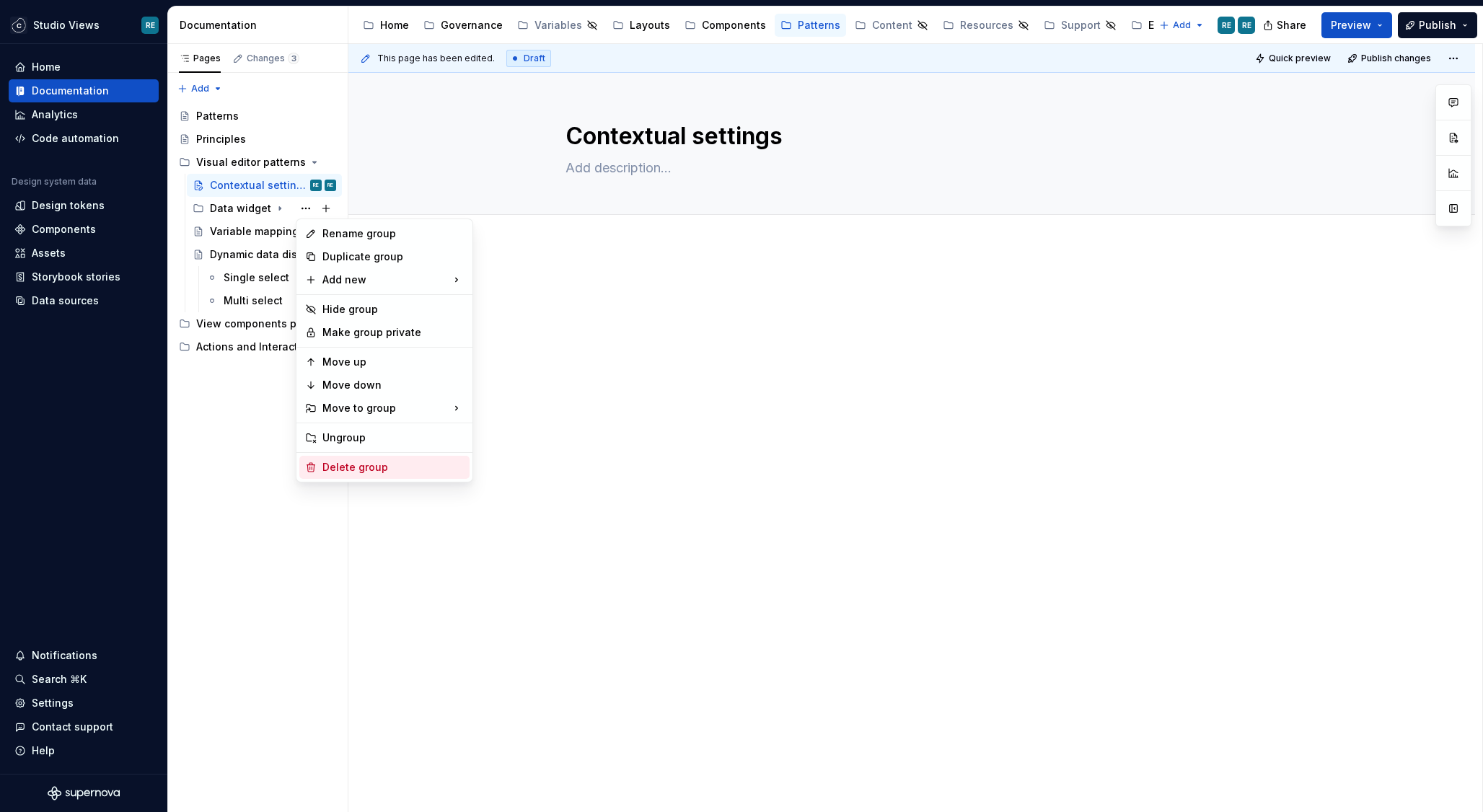
click at [350, 464] on div "Delete group" at bounding box center [393, 468] width 141 height 15
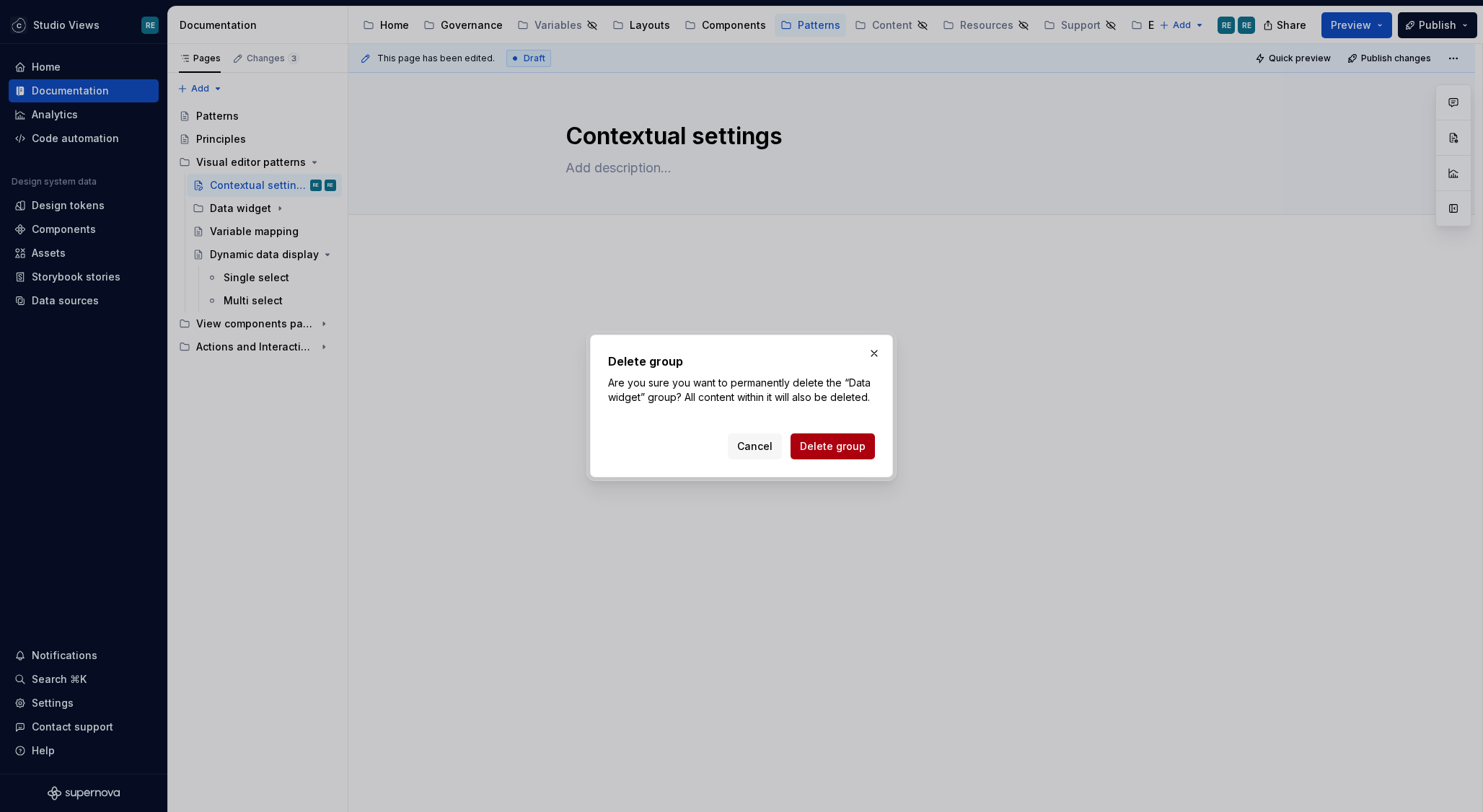
click at [833, 444] on span "Delete group" at bounding box center [832, 446] width 66 height 15
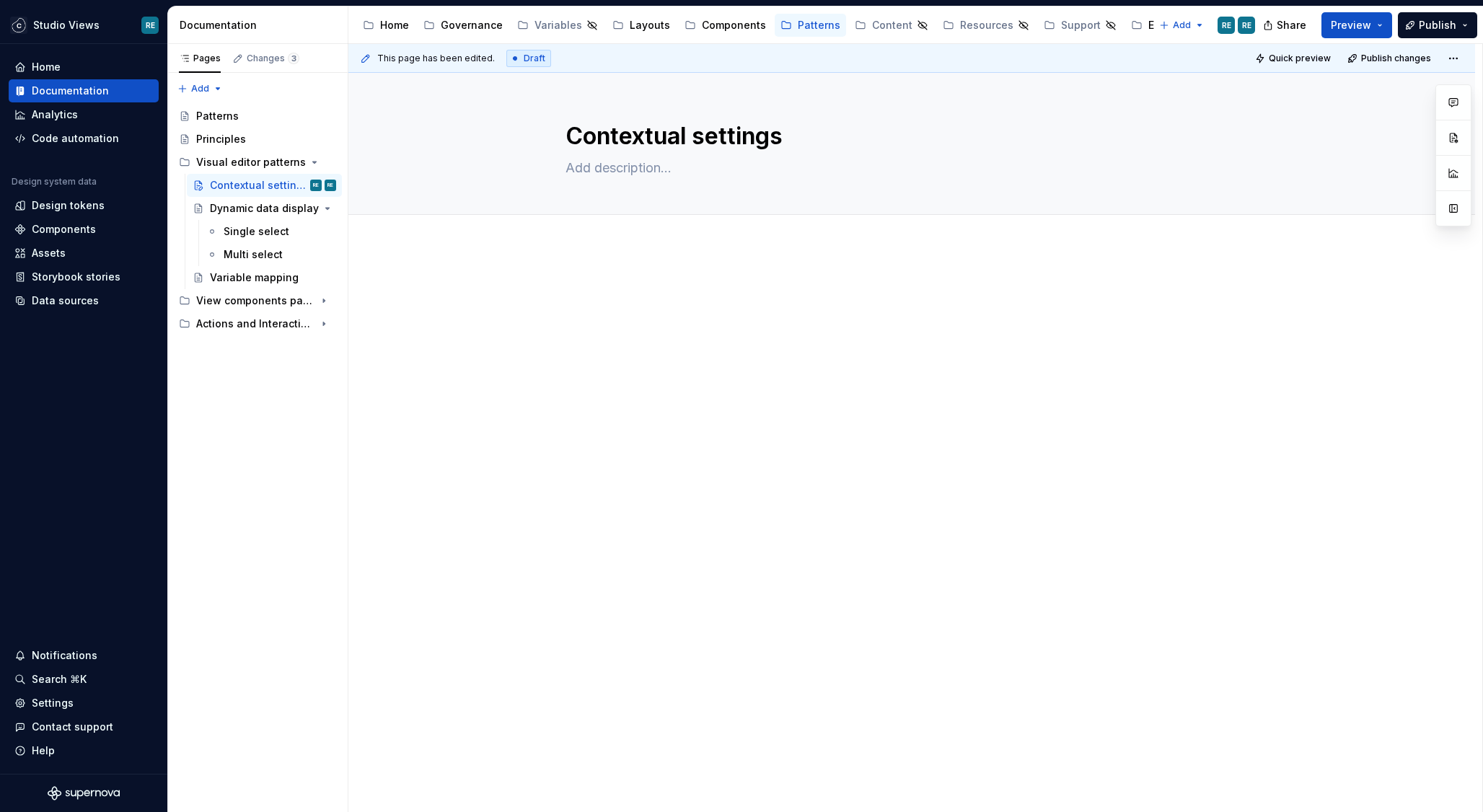
drag, startPoint x: 225, startPoint y: 231, endPoint x: 1055, endPoint y: 3, distance: 860.7
type textarea "*"
type textarea "D"
type textarea "*"
type textarea "Da"
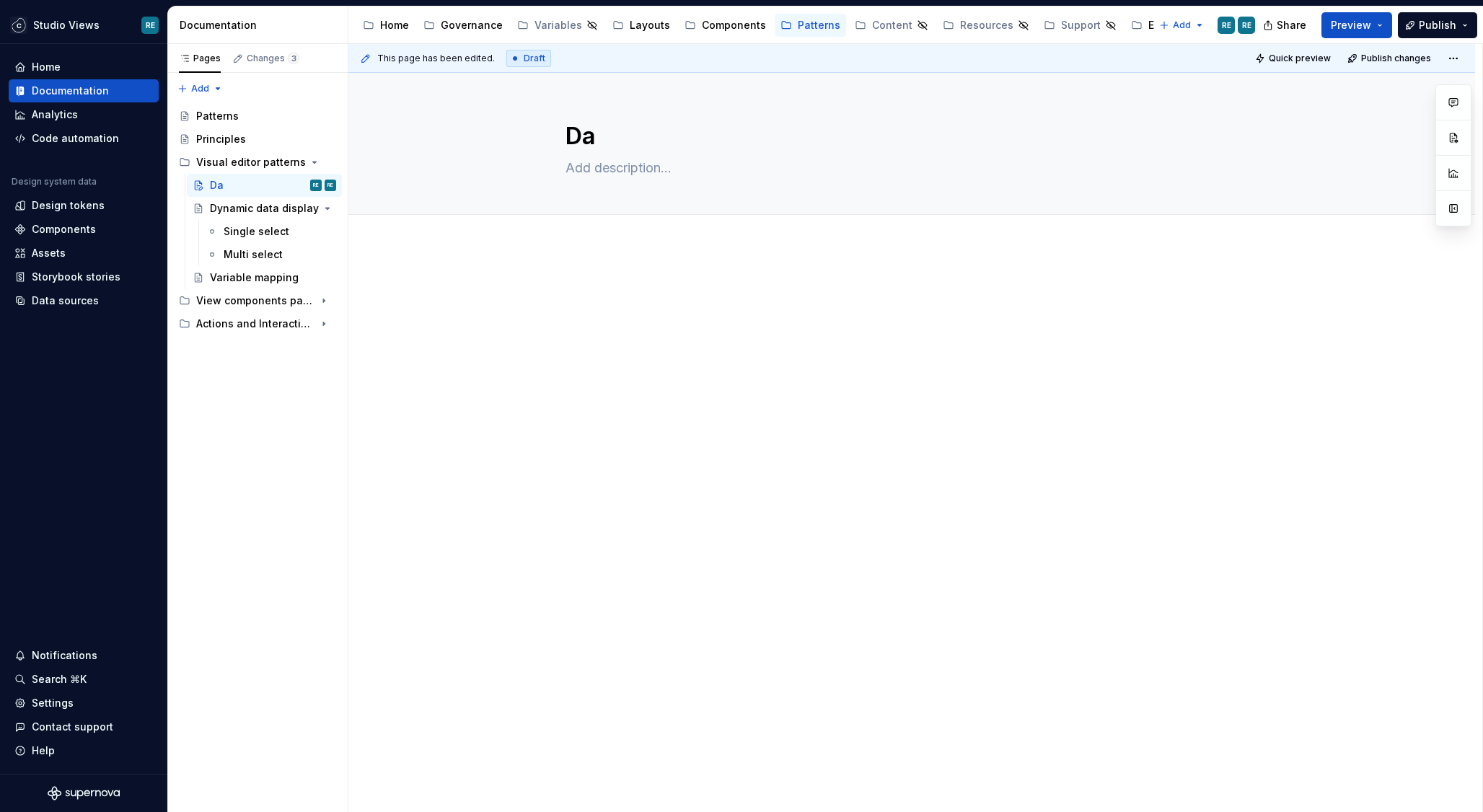
type textarea "*"
type textarea "Data"
type textarea "*"
type textarea "Data"
type textarea "*"
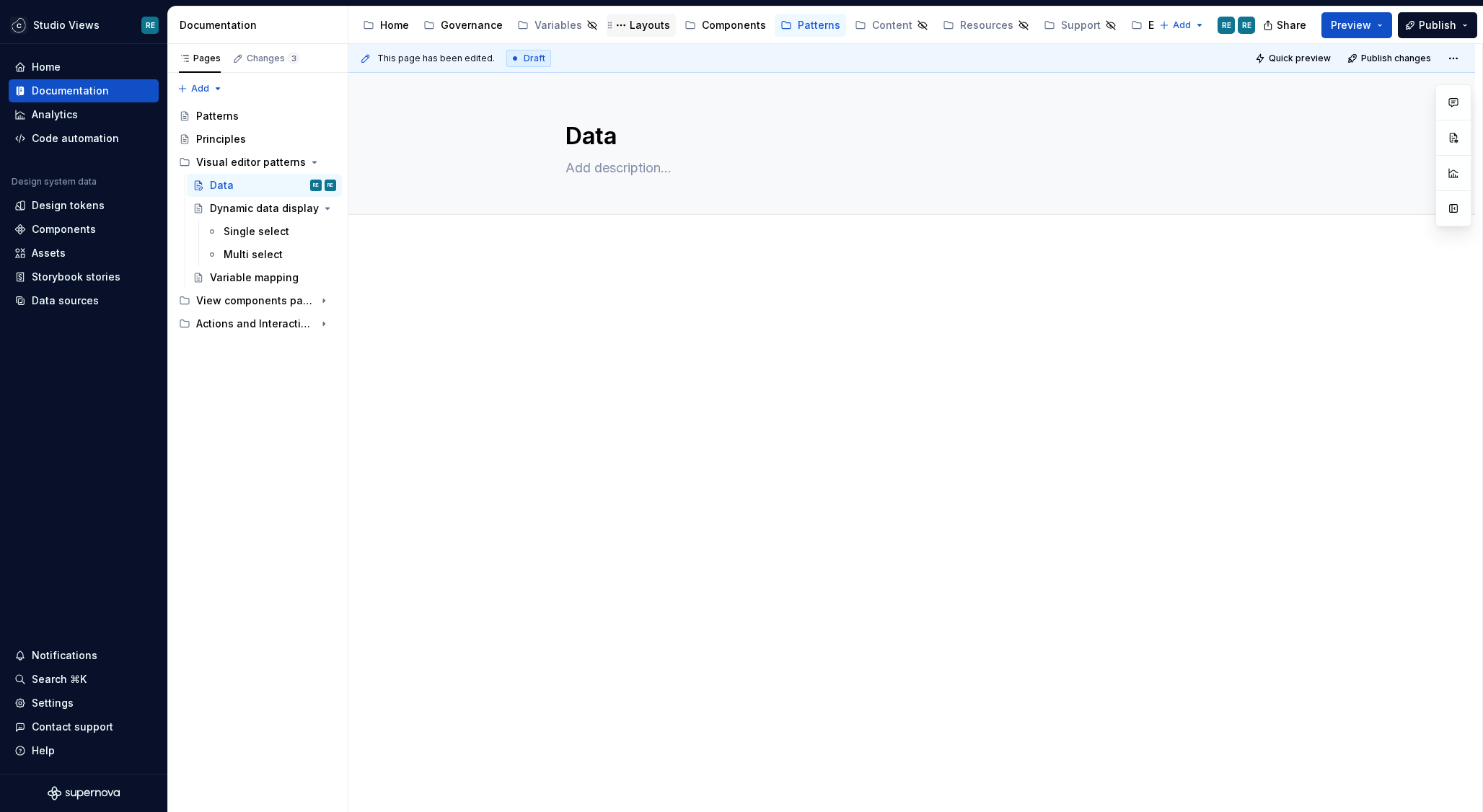
type textarea "Data w"
click at [638, 29] on div "Layouts" at bounding box center [650, 25] width 41 height 15
type textarea "*"
type textarea "Data wi"
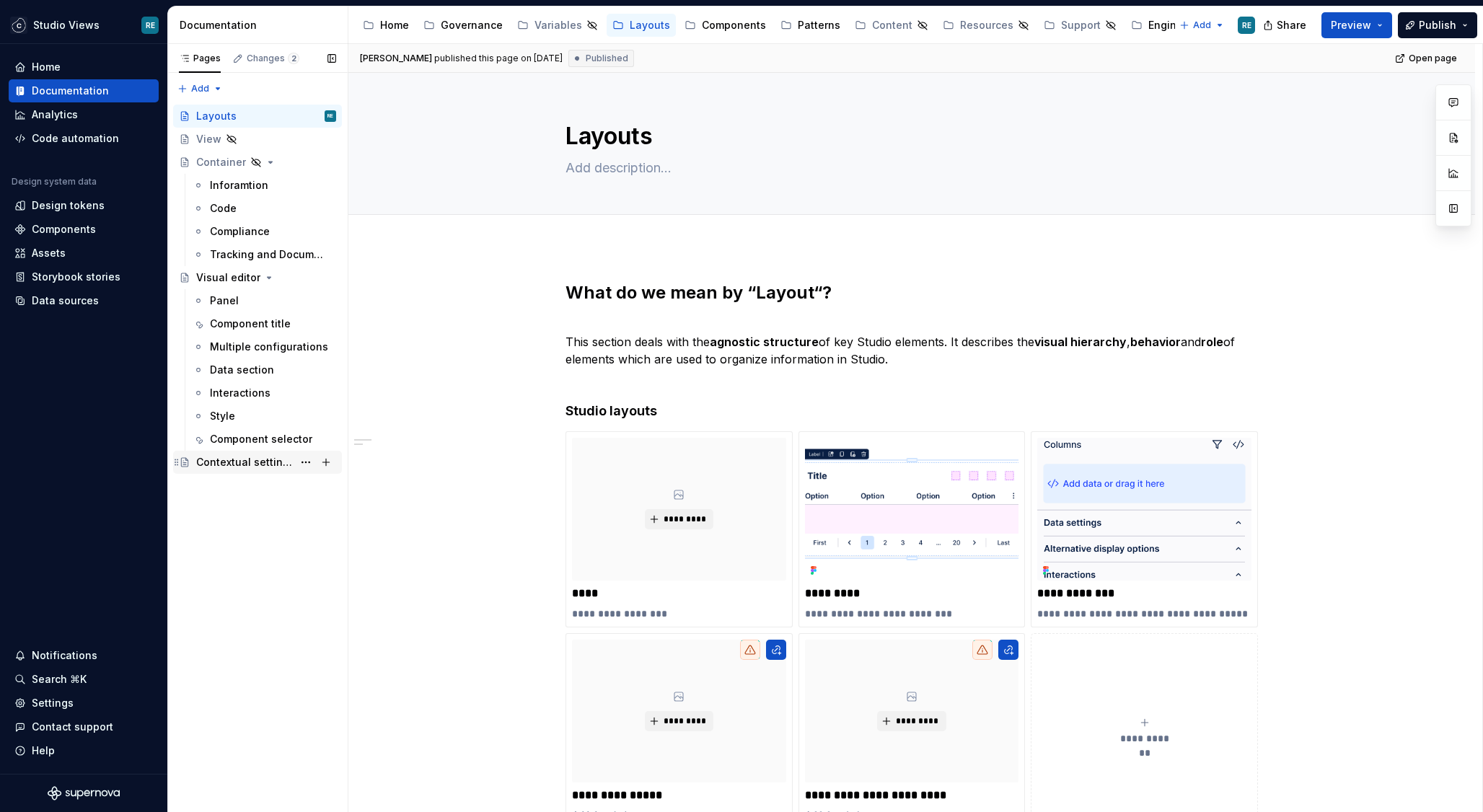
click at [264, 466] on div "Contextual settings" at bounding box center [244, 462] width 97 height 15
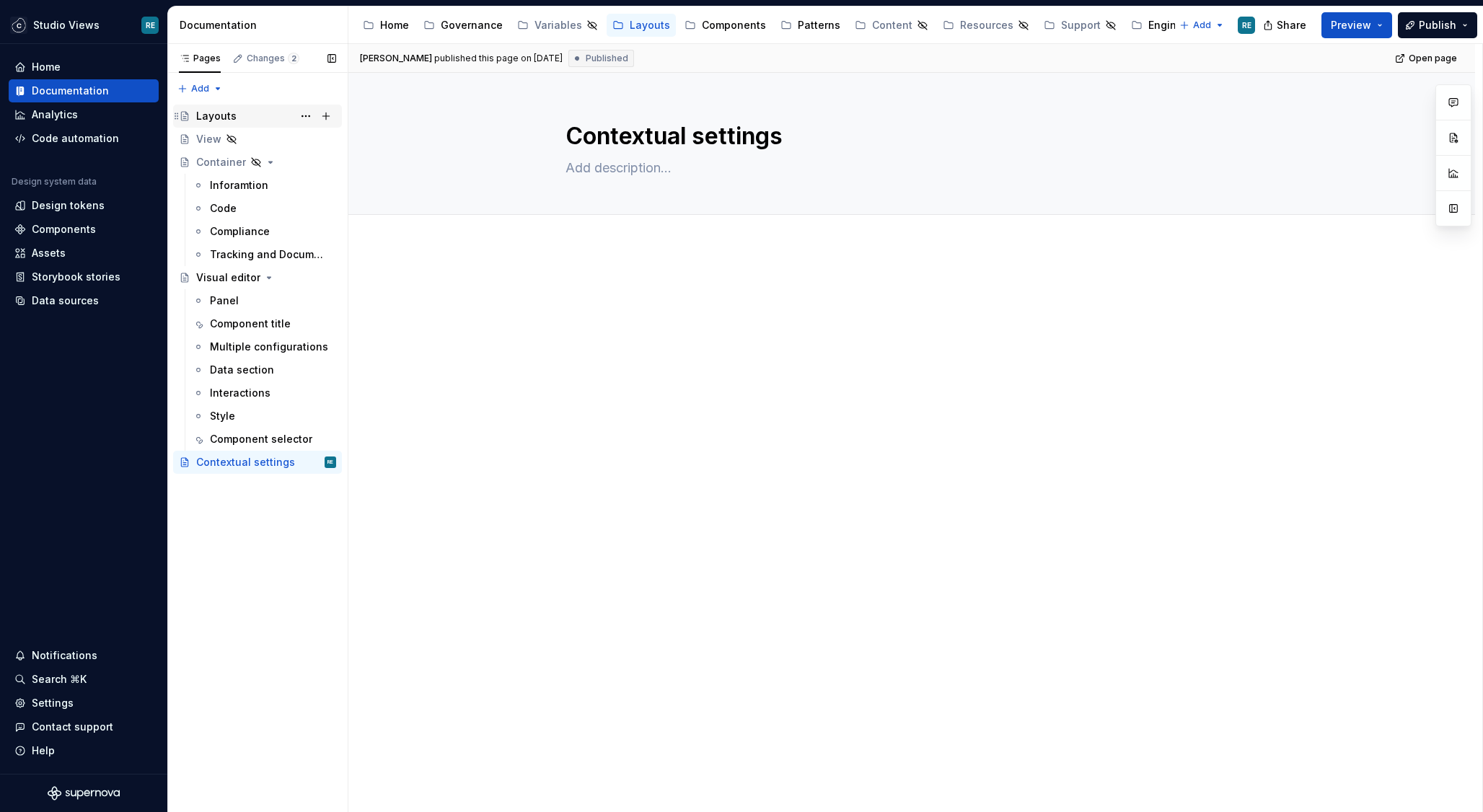
click at [238, 119] on div "Layouts" at bounding box center [265, 116] width 140 height 20
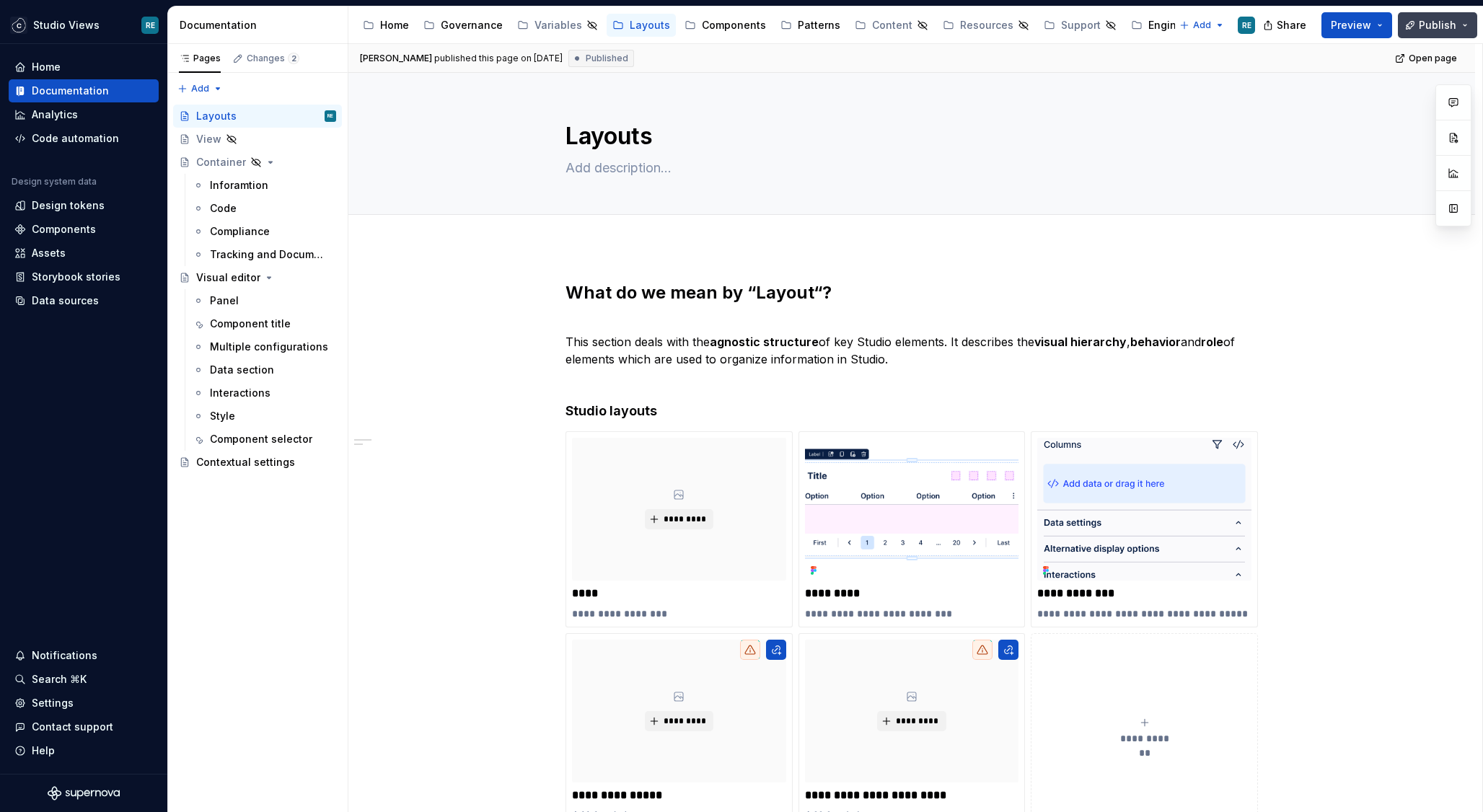
click at [1460, 28] on button "Publish" at bounding box center [1437, 25] width 79 height 26
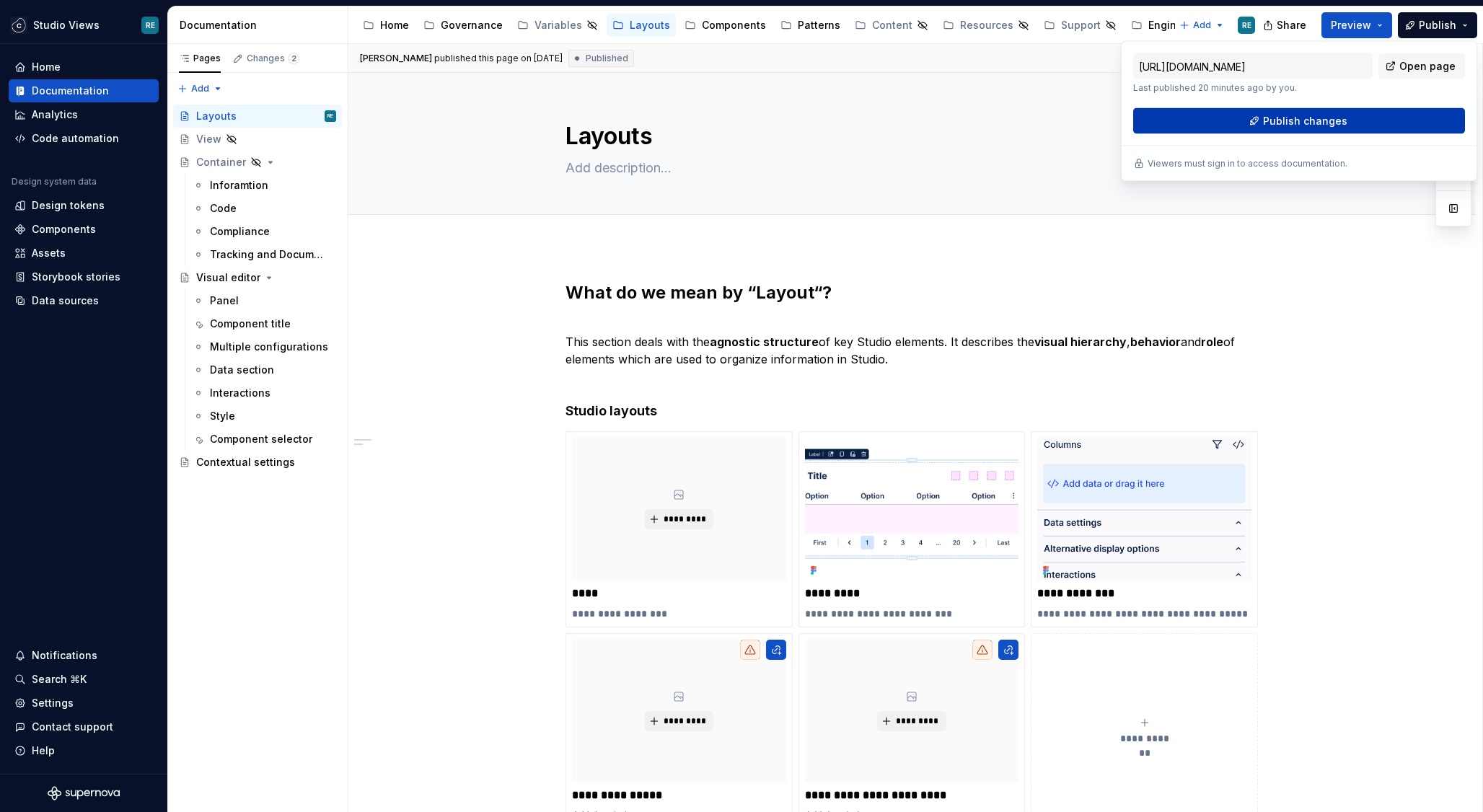
click at [1344, 115] on button "Publish changes" at bounding box center [1298, 122] width 331 height 26
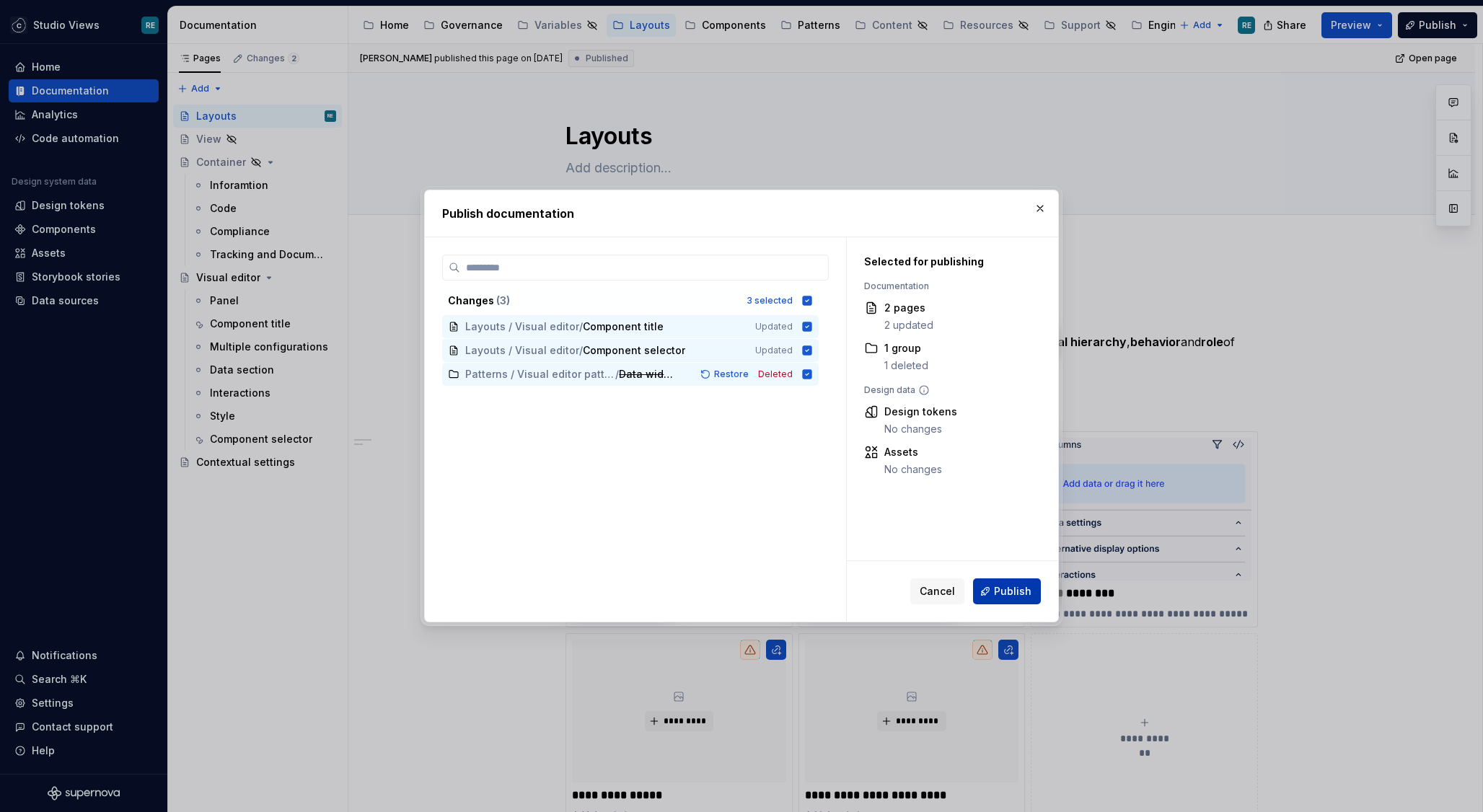
click at [1027, 591] on span "Publish" at bounding box center [1012, 591] width 37 height 15
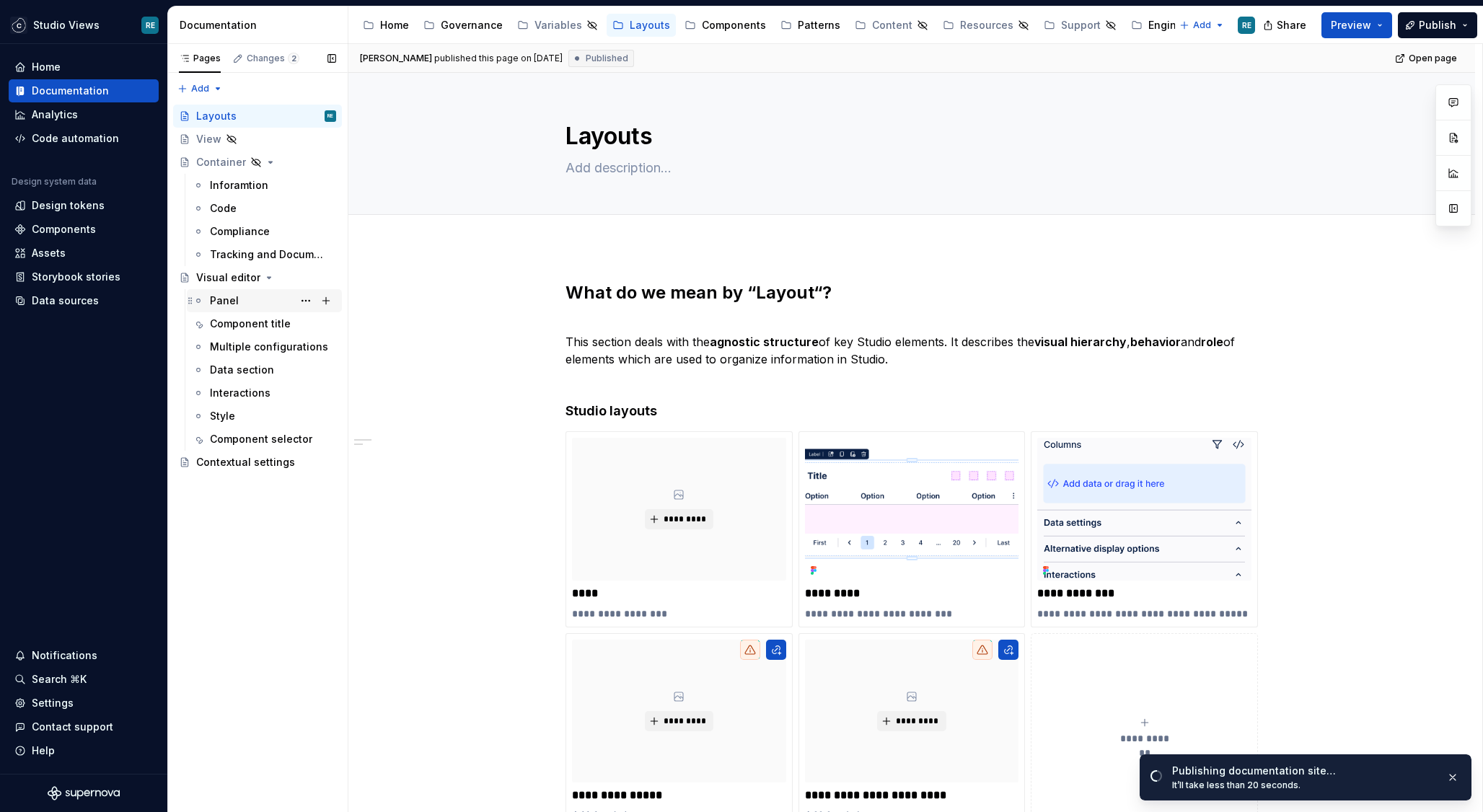
click at [257, 303] on div "Panel" at bounding box center [273, 301] width 126 height 20
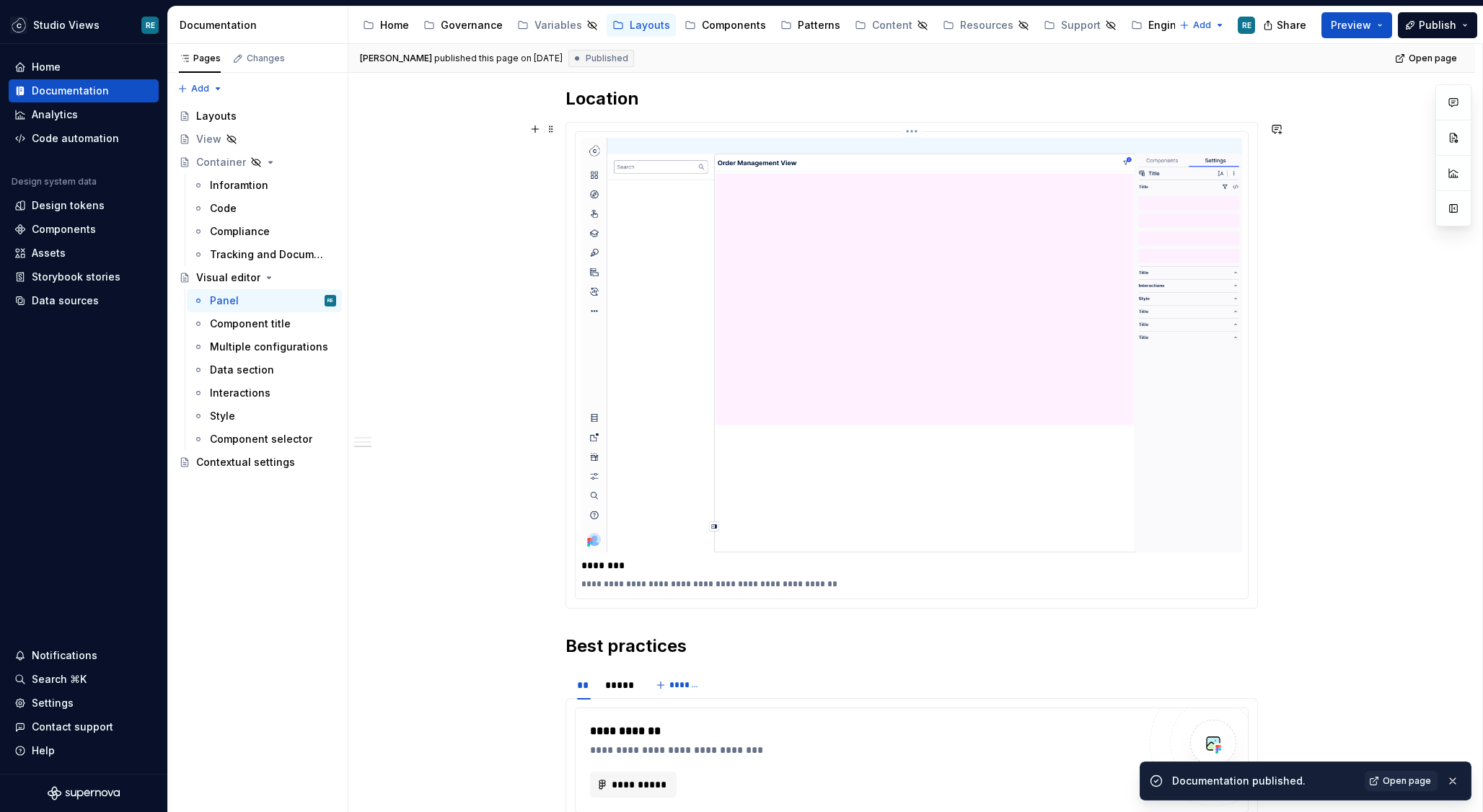
scroll to position [1960, 0]
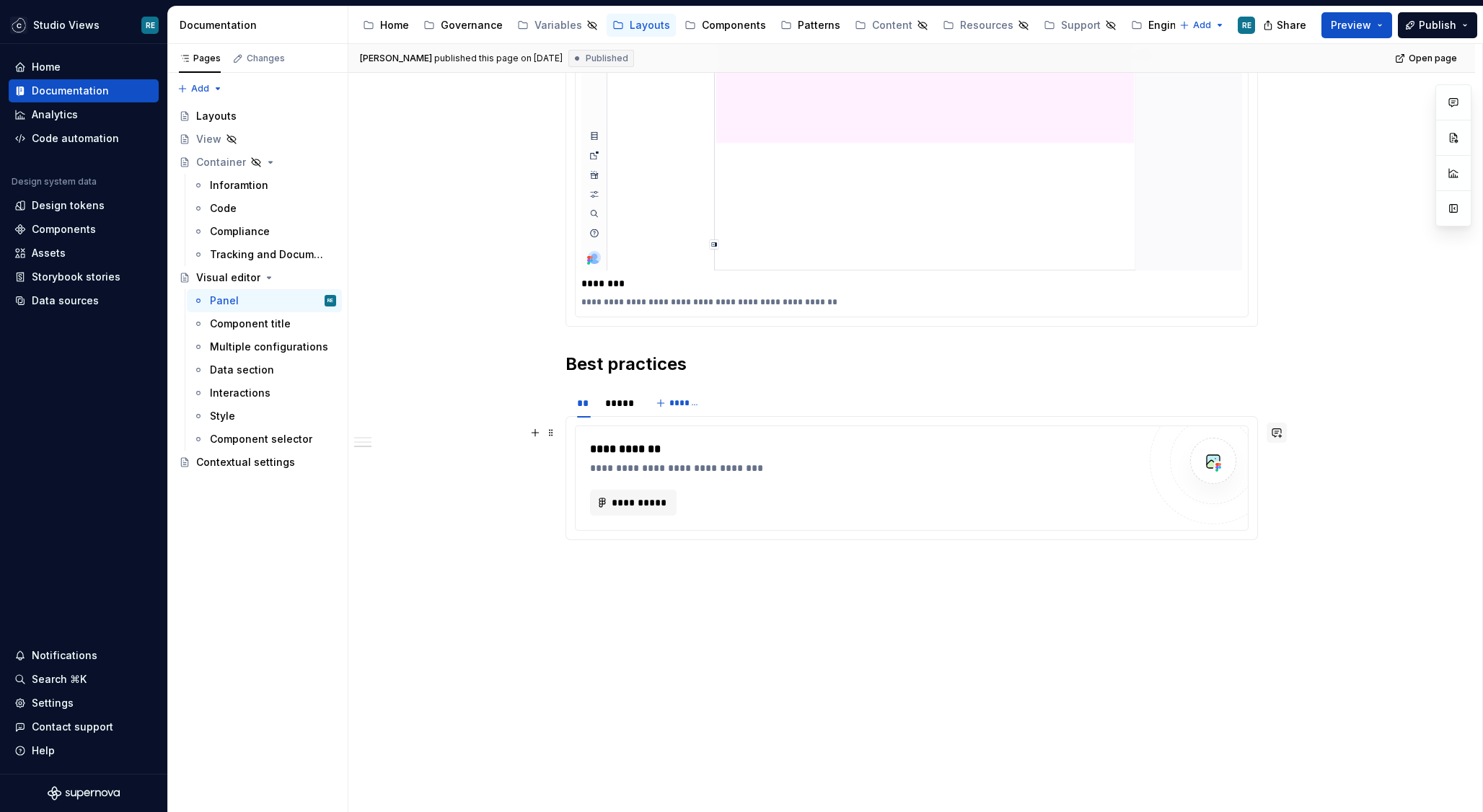
type textarea "*"
click at [1281, 435] on button "button" at bounding box center [1277, 432] width 20 height 20
click at [1193, 461] on p "**********" at bounding box center [1175, 458] width 212 height 15
click at [1249, 458] on p "**********" at bounding box center [1175, 459] width 212 height 17
click at [1215, 455] on span "include: first is open by default, rest are closed" at bounding box center [1174, 467] width 210 height 29
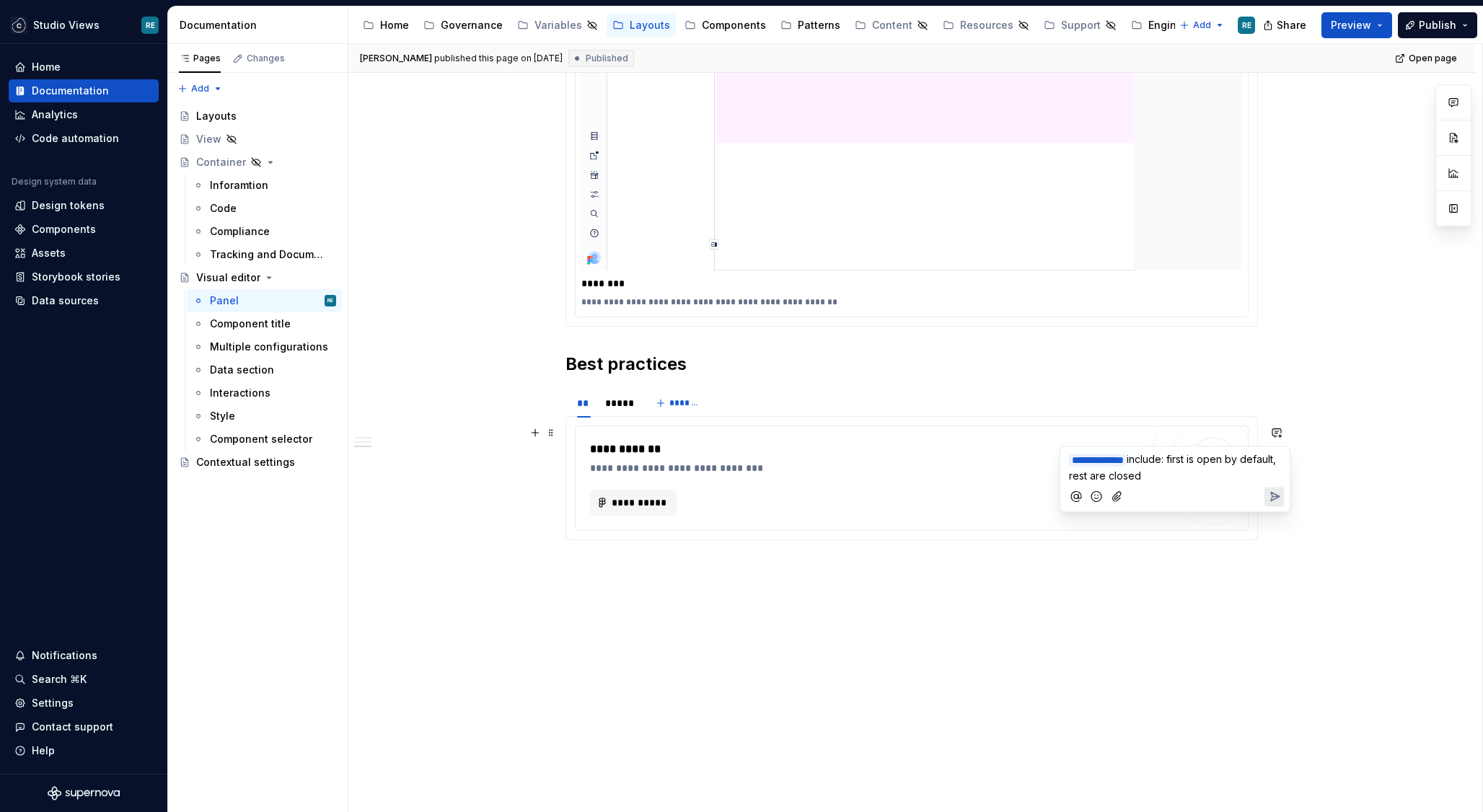
drag, startPoint x: 1215, startPoint y: 455, endPoint x: 1235, endPoint y: 486, distance: 36.9
click at [1235, 486] on div "**********" at bounding box center [1175, 480] width 218 height 65
click at [1281, 500] on button "Send" at bounding box center [1273, 496] width 19 height 19
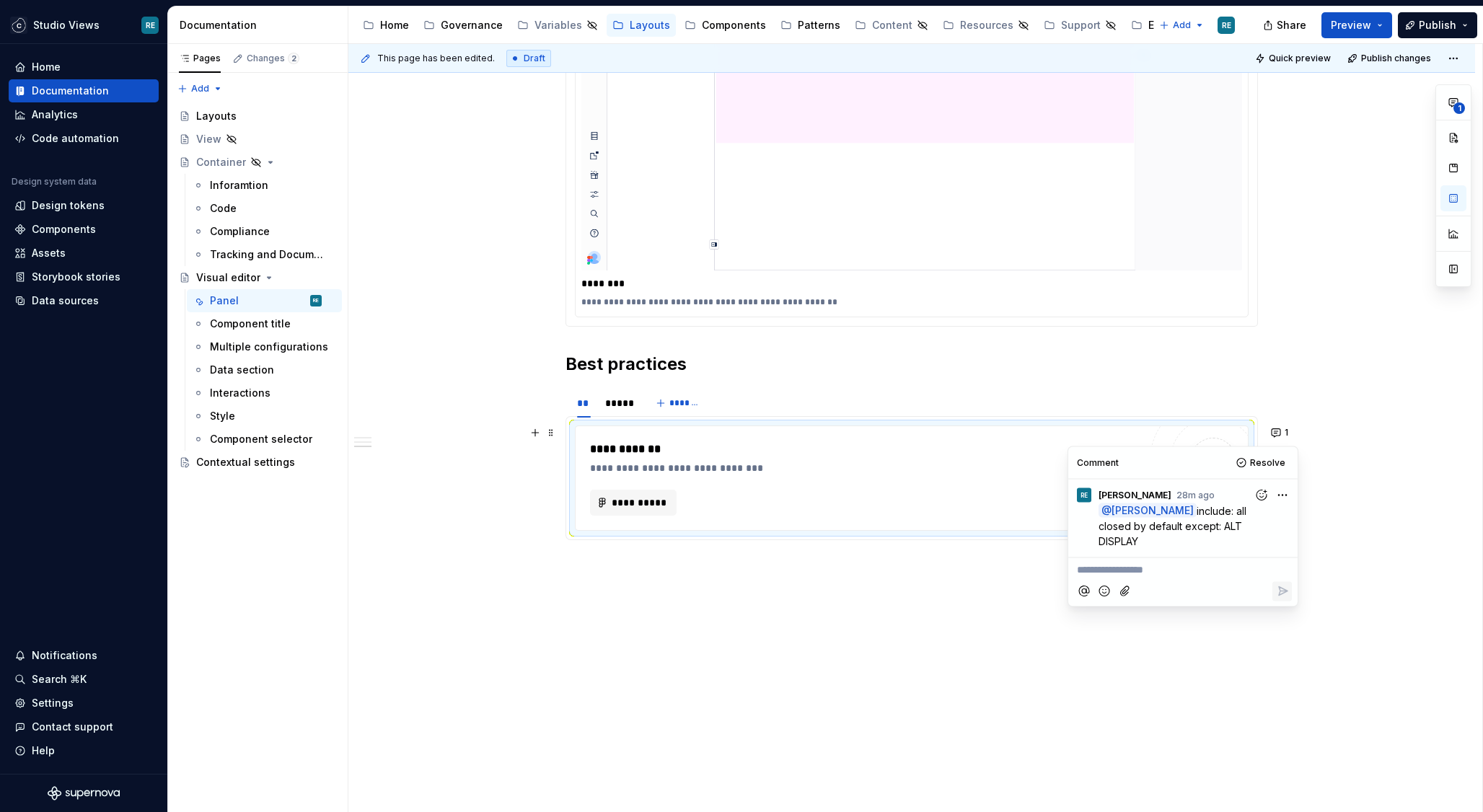
type textarea "*"
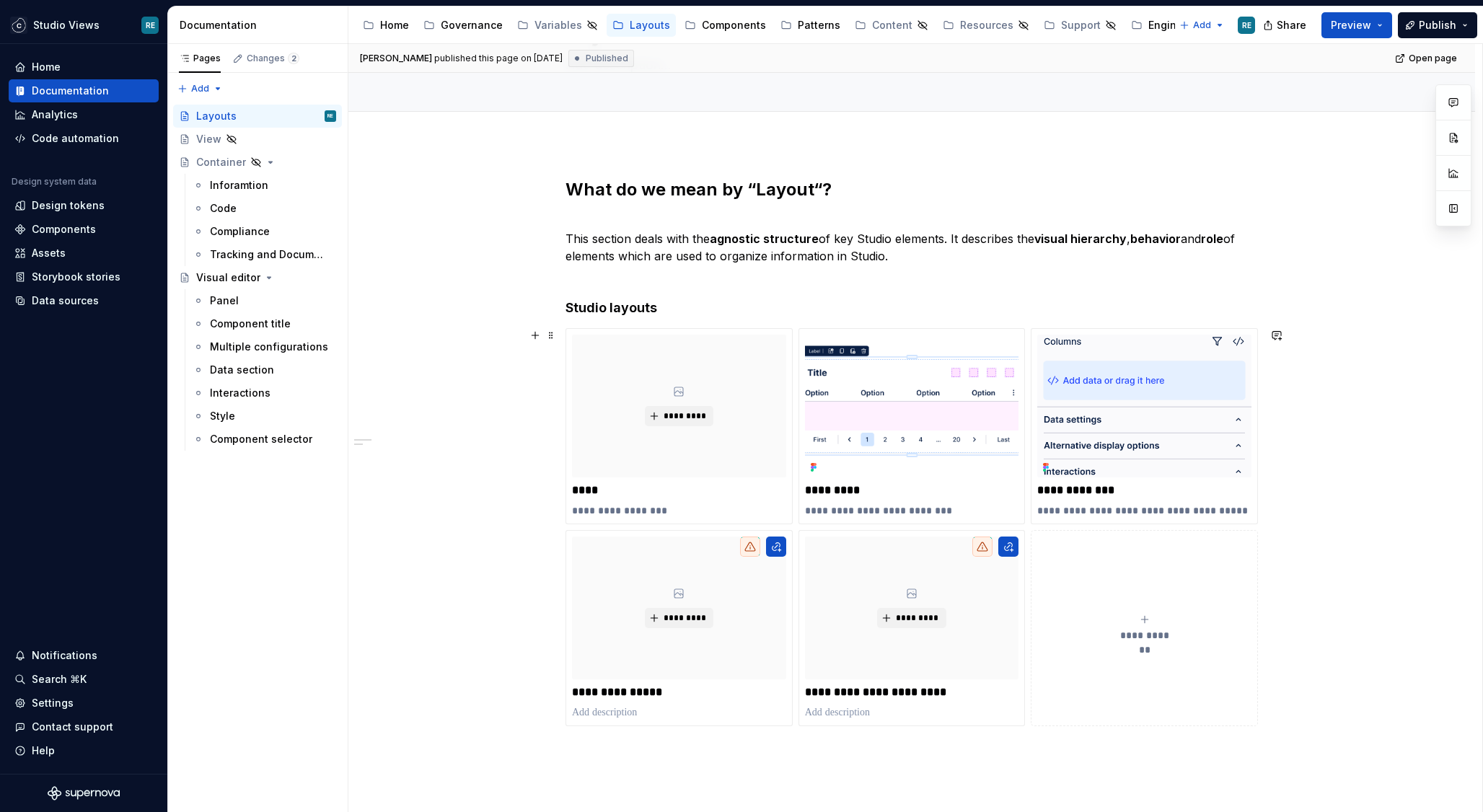
scroll to position [128, 0]
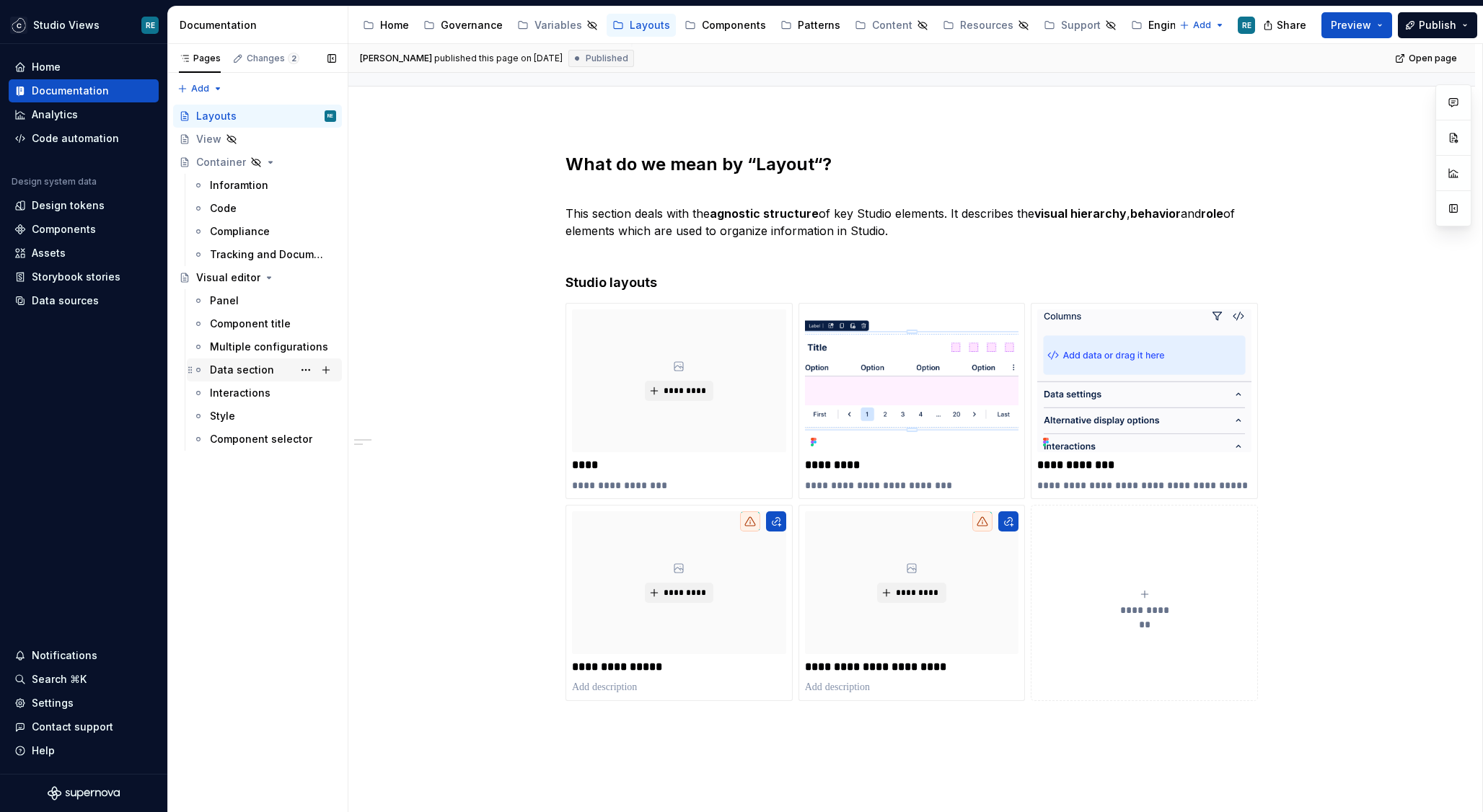
click at [244, 378] on div "Data section" at bounding box center [273, 370] width 126 height 20
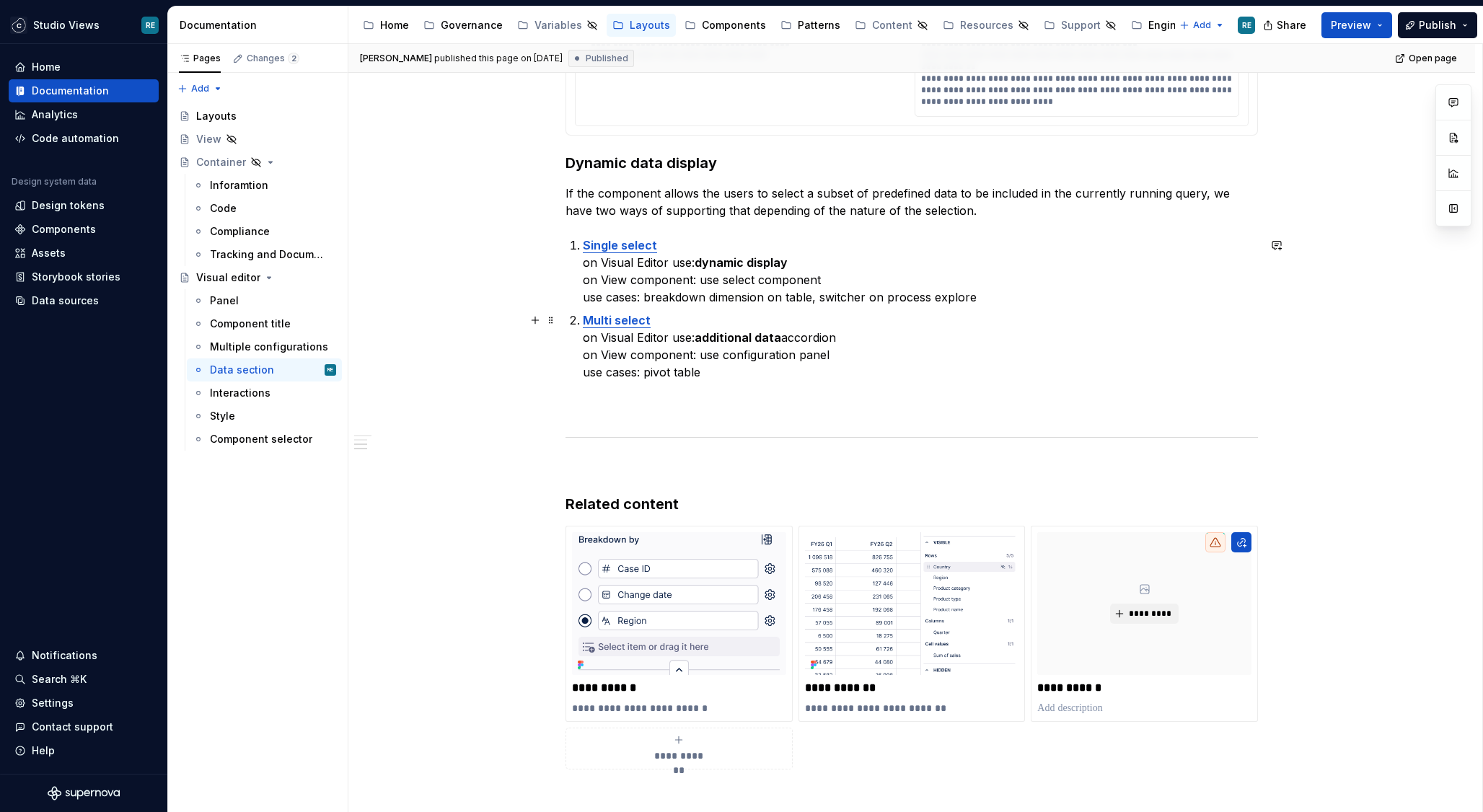
scroll to position [1772, 0]
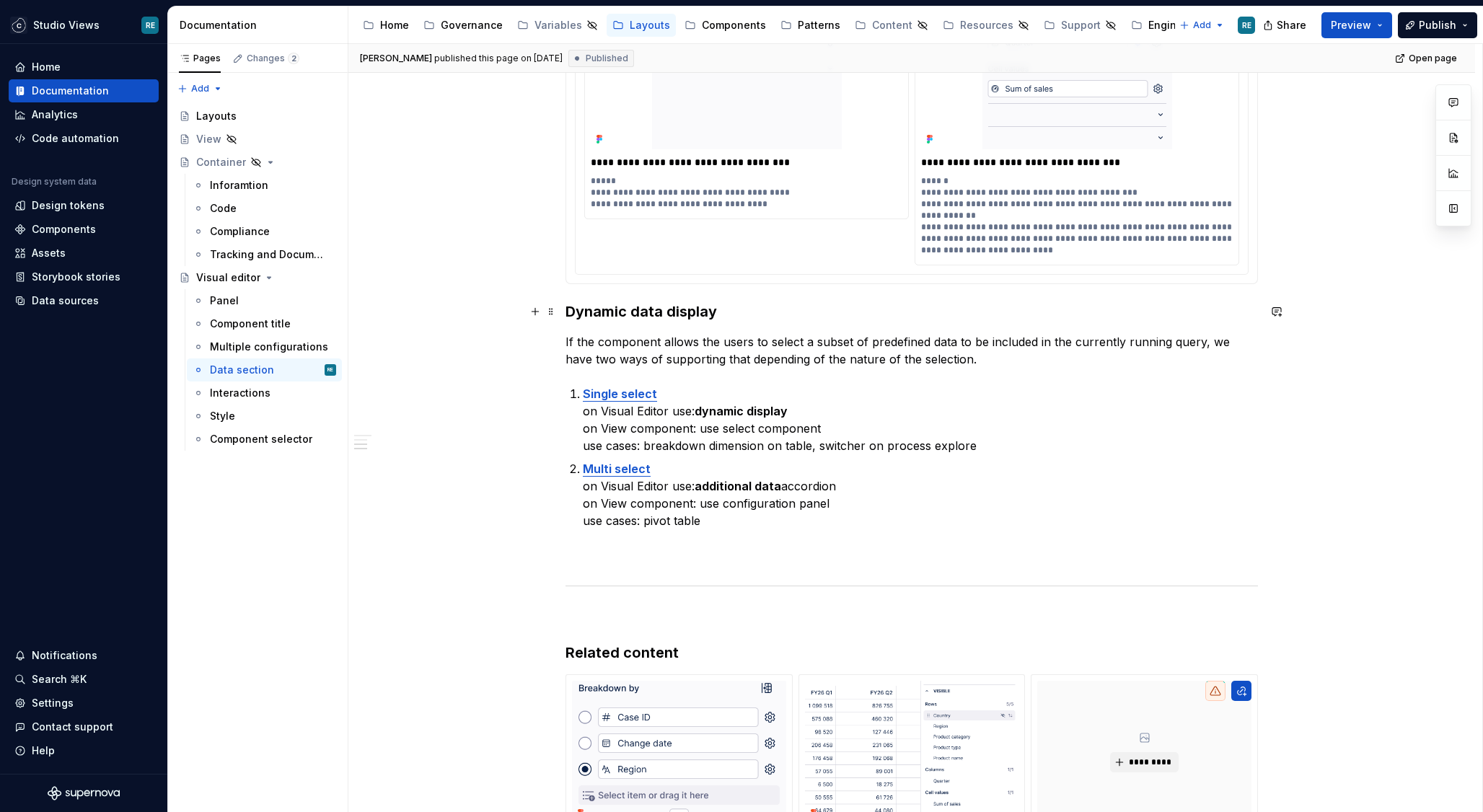
click at [644, 317] on h3 "Dynamic data display" at bounding box center [911, 312] width 692 height 20
copy h3 "Dynamic data display"
click at [802, 23] on div "Patterns" at bounding box center [819, 25] width 43 height 15
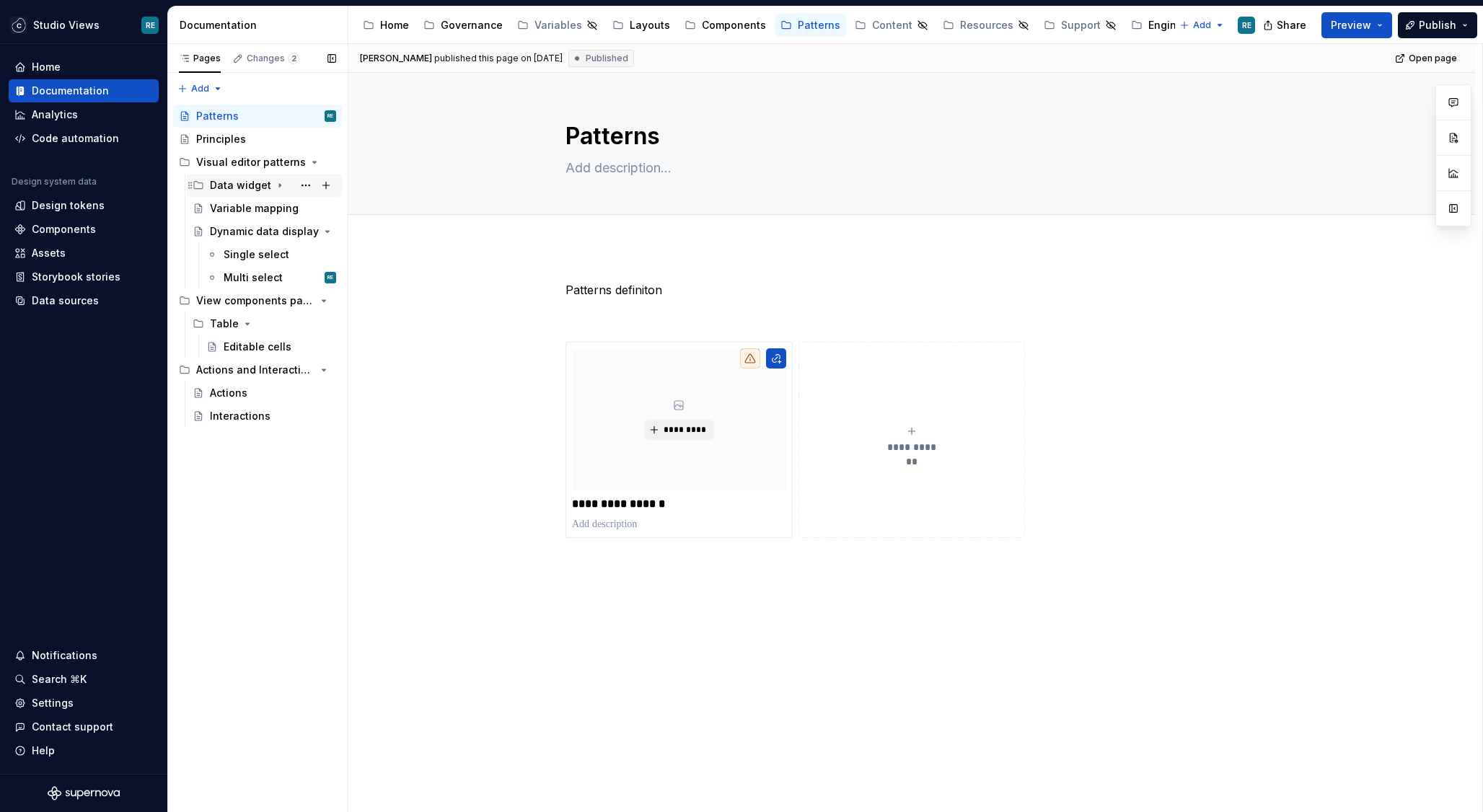
click at [262, 189] on div "Data widget" at bounding box center [240, 186] width 61 height 15
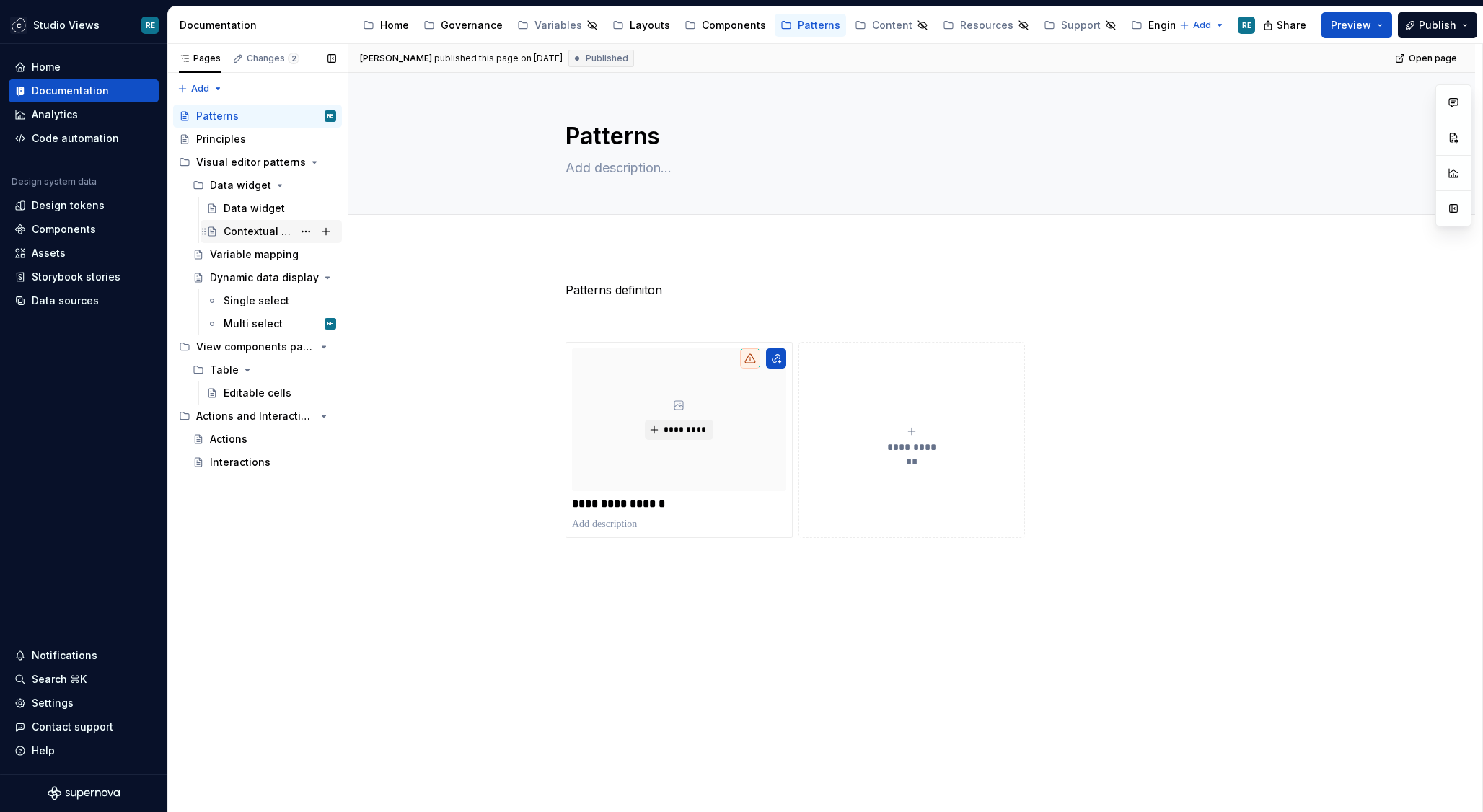
click at [267, 234] on div "Contextual settings" at bounding box center [258, 232] width 70 height 15
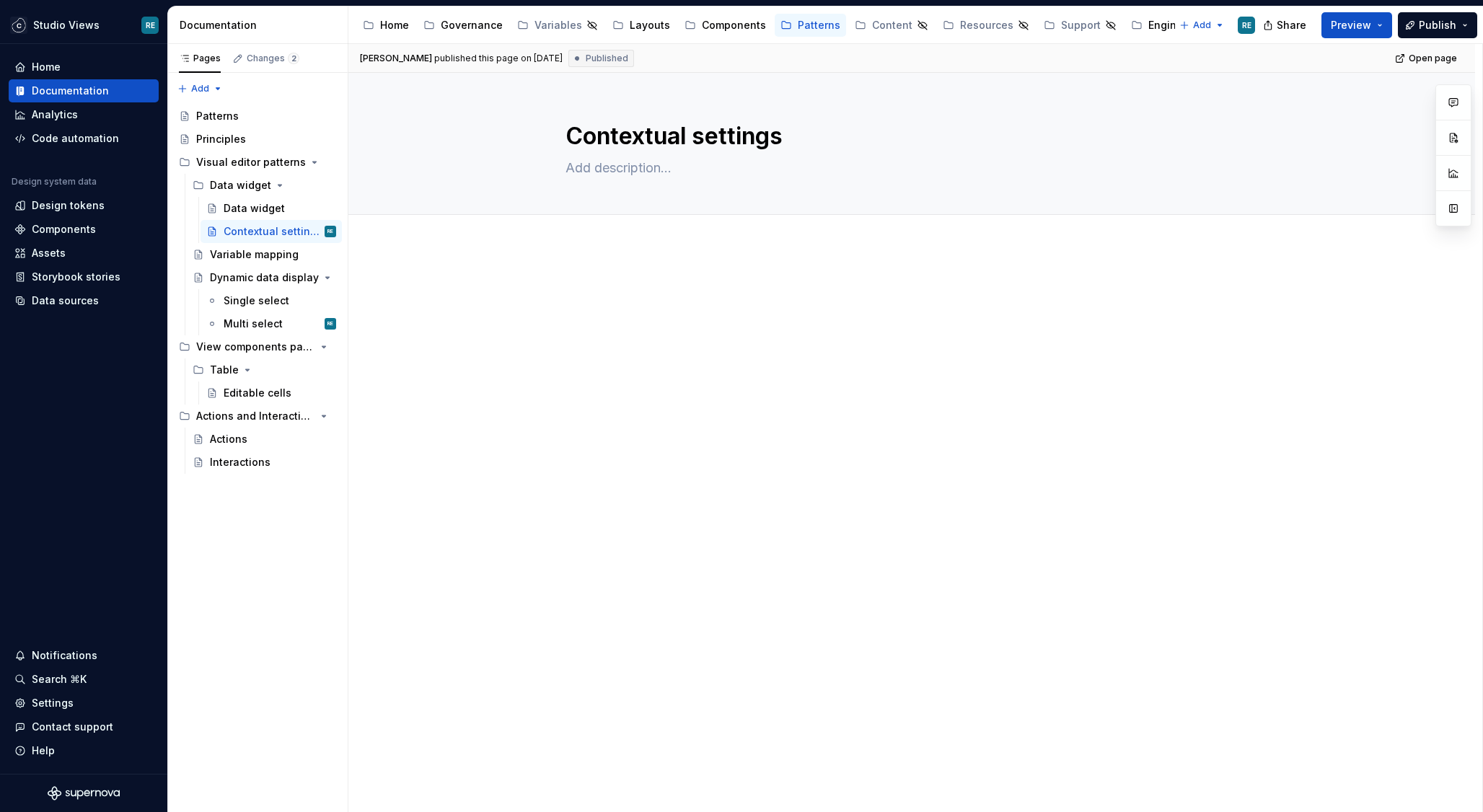
click at [892, 300] on div at bounding box center [911, 308] width 692 height 55
click at [893, 300] on div at bounding box center [911, 308] width 692 height 55
click at [629, 24] on div "Layouts" at bounding box center [650, 25] width 41 height 15
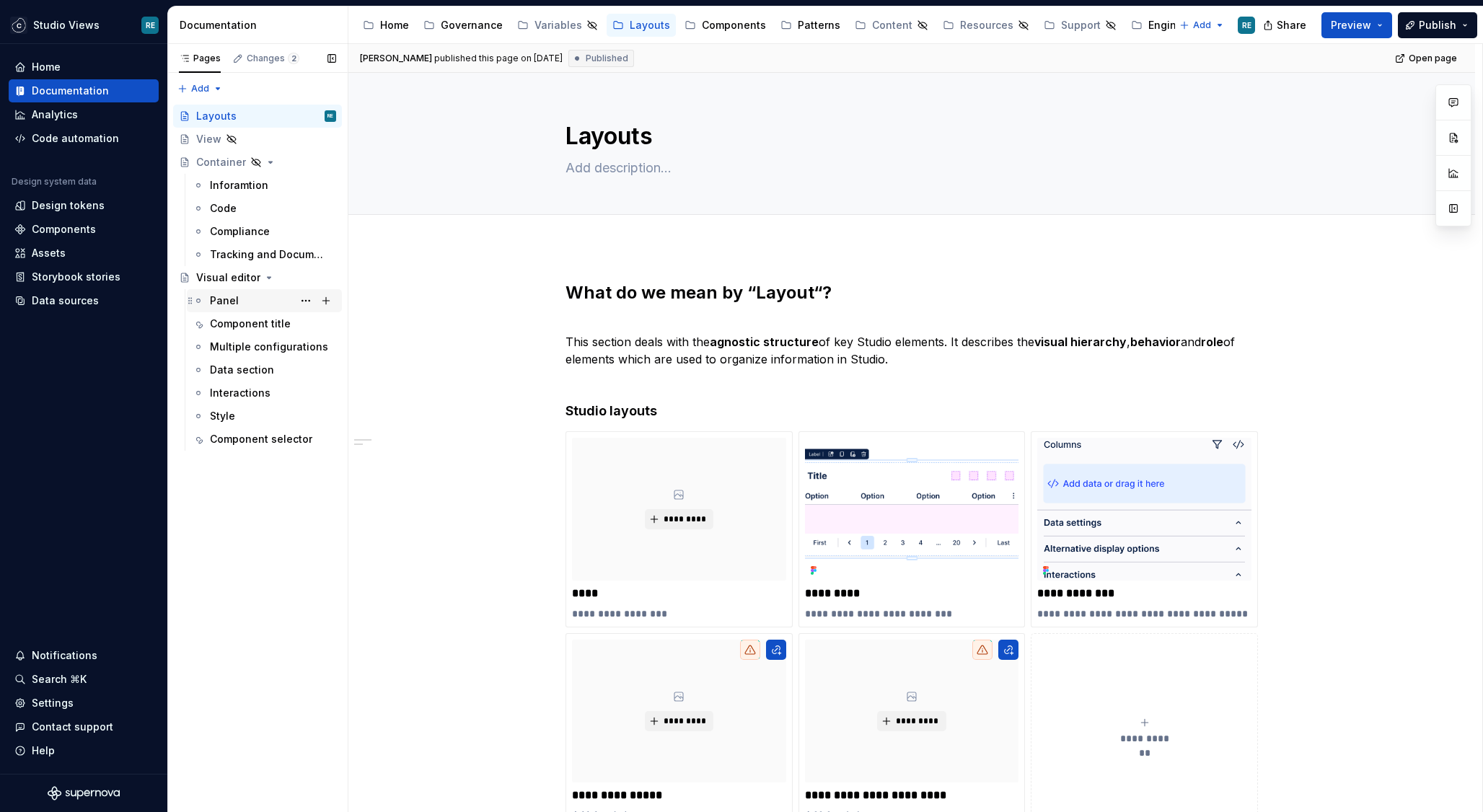
click at [252, 296] on div "Panel" at bounding box center [273, 301] width 126 height 20
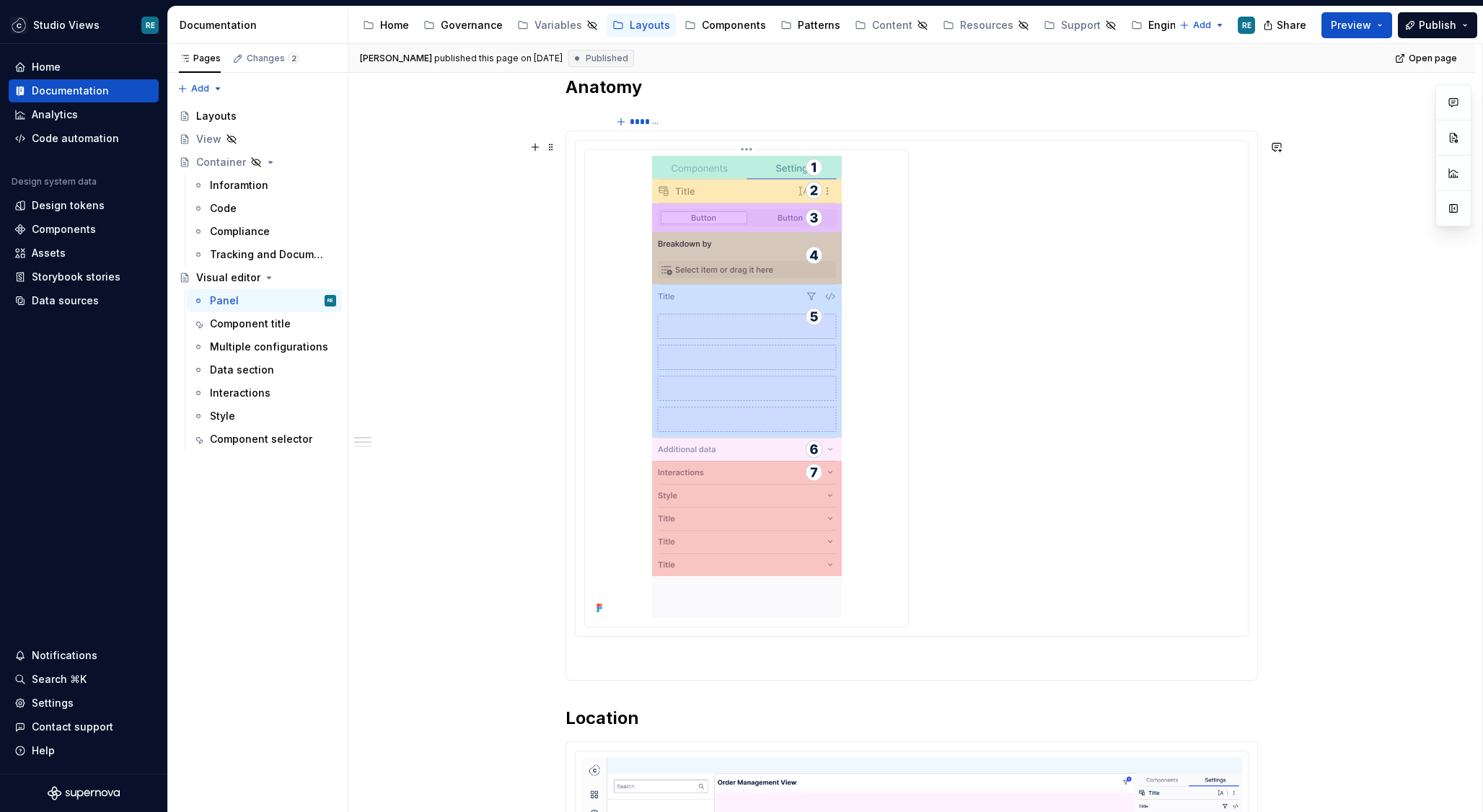
scroll to position [1004, 0]
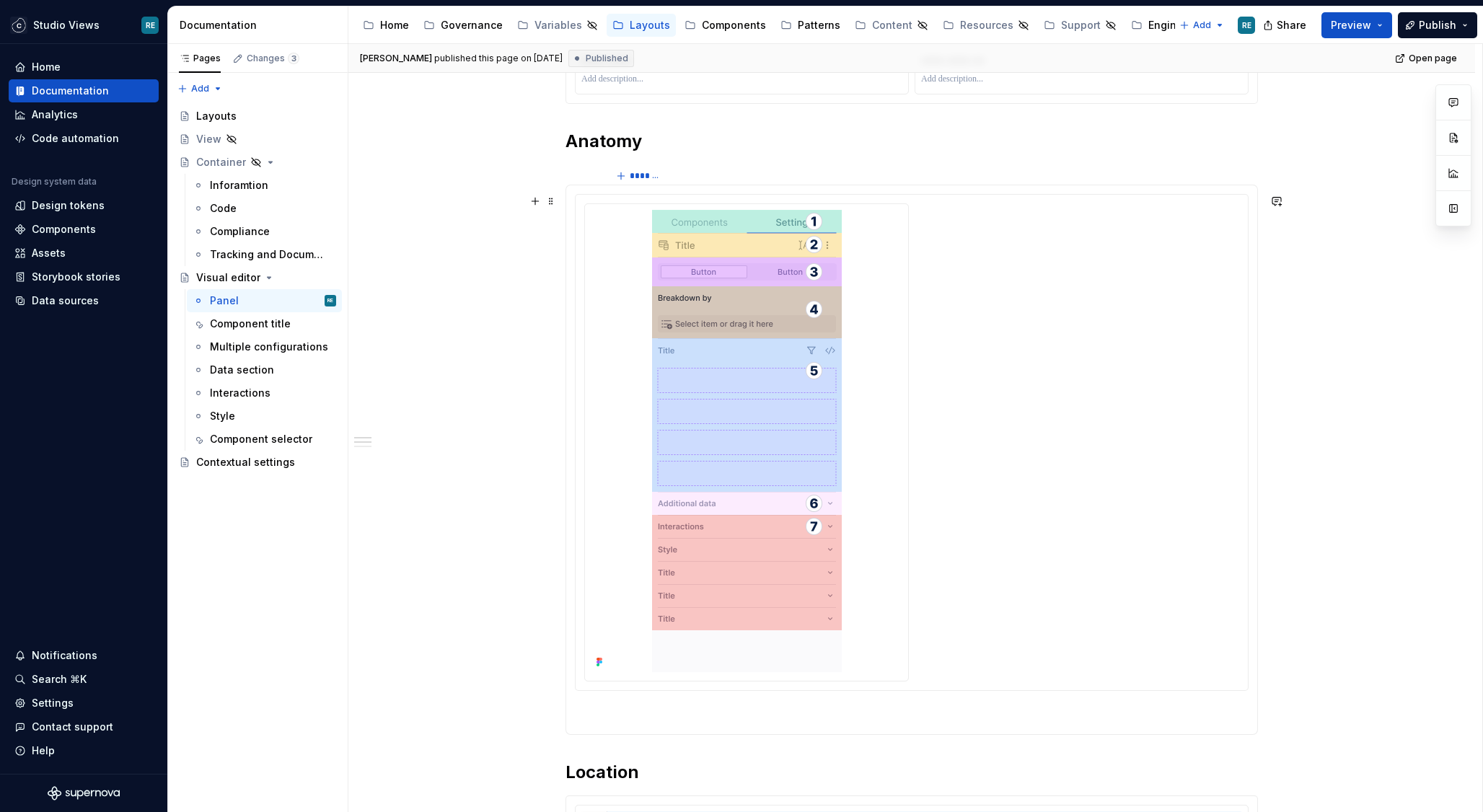
type textarea "*"
click at [484, 284] on div "**********" at bounding box center [911, 516] width 1127 height 2505
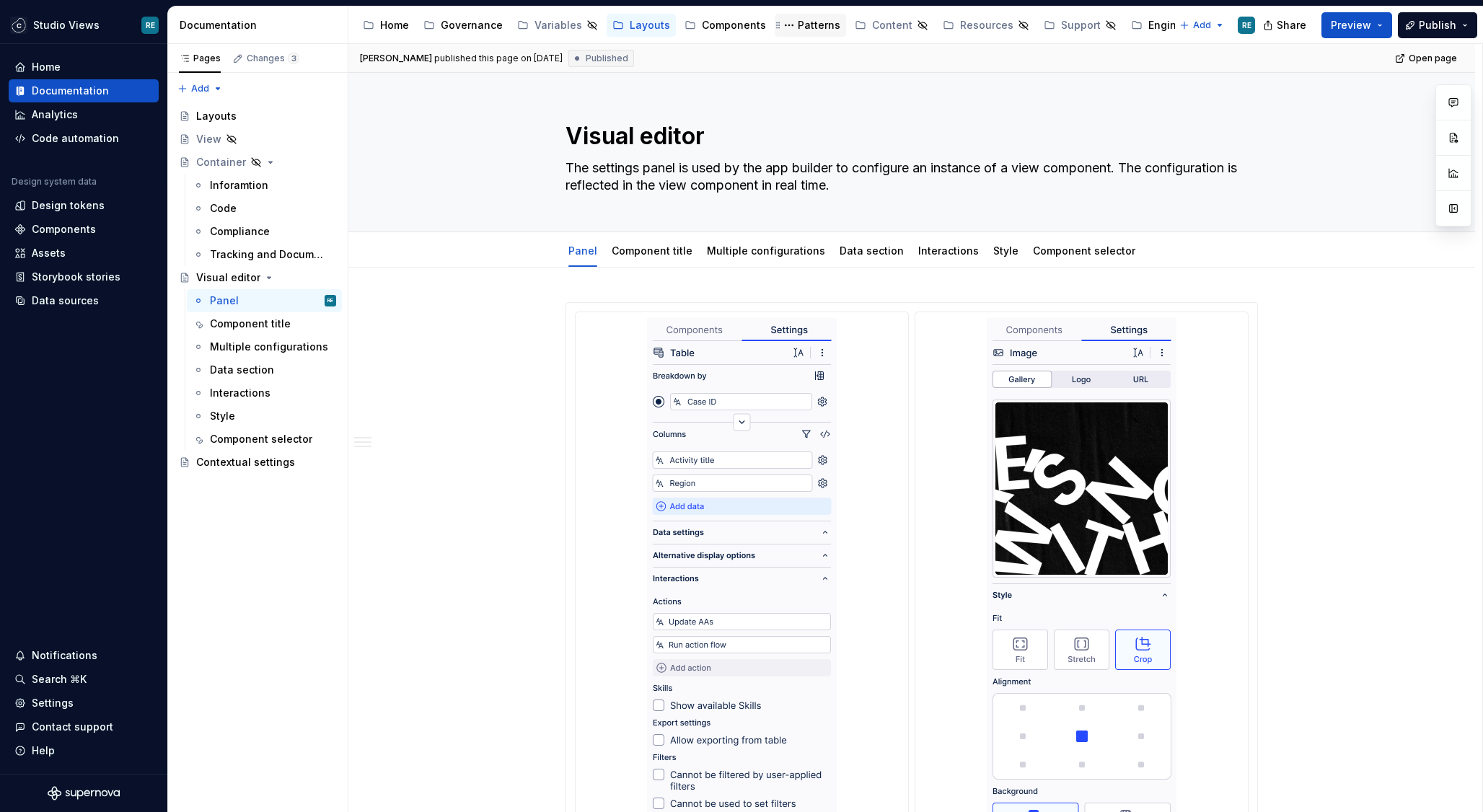
click at [798, 24] on div "Patterns" at bounding box center [819, 25] width 43 height 15
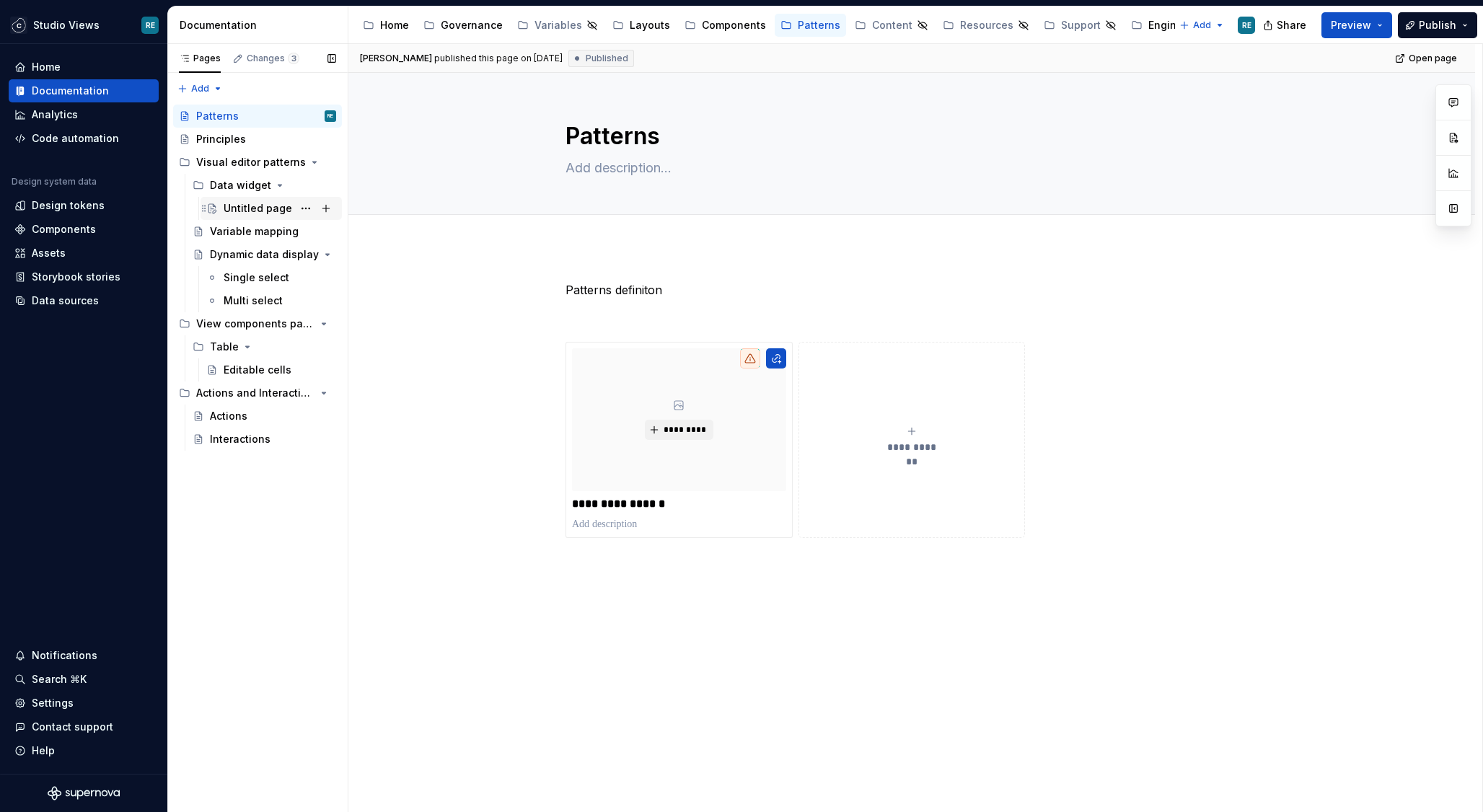
click at [261, 209] on div "Untitled page" at bounding box center [258, 209] width 69 height 15
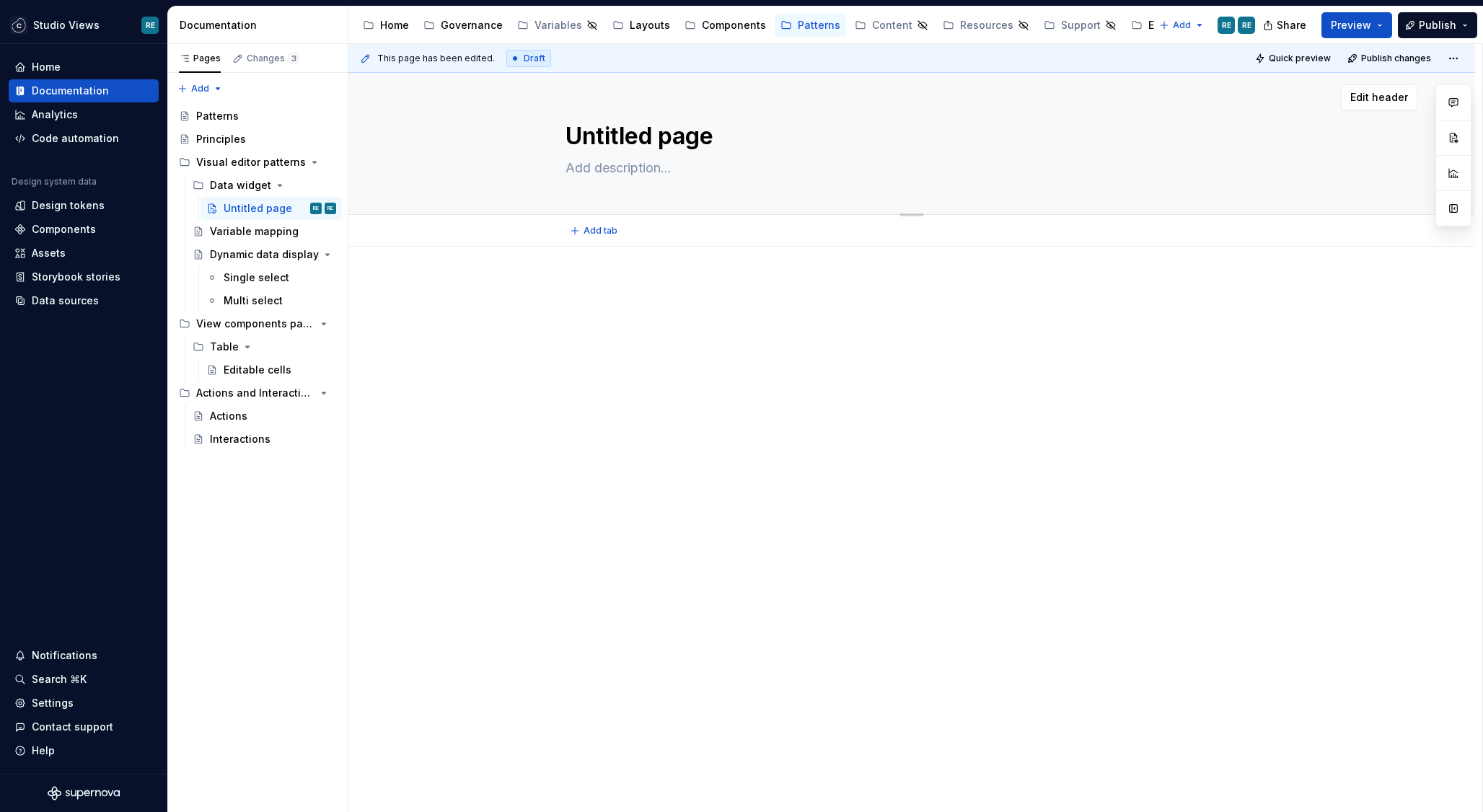
click at [613, 135] on textarea "Untitled page" at bounding box center [909, 135] width 692 height 34
type textarea "*"
type textarea "D"
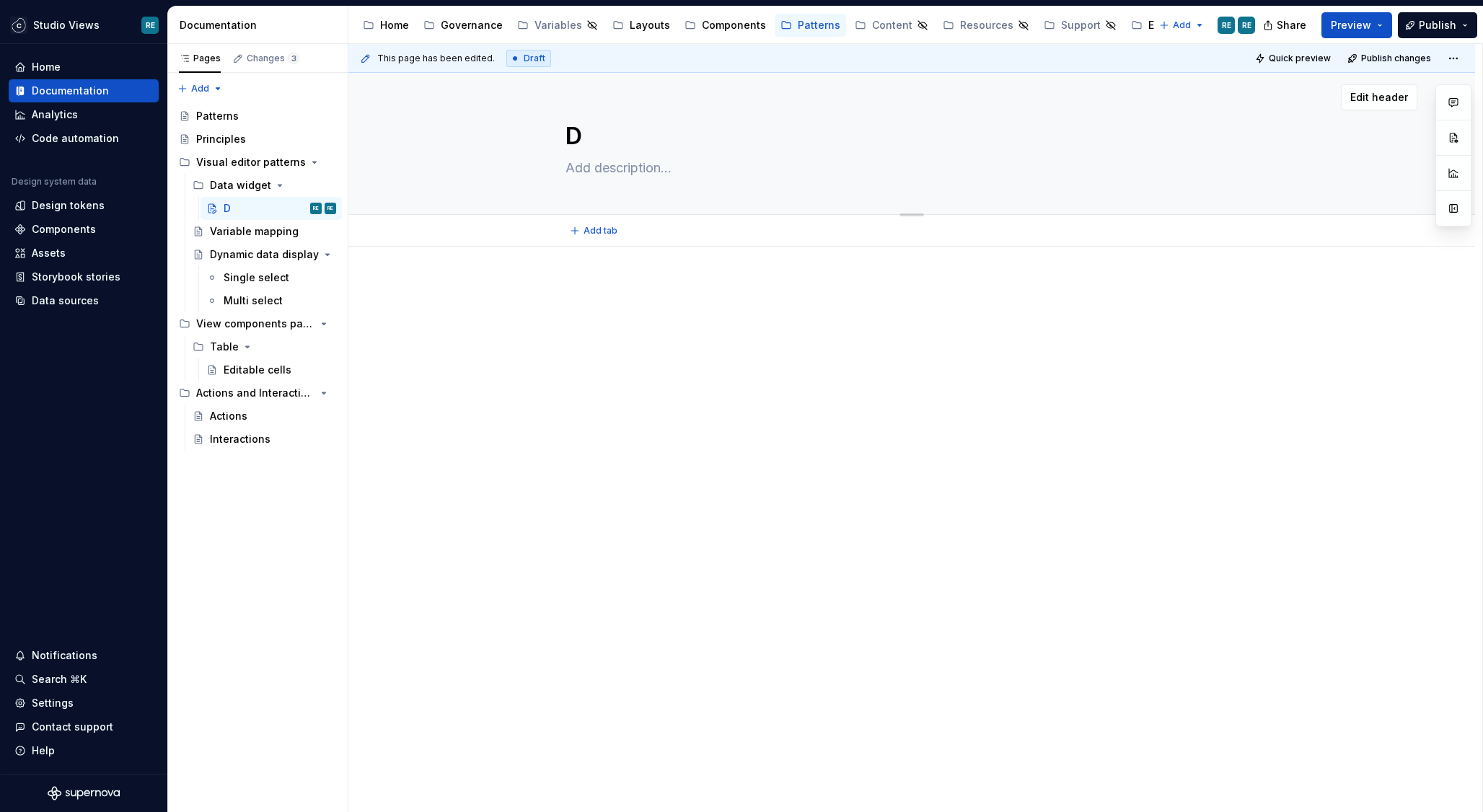
type textarea "*"
type textarea "Dat"
type textarea "*"
type textarea "Data"
type textarea "*"
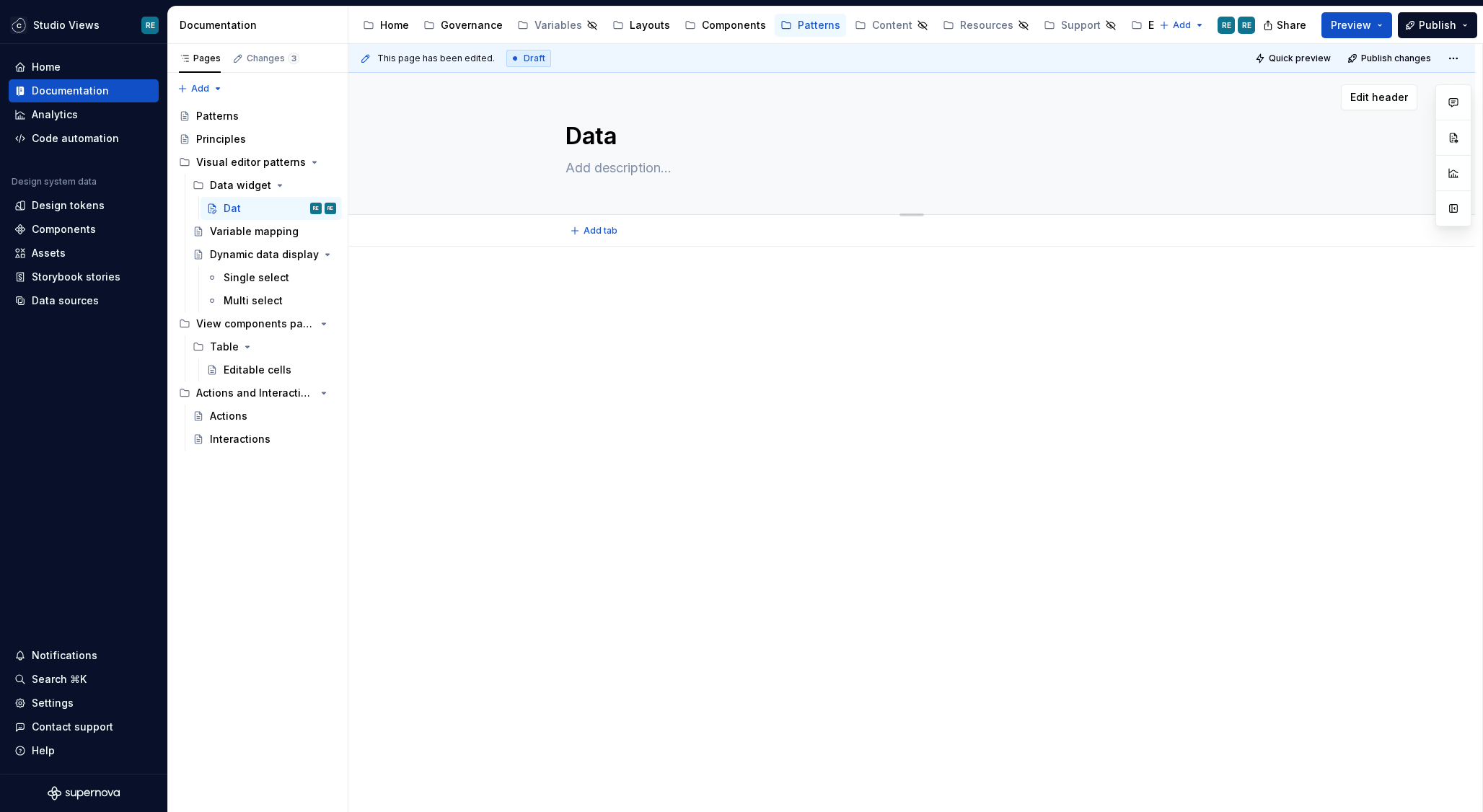
type textarea "Data"
type textarea "*"
type textarea "Data w"
type textarea "*"
type textarea "Data wi"
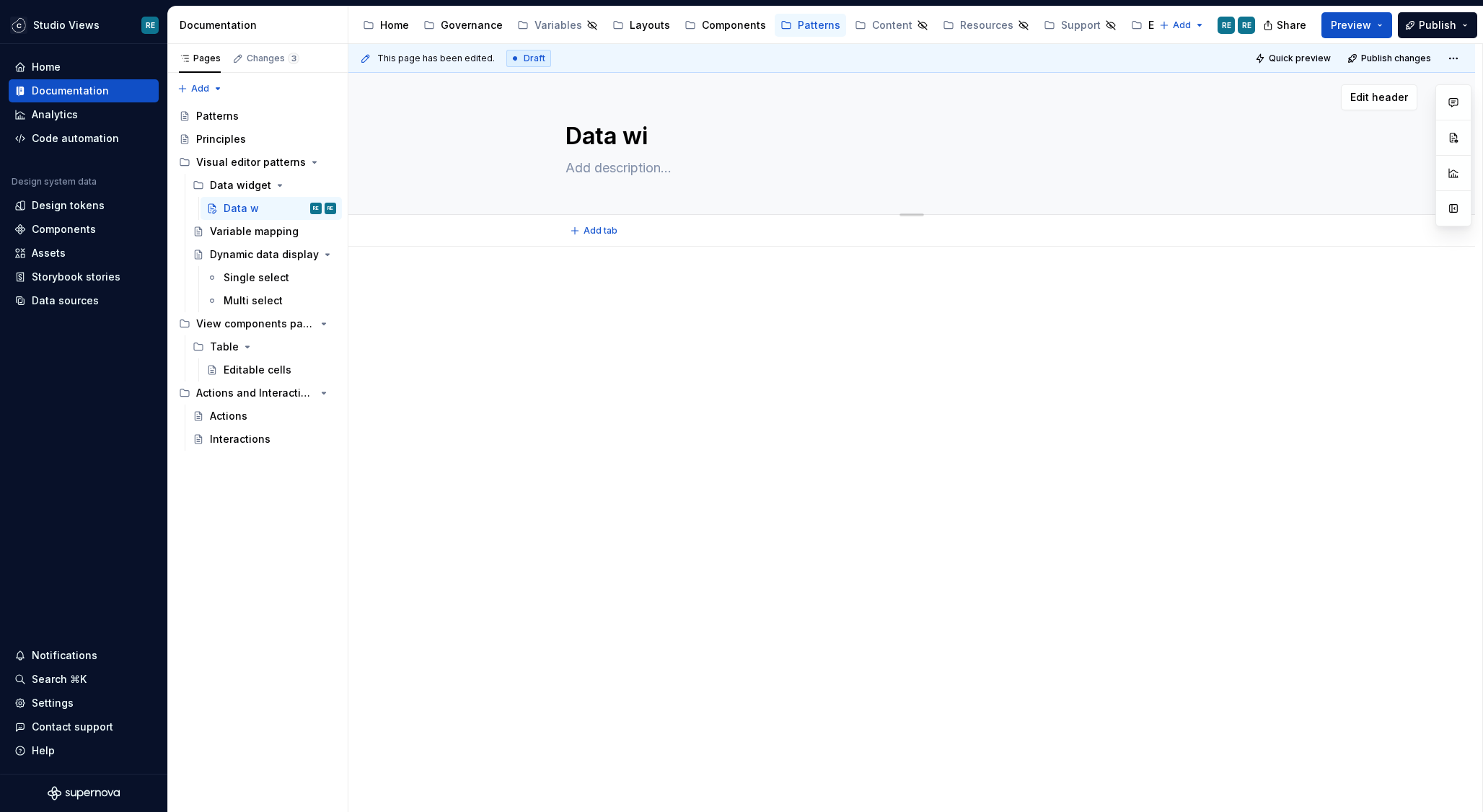
type textarea "*"
type textarea "Data wid"
type textarea "*"
type textarea "Data widge"
type textarea "*"
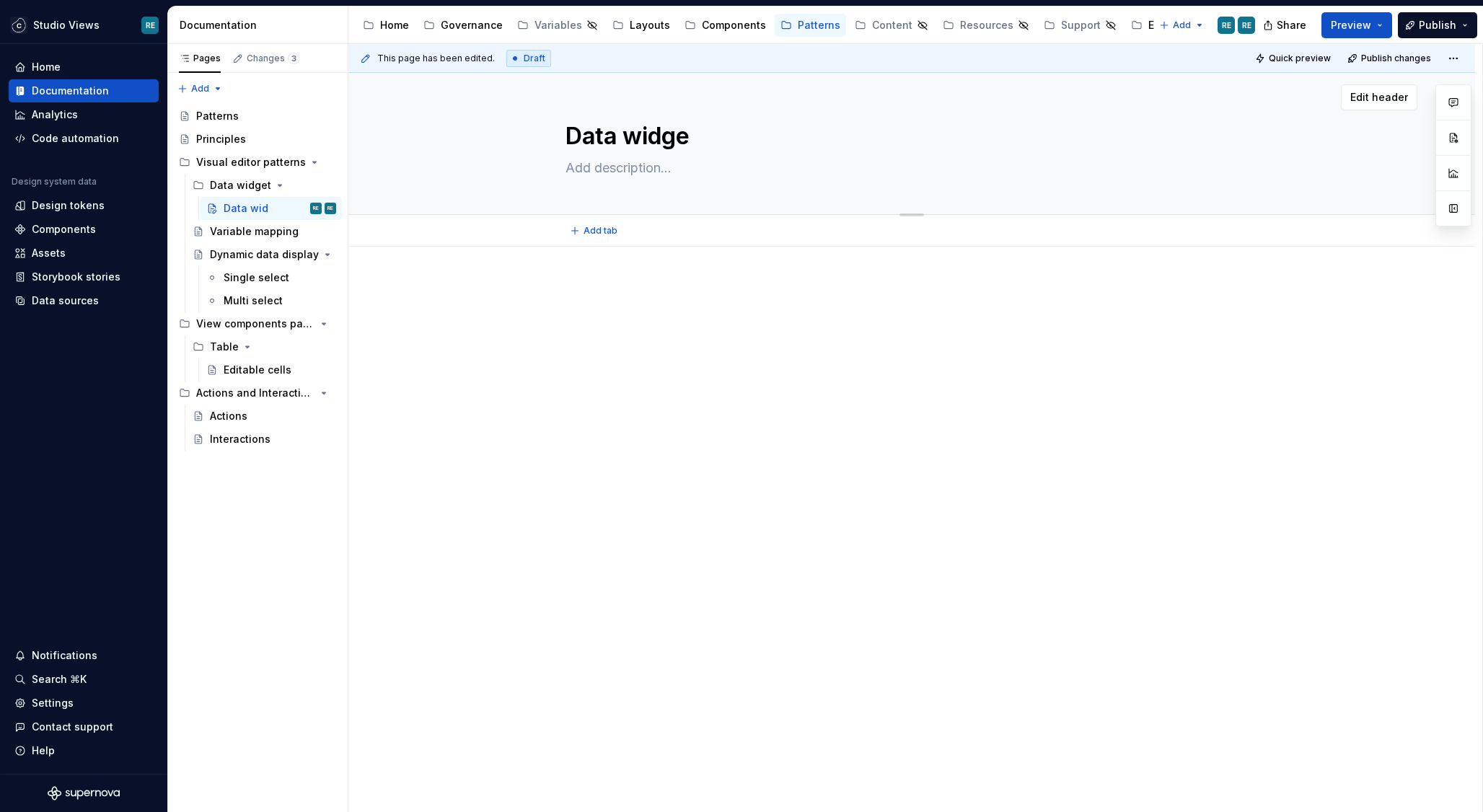
type textarea "Data widget"
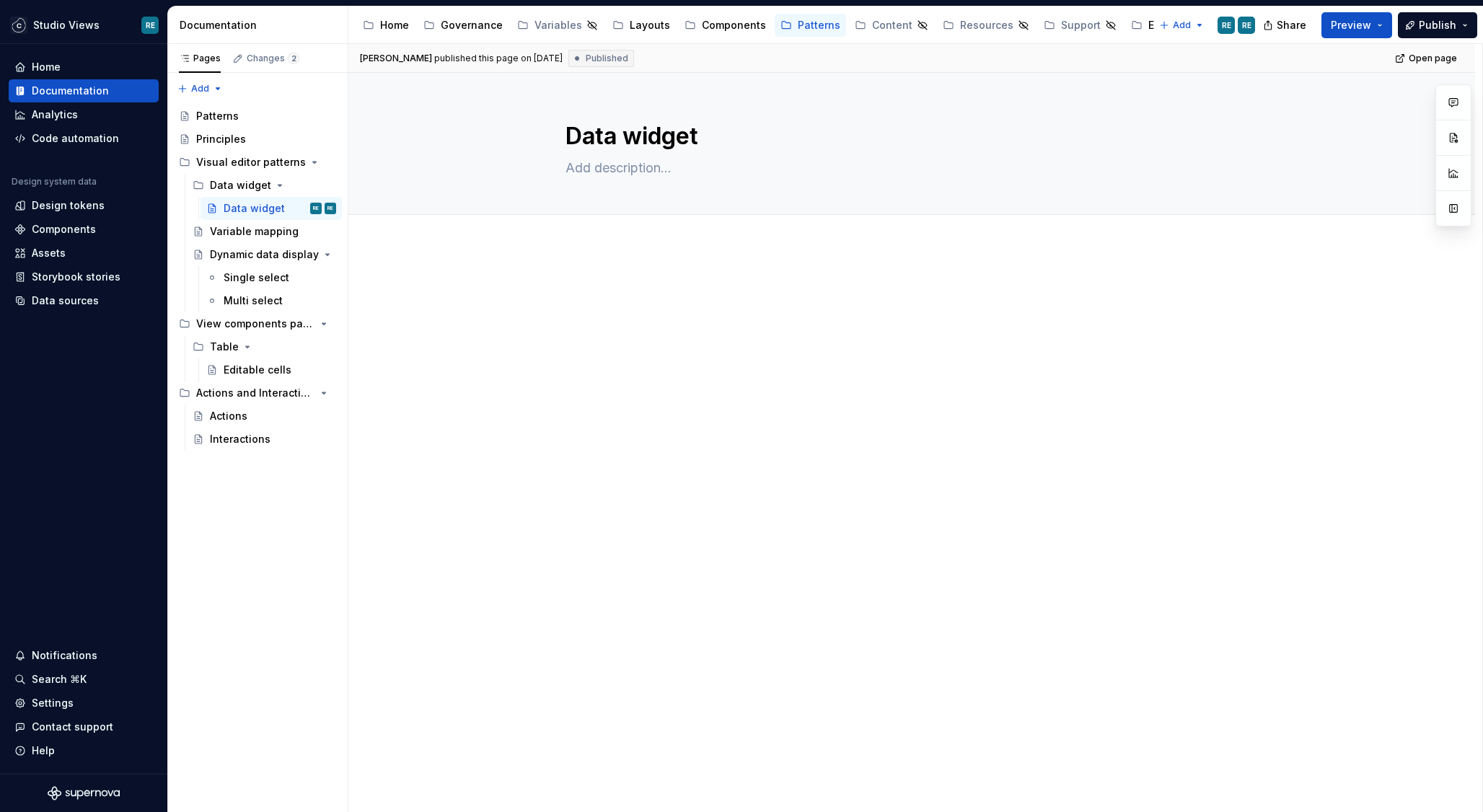
type textarea "*"
type textarea "Data widget"
type textarea "*"
type textarea "Contex"
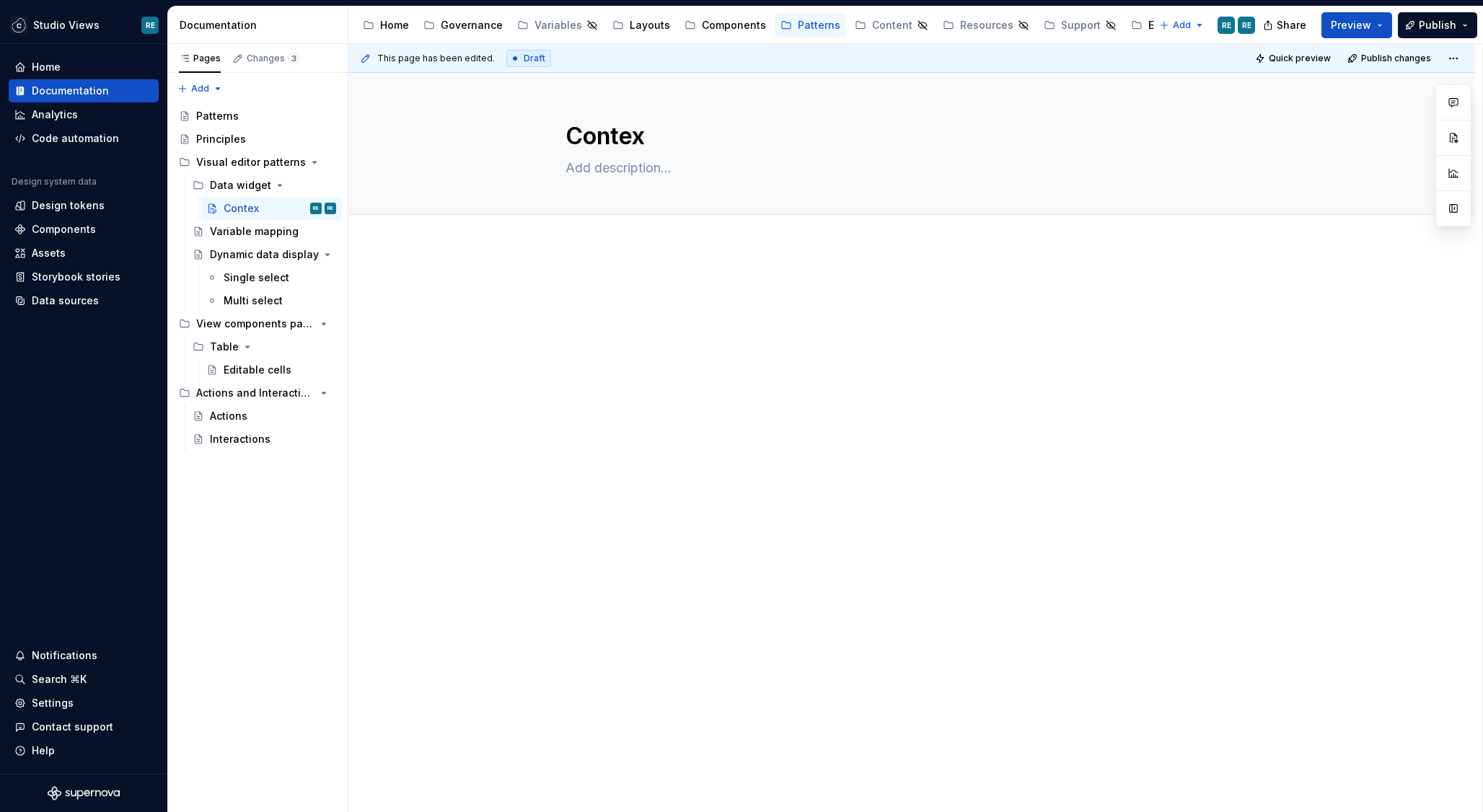
type textarea "*"
type textarea "Contextu"
type textarea "*"
type textarea "Contextual"
type textarea "*"
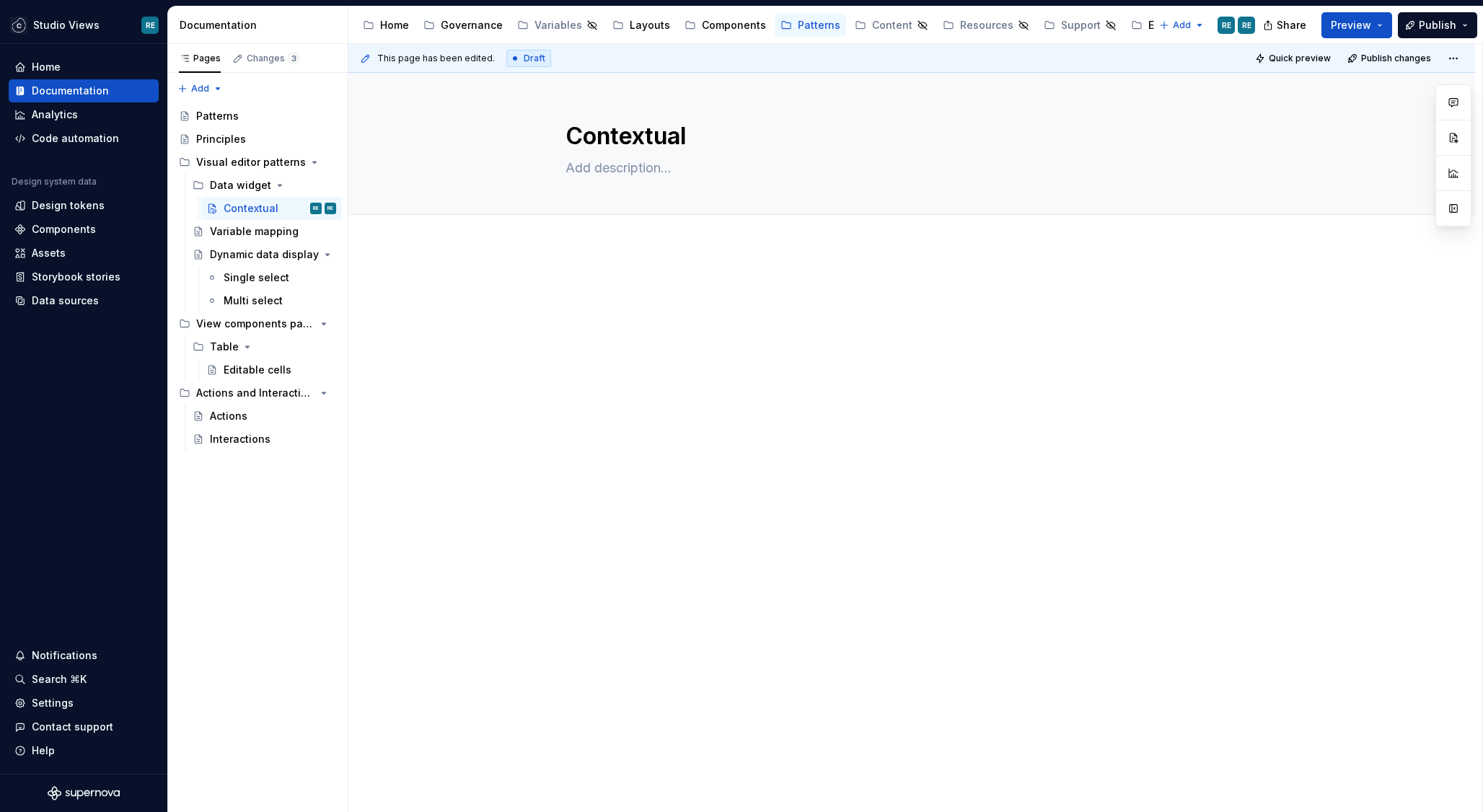
type textarea "Contextual"
type textarea "*"
type textarea "Contextual s"
type textarea "*"
type textarea "Contextual se"
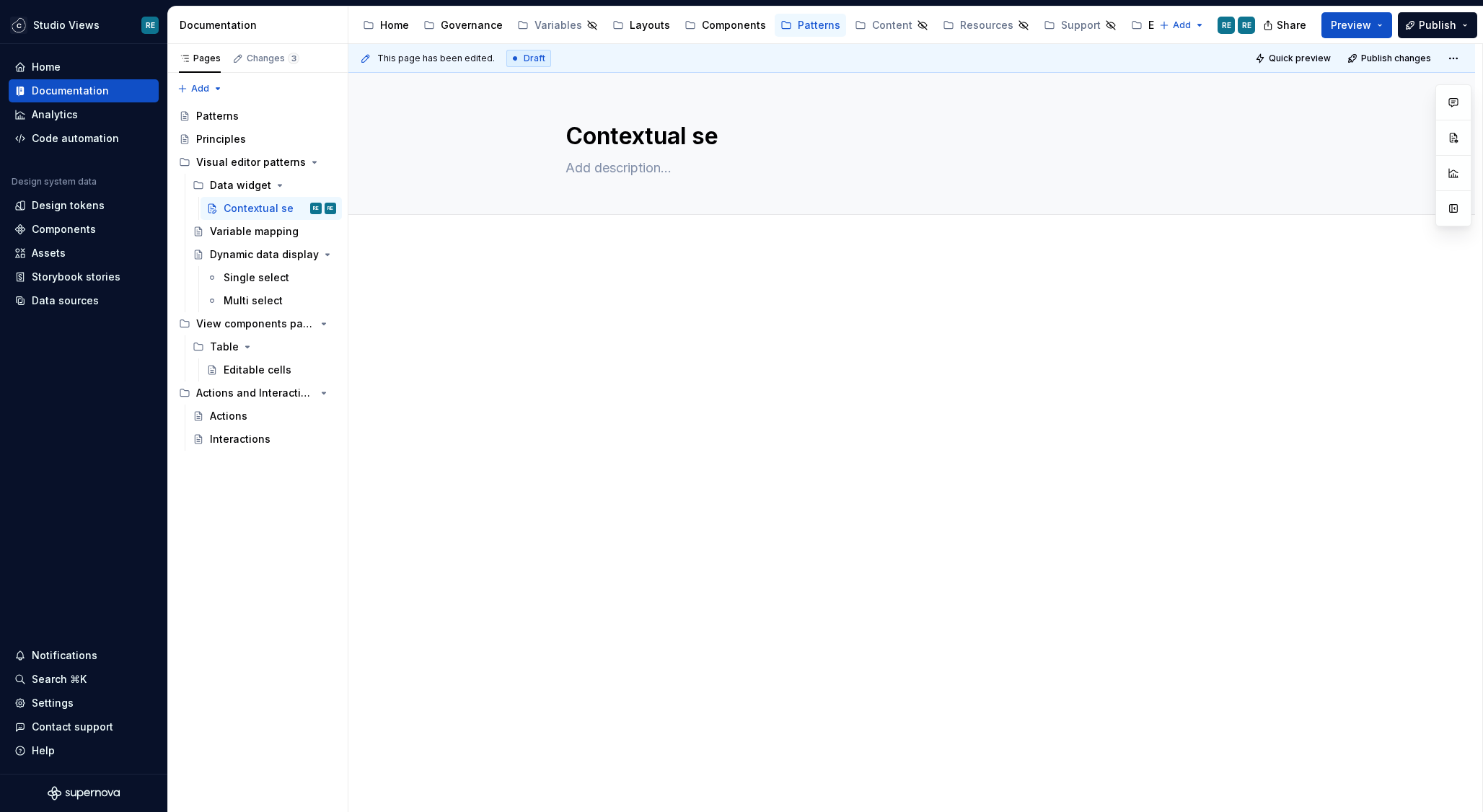
type textarea "*"
type textarea "Contextual set"
type textarea "*"
type textarea "Contextual setting"
type textarea "*"
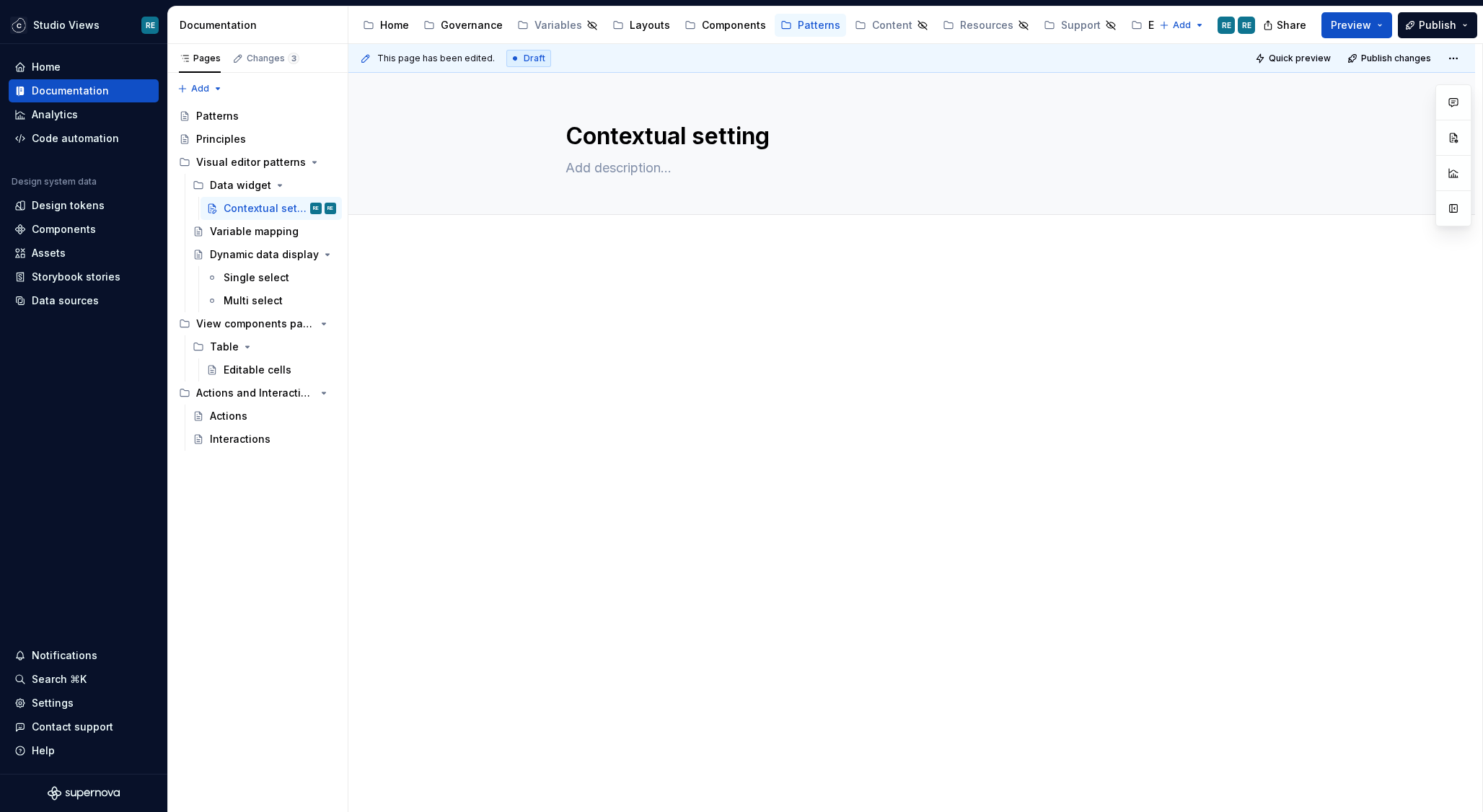
type textarea "Contextual settings"
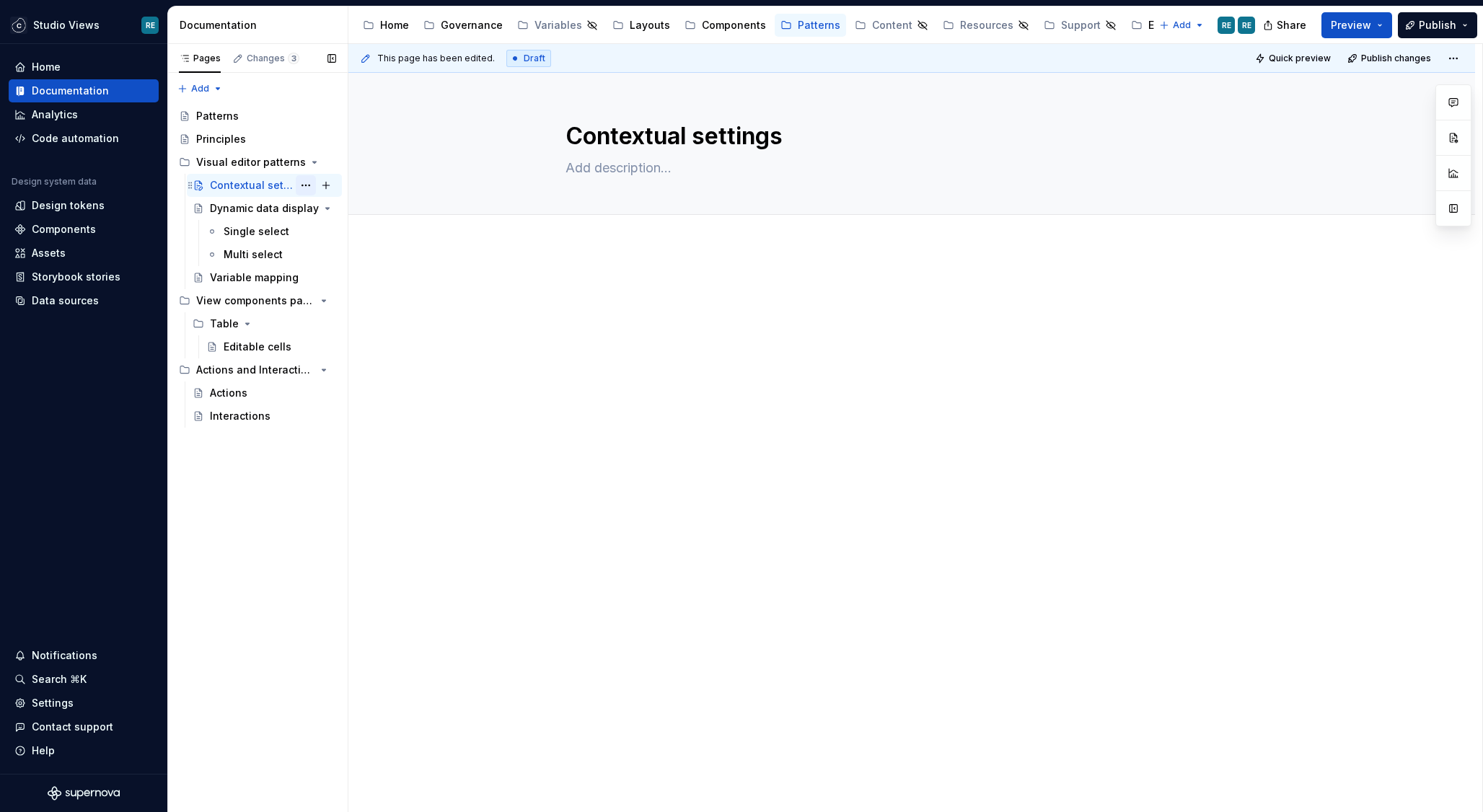
click at [302, 183] on button "Page tree" at bounding box center [306, 186] width 20 height 20
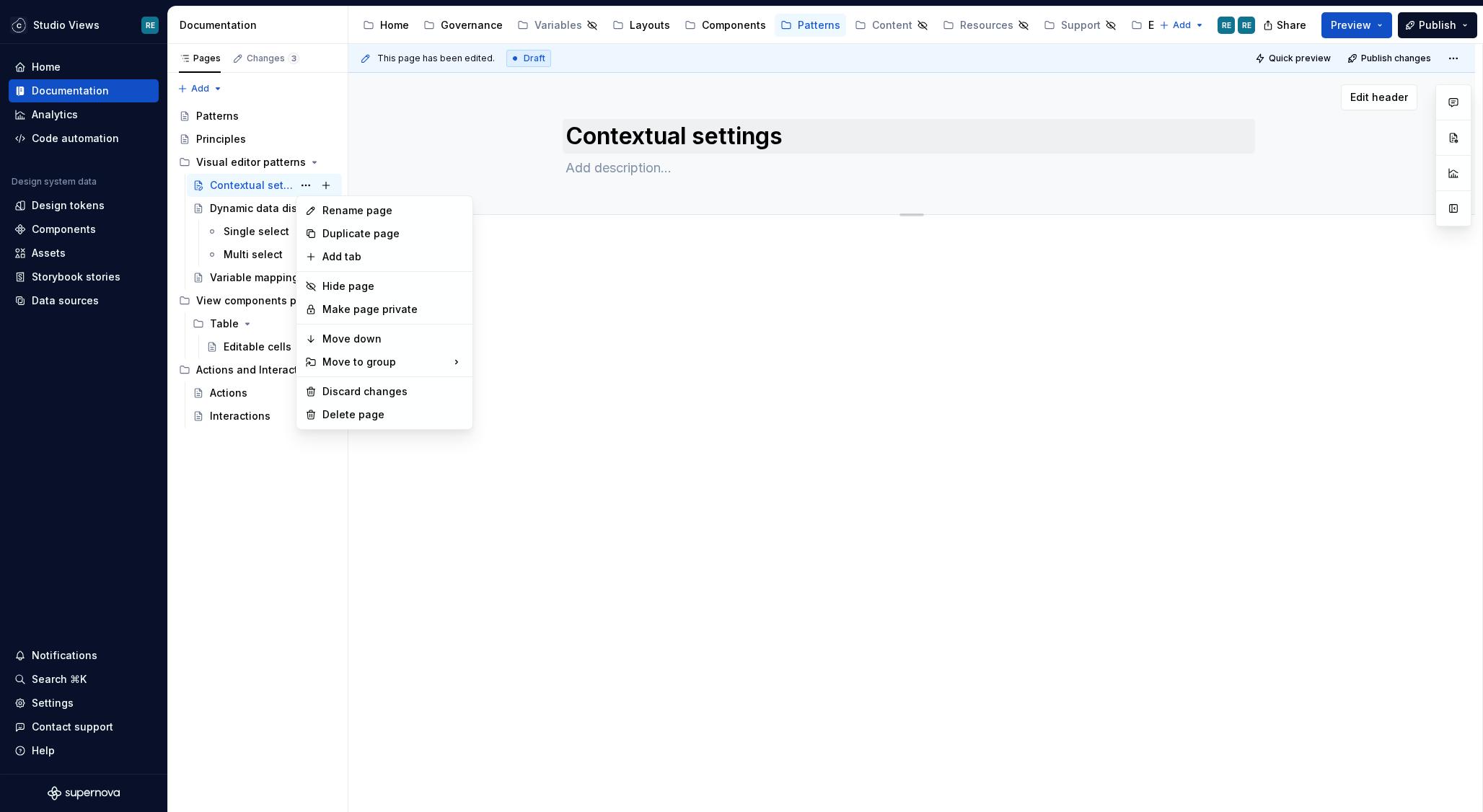
click at [636, 131] on html "Studio Views RE Home Documentation Analytics Code automation Design system data…" at bounding box center [742, 406] width 1483 height 812
click at [636, 131] on textarea "Contextual settings" at bounding box center [909, 135] width 692 height 34
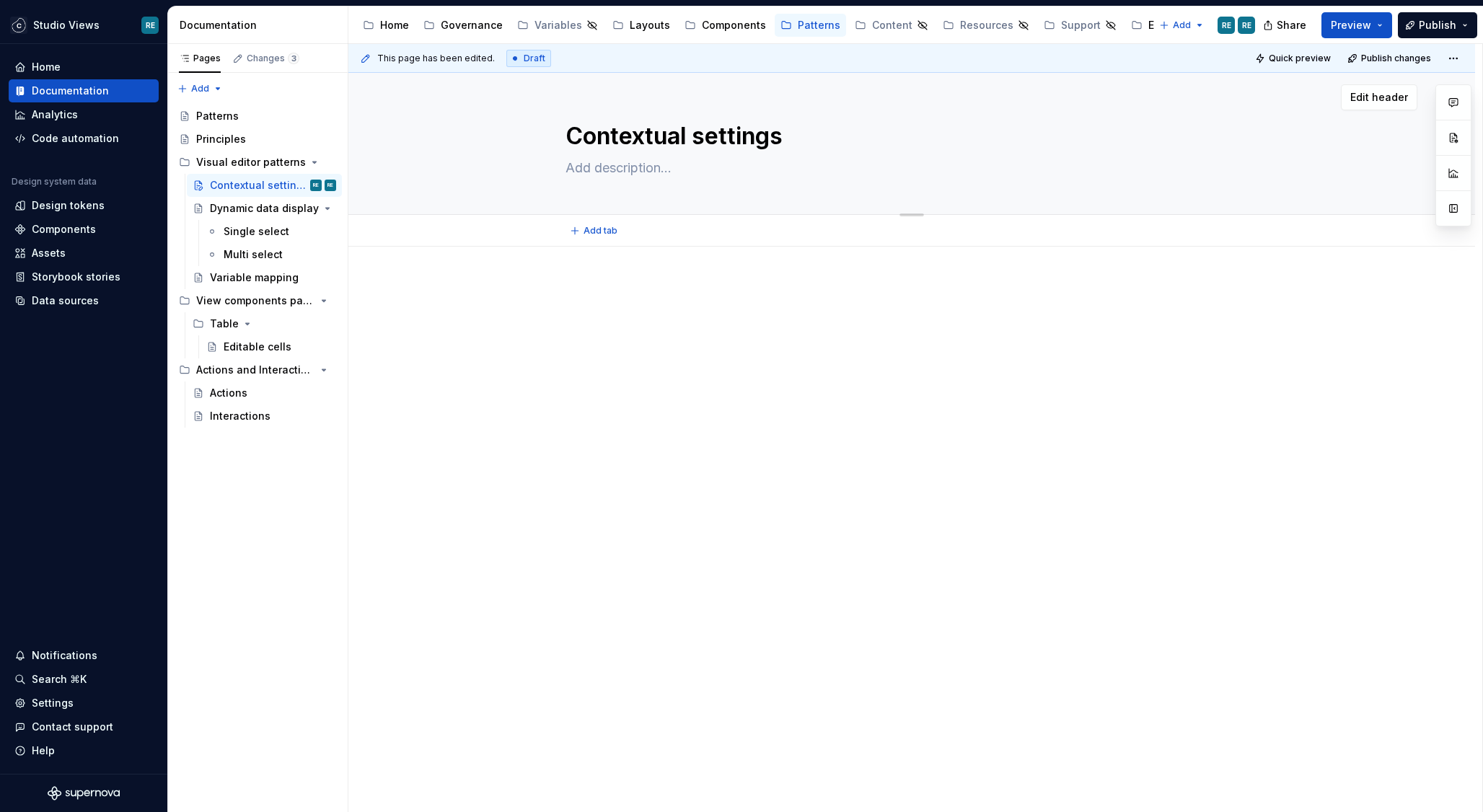
click at [636, 131] on textarea "Contextual settings" at bounding box center [909, 135] width 692 height 34
type textarea "*"
type textarea "D"
type textarea "*"
type textarea "Da"
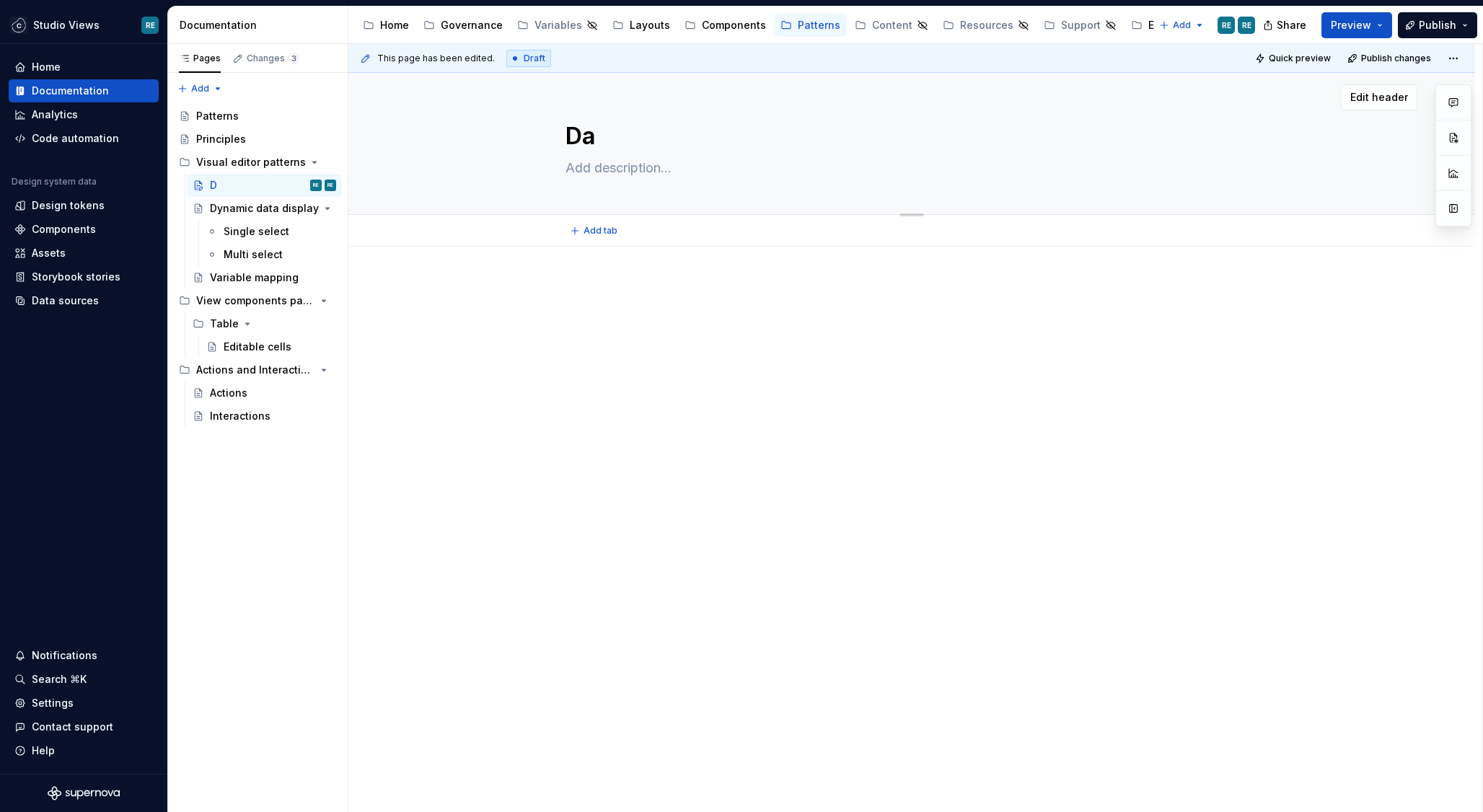
type textarea "*"
type textarea "Data"
type textarea "*"
type textarea "Data"
type textarea "*"
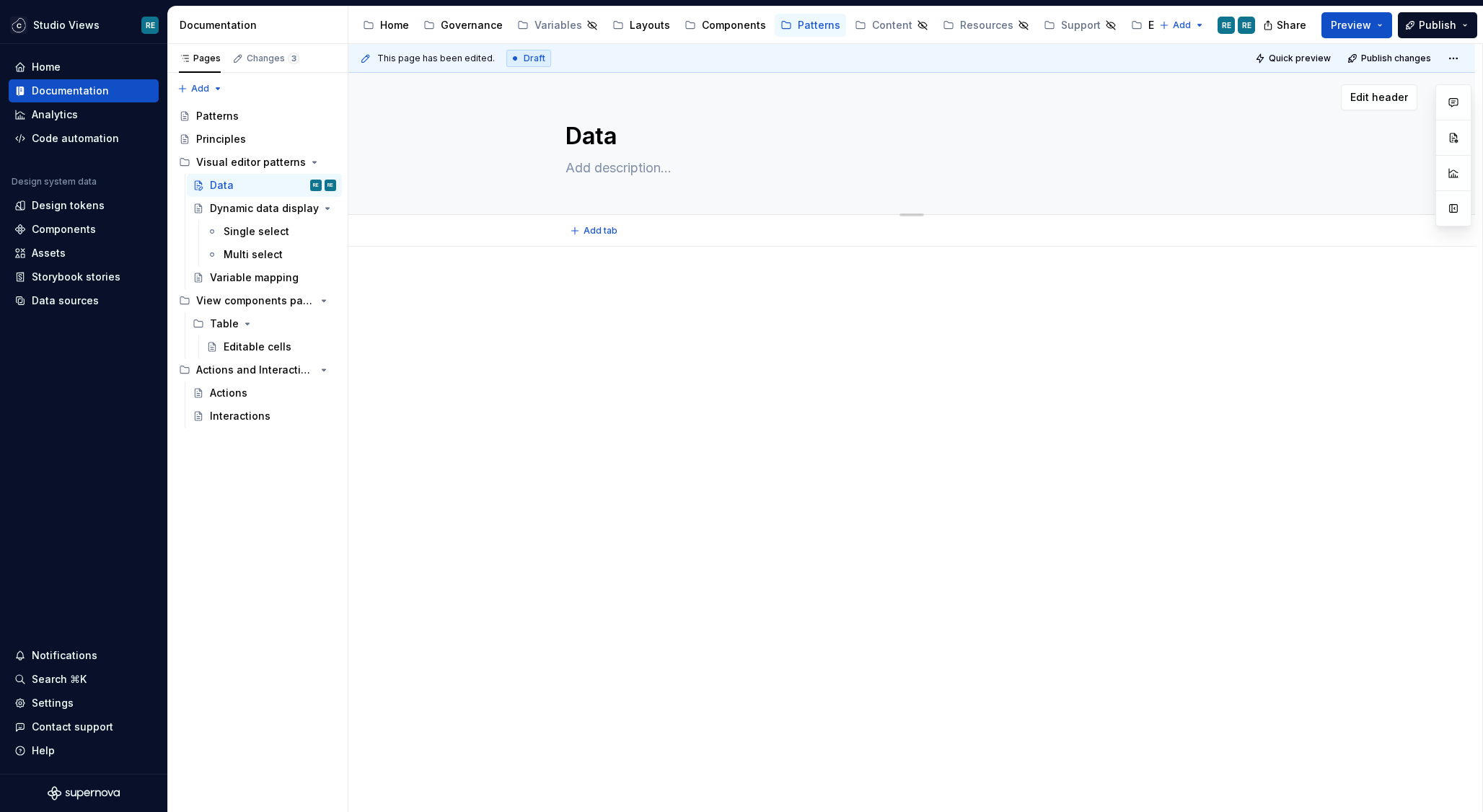
type textarea "Data w"
type textarea "*"
type textarea "Data wi"
type textarea "*"
type textarea "Data wid"
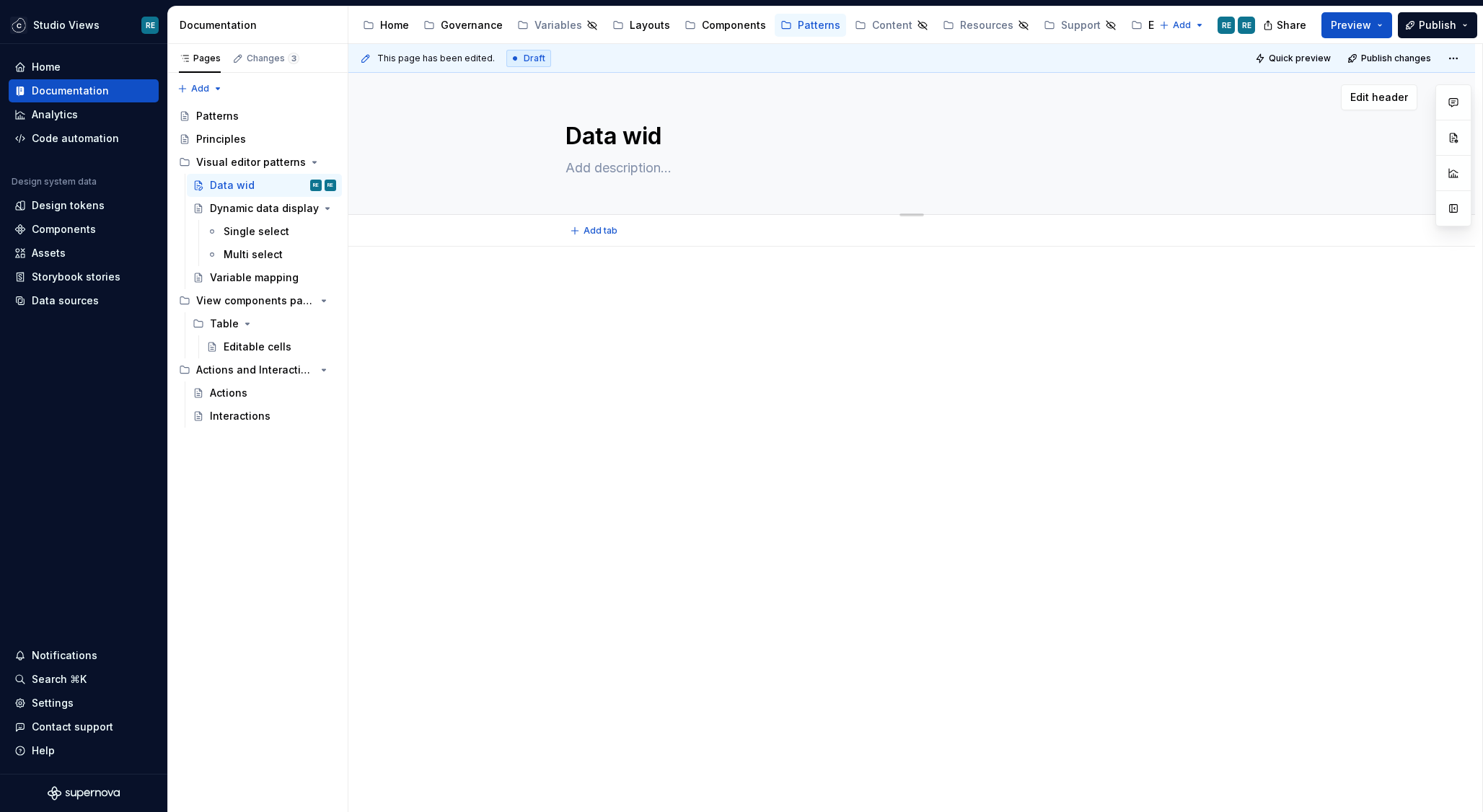
type textarea "*"
type textarea "Data widg"
type textarea "*"
type textarea "Data widge"
type textarea "*"
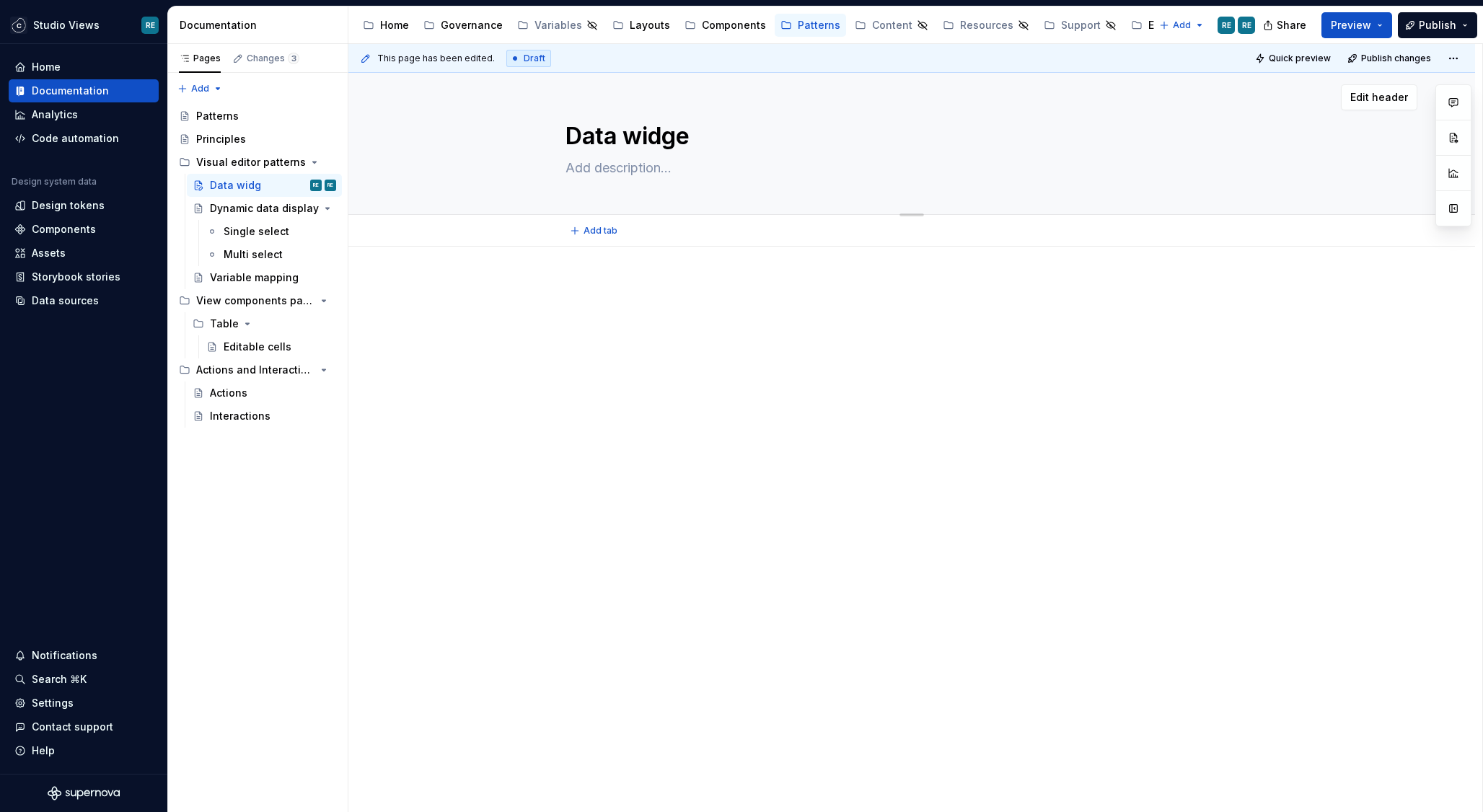
type textarea "Data widget"
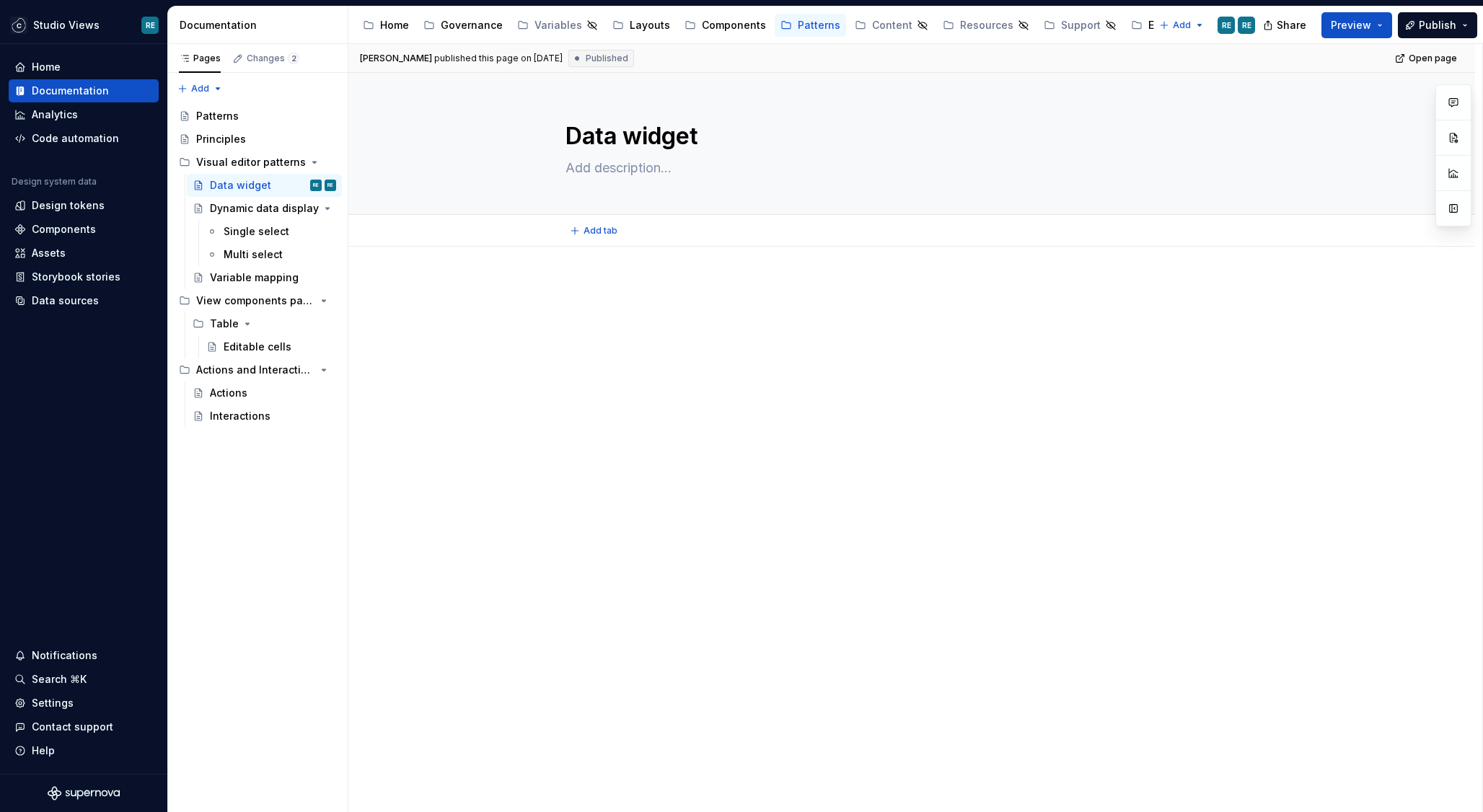
type textarea "*"
type textarea "Data widget"
click at [664, 316] on div at bounding box center [911, 308] width 692 height 55
click at [632, 21] on div "Layouts" at bounding box center [650, 25] width 41 height 15
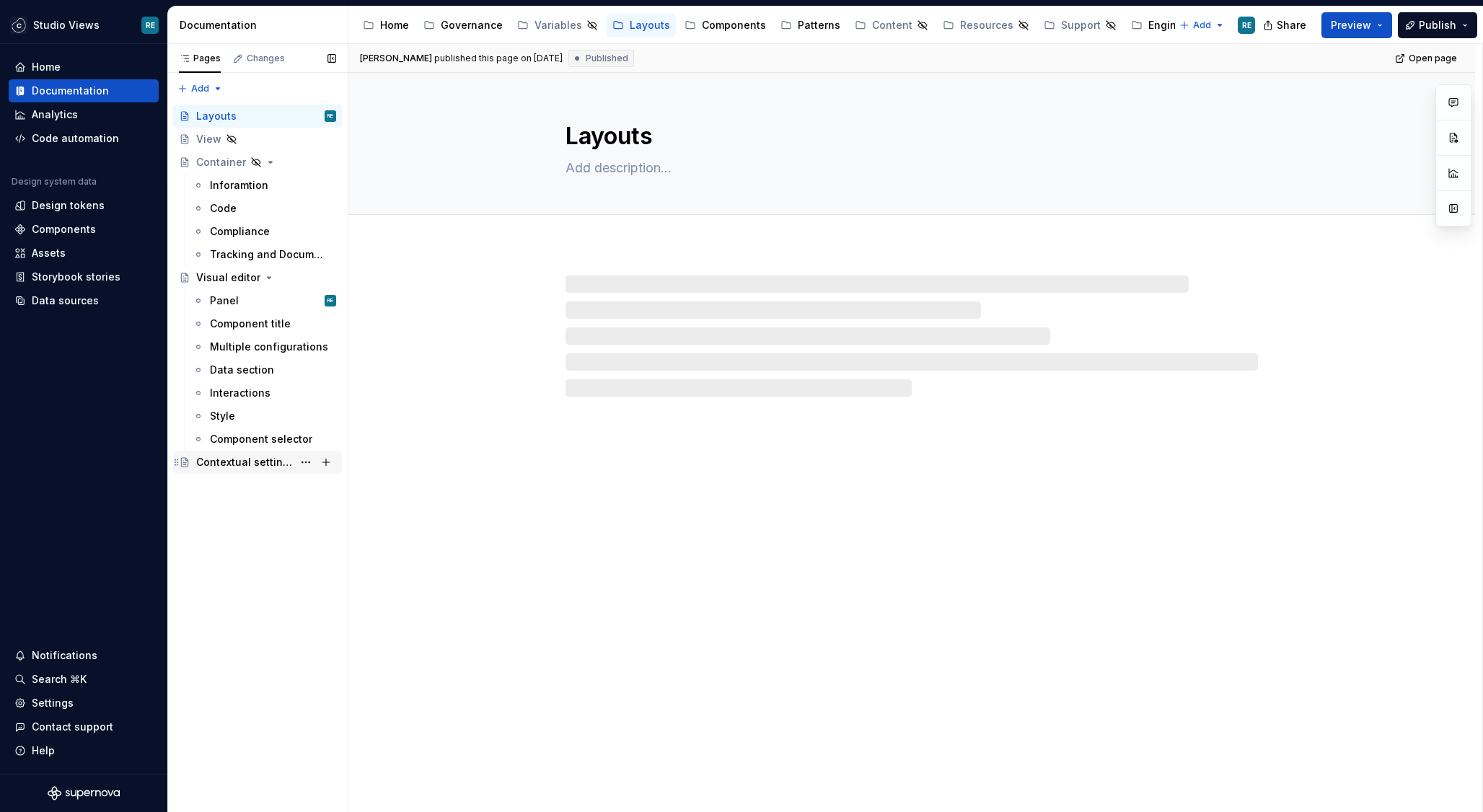
click at [248, 458] on div "Contextual settings" at bounding box center [244, 462] width 97 height 15
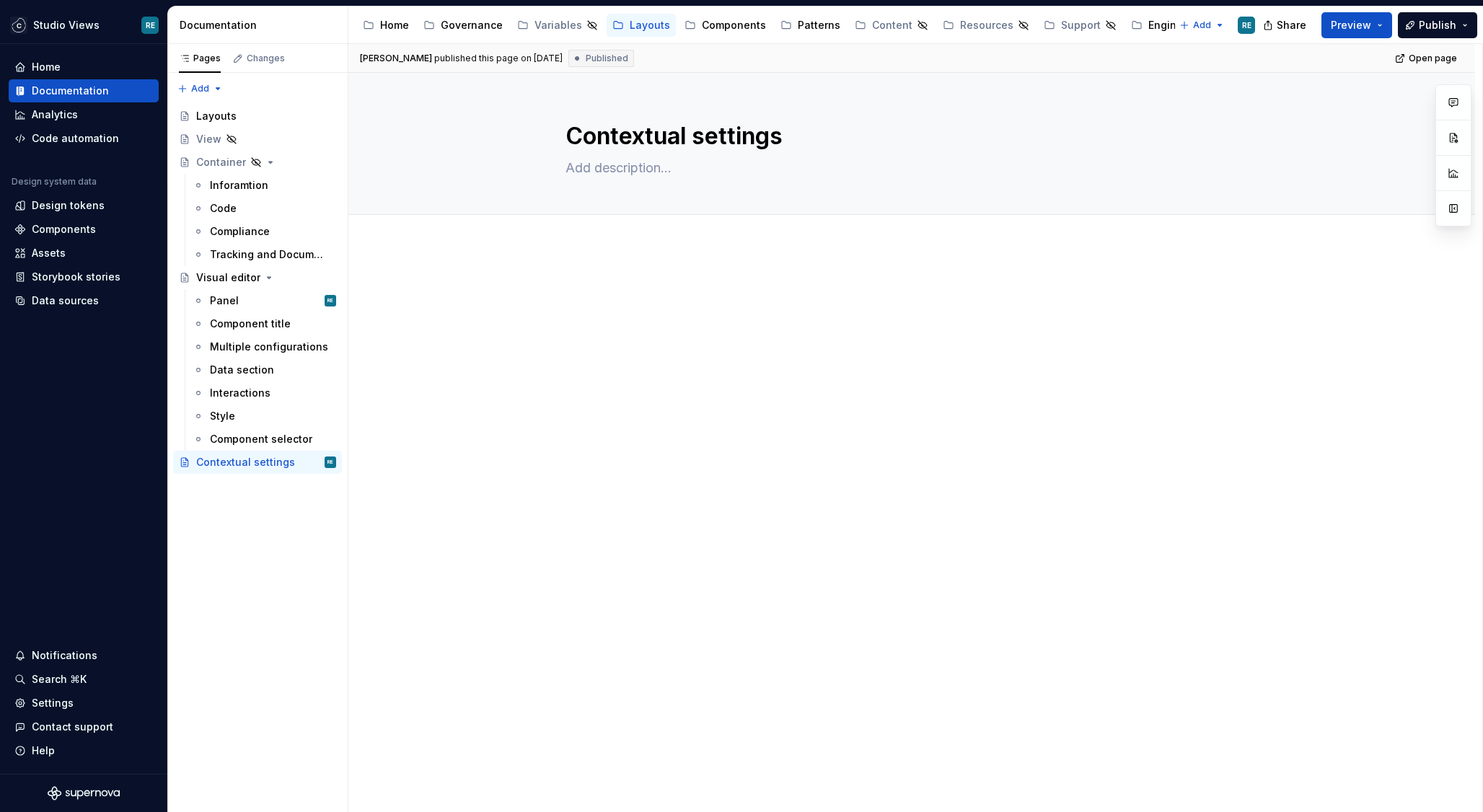
type textarea "*"
click at [712, 308] on div at bounding box center [911, 308] width 692 height 55
click at [251, 298] on div "Panel RE" at bounding box center [273, 301] width 126 height 20
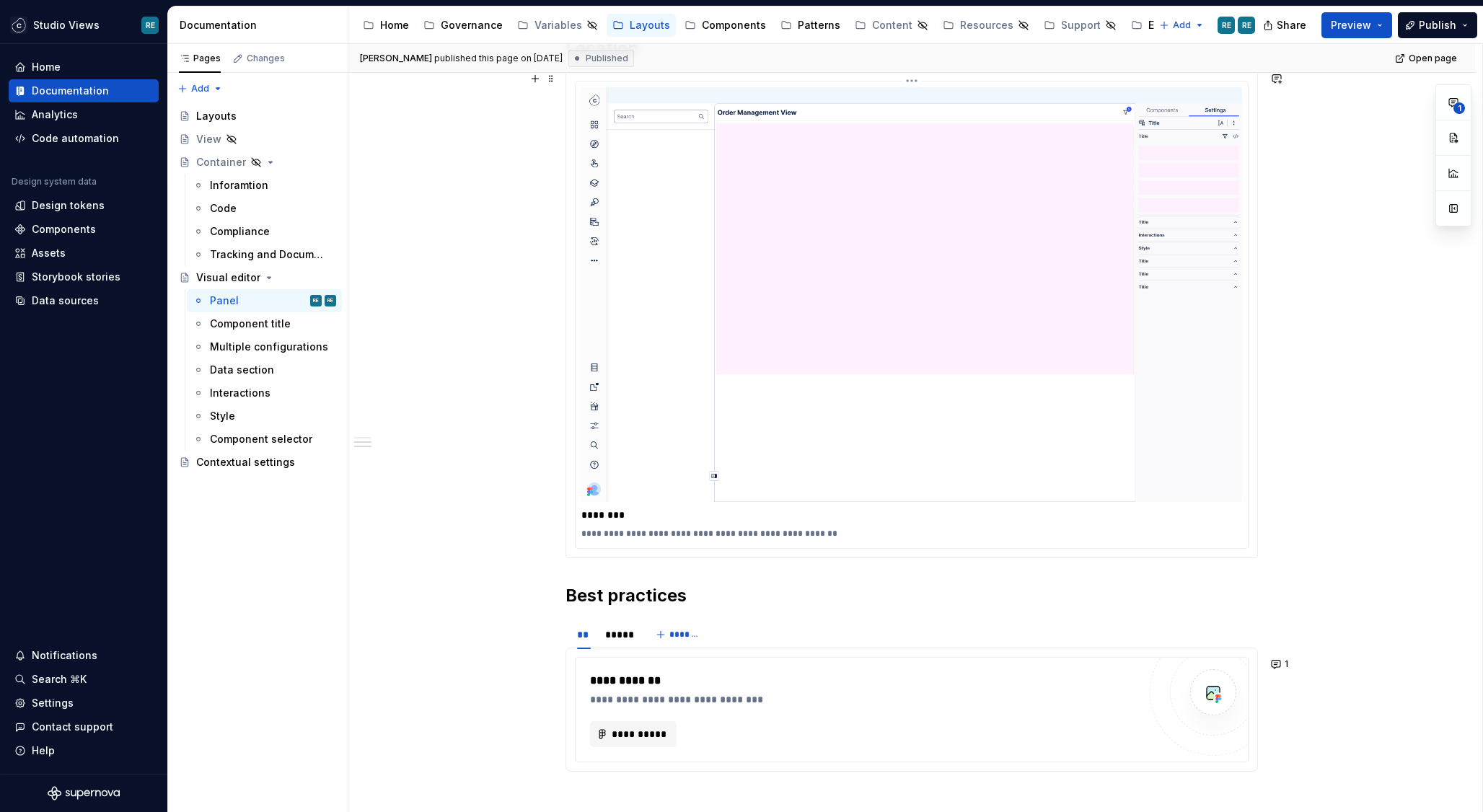
scroll to position [1960, 0]
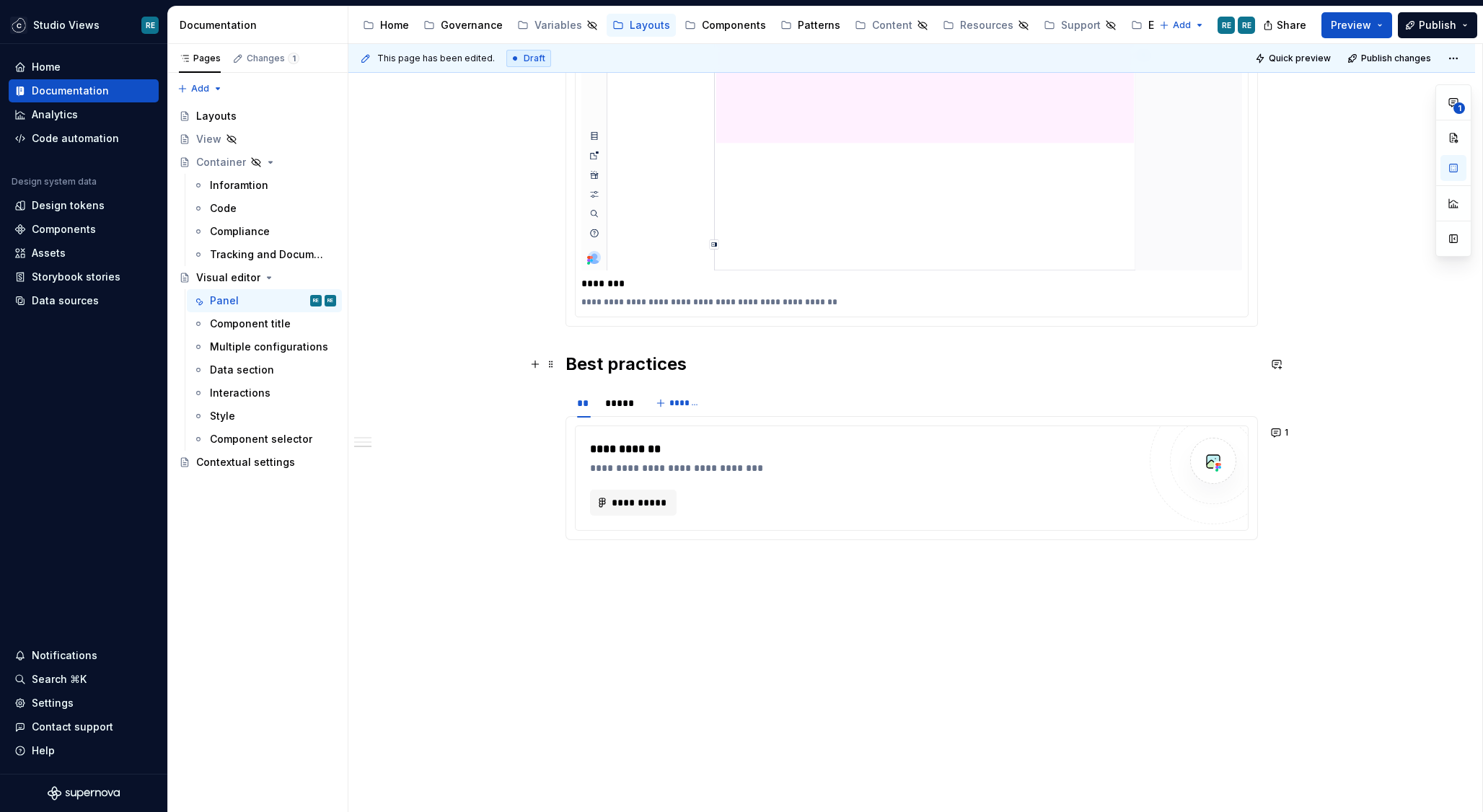
click at [594, 355] on h2 "Best practices" at bounding box center [911, 364] width 692 height 23
drag, startPoint x: 594, startPoint y: 355, endPoint x: 642, endPoint y: 585, distance: 235.0
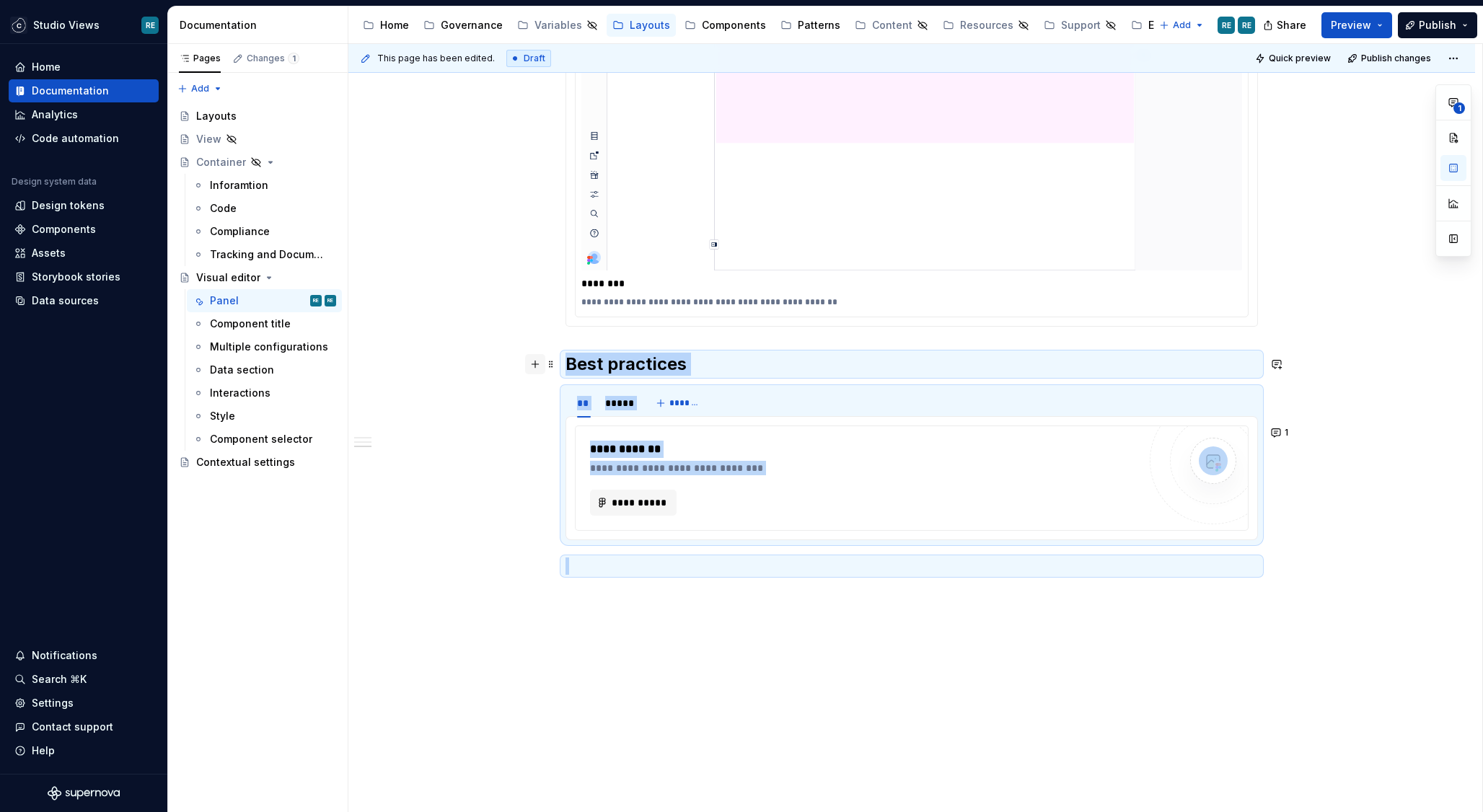
drag, startPoint x: 598, startPoint y: 561, endPoint x: 536, endPoint y: 366, distance: 204.6
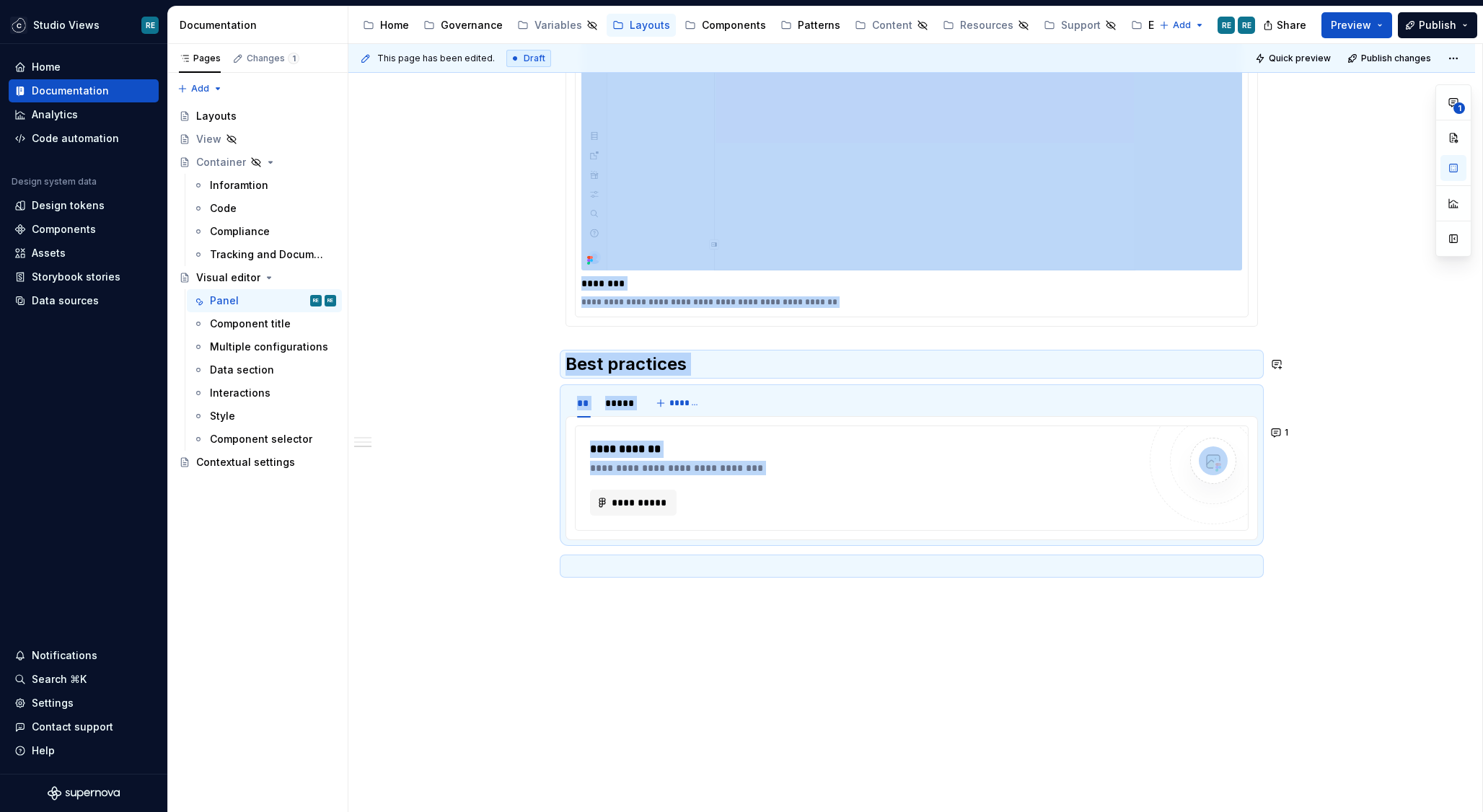
copy div "**********"
click at [228, 463] on div "Contextual settings" at bounding box center [244, 462] width 97 height 15
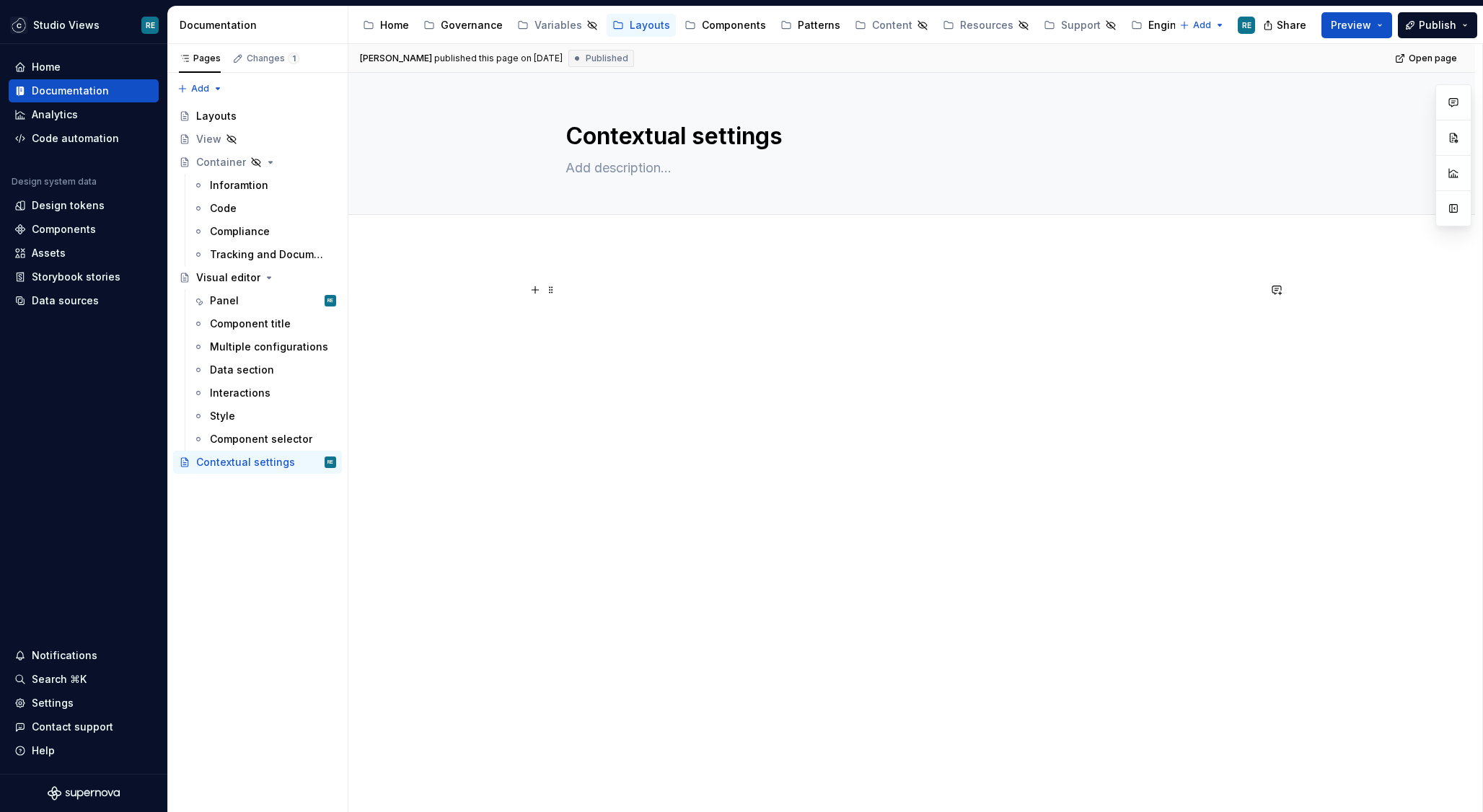
type textarea "*"
click at [610, 290] on p at bounding box center [911, 290] width 692 height 18
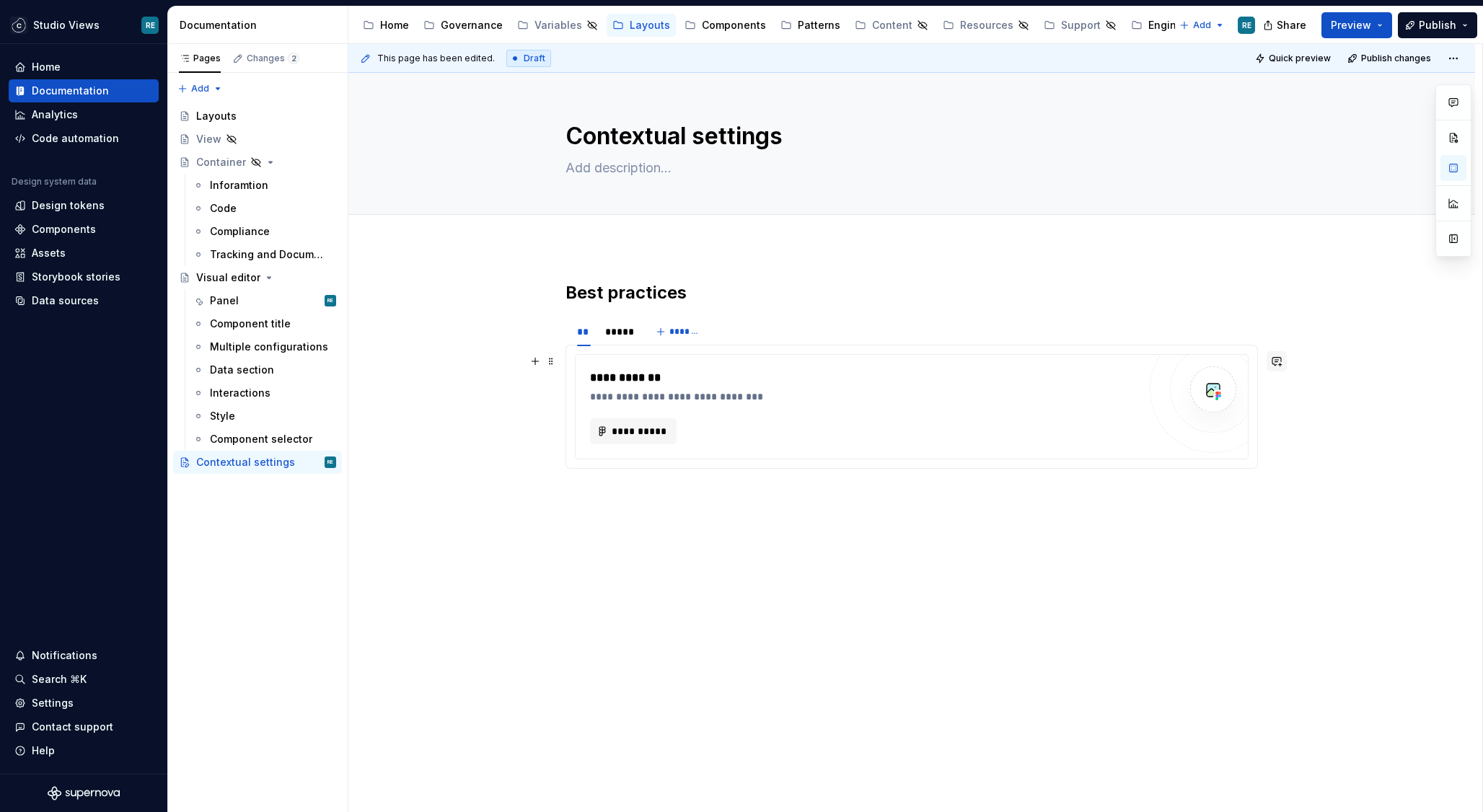
click at [1283, 357] on button "button" at bounding box center [1277, 361] width 20 height 20
click at [1270, 417] on icon "Send" at bounding box center [1274, 410] width 15 height 15
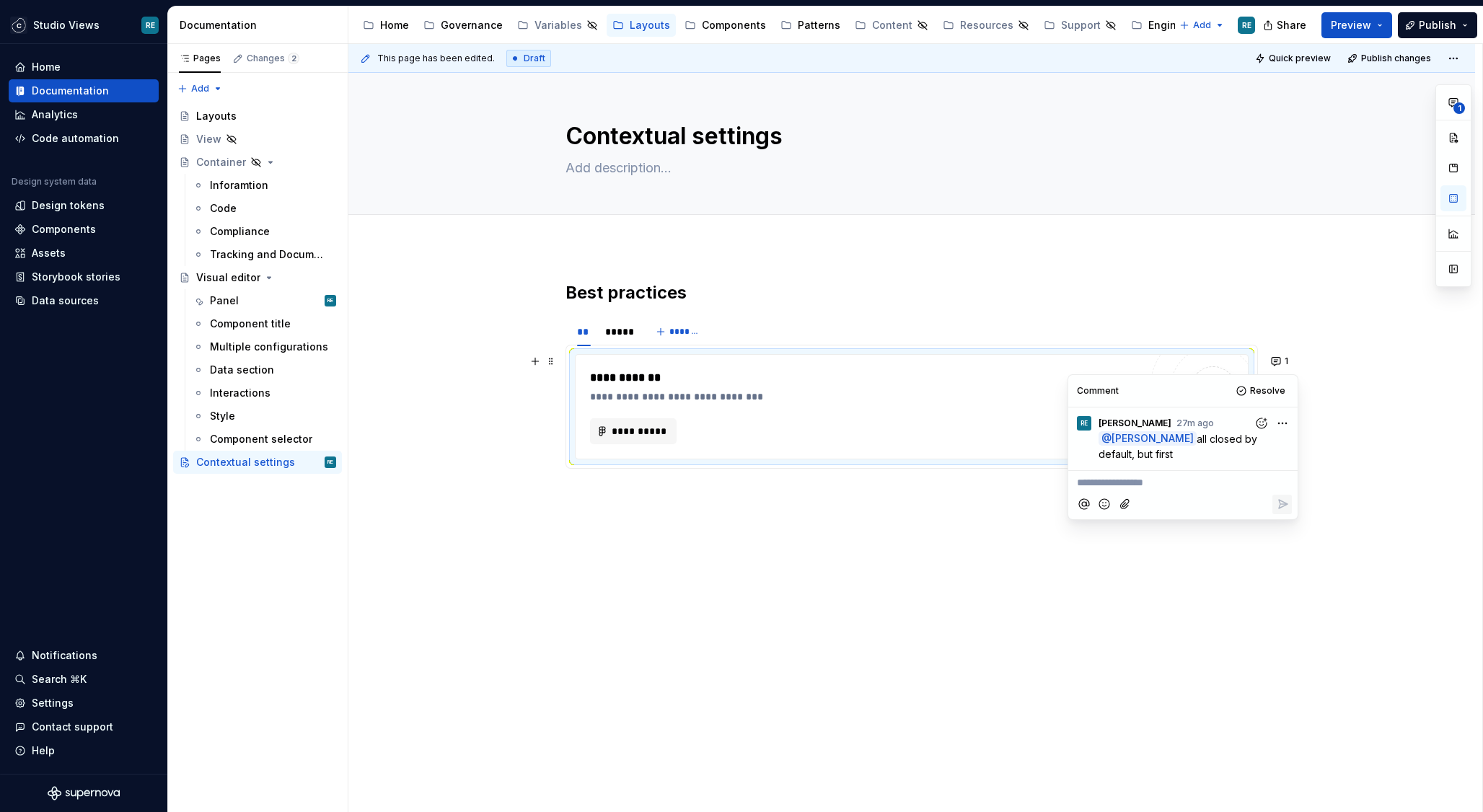
type textarea "*"
